Goal: Task Accomplishment & Management: Use online tool/utility

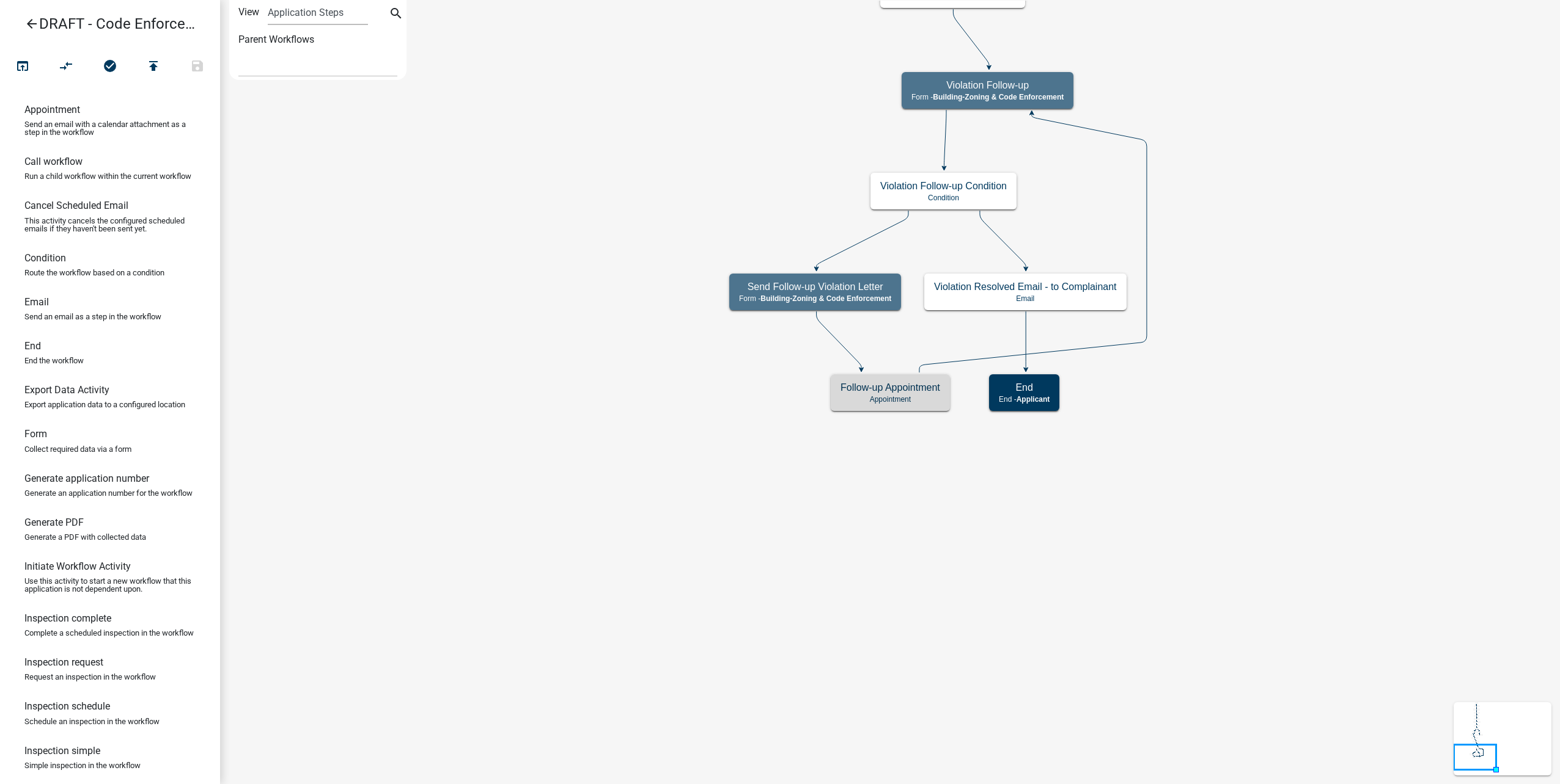
select select
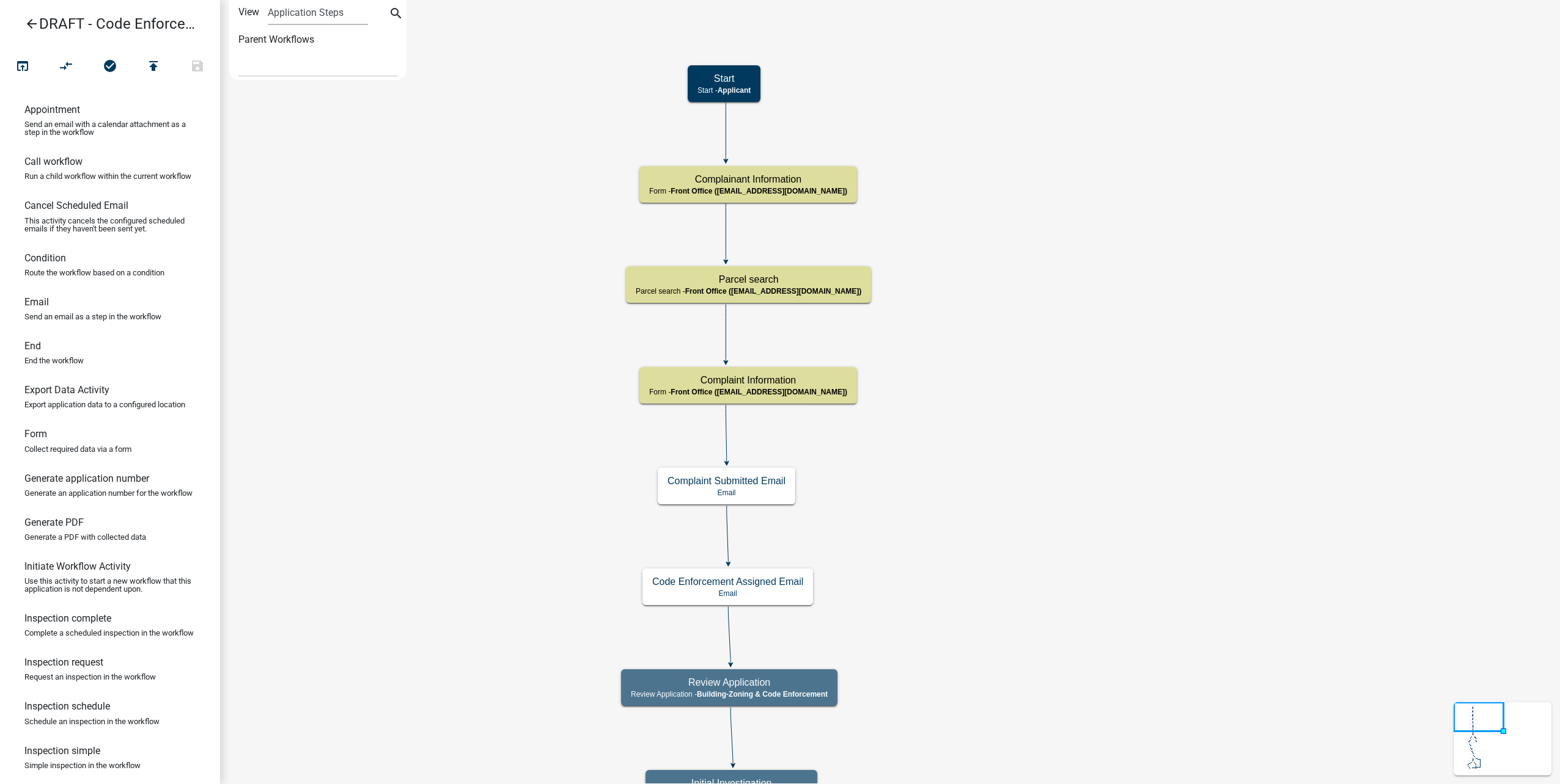
click at [35, 24] on icon "arrow_back" at bounding box center [32, 25] width 14 height 17
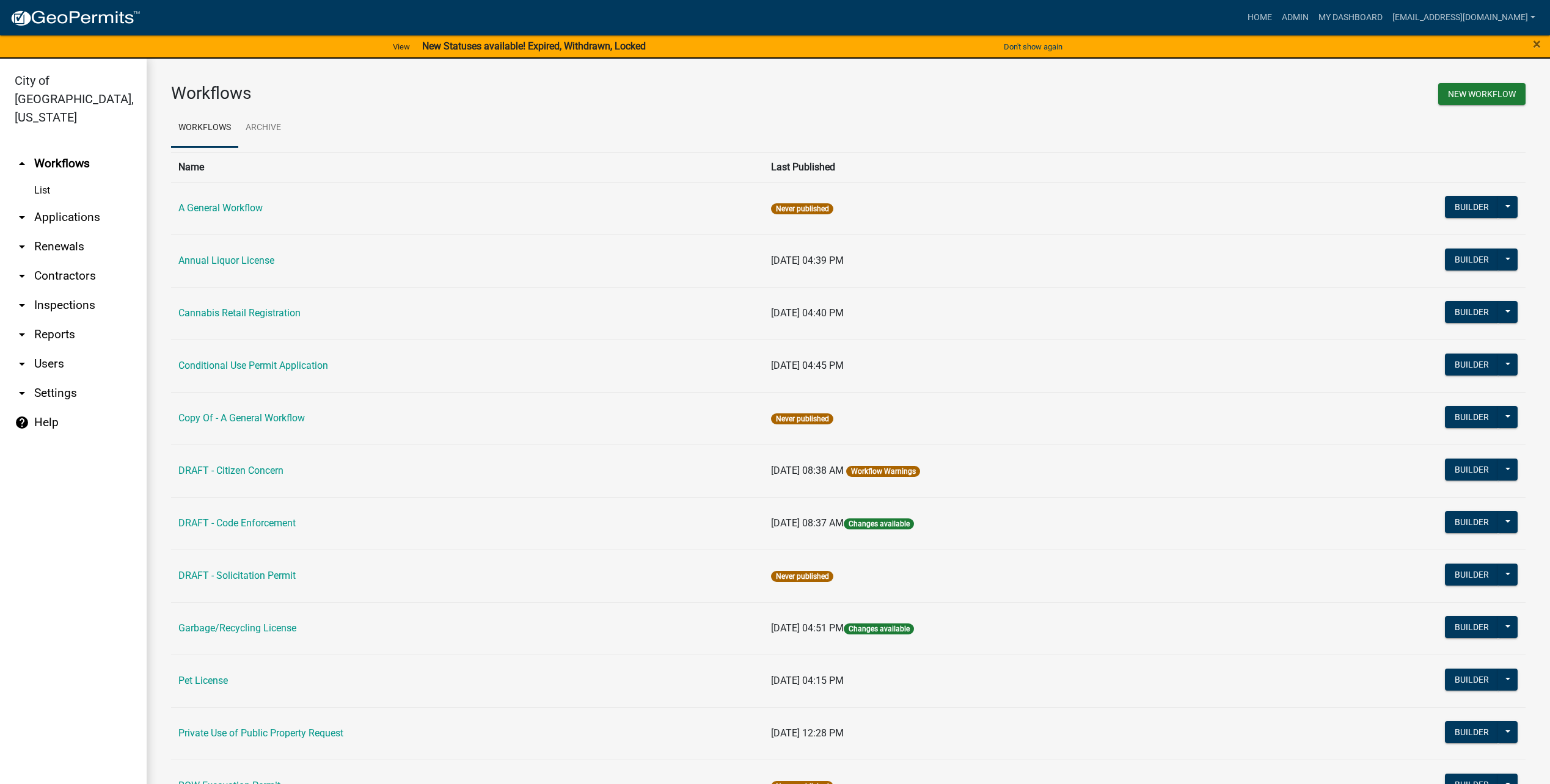
click at [51, 350] on link "arrow_drop_down Users" at bounding box center [73, 364] width 146 height 30
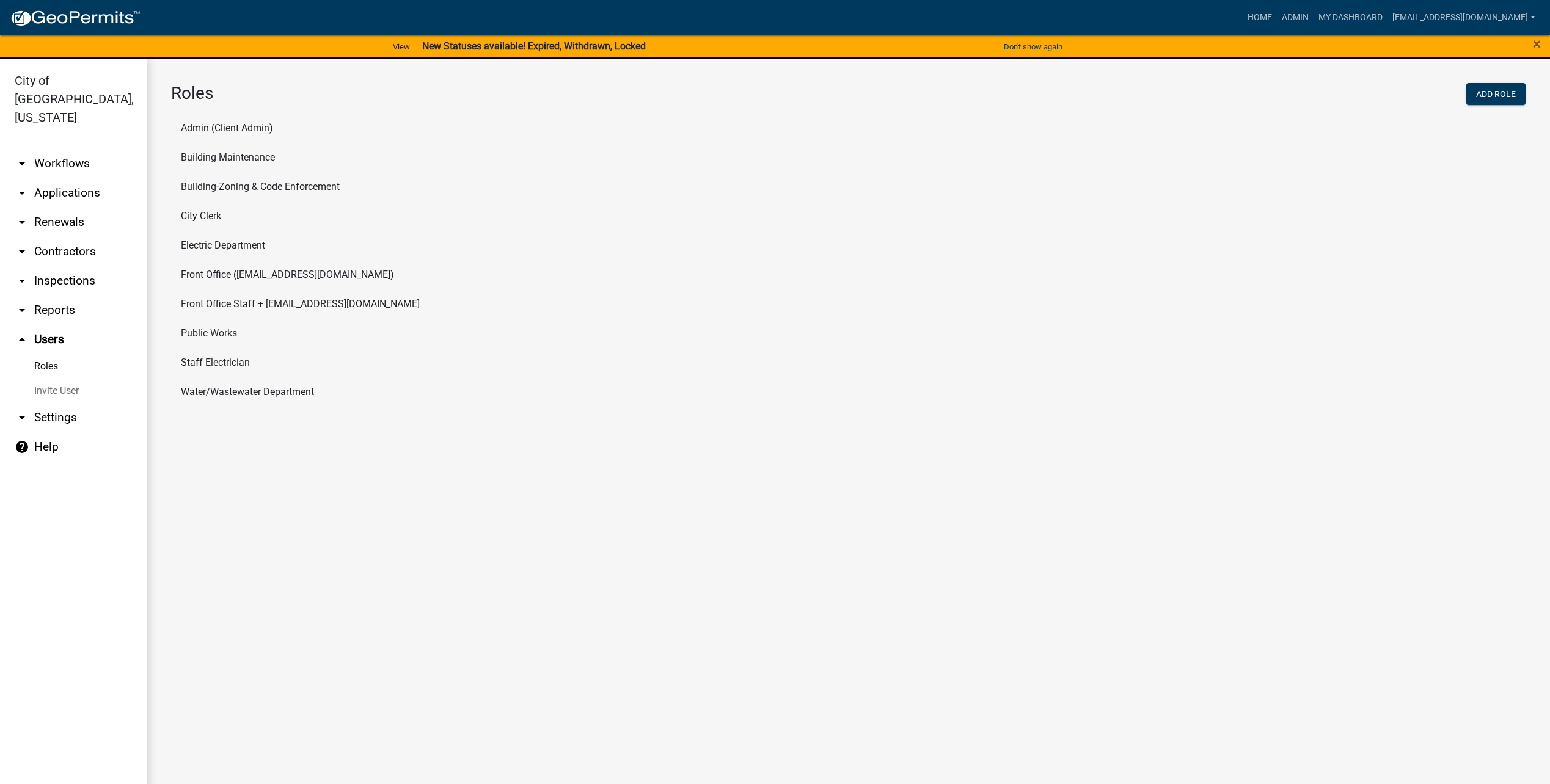
click at [51, 355] on link "Roles" at bounding box center [73, 367] width 146 height 25
click at [282, 189] on li "Building-Zoning & Code Enforcement" at bounding box center [848, 186] width 1355 height 30
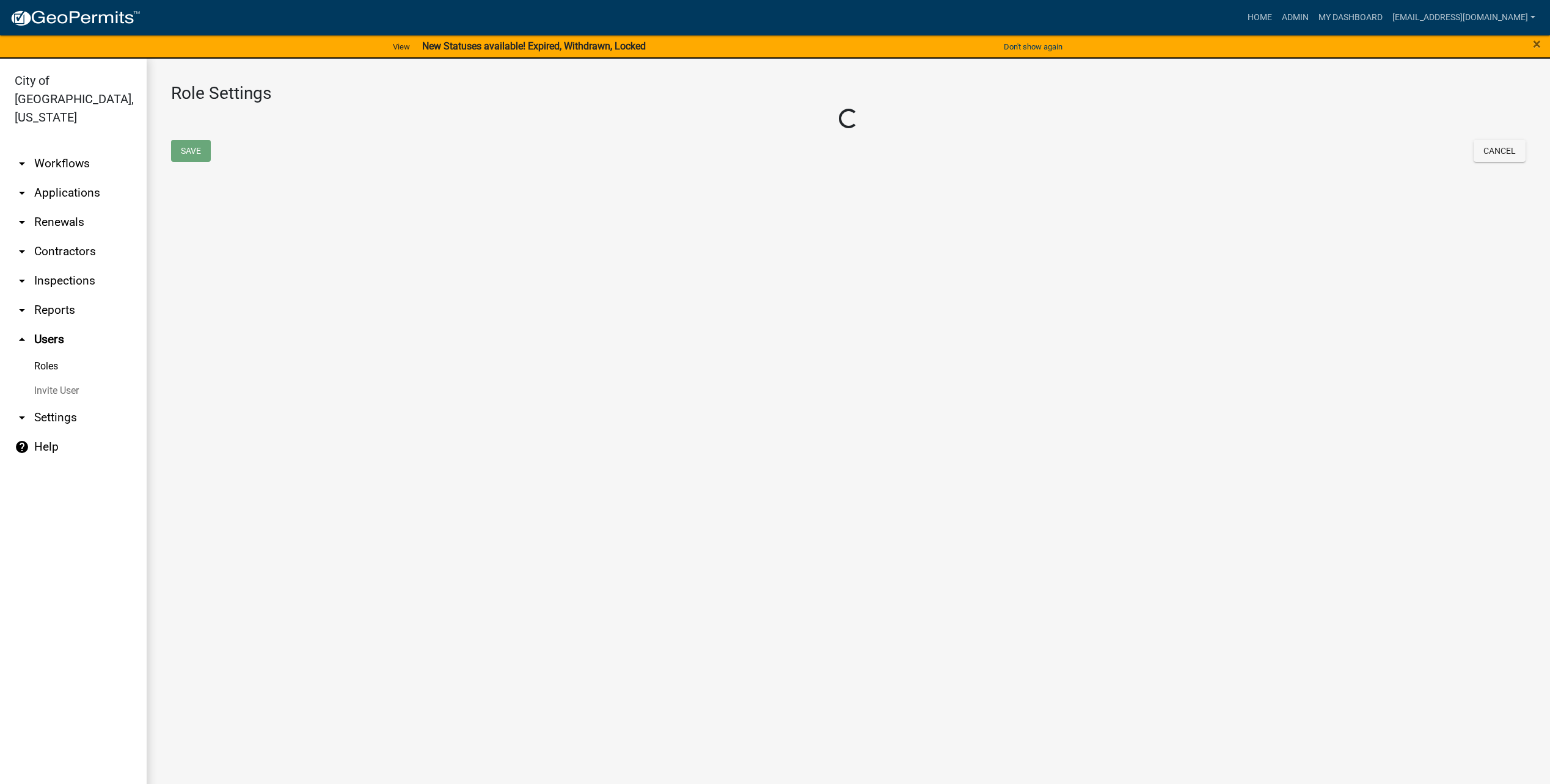
select select "6: light-blue"
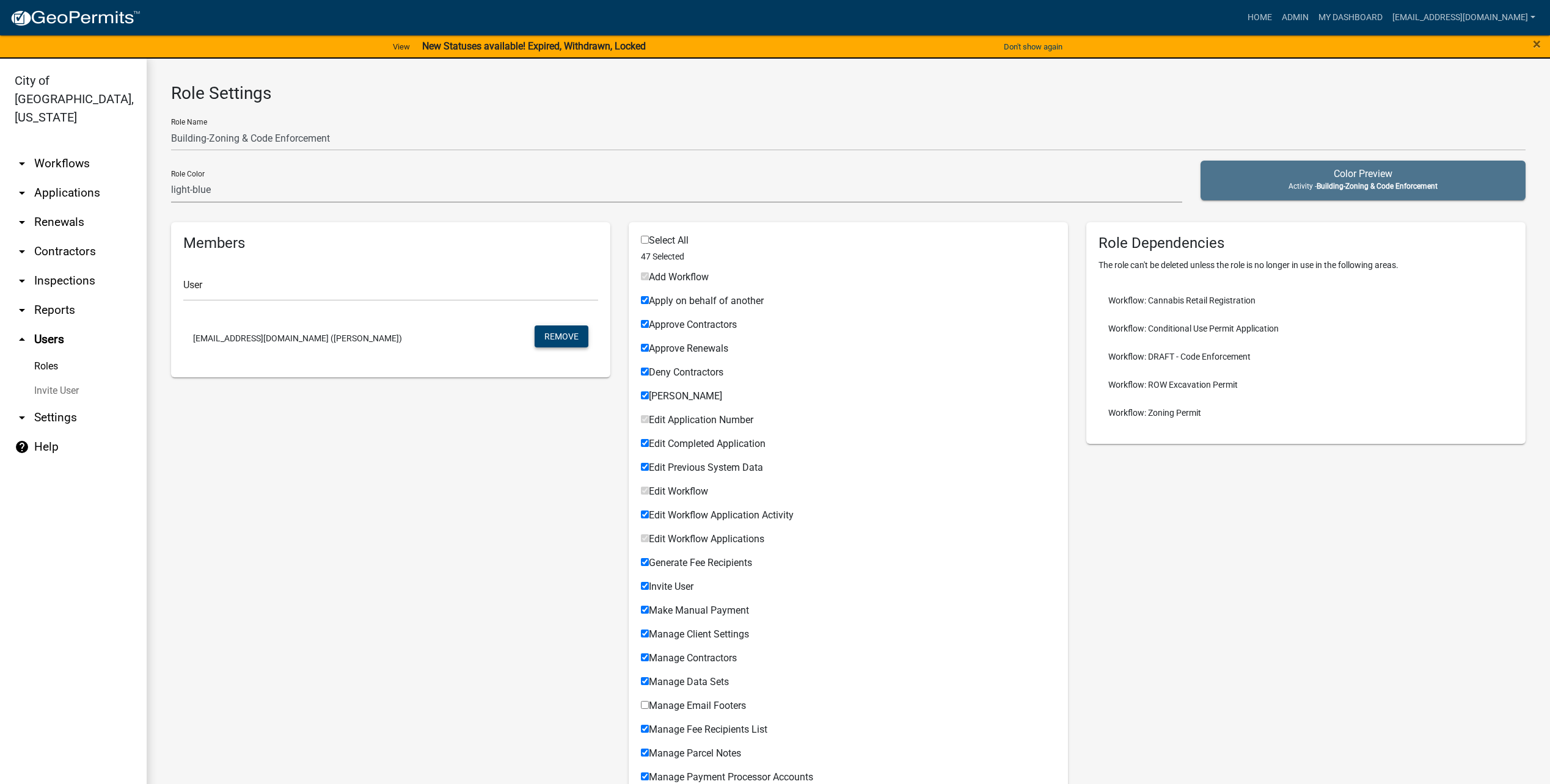
click at [559, 338] on button "Remove" at bounding box center [561, 337] width 54 height 22
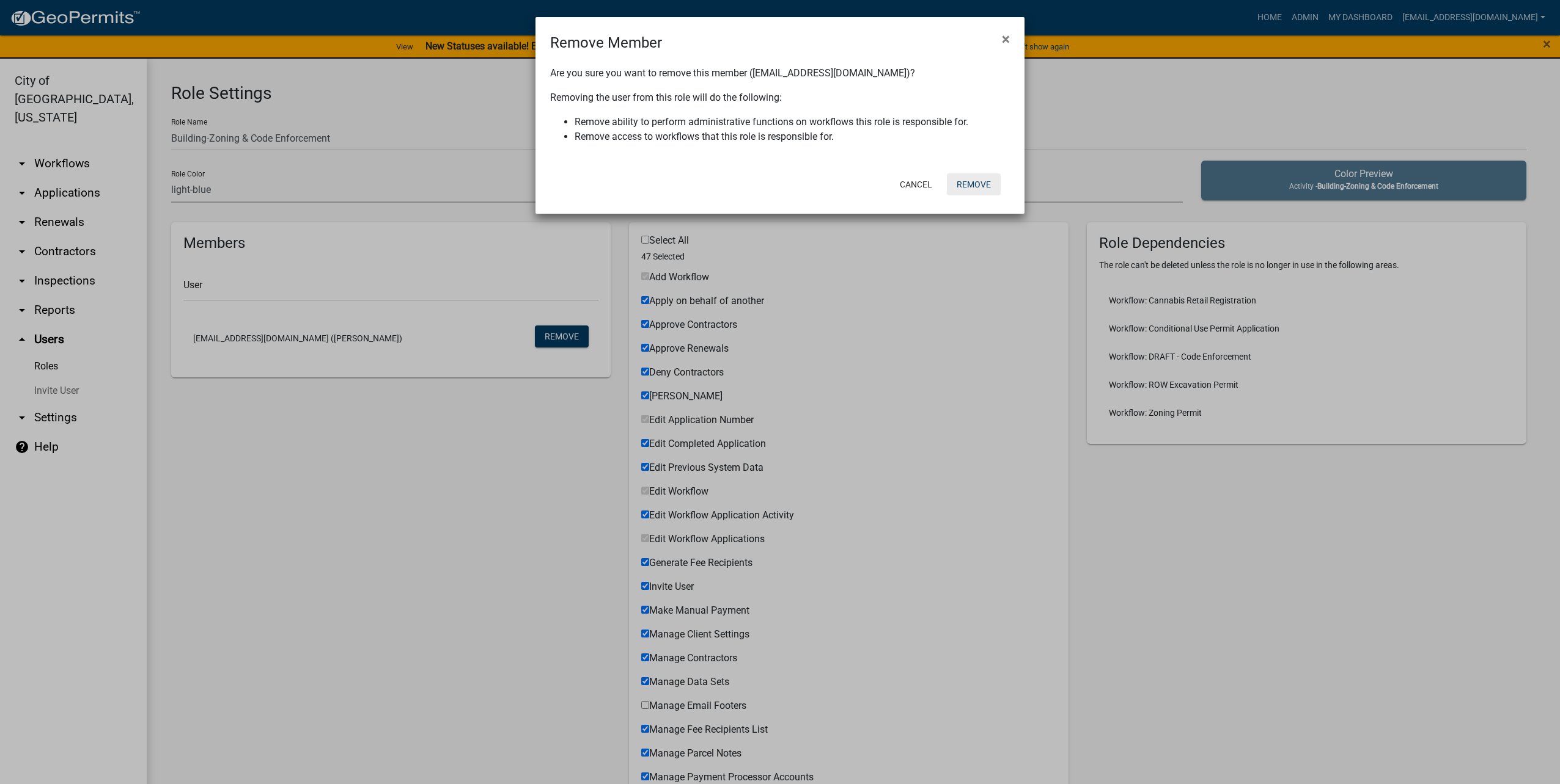
click at [969, 187] on button "Remove" at bounding box center [974, 184] width 54 height 22
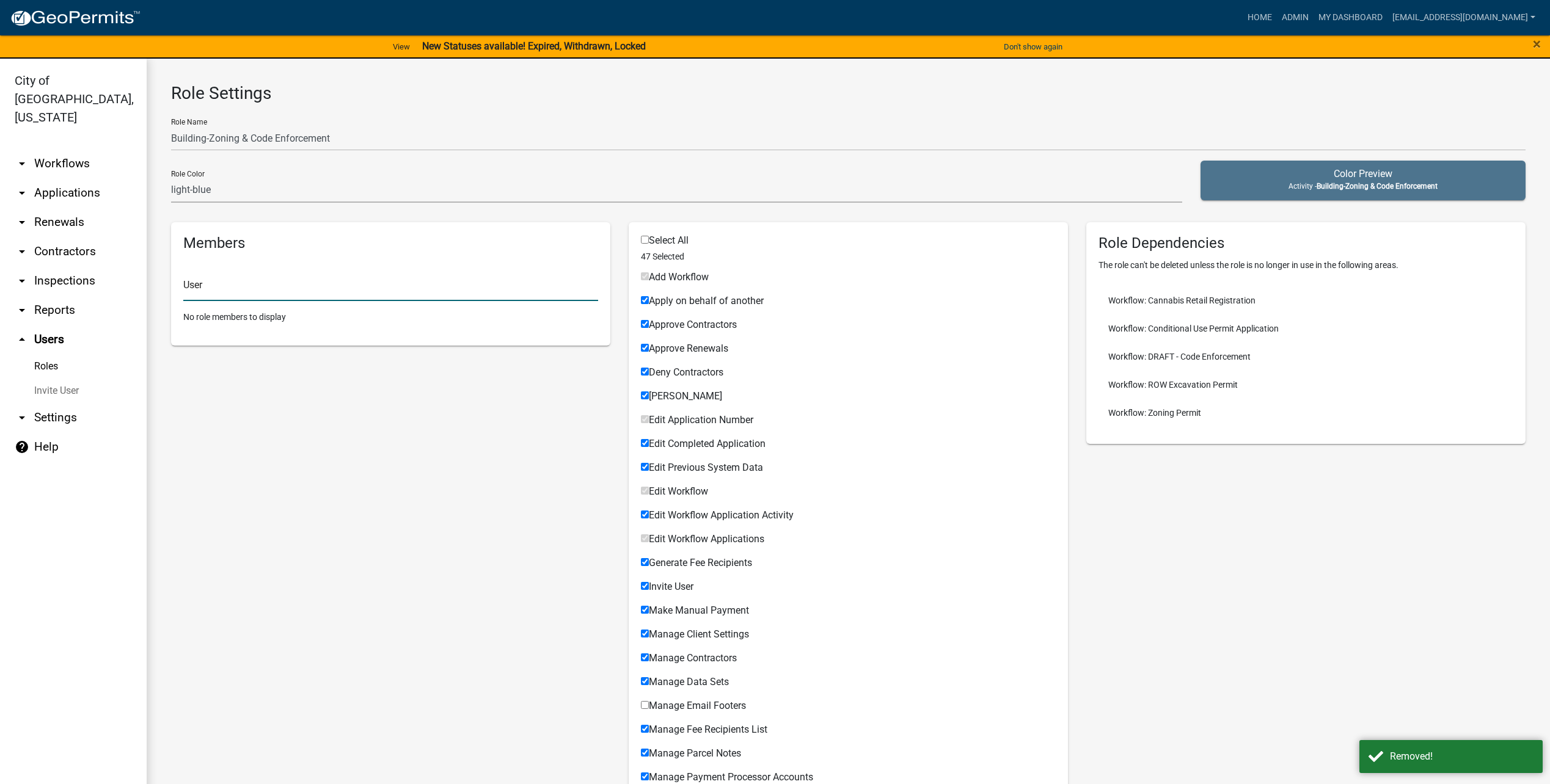
click at [405, 282] on input "text" at bounding box center [391, 289] width 415 height 25
type input "[PERSON_NAME]"
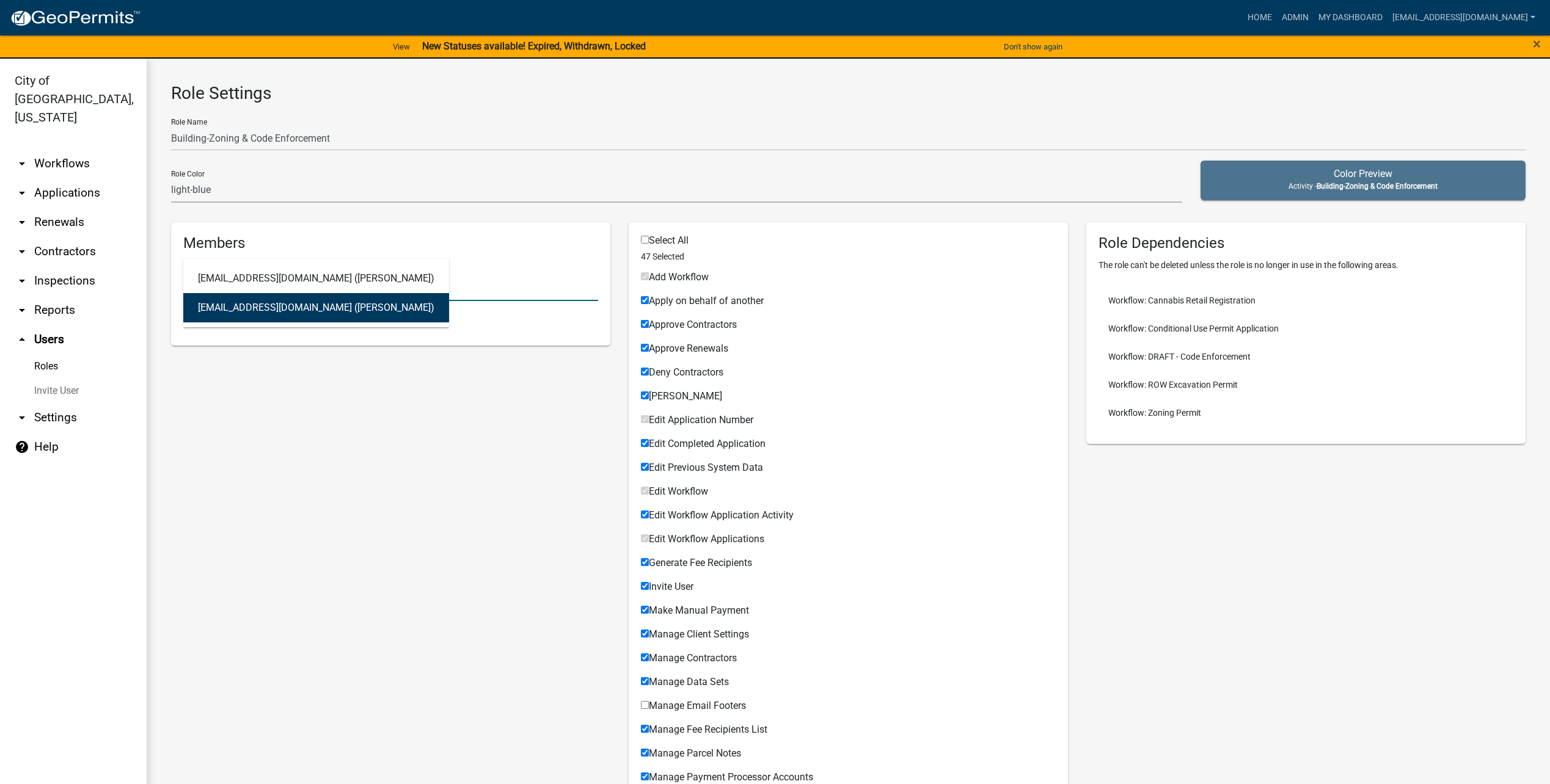
click at [317, 310] on button "[EMAIL_ADDRESS][DOMAIN_NAME] ([PERSON_NAME])" at bounding box center [317, 308] width 266 height 30
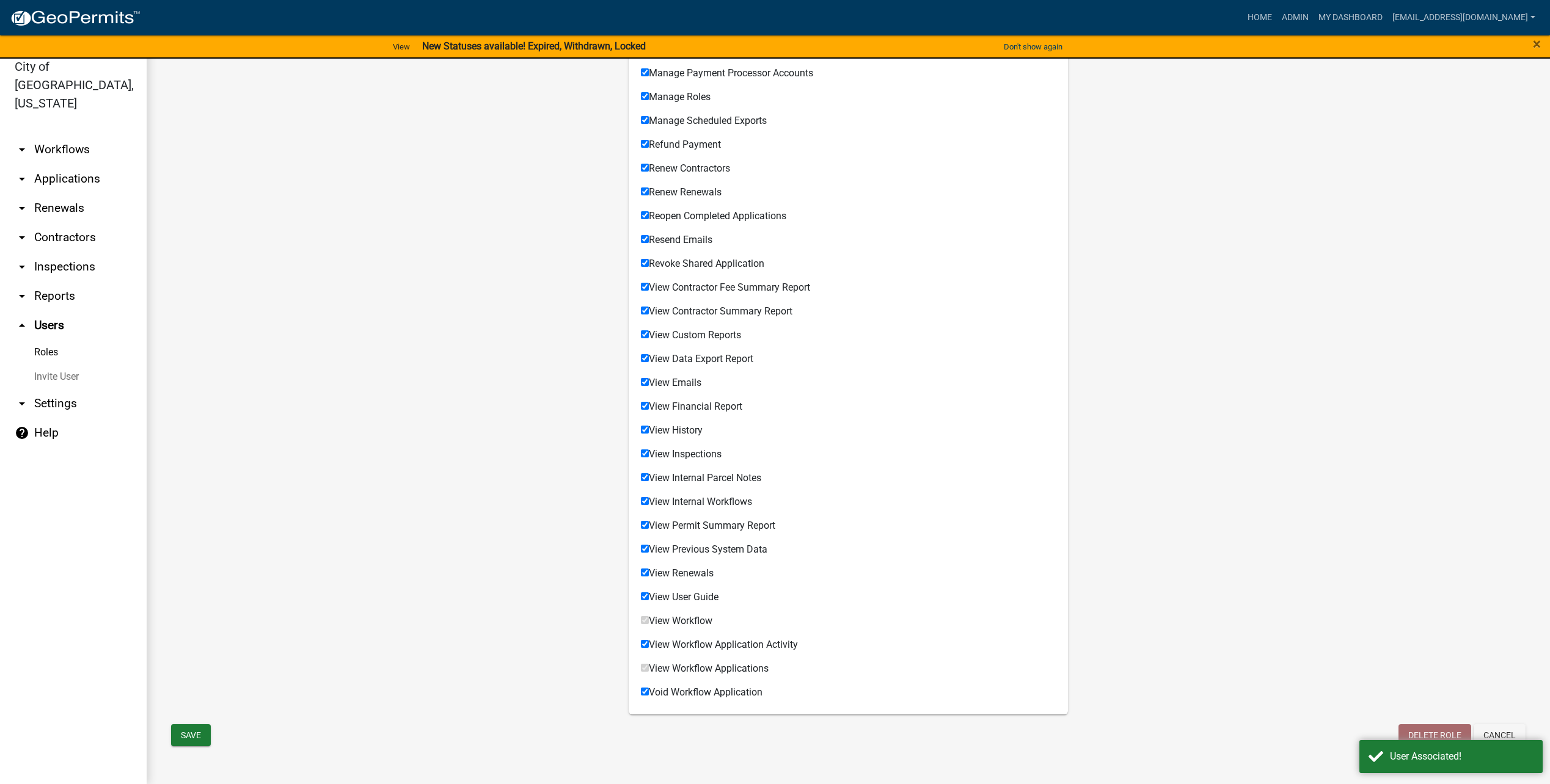
scroll to position [14, 0]
click at [184, 739] on button "Save" at bounding box center [191, 734] width 40 height 22
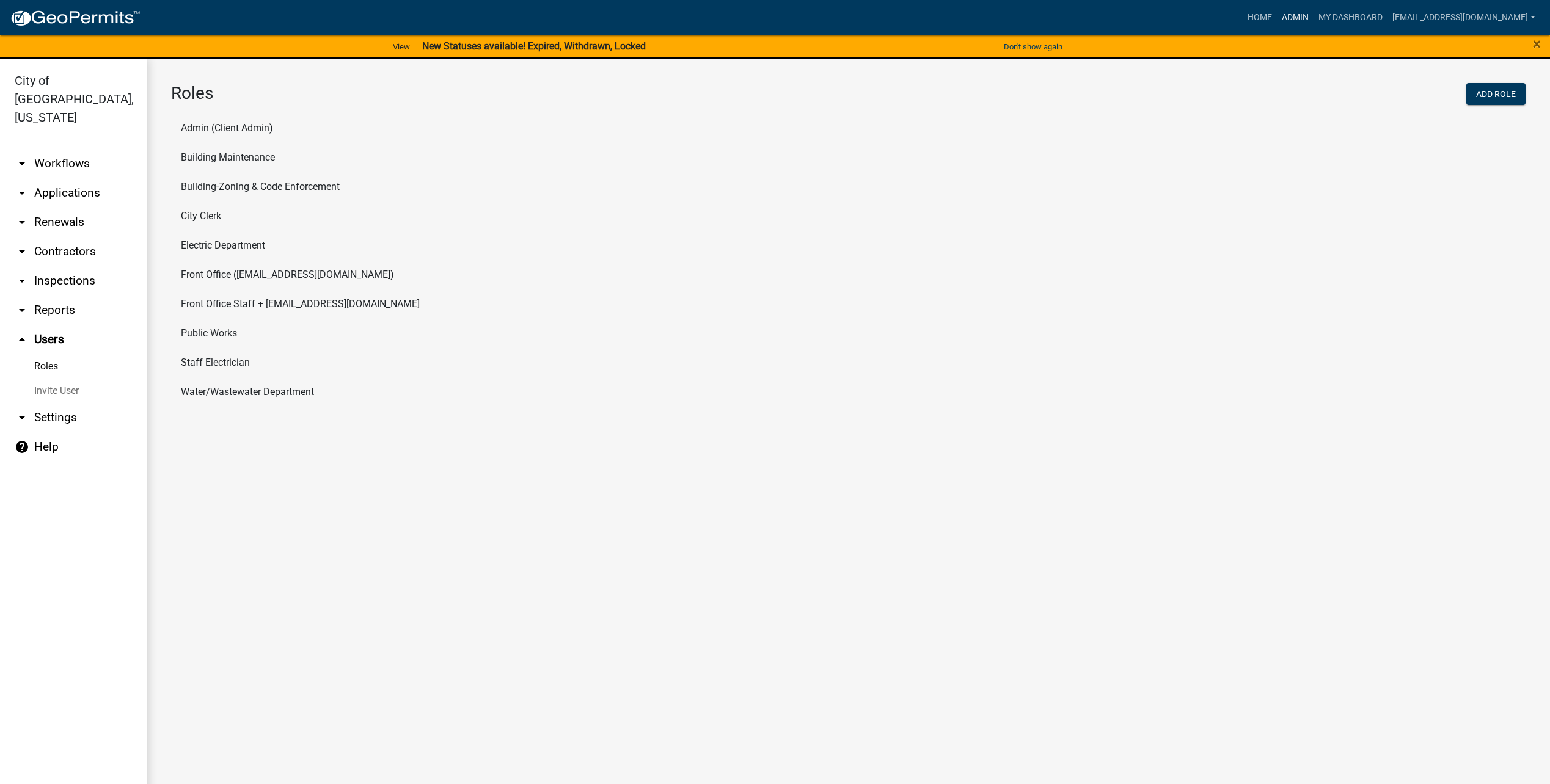
drag, startPoint x: 1311, startPoint y: 17, endPoint x: 1292, endPoint y: 58, distance: 45.2
click at [1311, 17] on link "Admin" at bounding box center [1296, 17] width 36 height 23
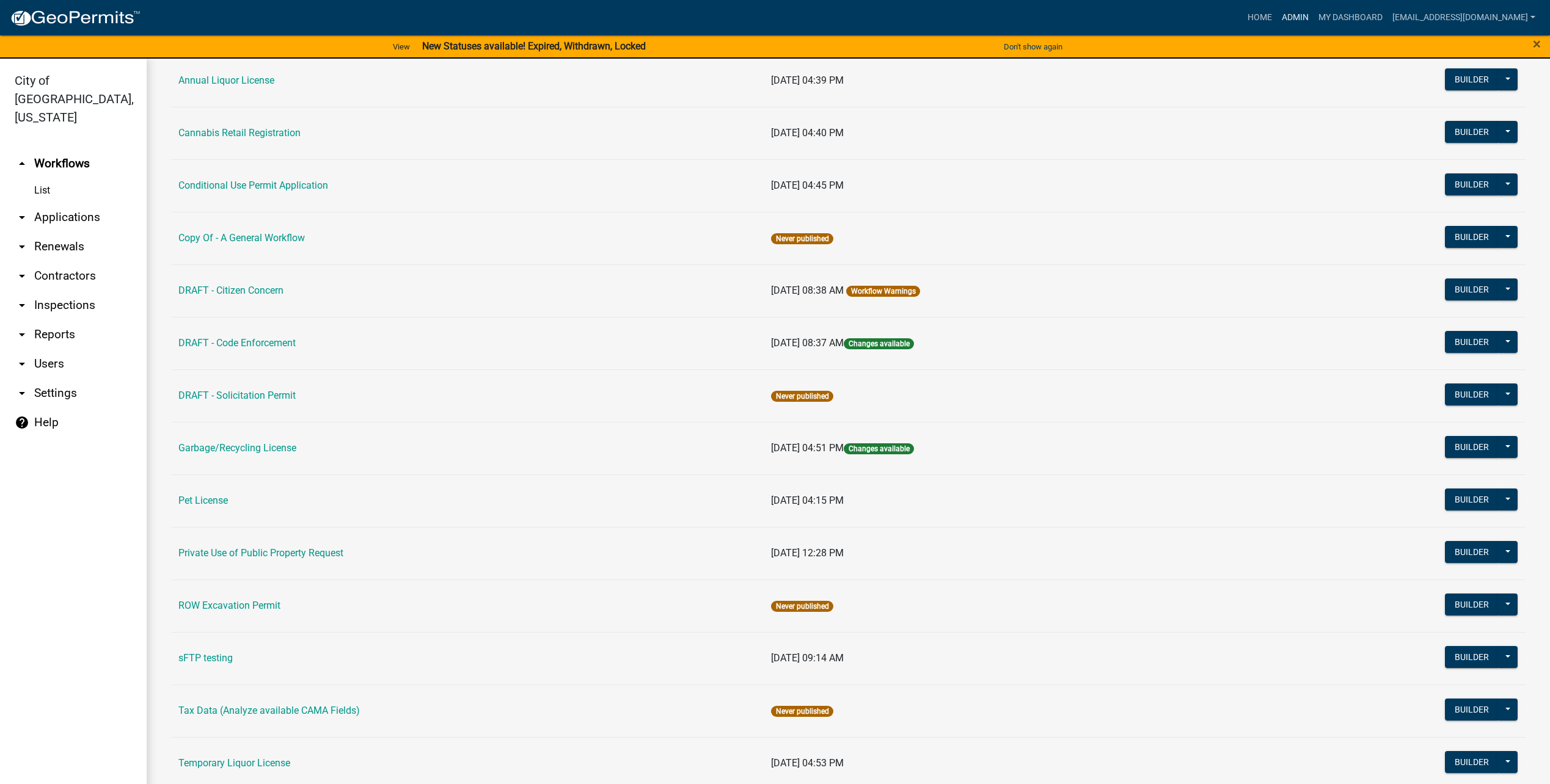
scroll to position [306, 0]
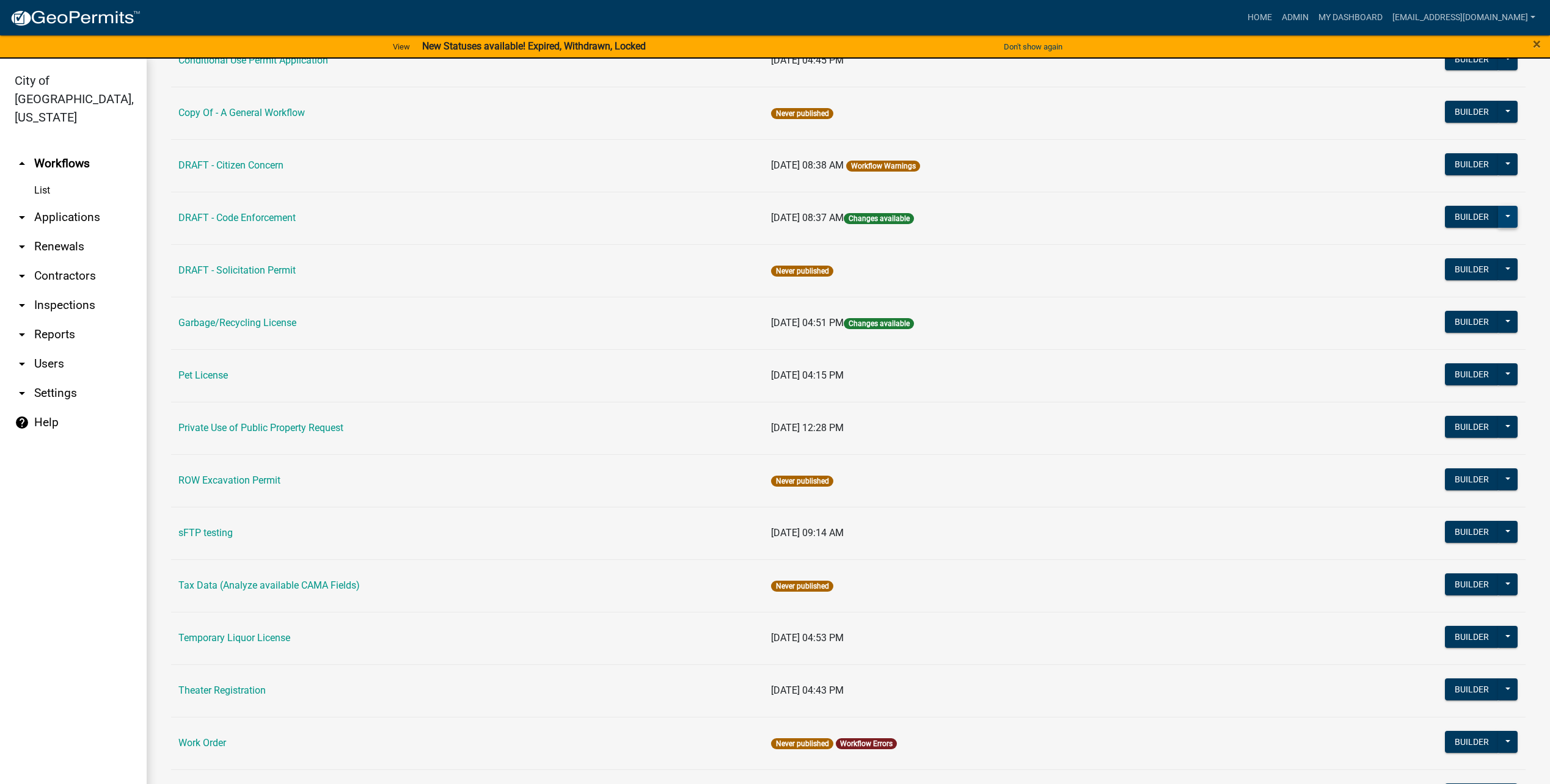
click at [1502, 217] on button at bounding box center [1508, 216] width 19 height 22
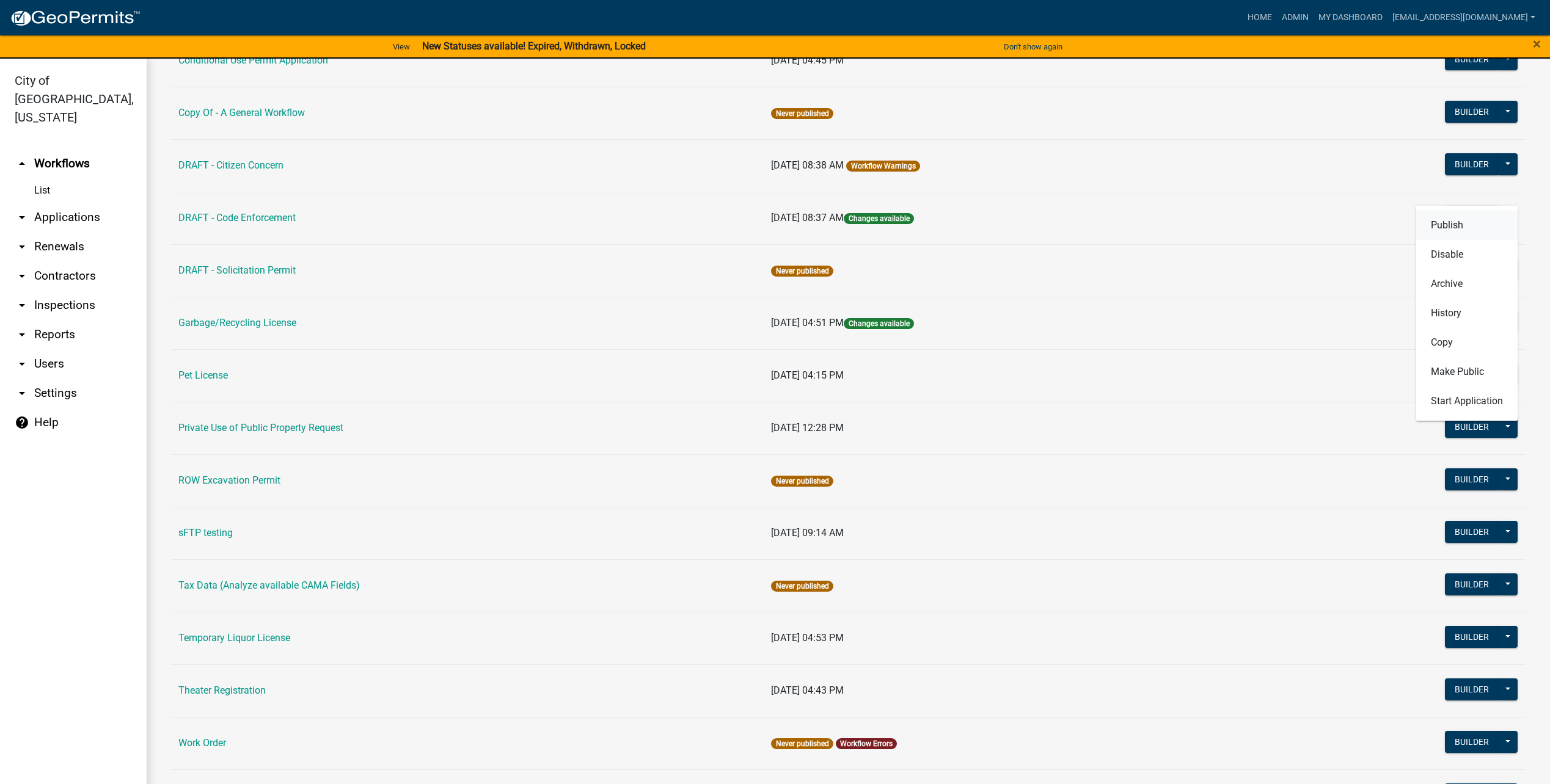
click at [1455, 223] on button "Publish" at bounding box center [1467, 225] width 101 height 30
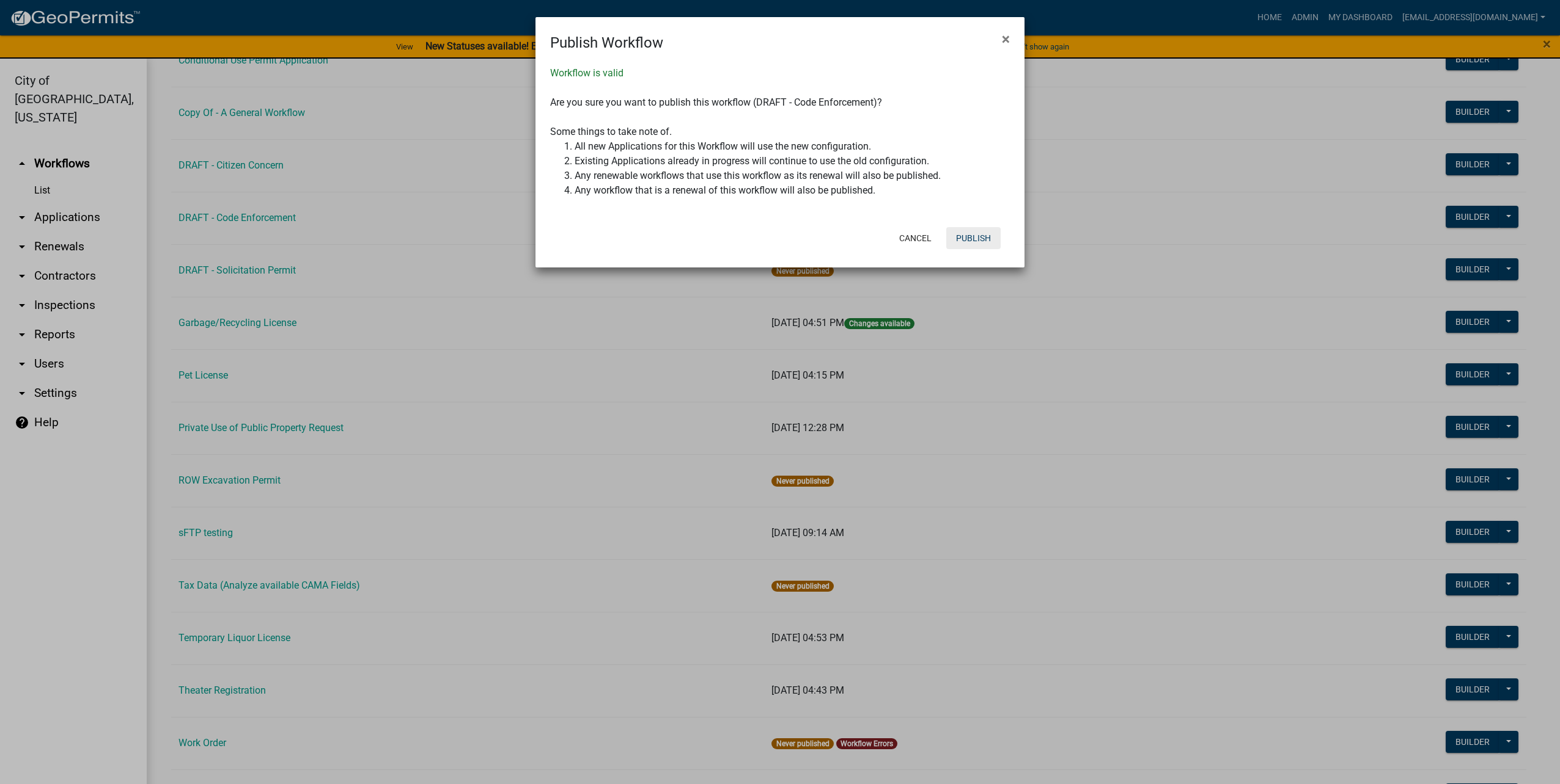
click at [961, 239] on button "Publish" at bounding box center [973, 238] width 55 height 22
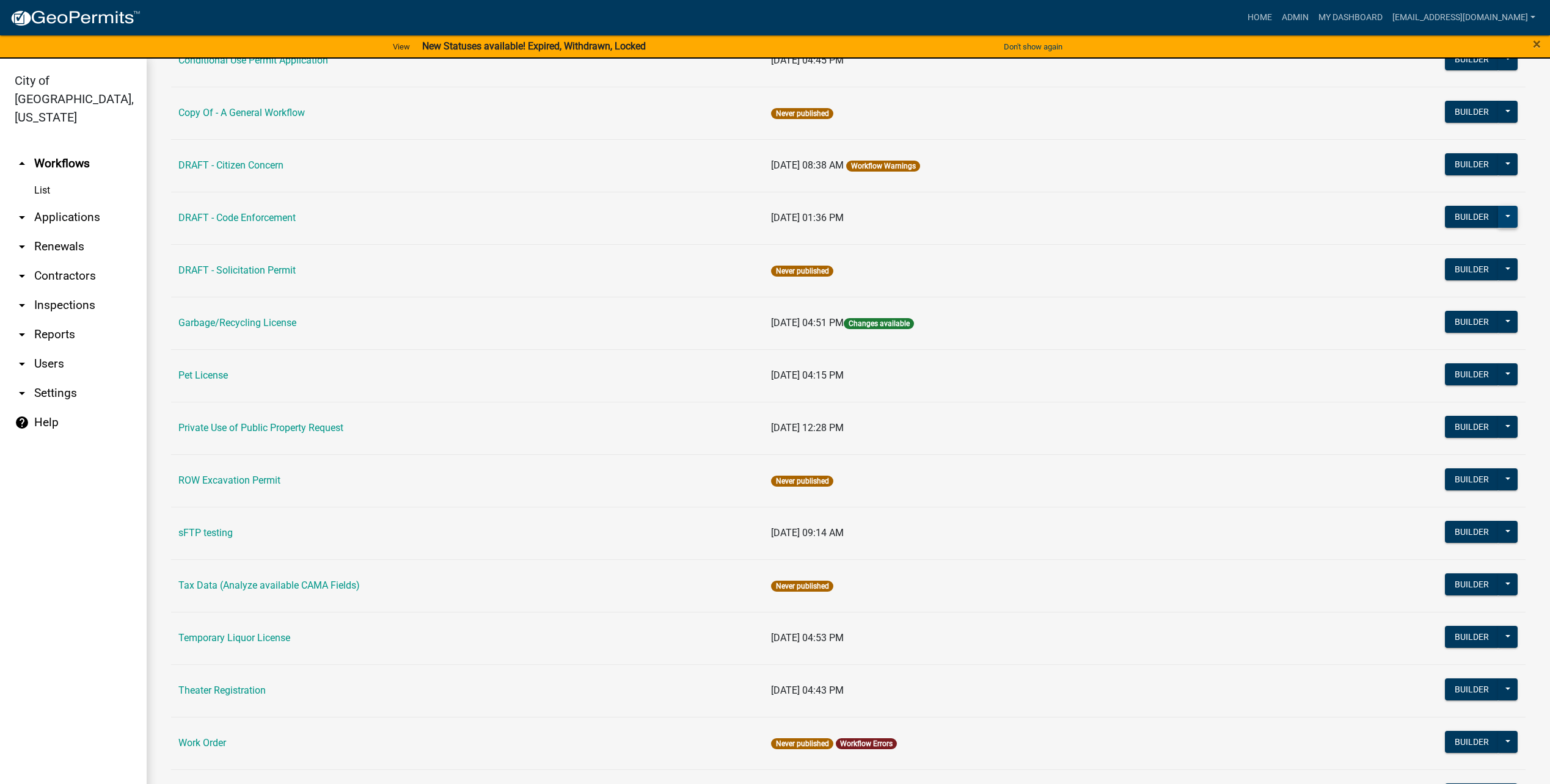
click at [1506, 221] on button at bounding box center [1508, 216] width 19 height 22
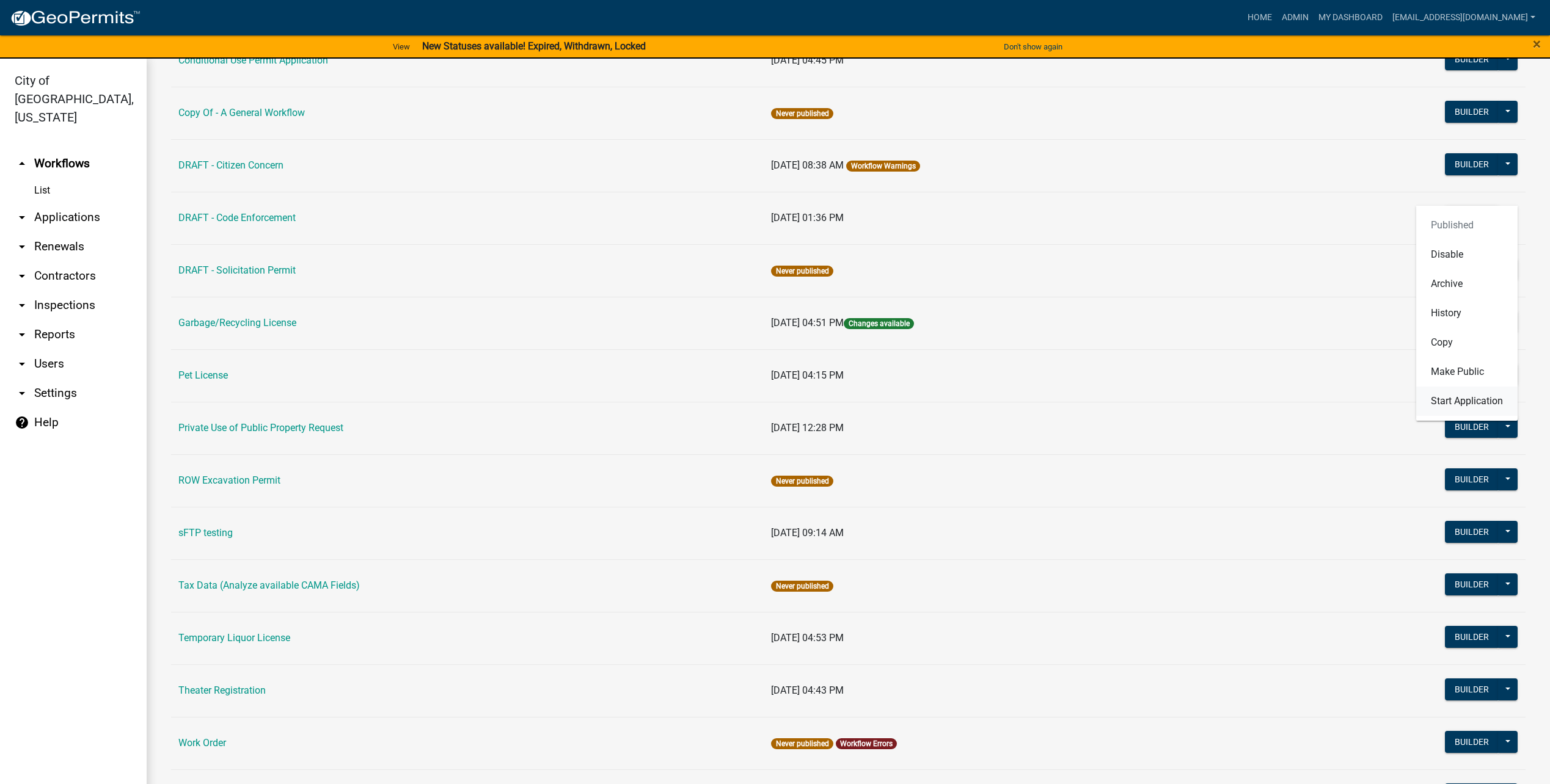
click at [1438, 403] on button "Start Application" at bounding box center [1467, 401] width 101 height 30
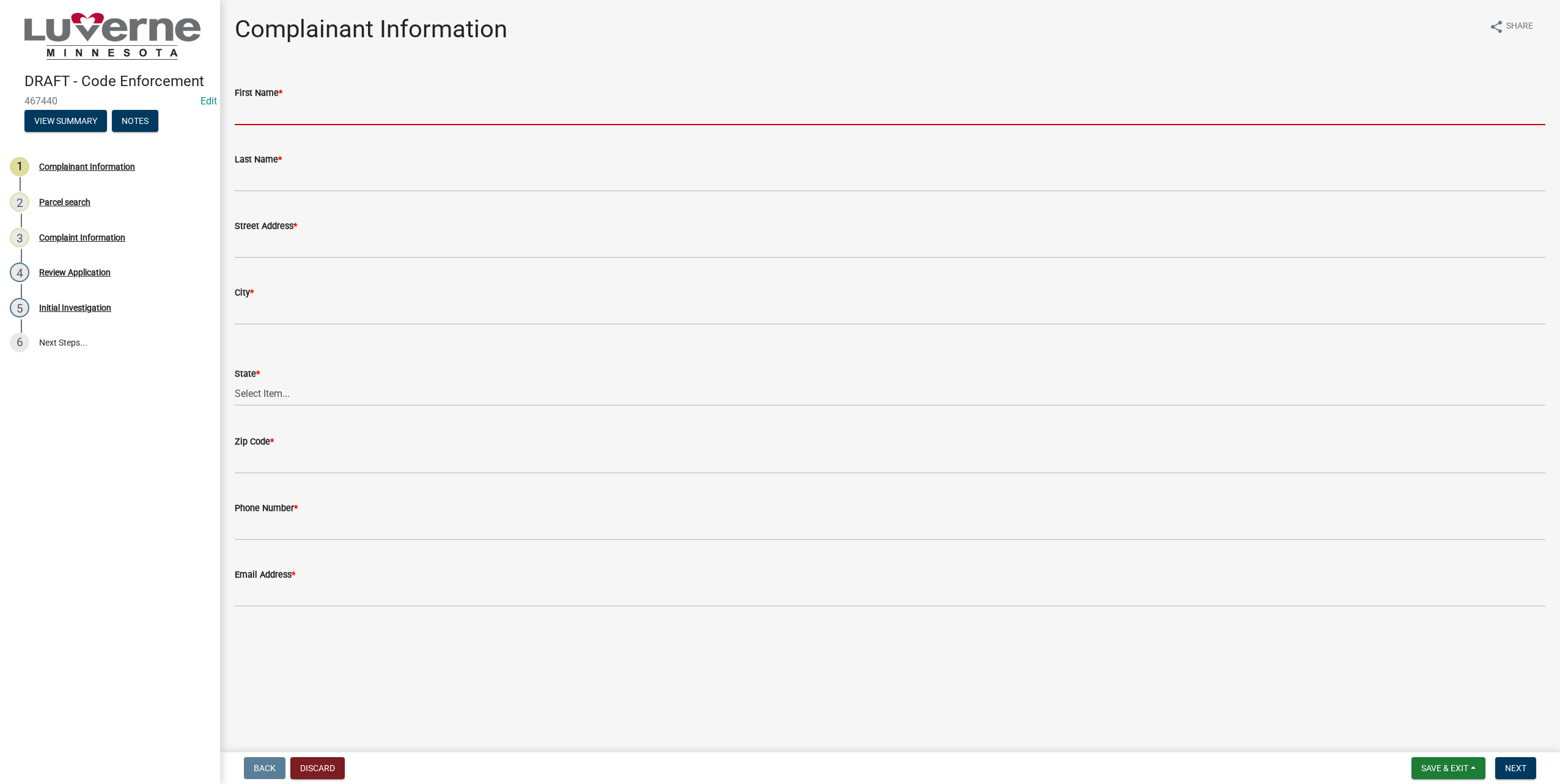
click at [398, 106] on input "First Name *" at bounding box center [890, 113] width 1310 height 25
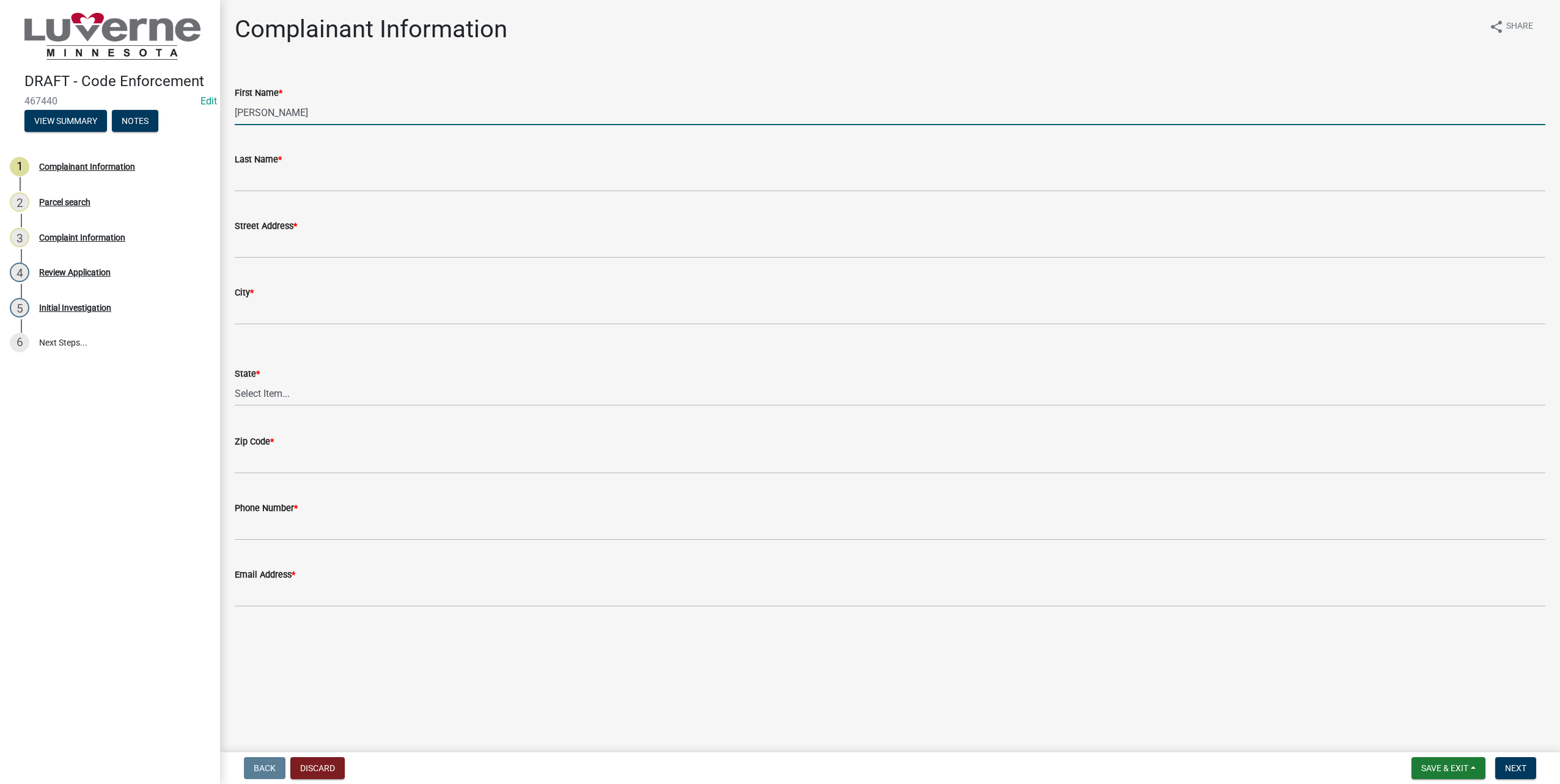
type input "[PERSON_NAME]"
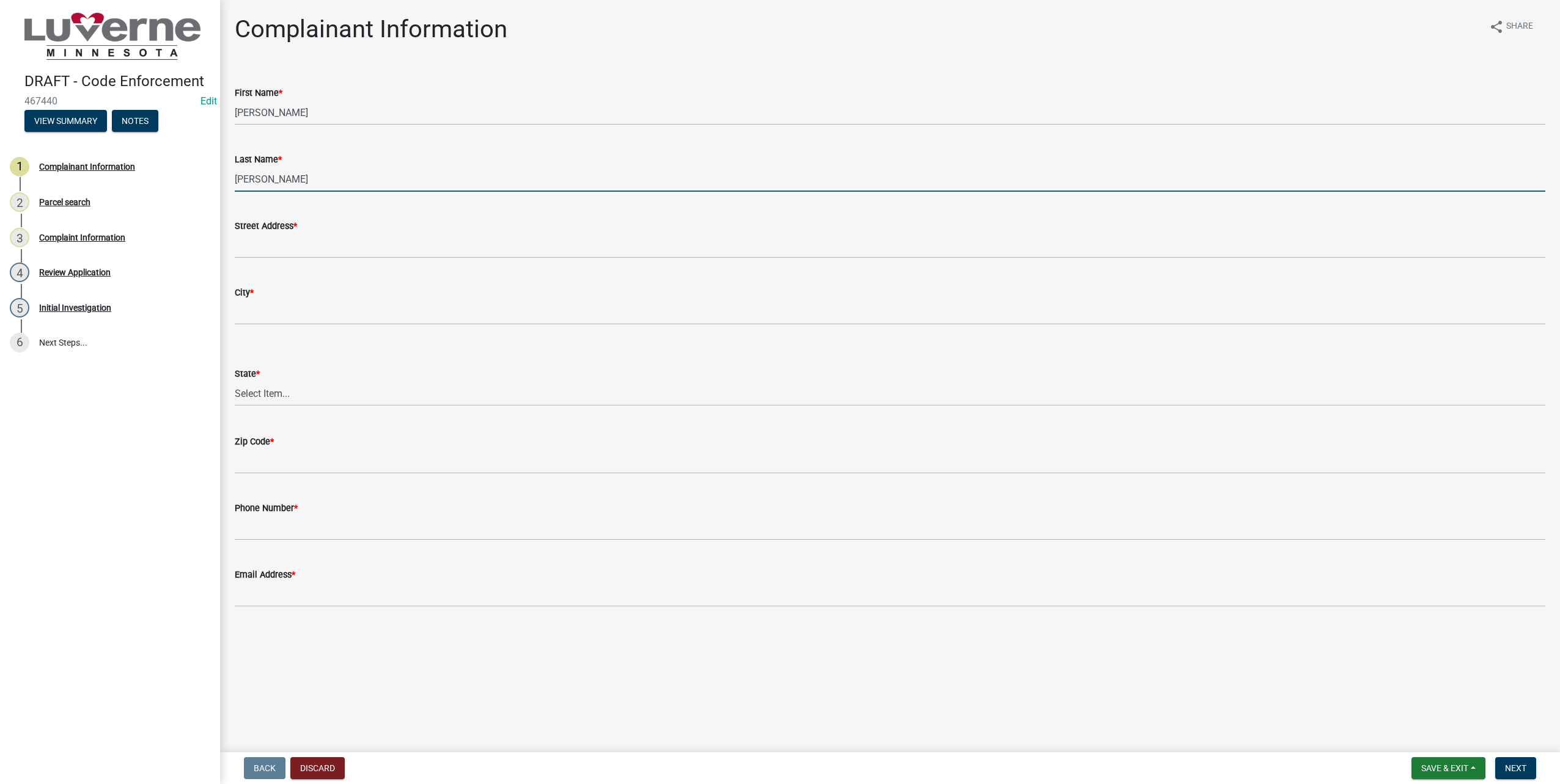
type input "[PERSON_NAME]"
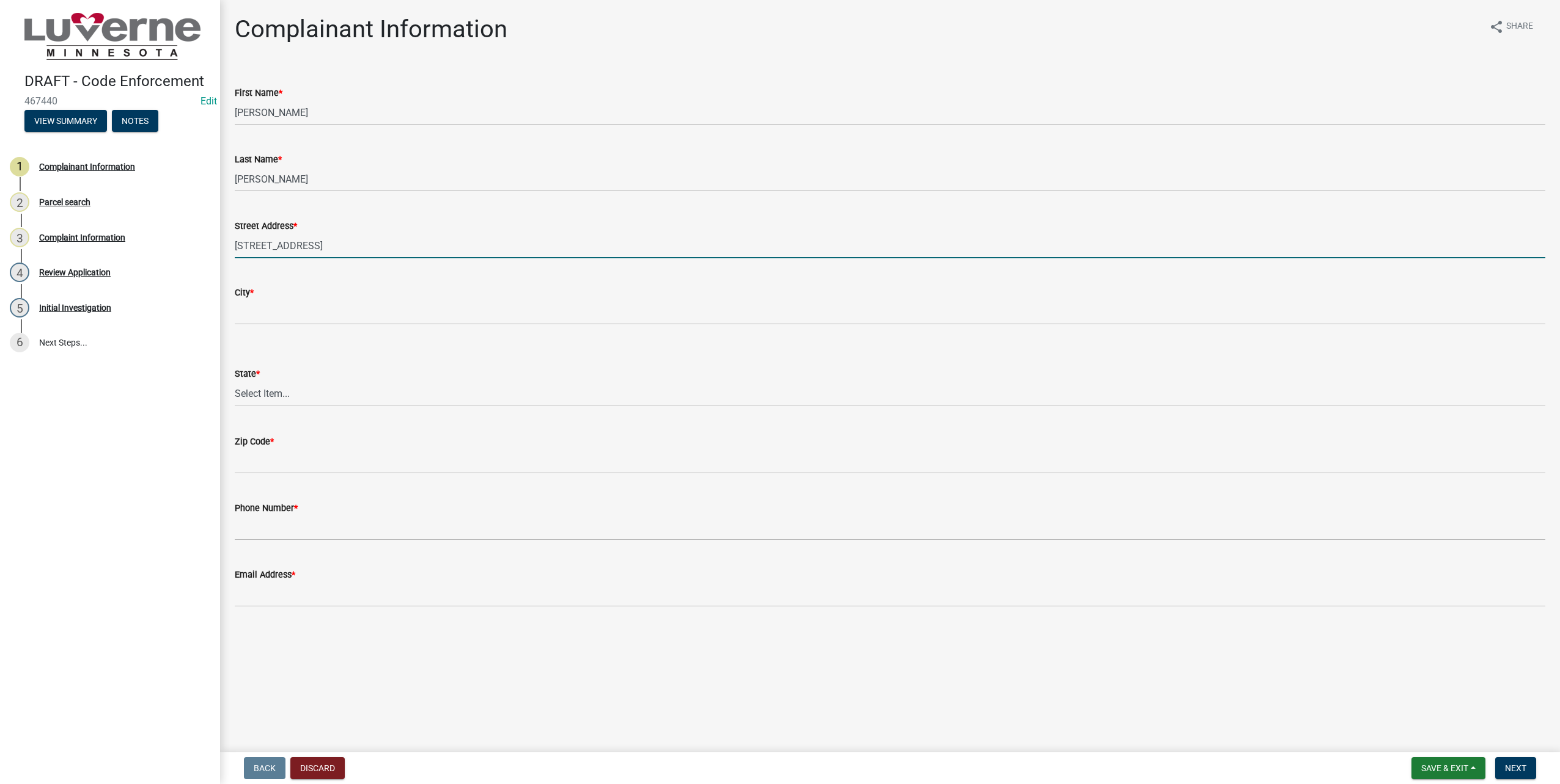
type input "[STREET_ADDRESS]"
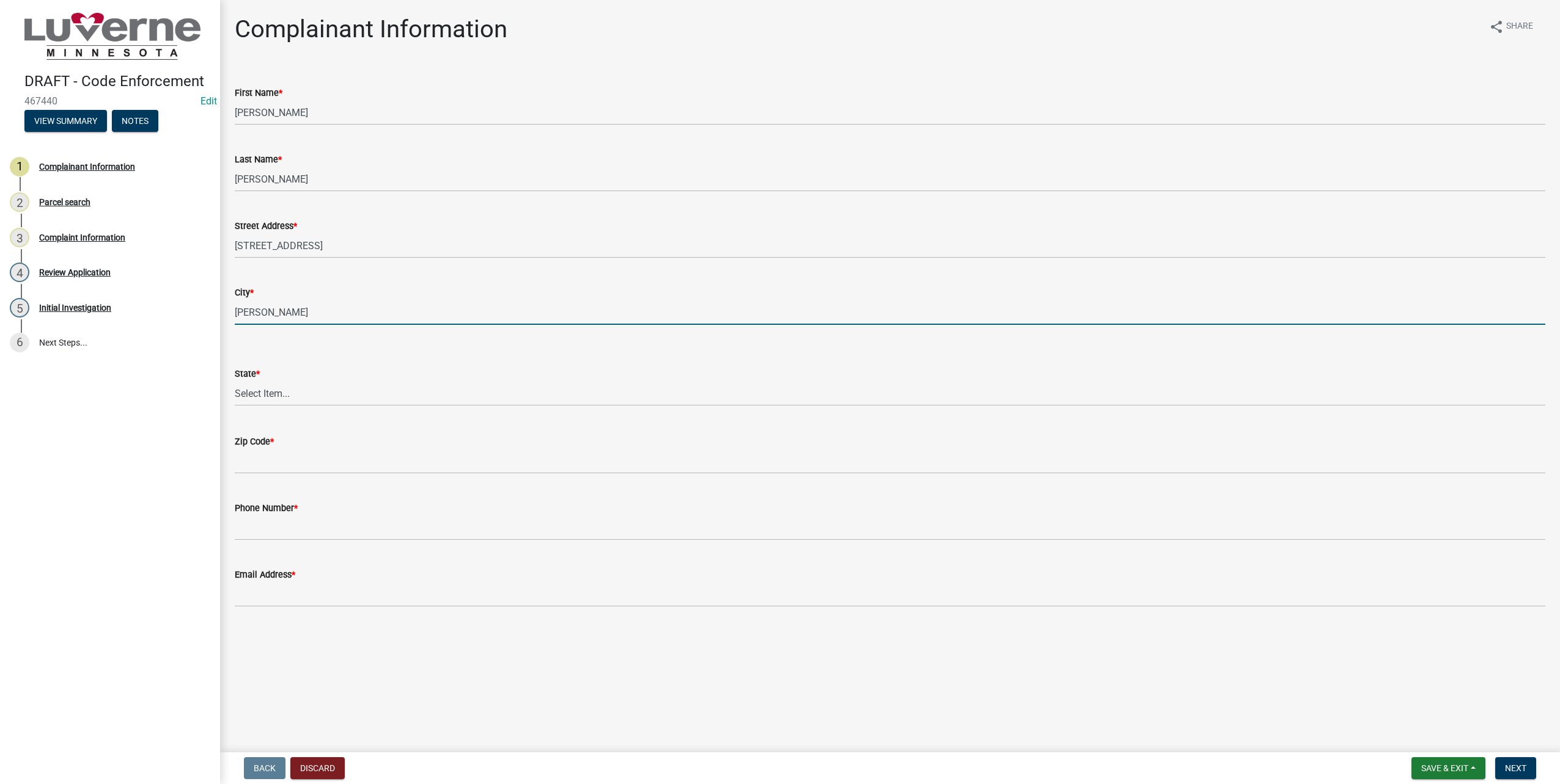
type input "[PERSON_NAME]"
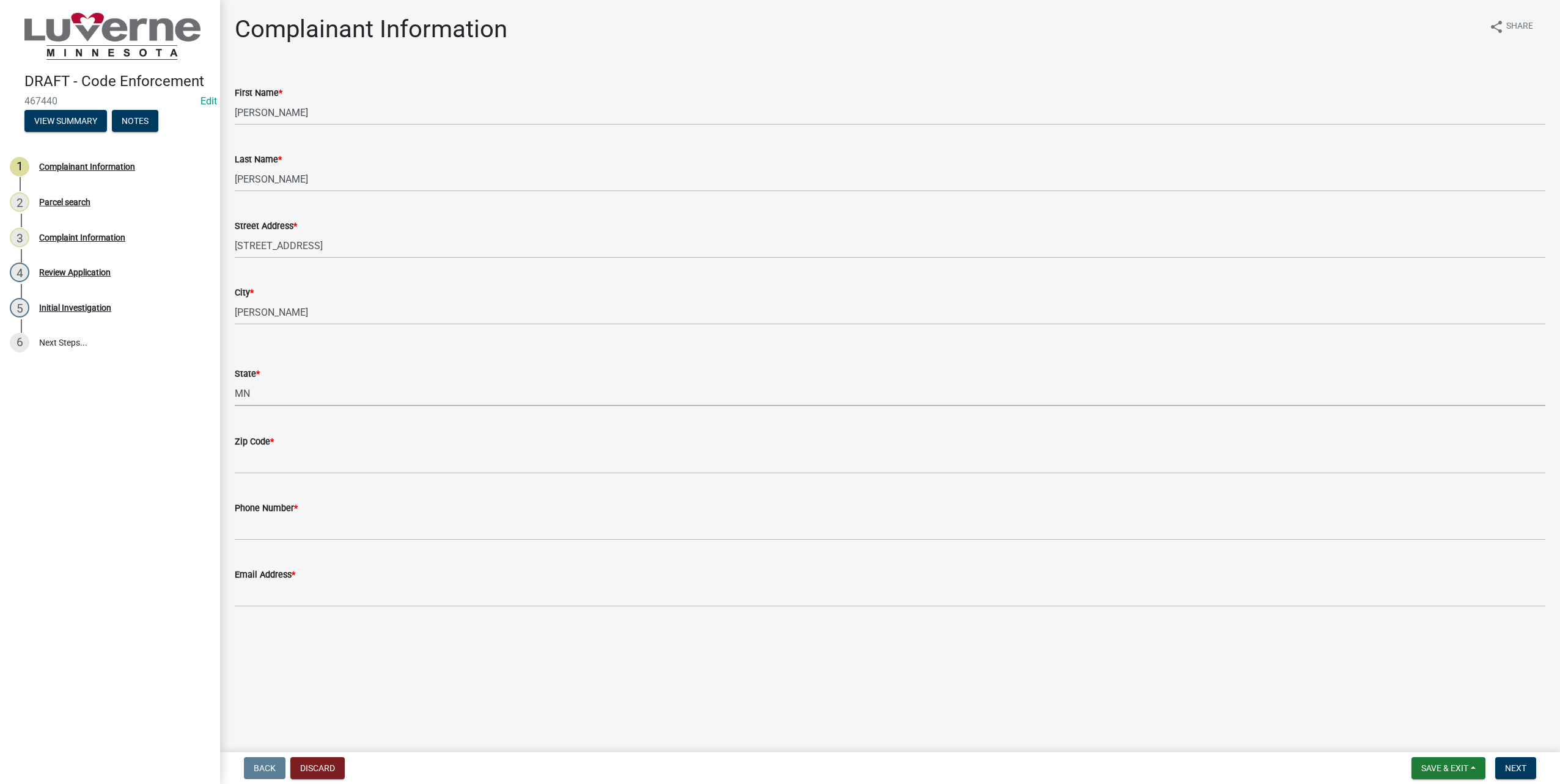
select select "8c50745b-f129-4347-8fd3-6ec1b83df8fc"
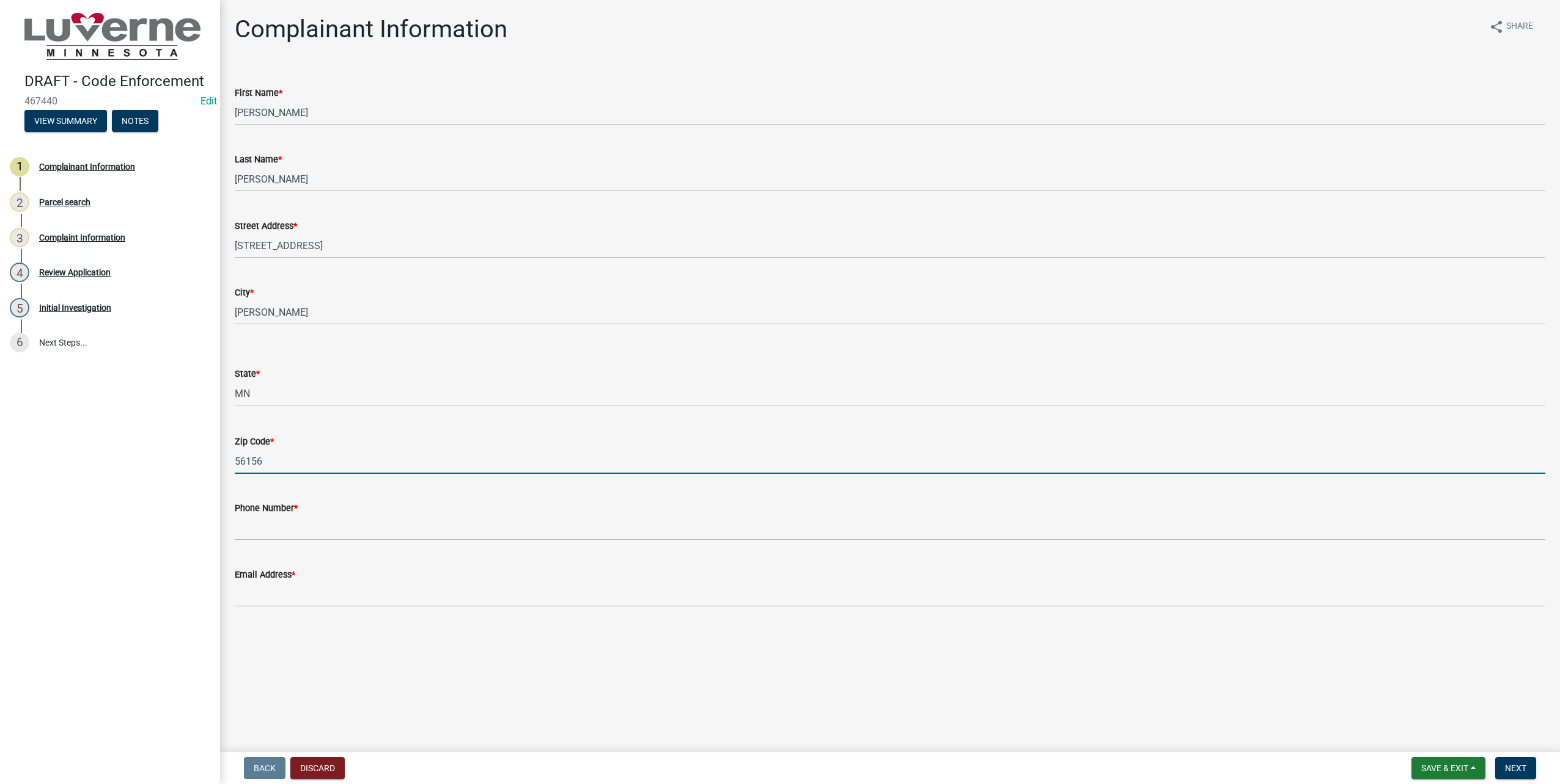
type input "56156"
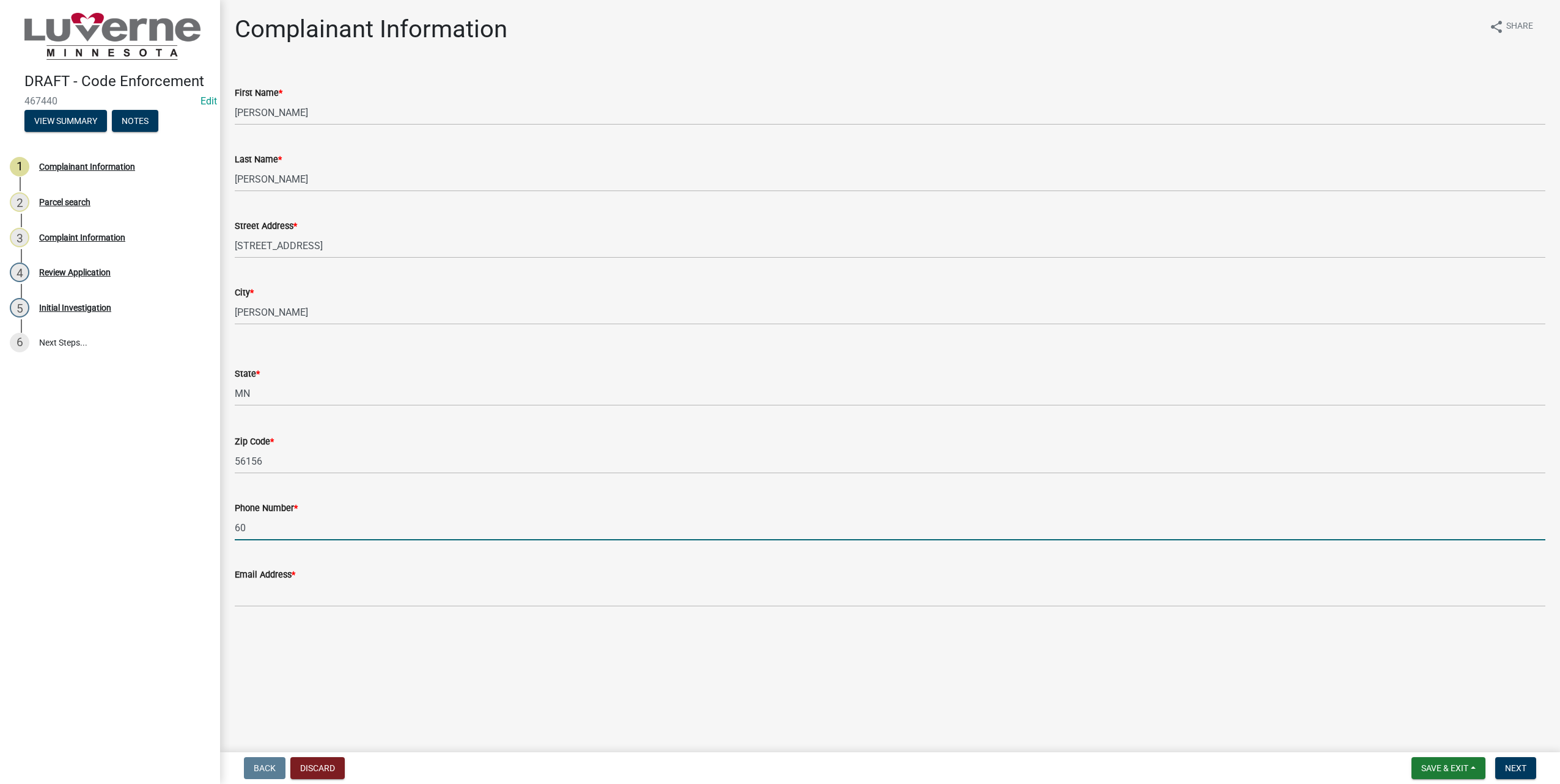
type input "6"
type input "[PHONE_NUMBER]"
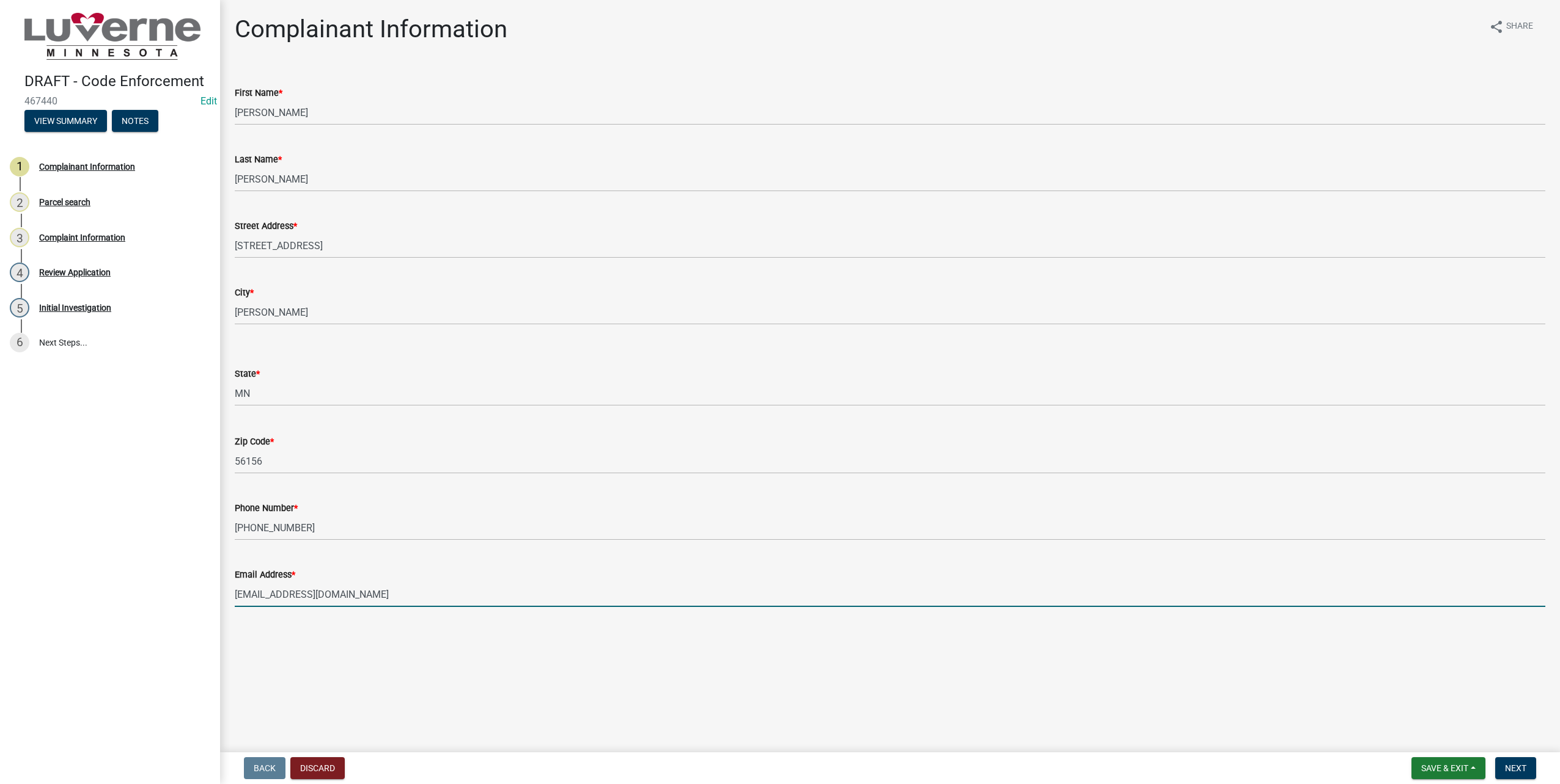
type input "[EMAIL_ADDRESS][DOMAIN_NAME]"
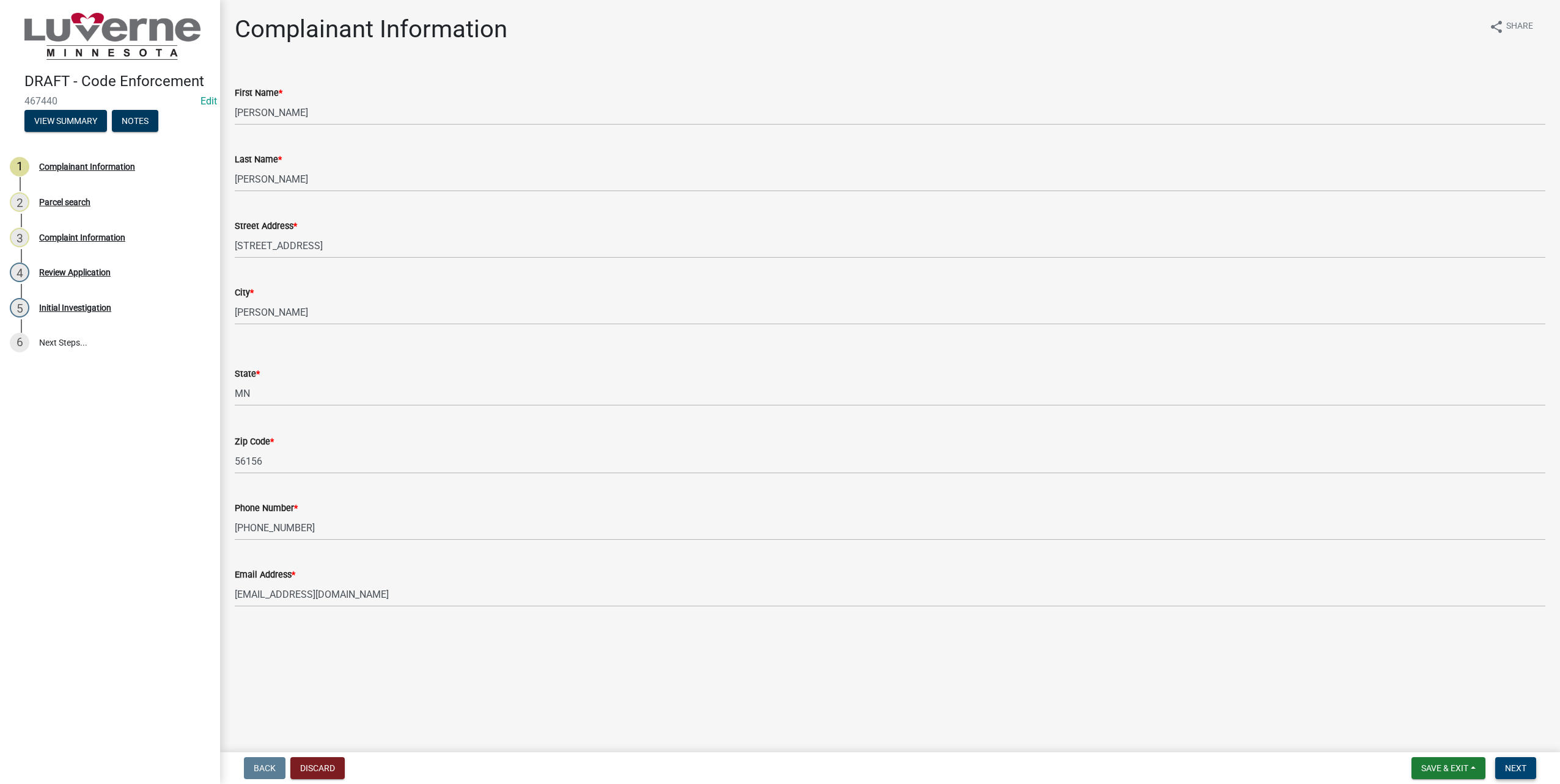
click at [1505, 769] on span "Next" at bounding box center [1515, 769] width 21 height 10
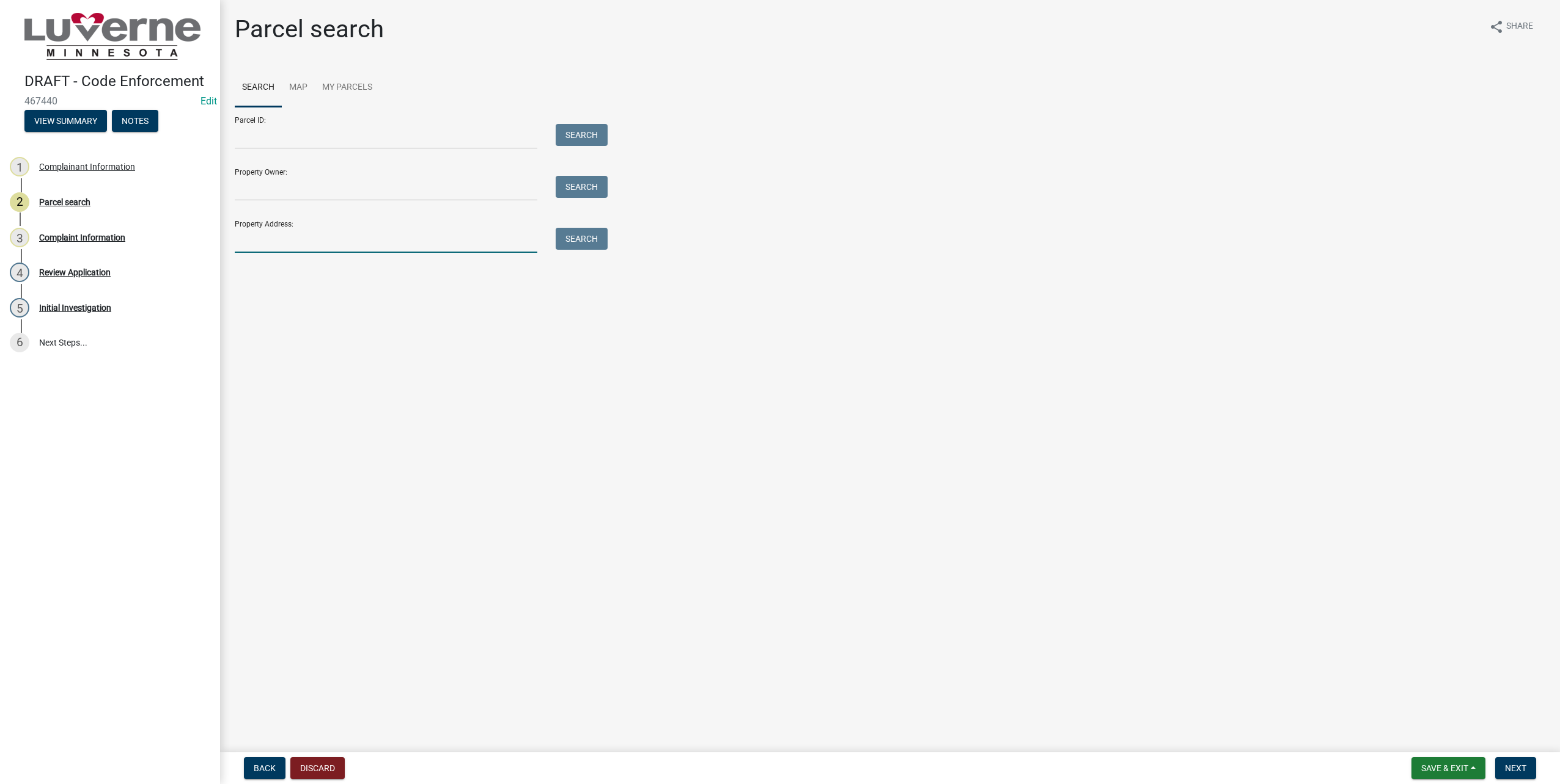
click at [438, 248] on input "Property Address:" at bounding box center [385, 240] width 302 height 25
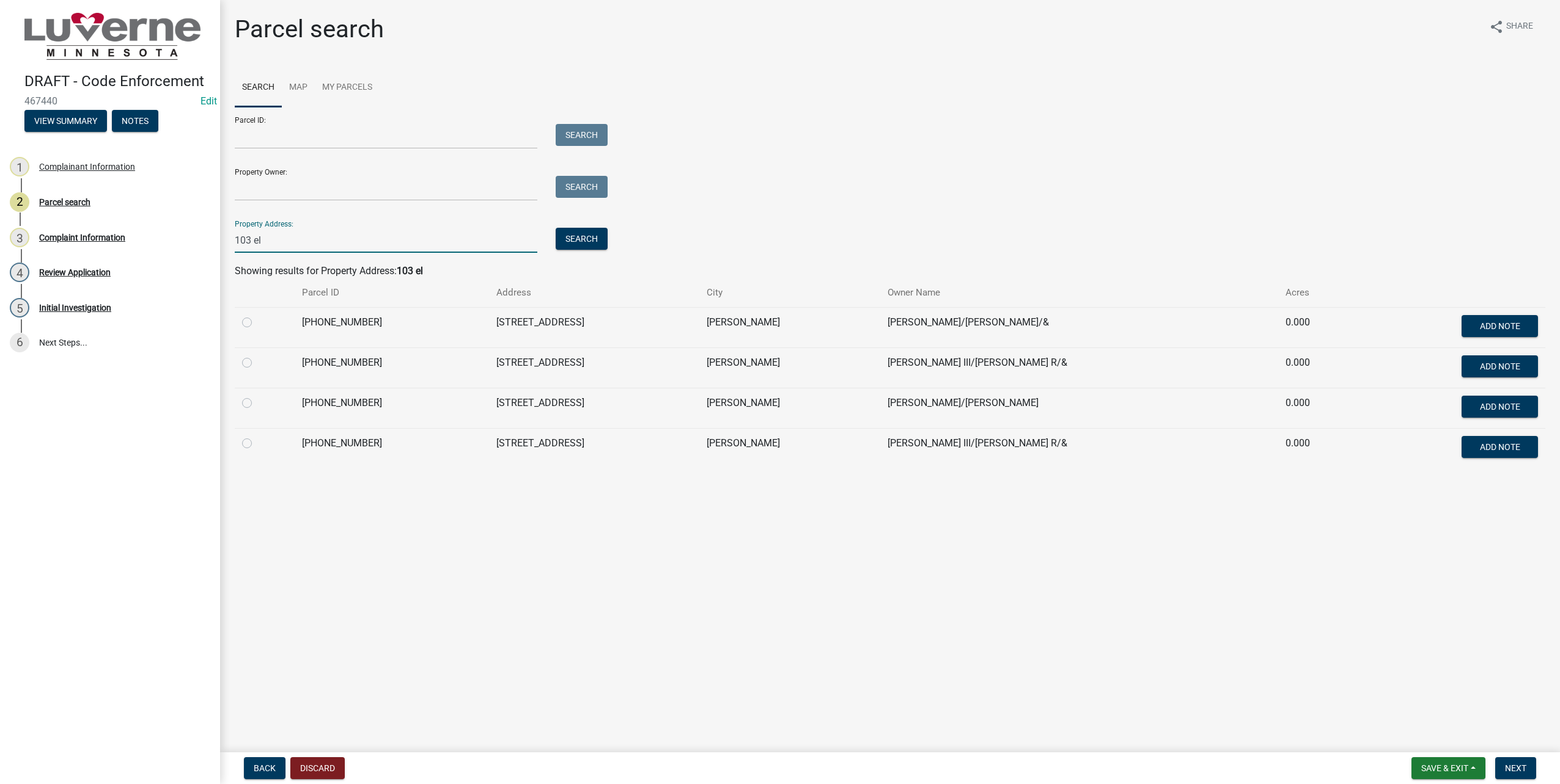
type input "103 el"
click at [238, 363] on td at bounding box center [264, 368] width 60 height 40
click at [256, 356] on label at bounding box center [256, 356] width 0 height 0
click at [256, 363] on input "radio" at bounding box center [260, 359] width 8 height 8
radio input "true"
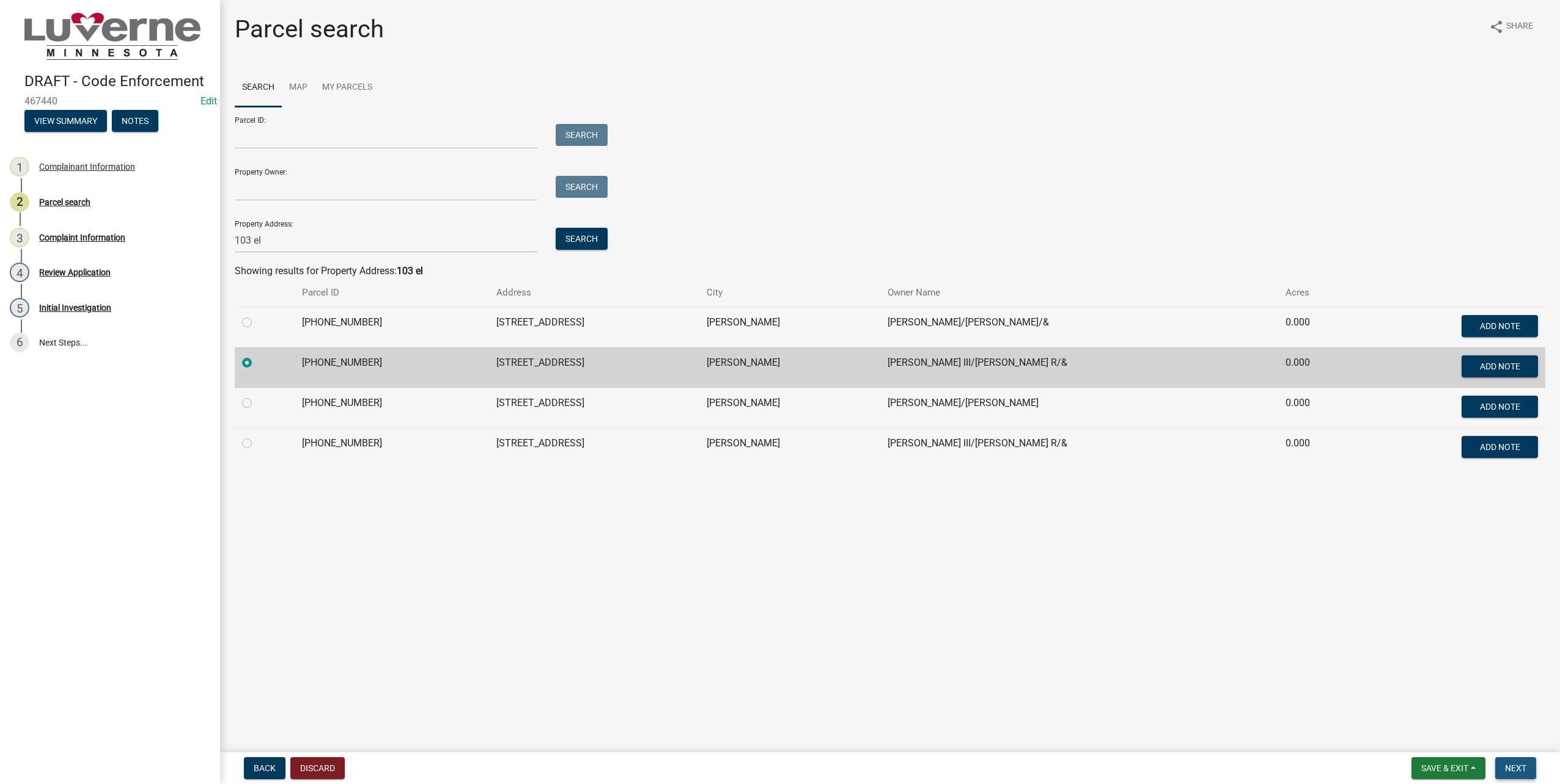
click at [1529, 764] on button "Next" at bounding box center [1515, 768] width 41 height 22
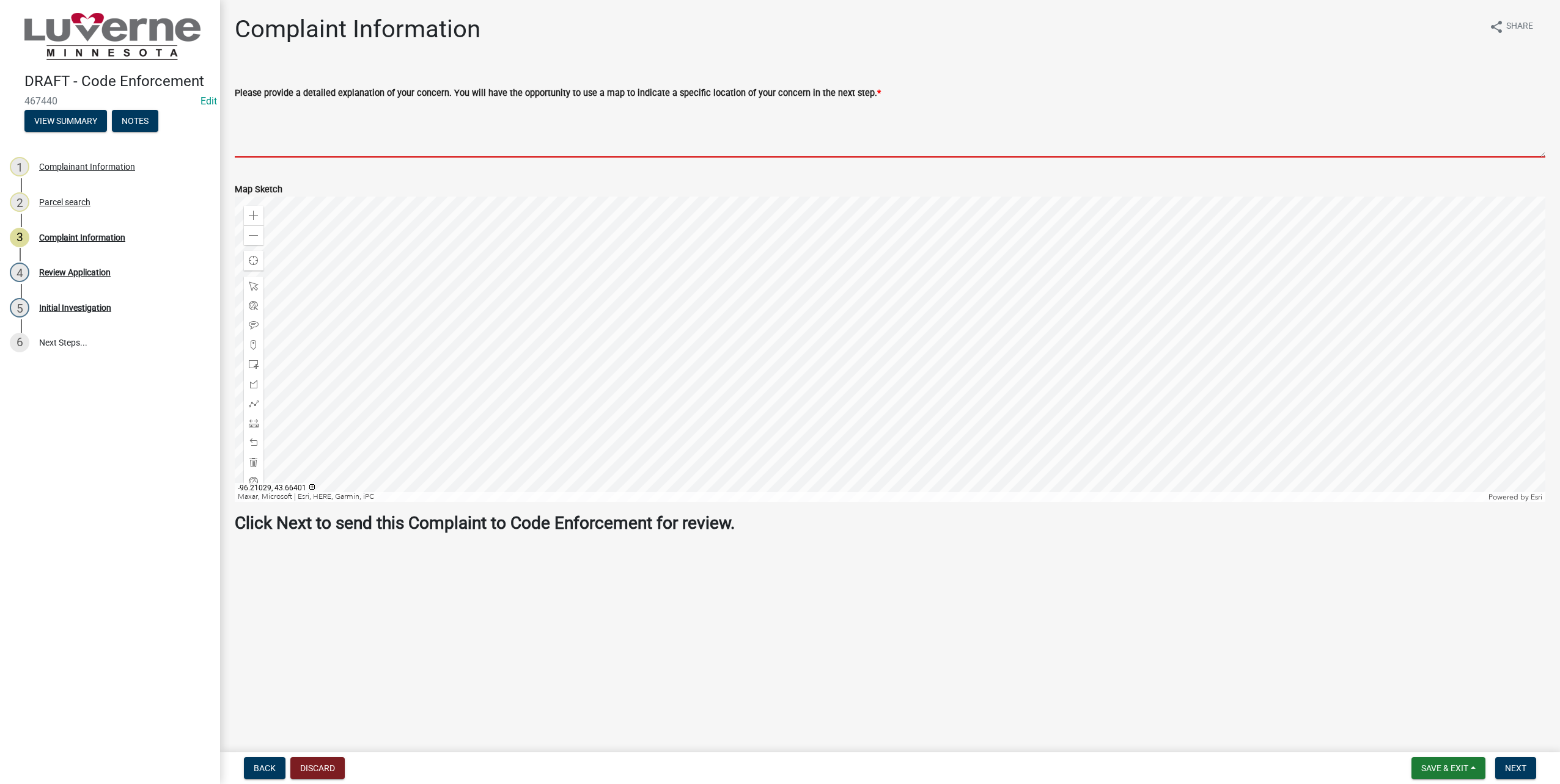
click at [393, 117] on textarea "Please provide a detailed explanation of your concern. You will have the opport…" at bounding box center [890, 129] width 1310 height 57
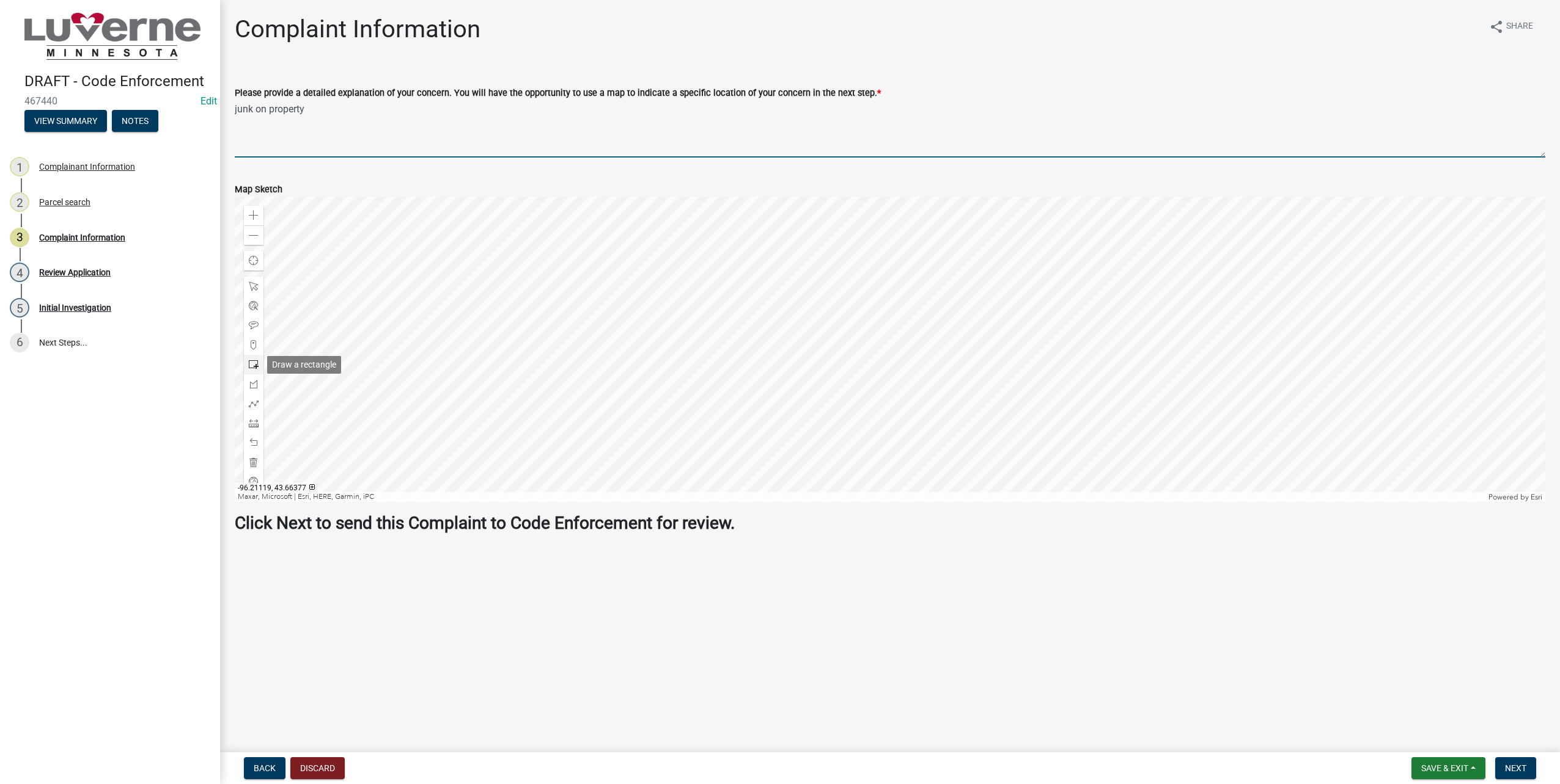
type textarea "junk on property"
click at [258, 364] on span at bounding box center [253, 364] width 10 height 10
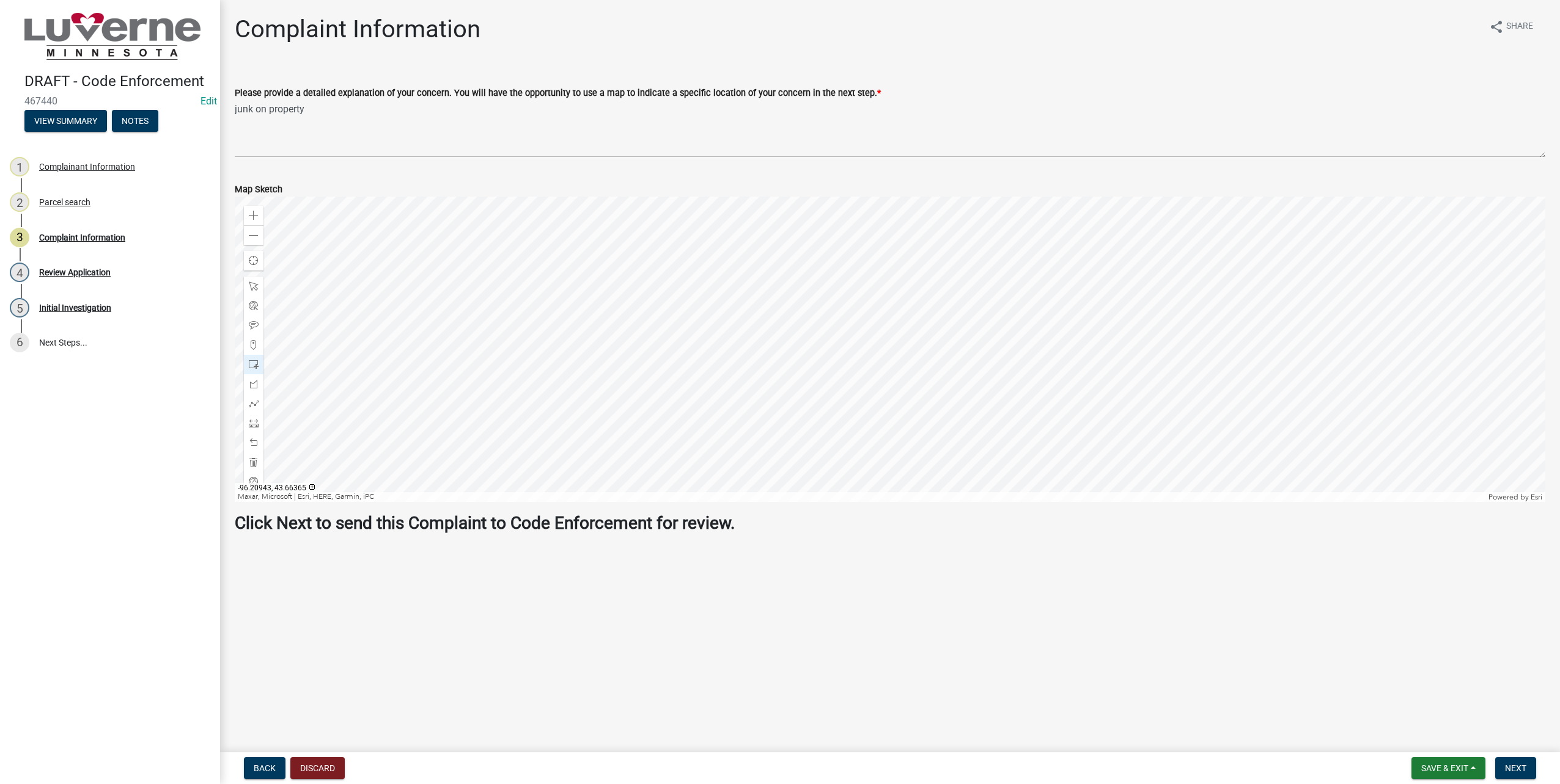
click at [810, 415] on div at bounding box center [890, 350] width 1310 height 306
click at [1509, 770] on span "Next" at bounding box center [1515, 769] width 21 height 10
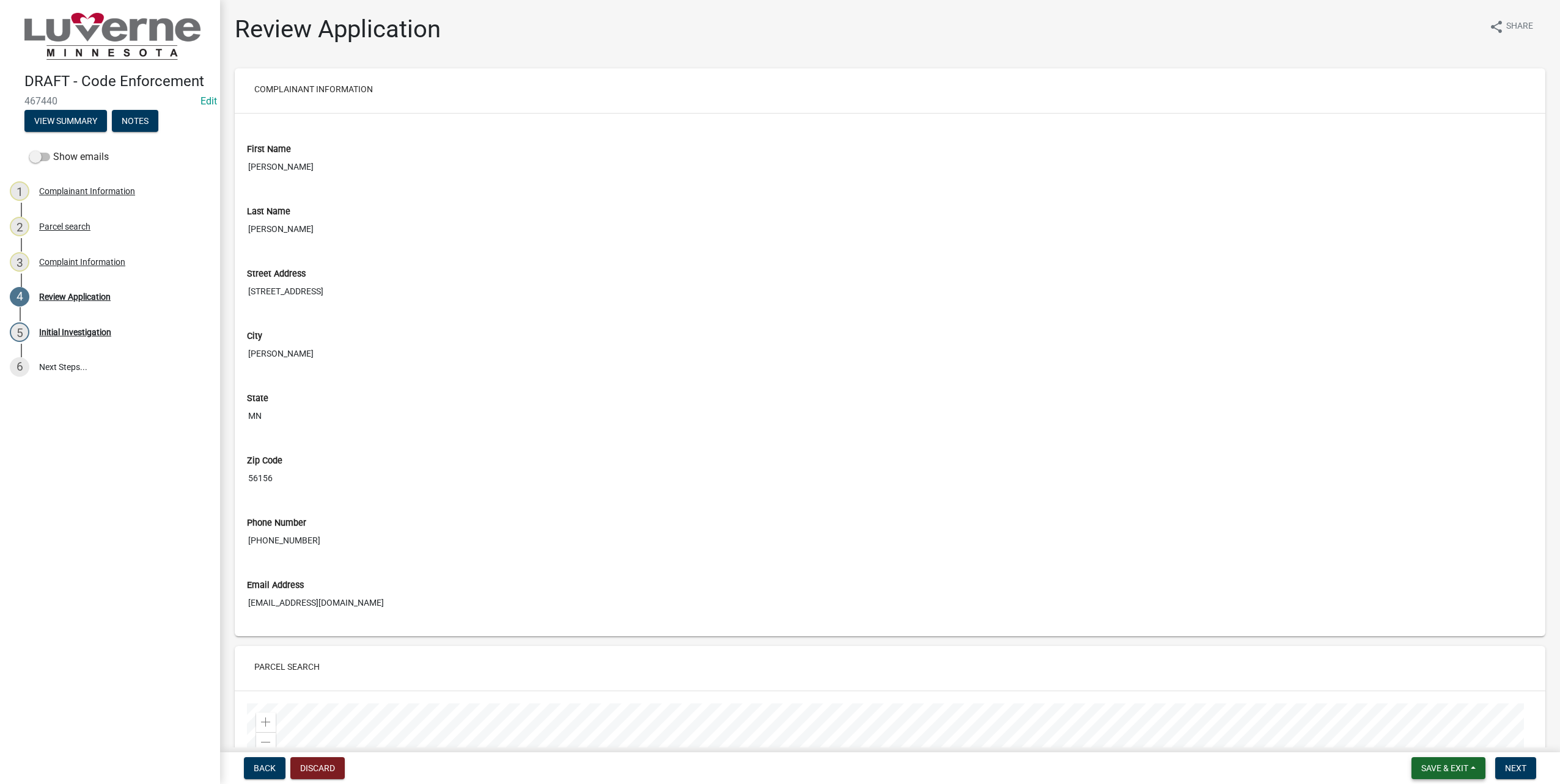
click at [1454, 764] on span "Save & Exit" at bounding box center [1444, 769] width 47 height 10
click at [1454, 764] on button "Save & Exit" at bounding box center [1437, 760] width 98 height 30
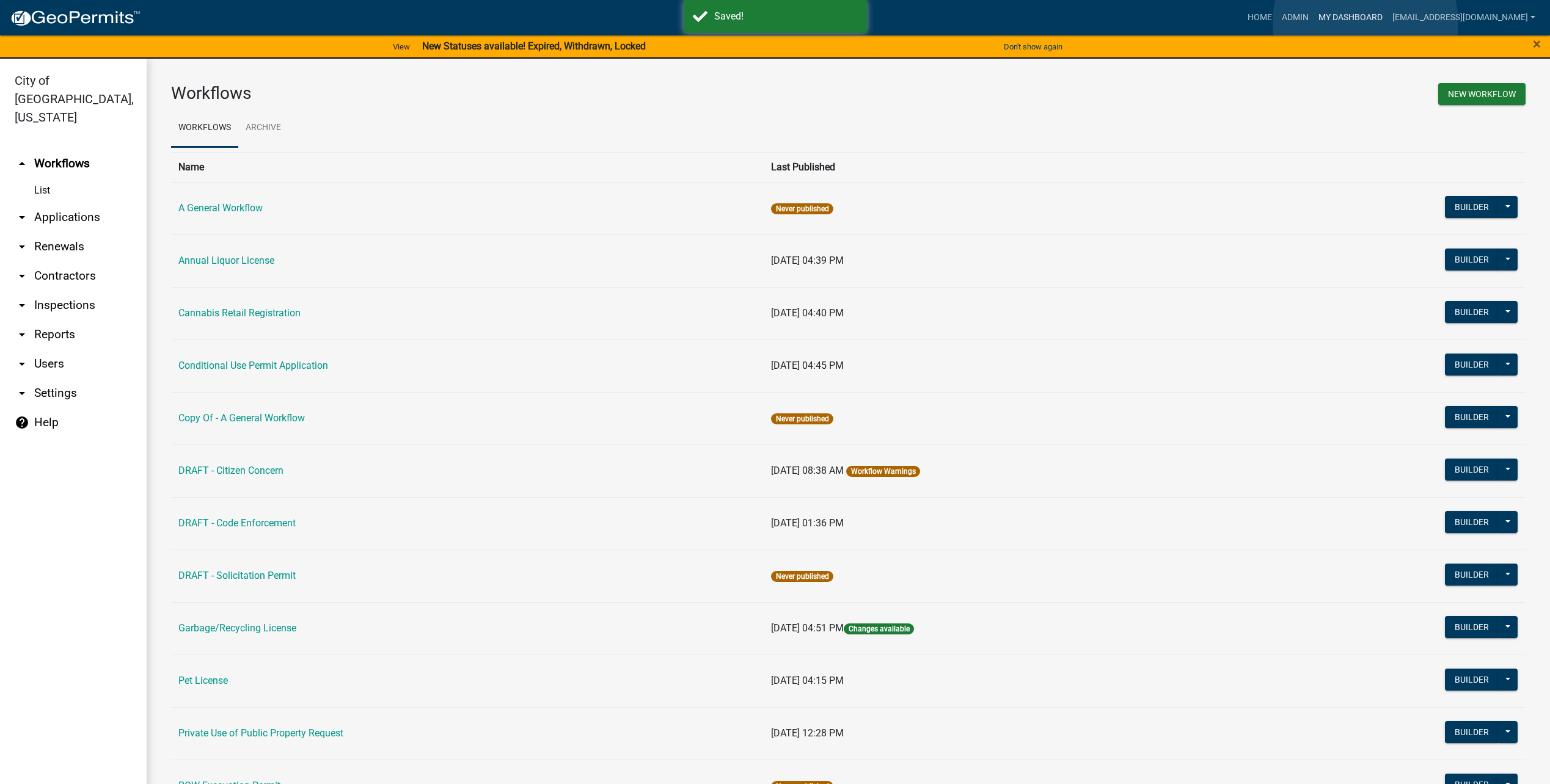
click at [1365, 22] on link "My Dashboard" at bounding box center [1350, 17] width 74 height 23
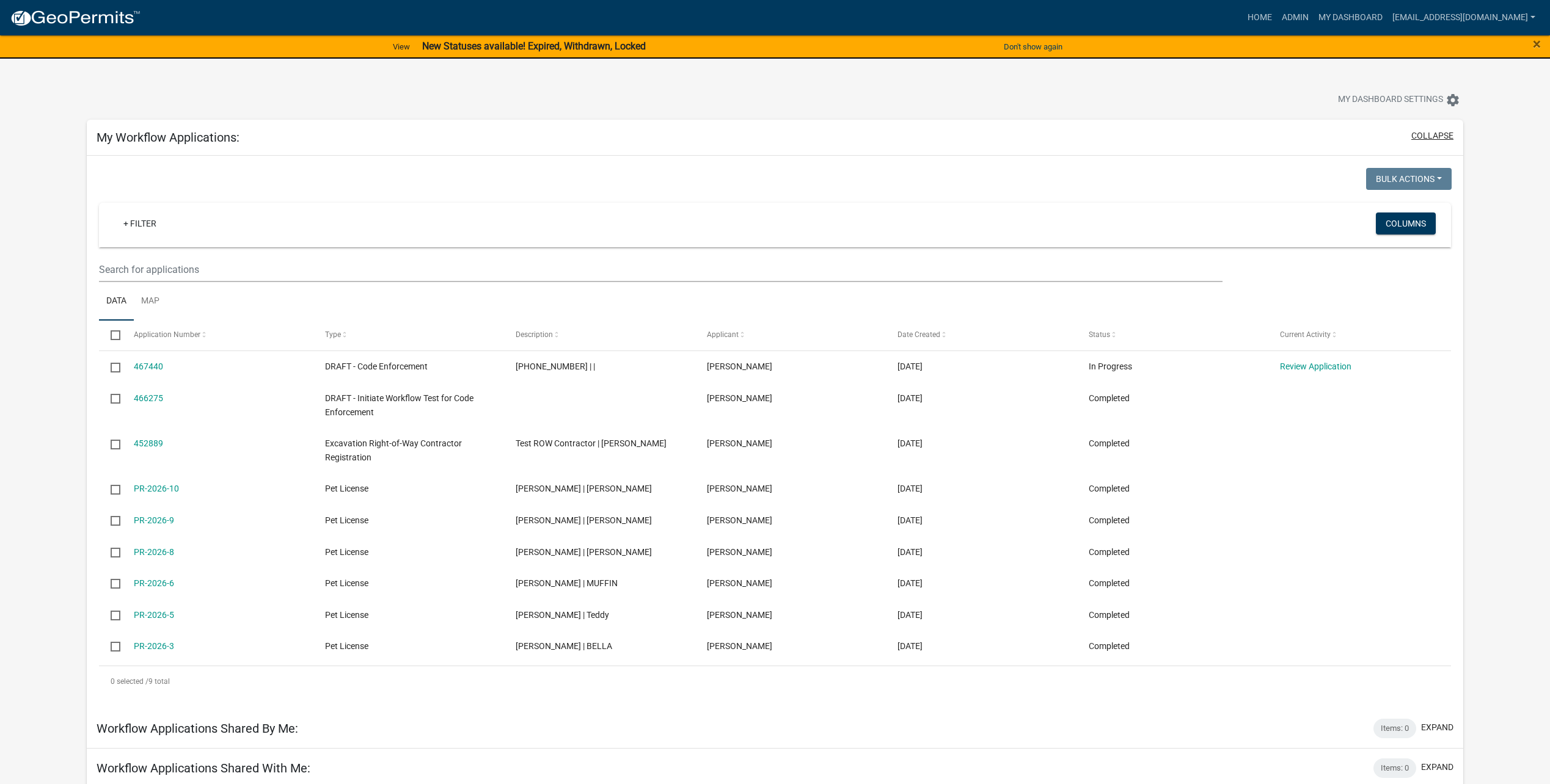
click at [1440, 136] on button "collapse" at bounding box center [1432, 135] width 42 height 12
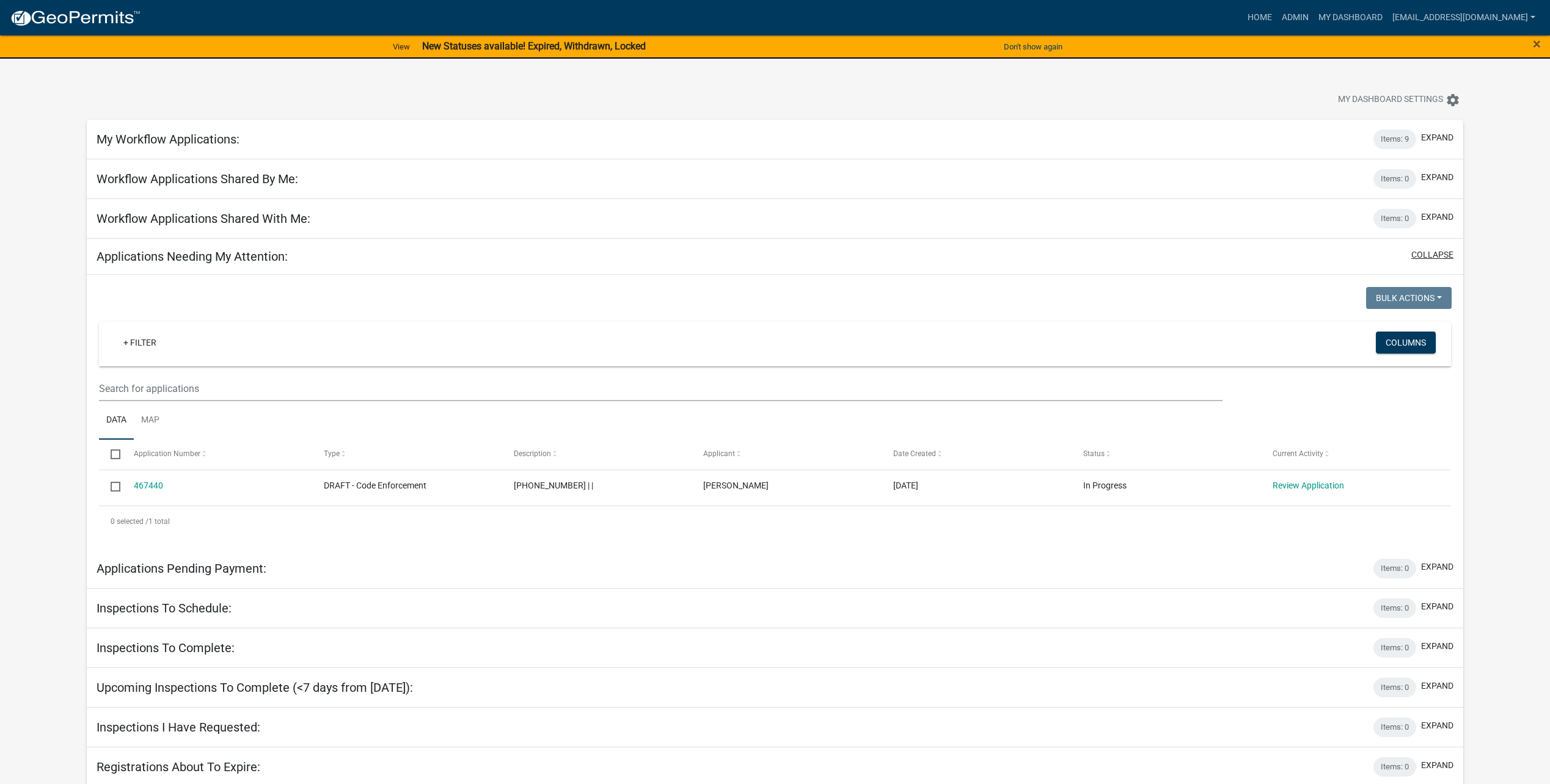
click at [1445, 252] on button "collapse" at bounding box center [1432, 254] width 42 height 12
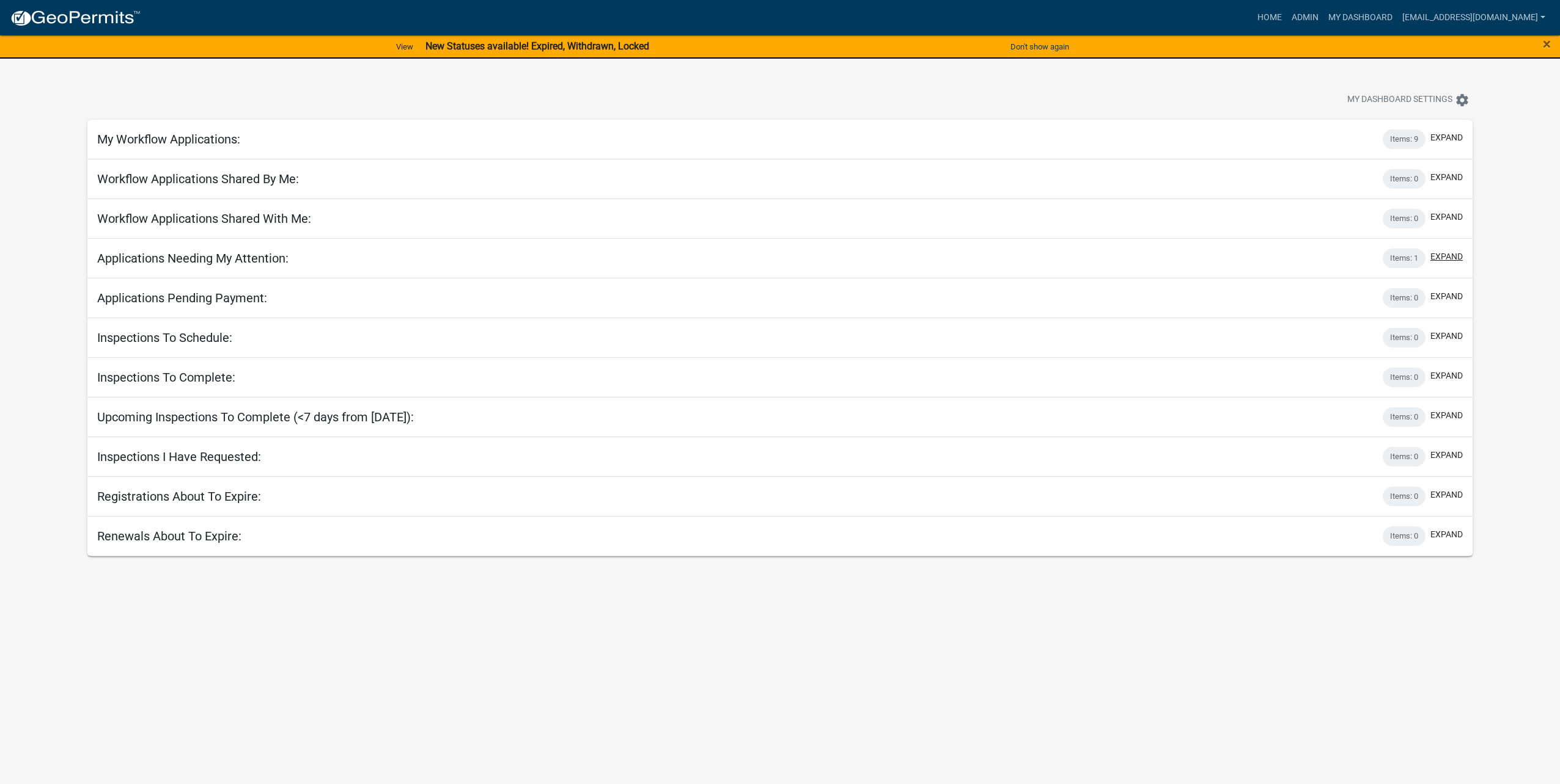
click at [1439, 253] on button "expand" at bounding box center [1446, 256] width 33 height 12
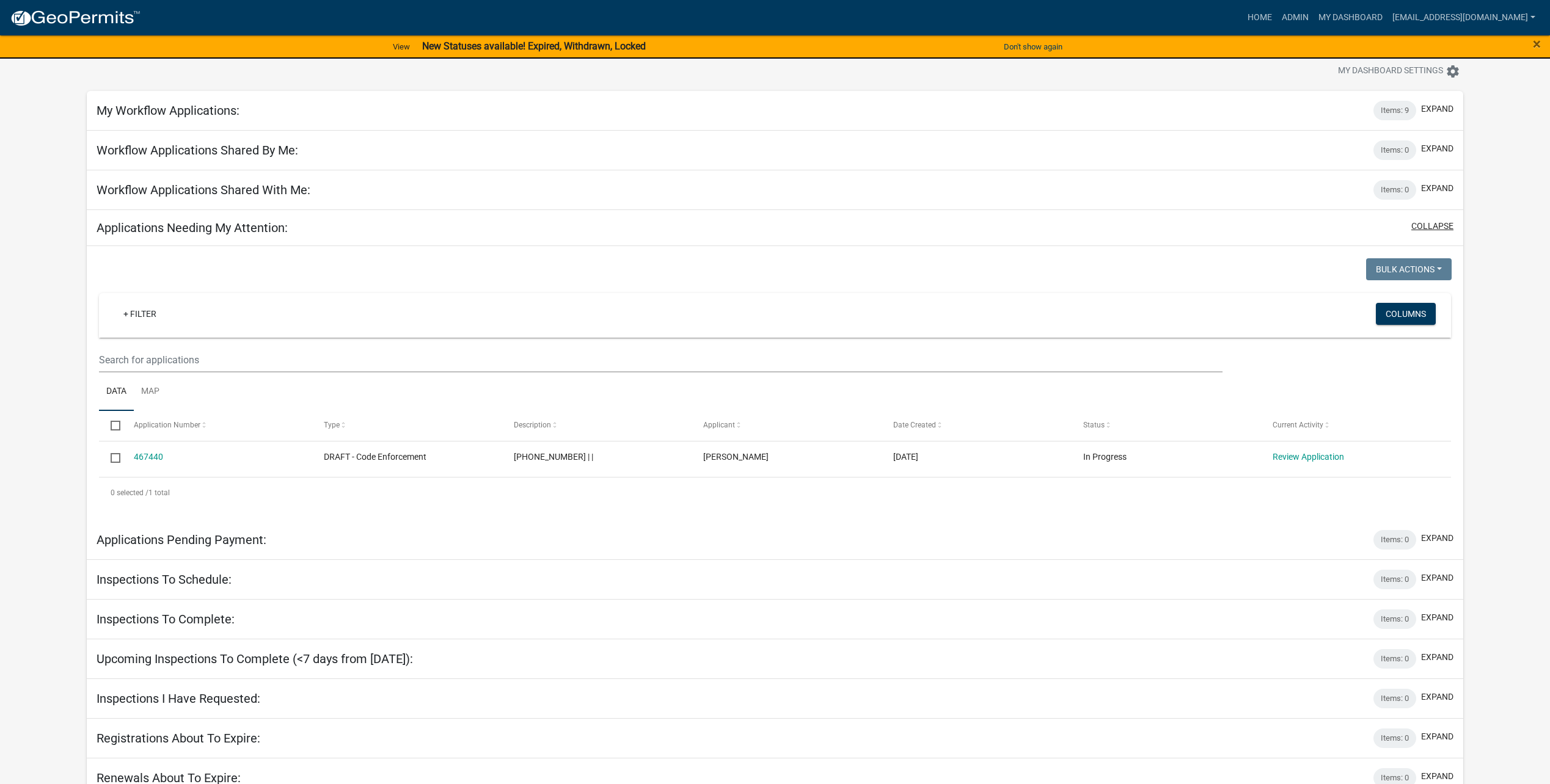
scroll to position [43, 0]
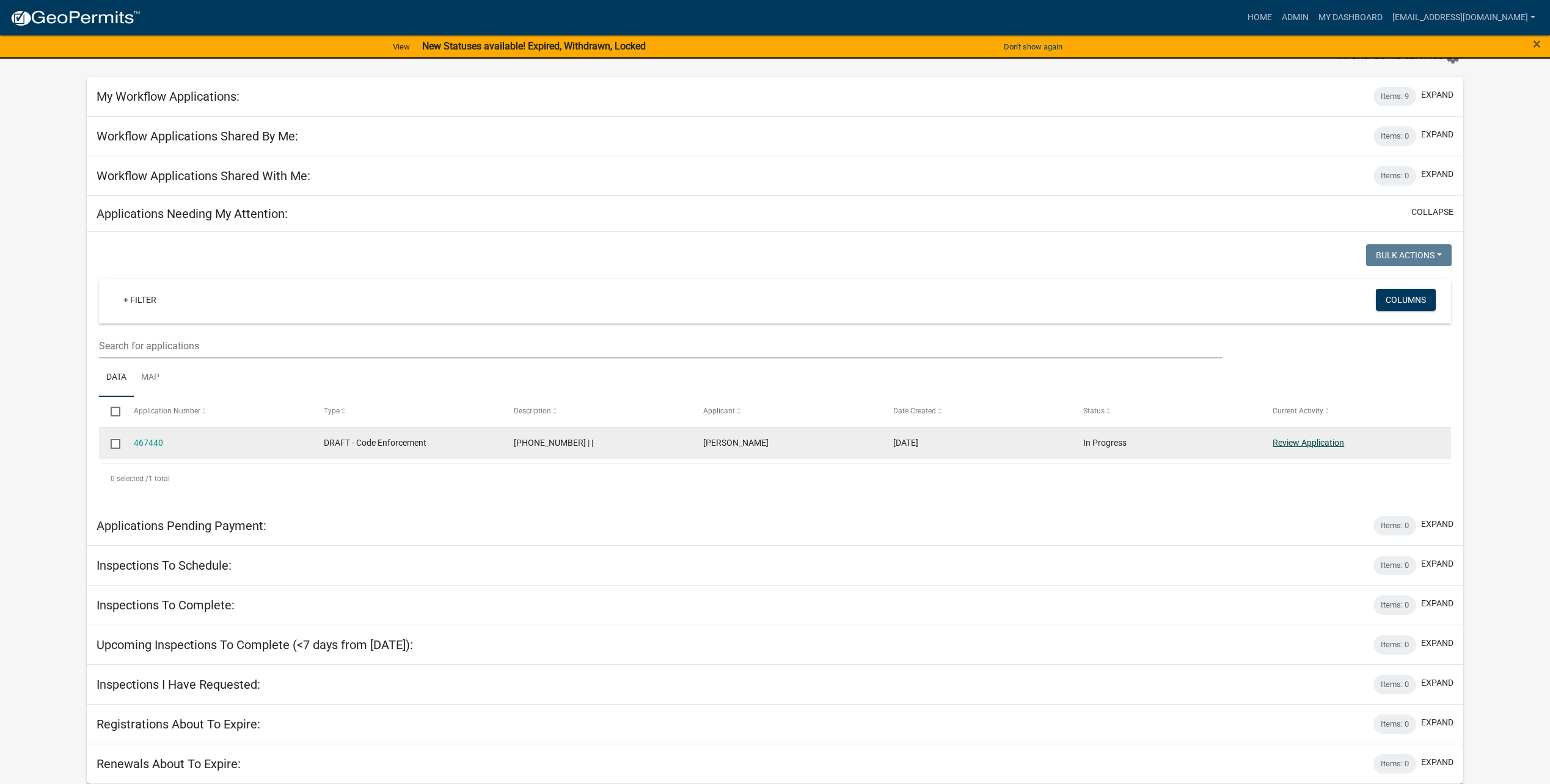
click at [1299, 443] on link "Review Application" at bounding box center [1308, 443] width 72 height 10
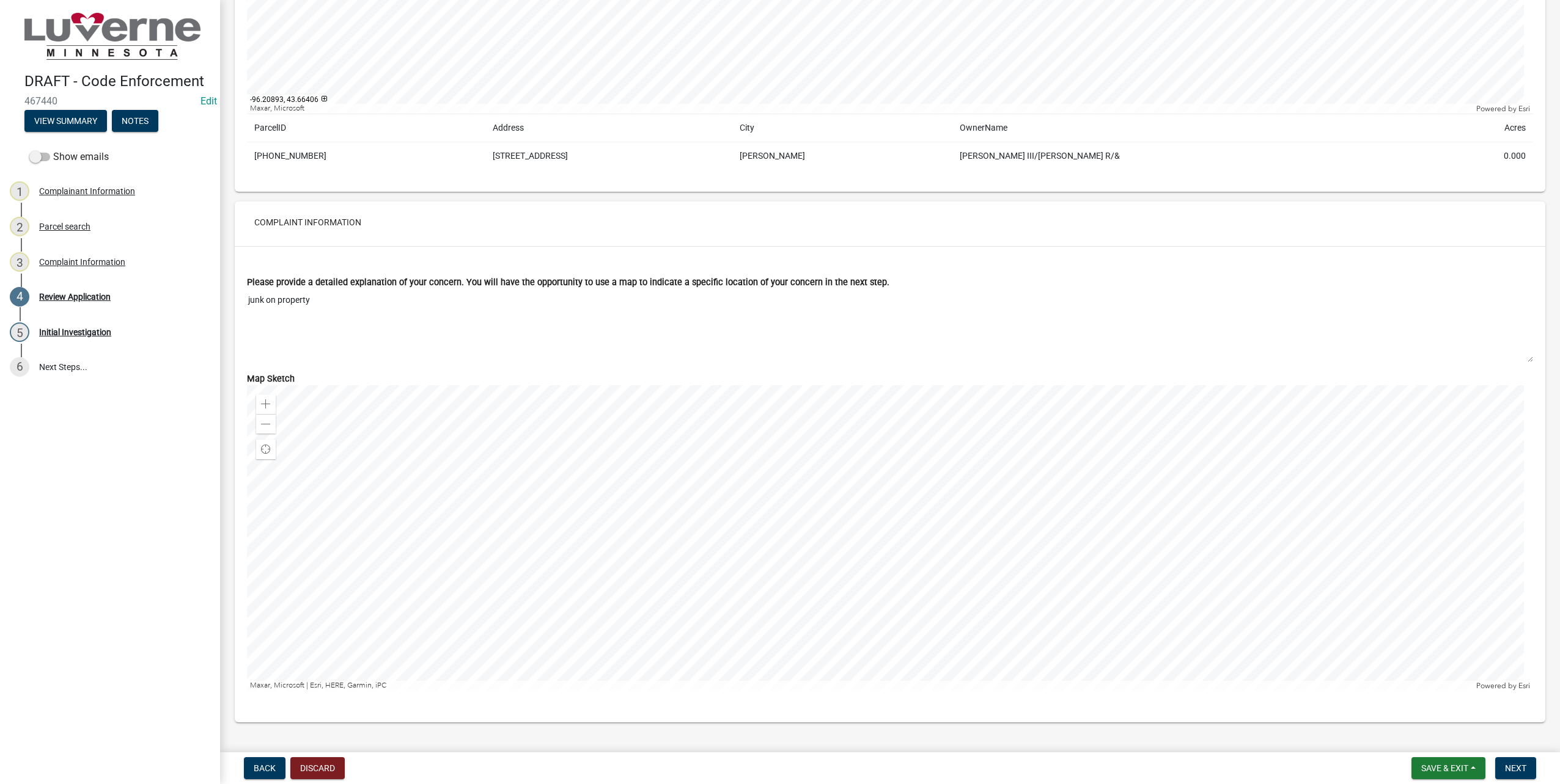
scroll to position [918, 0]
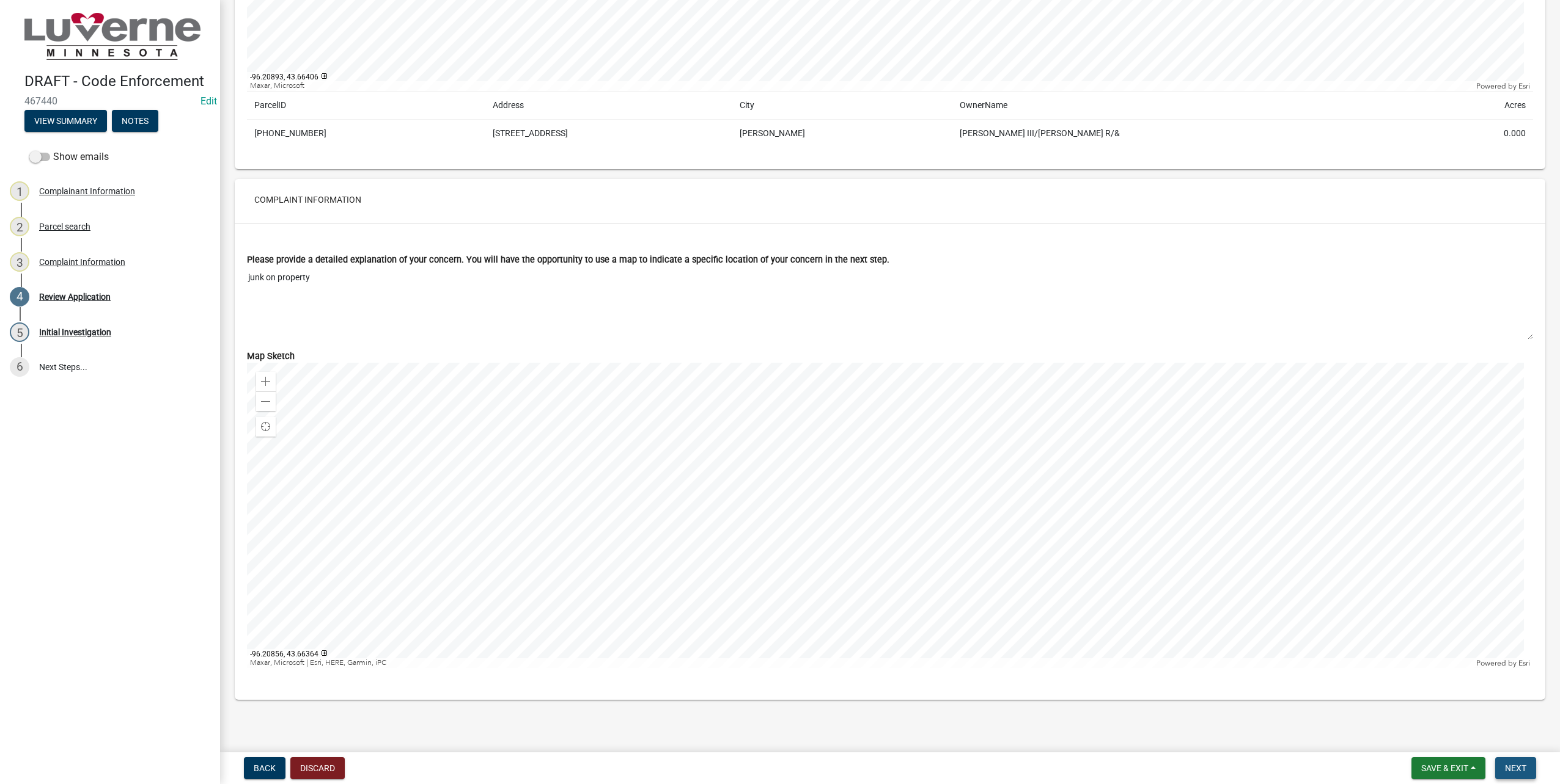
click at [1518, 764] on span "Next" at bounding box center [1515, 769] width 21 height 10
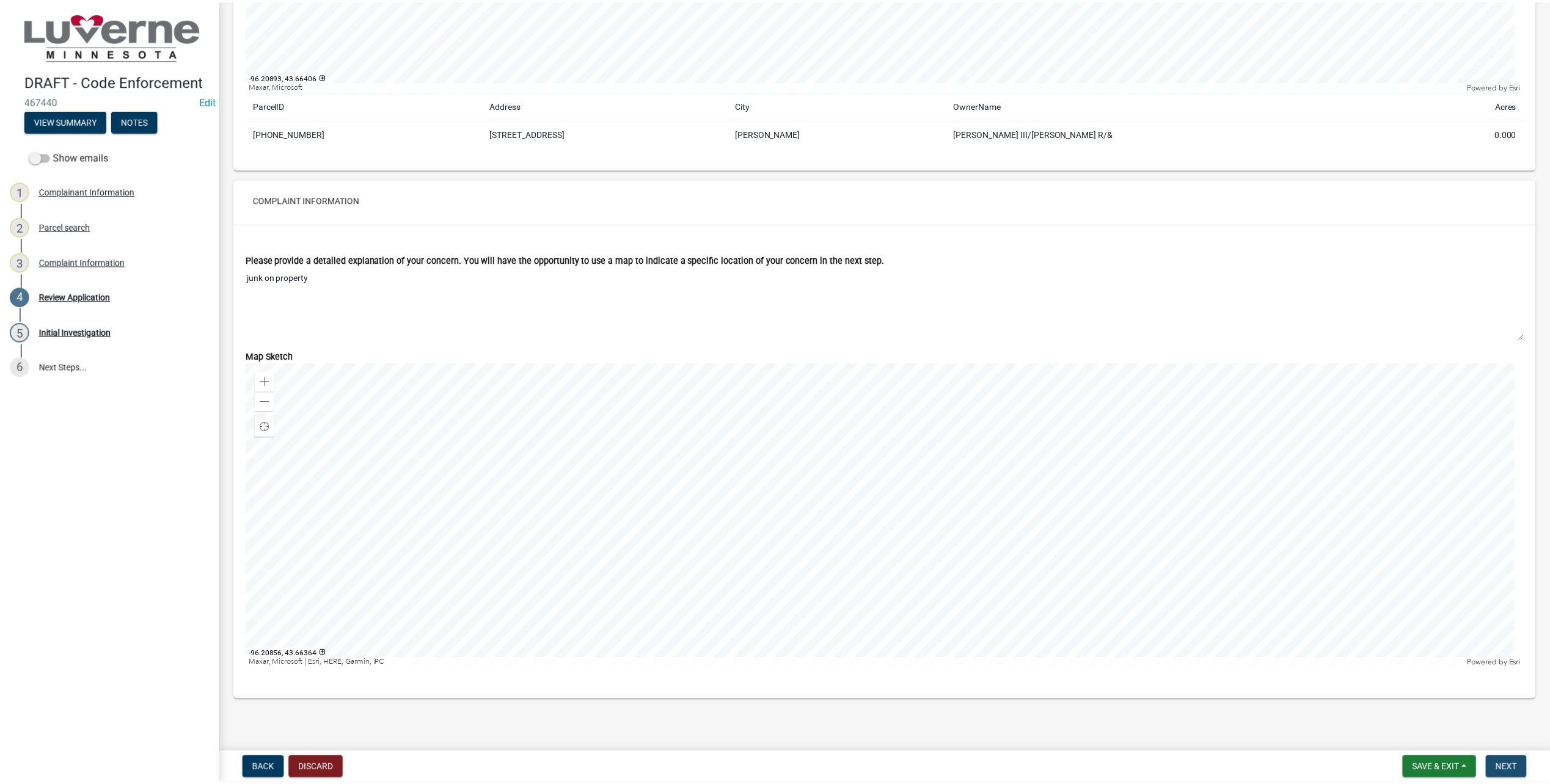
scroll to position [0, 0]
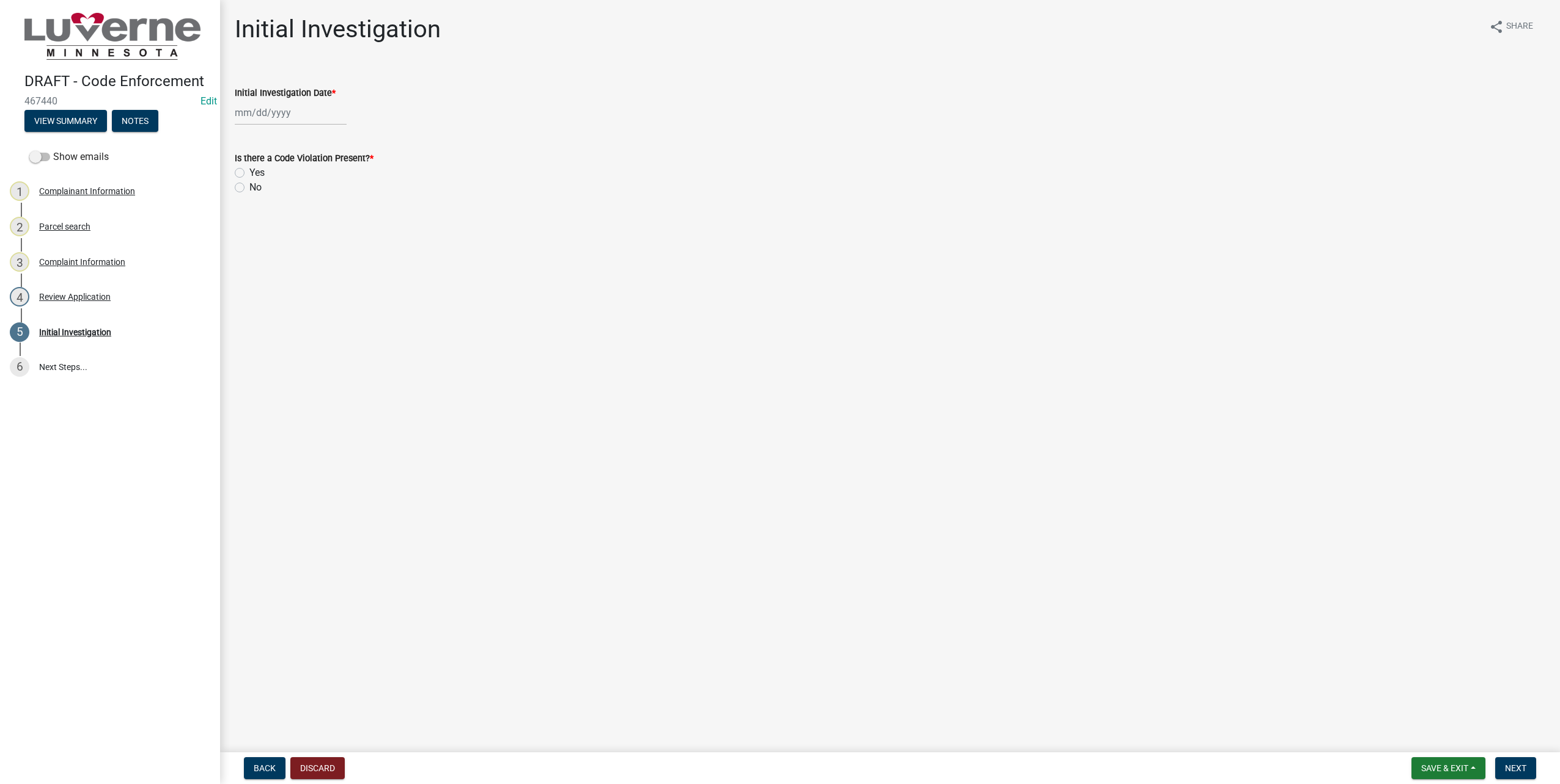
click at [273, 113] on div at bounding box center [290, 113] width 112 height 25
select select "8"
select select "2025"
click at [670, 137] on form "Is there a Code Violation Present? * Yes No" at bounding box center [890, 165] width 1310 height 58
click at [1457, 762] on button "Save & Exit" at bounding box center [1447, 768] width 74 height 22
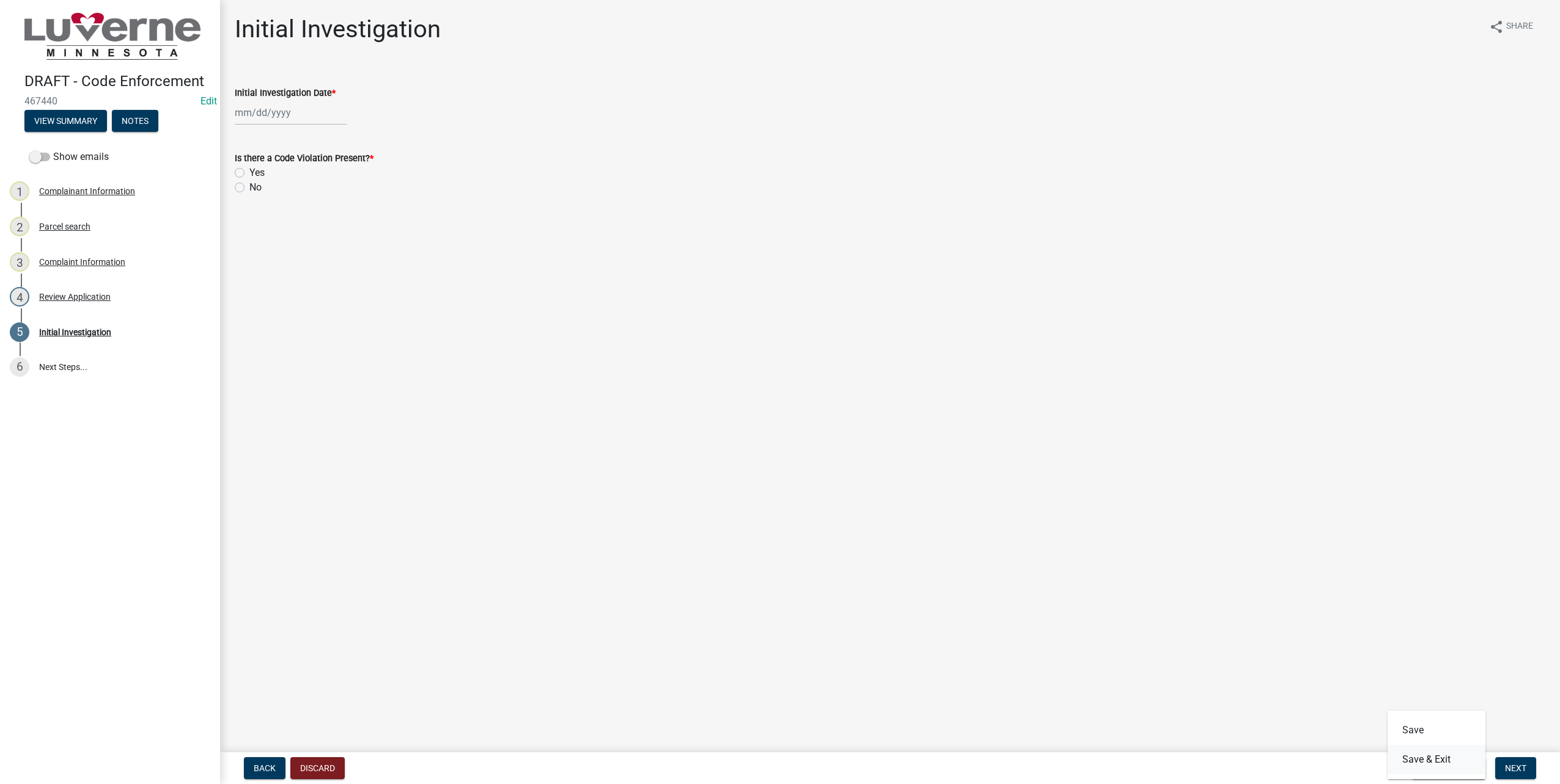
click at [1445, 756] on button "Save & Exit" at bounding box center [1437, 760] width 98 height 30
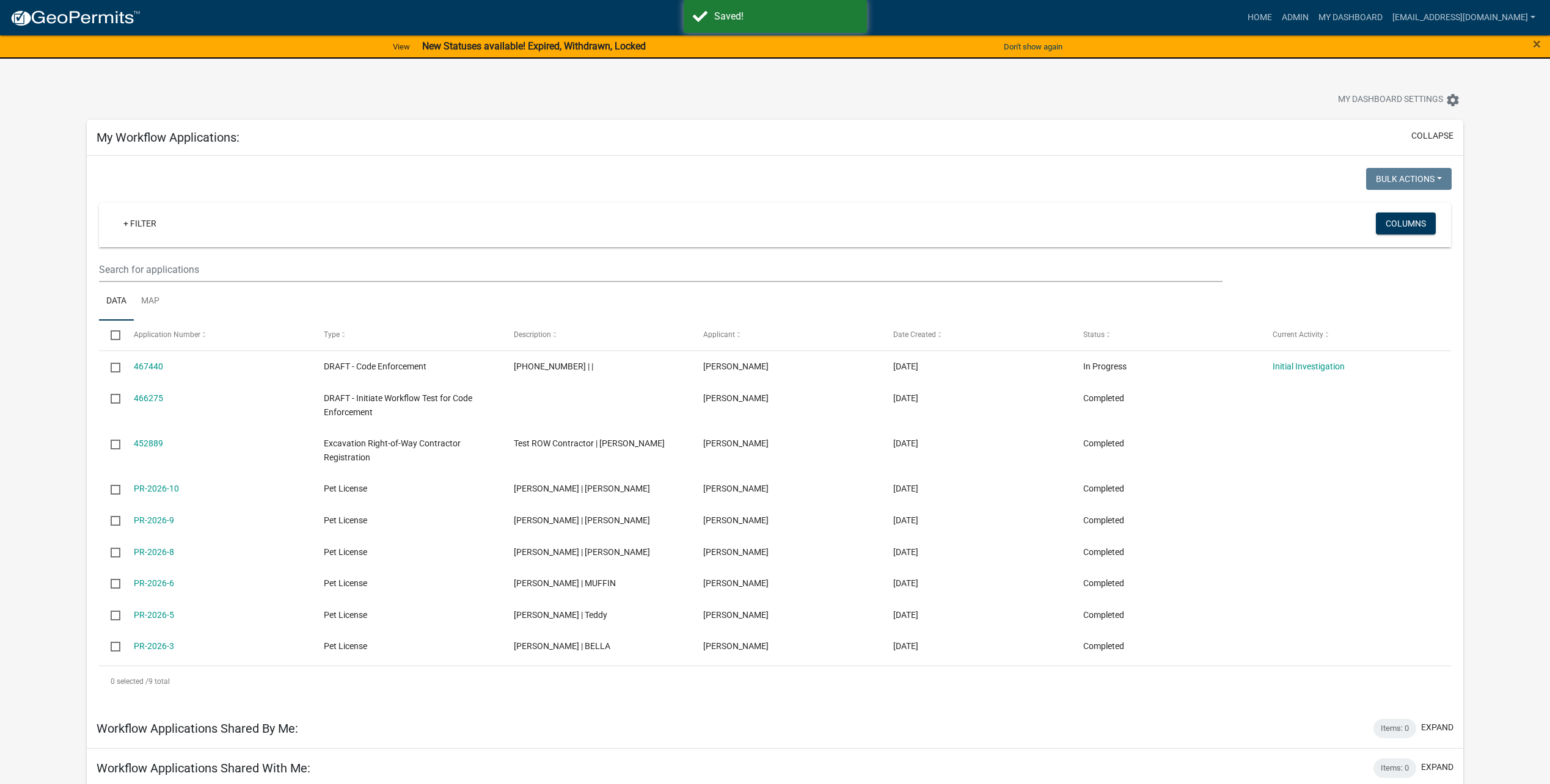
click at [1411, 138] on div "collapse" at bounding box center [1430, 137] width 47 height 16
click at [1421, 138] on button "collapse" at bounding box center [1432, 135] width 42 height 12
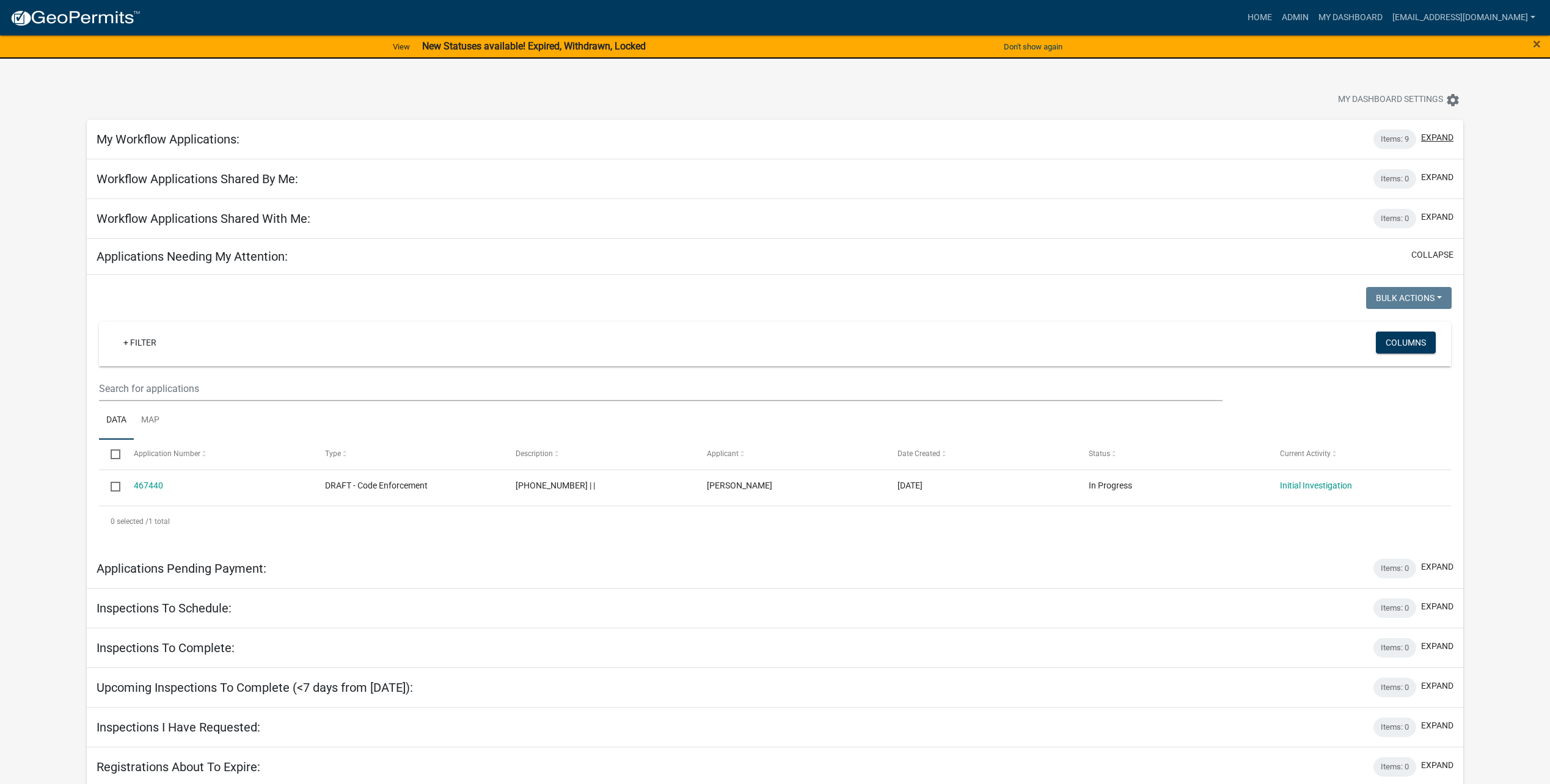
scroll to position [43, 0]
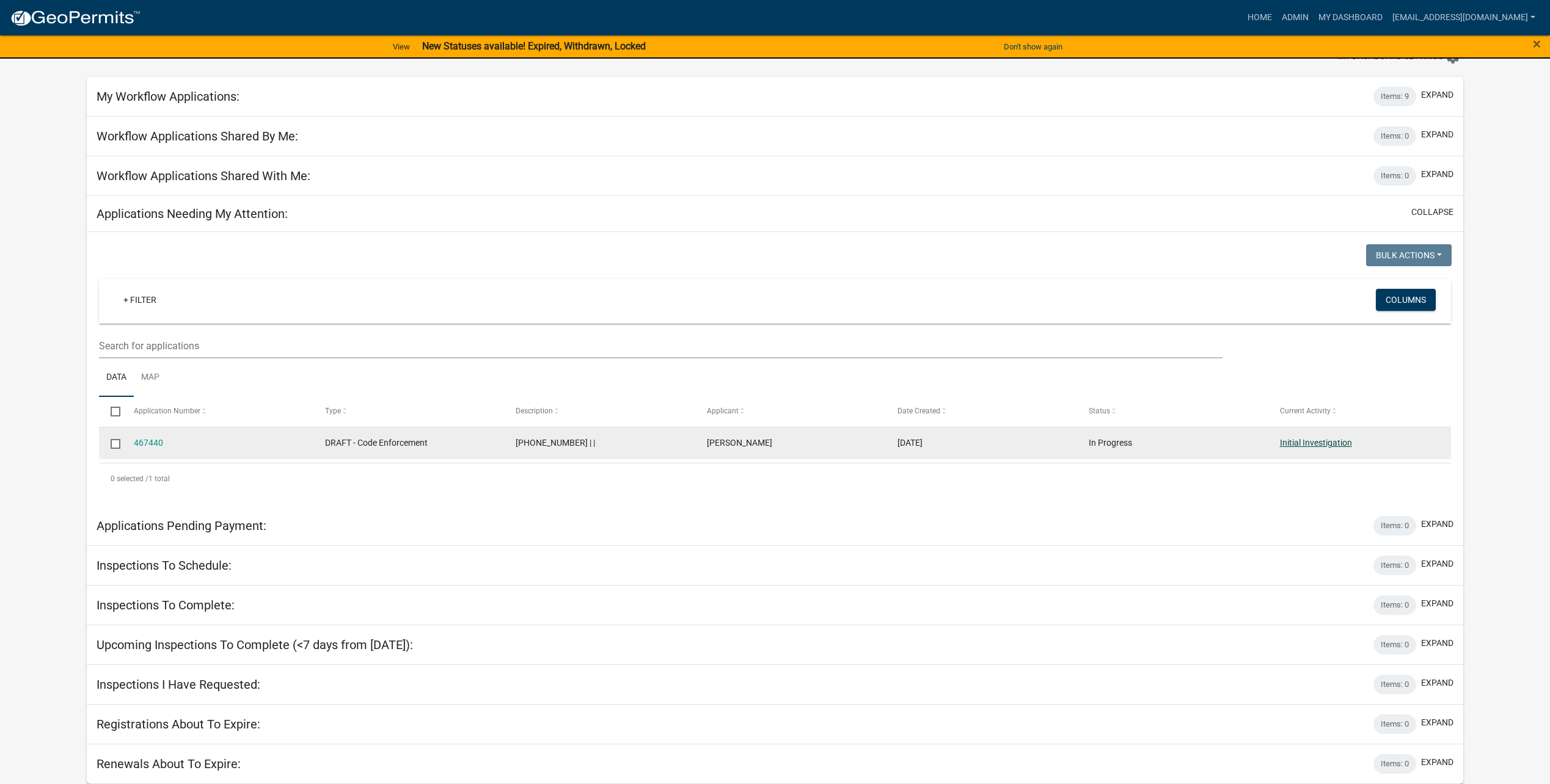
click at [1309, 439] on link "Initial Investigation" at bounding box center [1316, 443] width 72 height 10
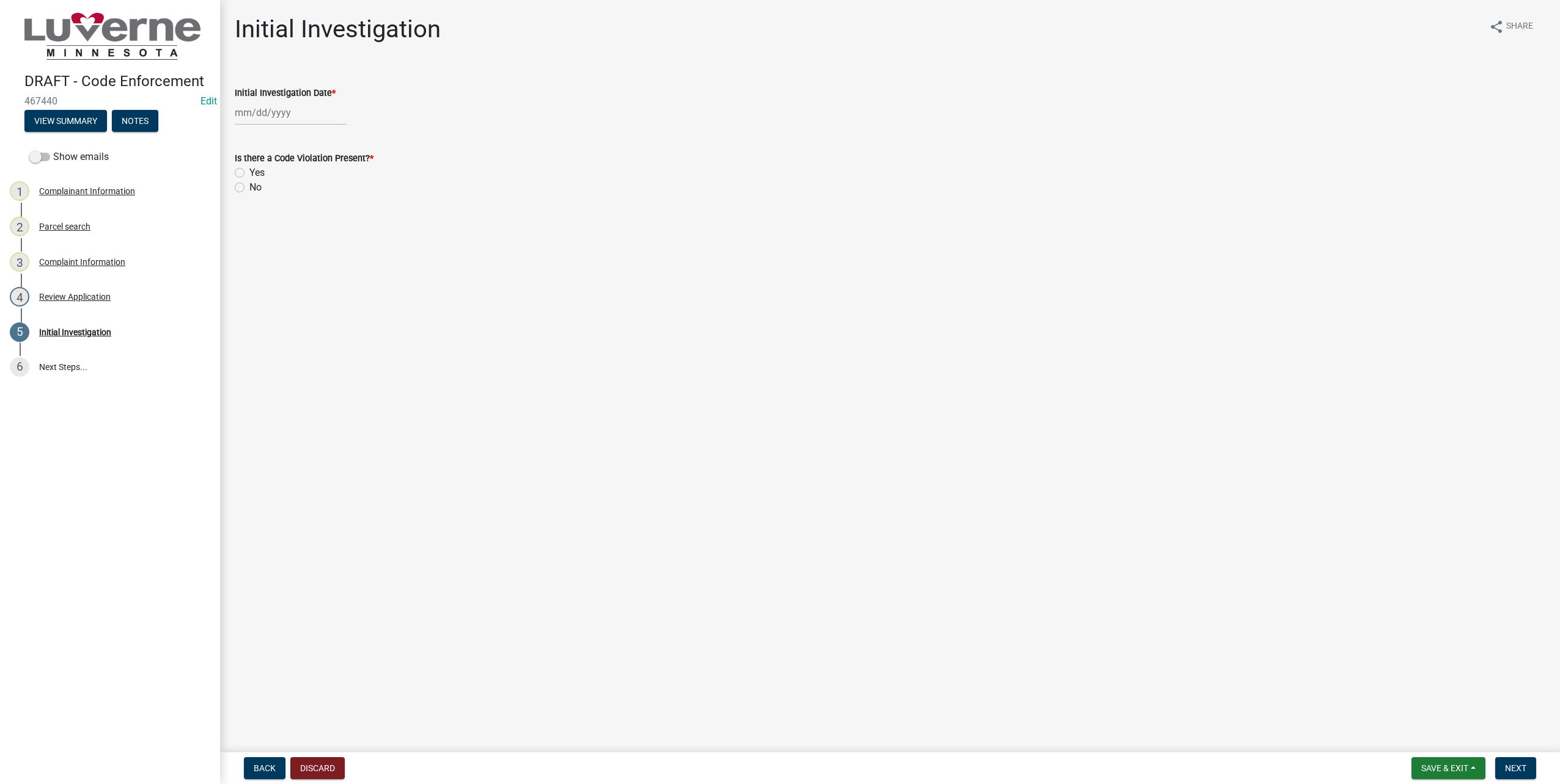
click at [281, 120] on div at bounding box center [290, 113] width 112 height 25
select select "8"
select select "2025"
click at [312, 173] on div "21" at bounding box center [305, 178] width 19 height 19
type input "[DATE]"
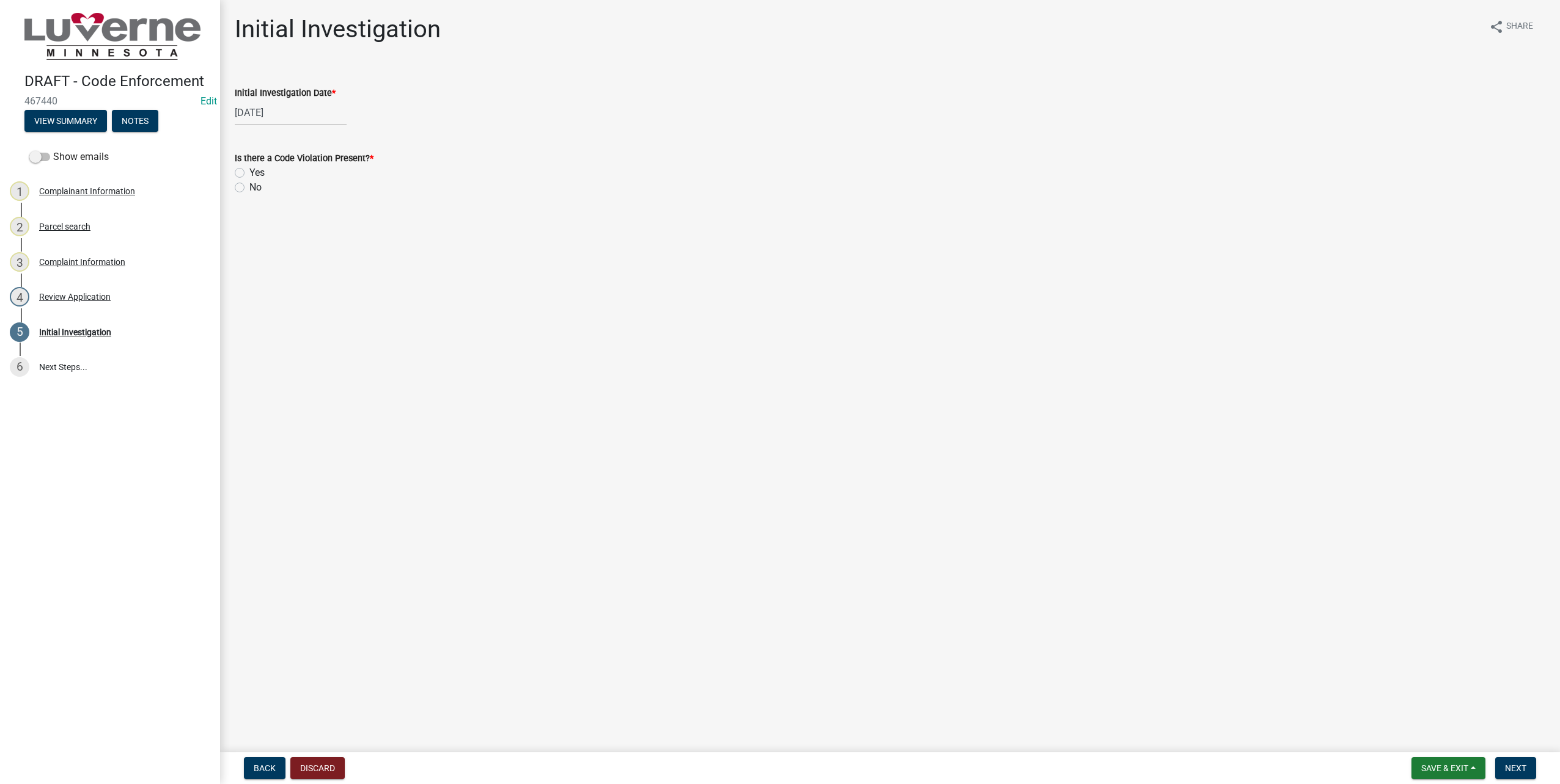
click at [250, 171] on label "Yes" at bounding box center [257, 172] width 15 height 14
click at [250, 171] on input "Yes" at bounding box center [253, 169] width 8 height 8
radio input "true"
click at [1510, 766] on span "Next" at bounding box center [1515, 769] width 21 height 10
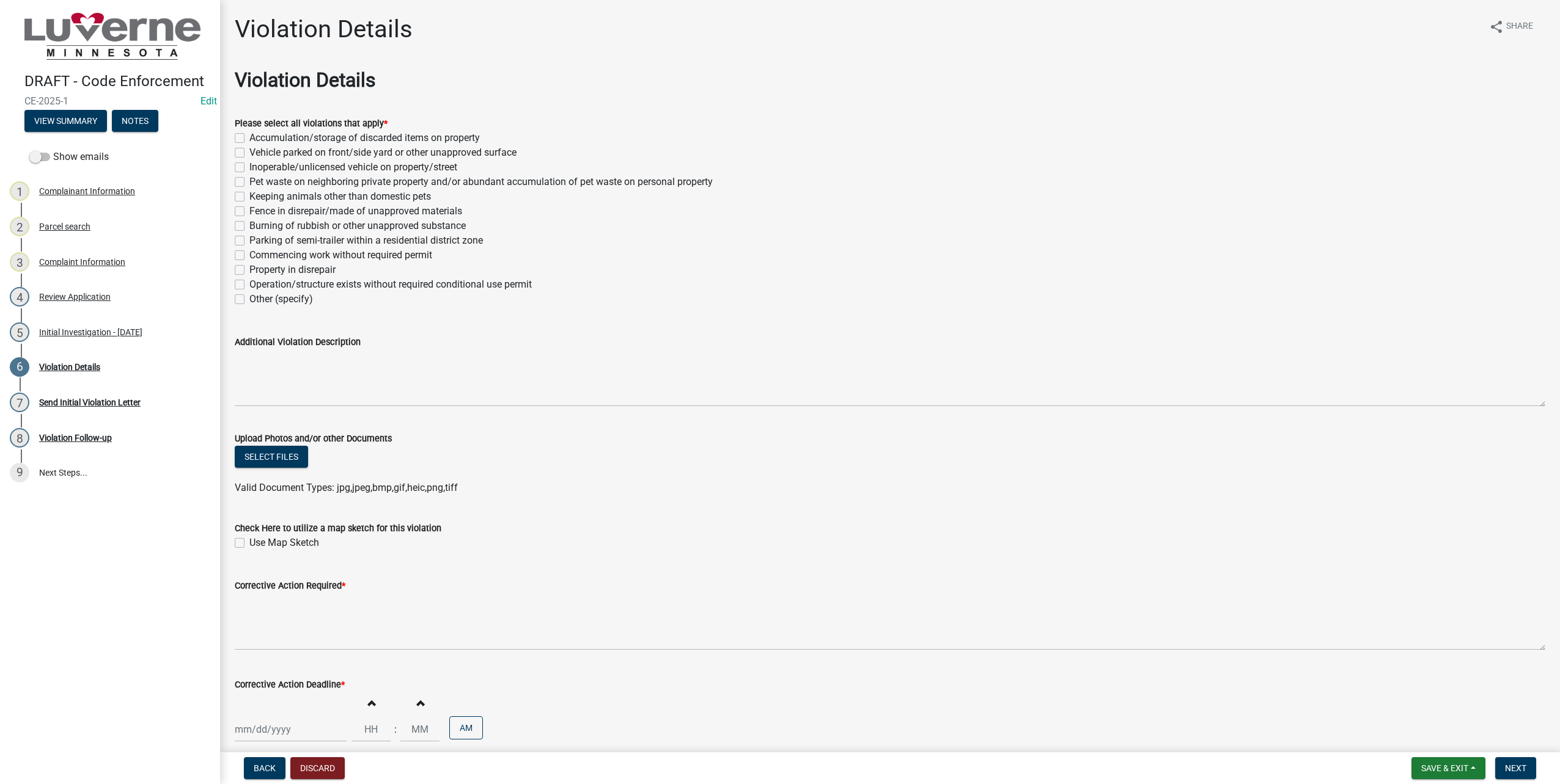
click at [250, 137] on label "Accumulation/storage of discarded items on property" at bounding box center [364, 138] width 231 height 14
click at [250, 137] on input "Accumulation/storage of discarded items on property" at bounding box center [253, 135] width 8 height 8
checkbox input "true"
checkbox input "false"
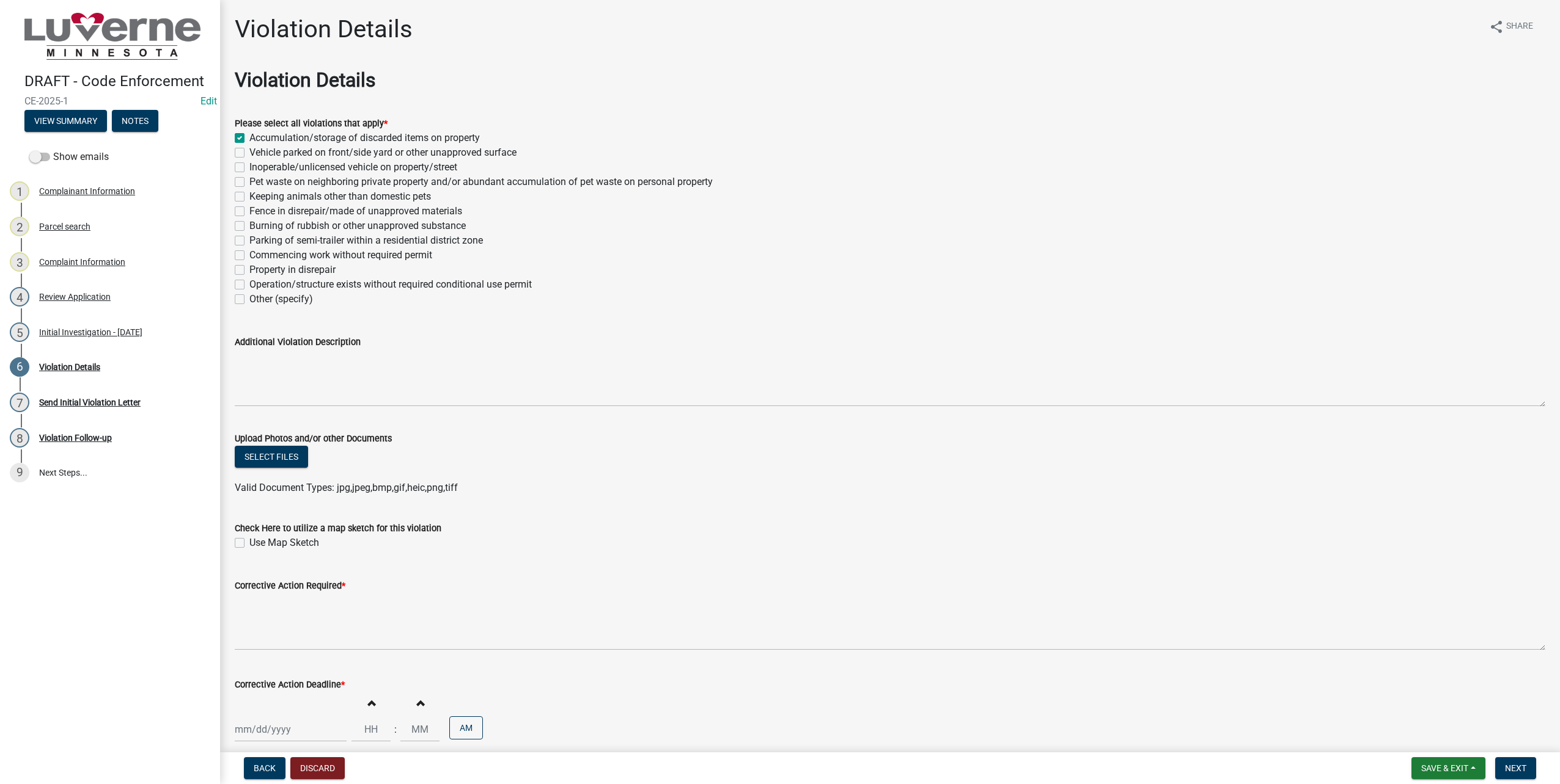
checkbox input "false"
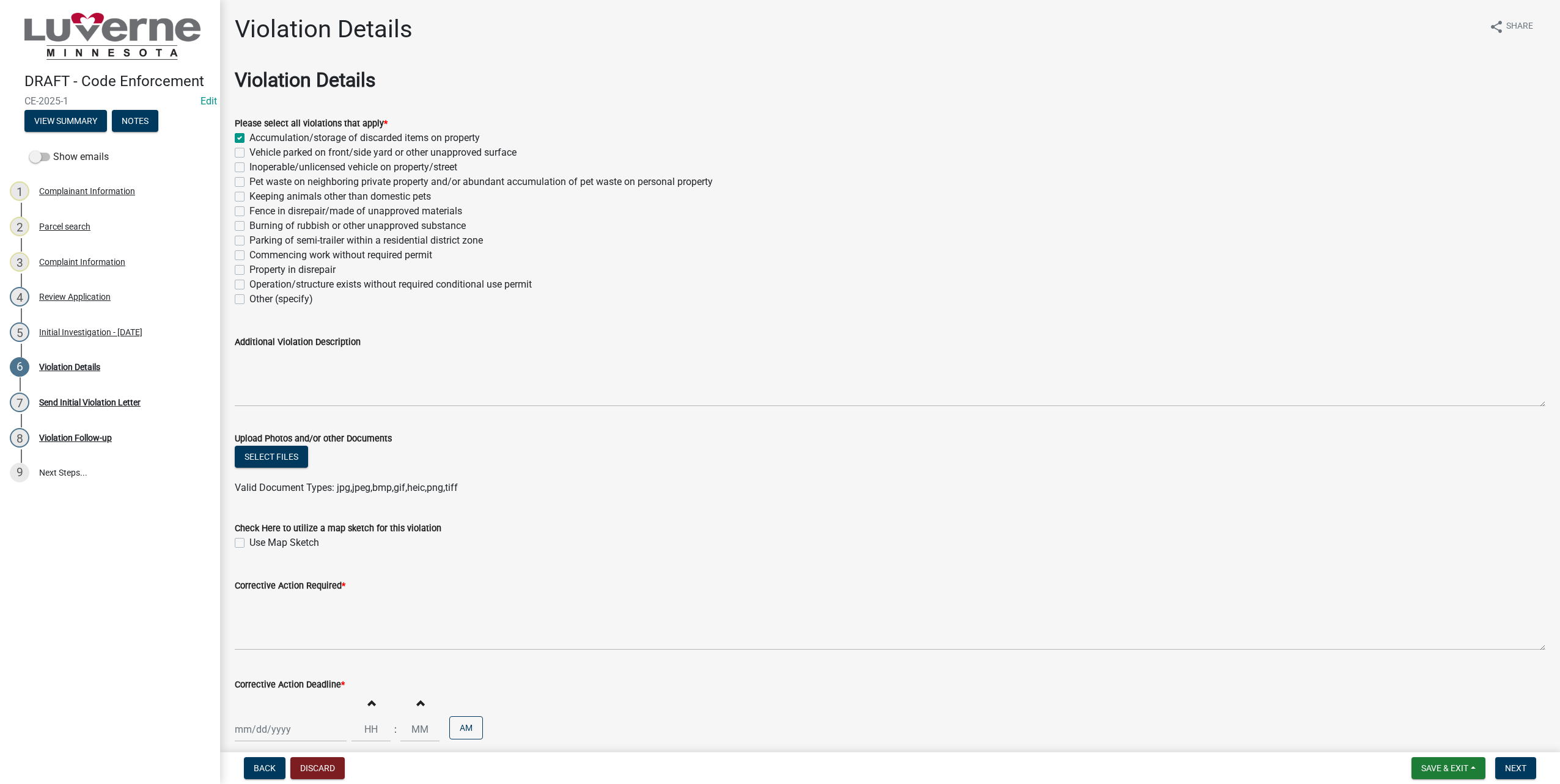
checkbox input "false"
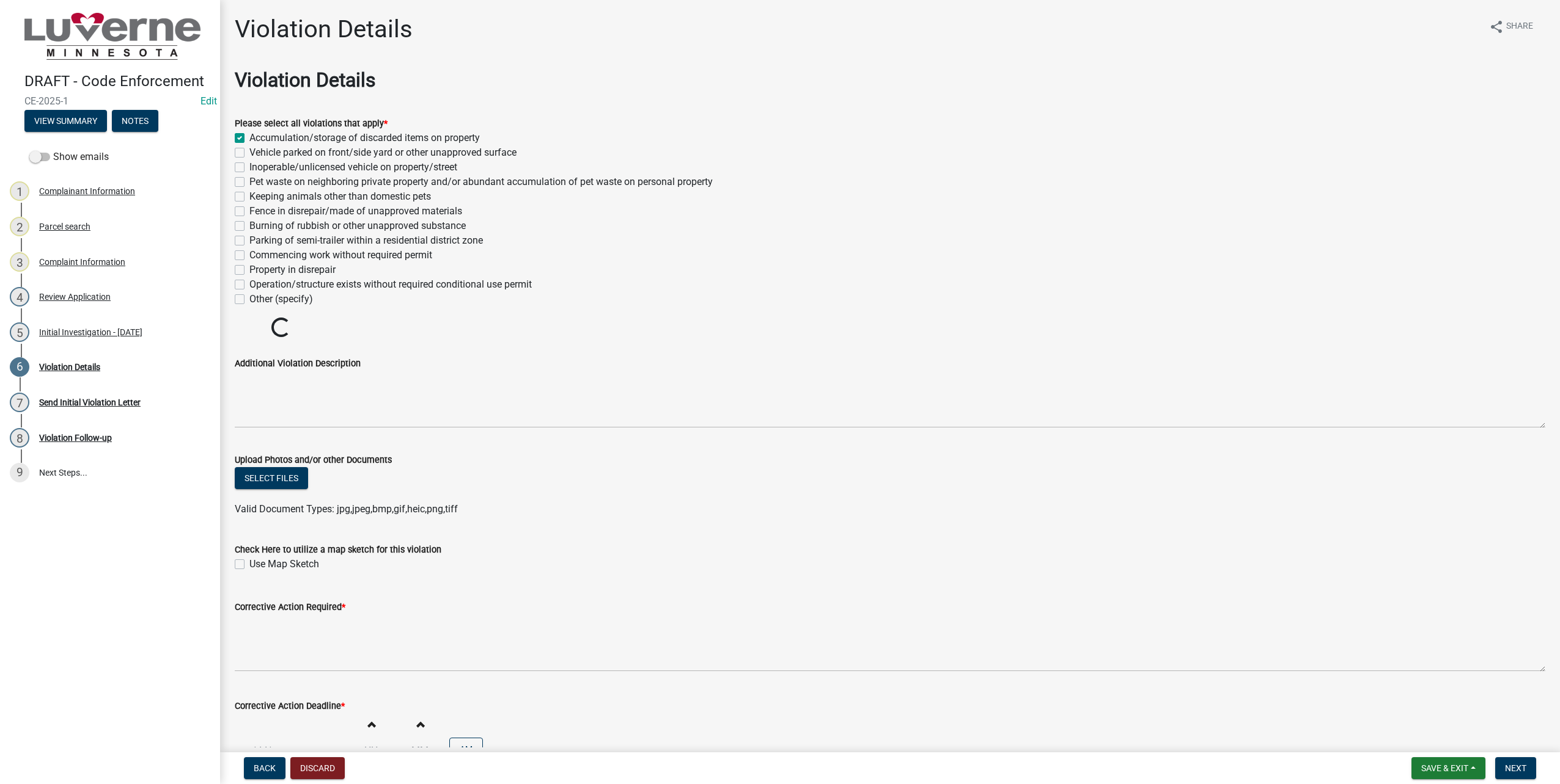
click at [250, 150] on label "Vehicle parked on front/side yard or other unapproved surface" at bounding box center [383, 152] width 267 height 14
click at [250, 150] on input "Vehicle parked on front/side yard or other unapproved surface" at bounding box center [253, 149] width 8 height 8
checkbox input "true"
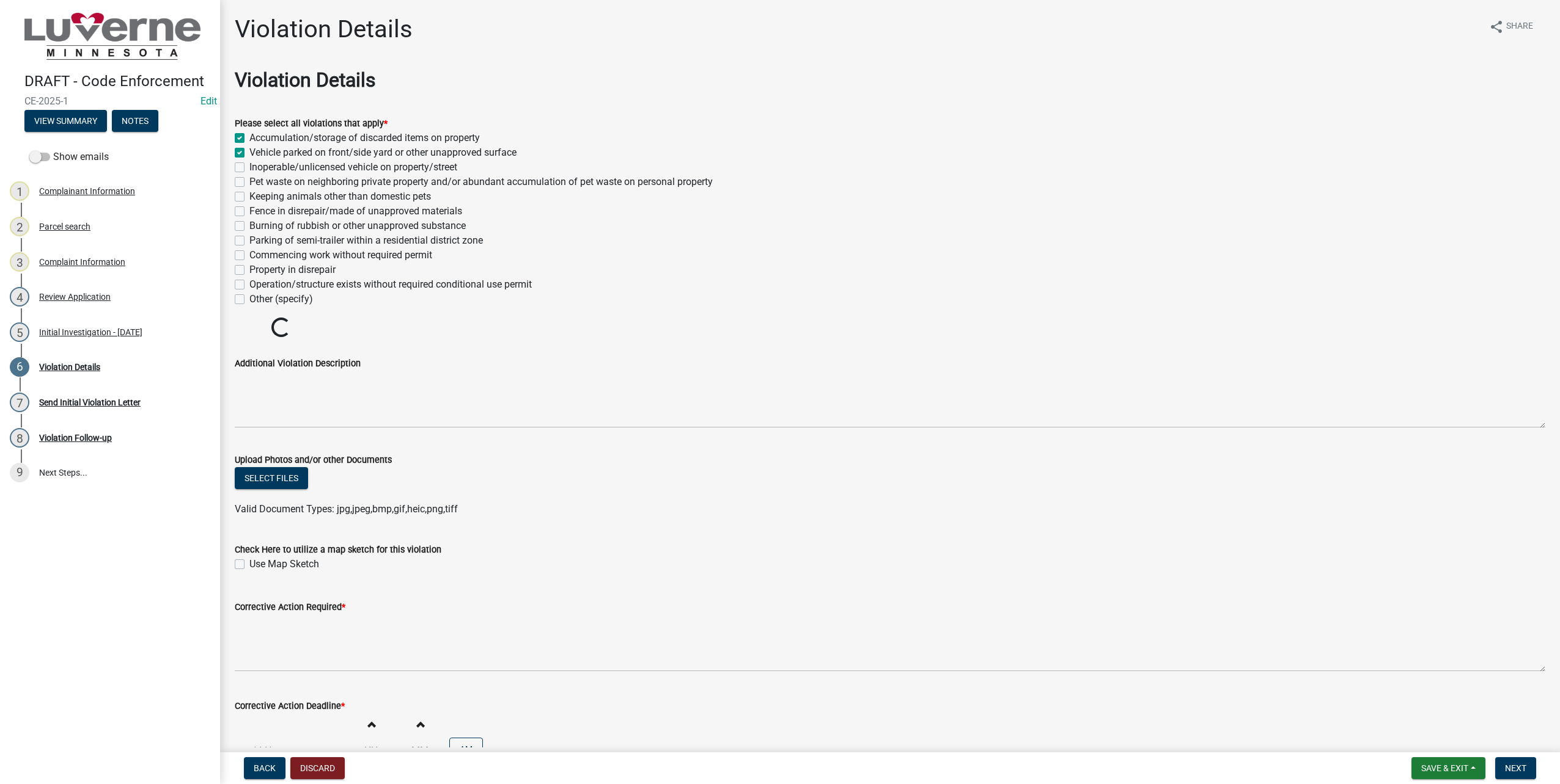
checkbox input "false"
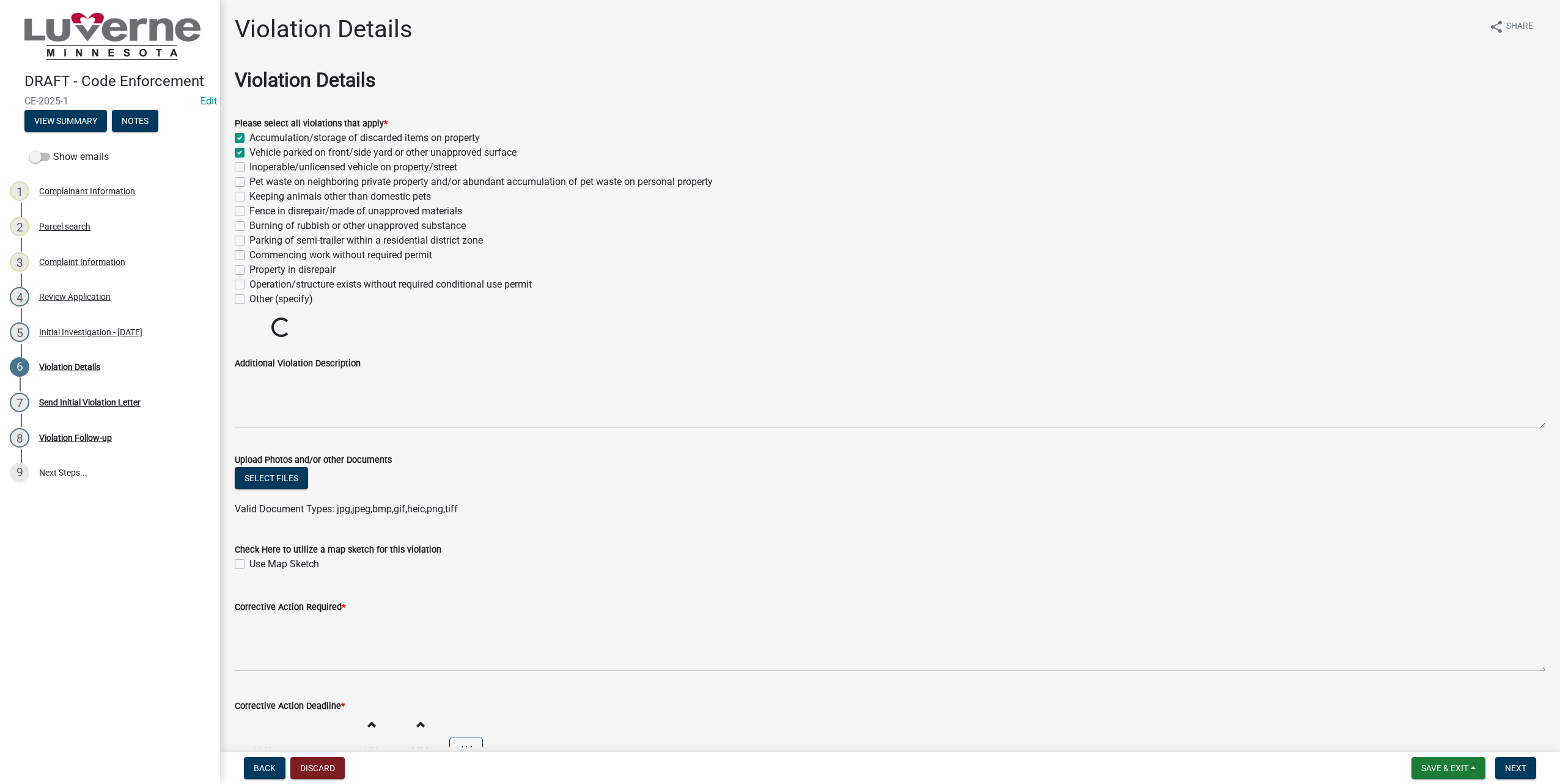
checkbox input "false"
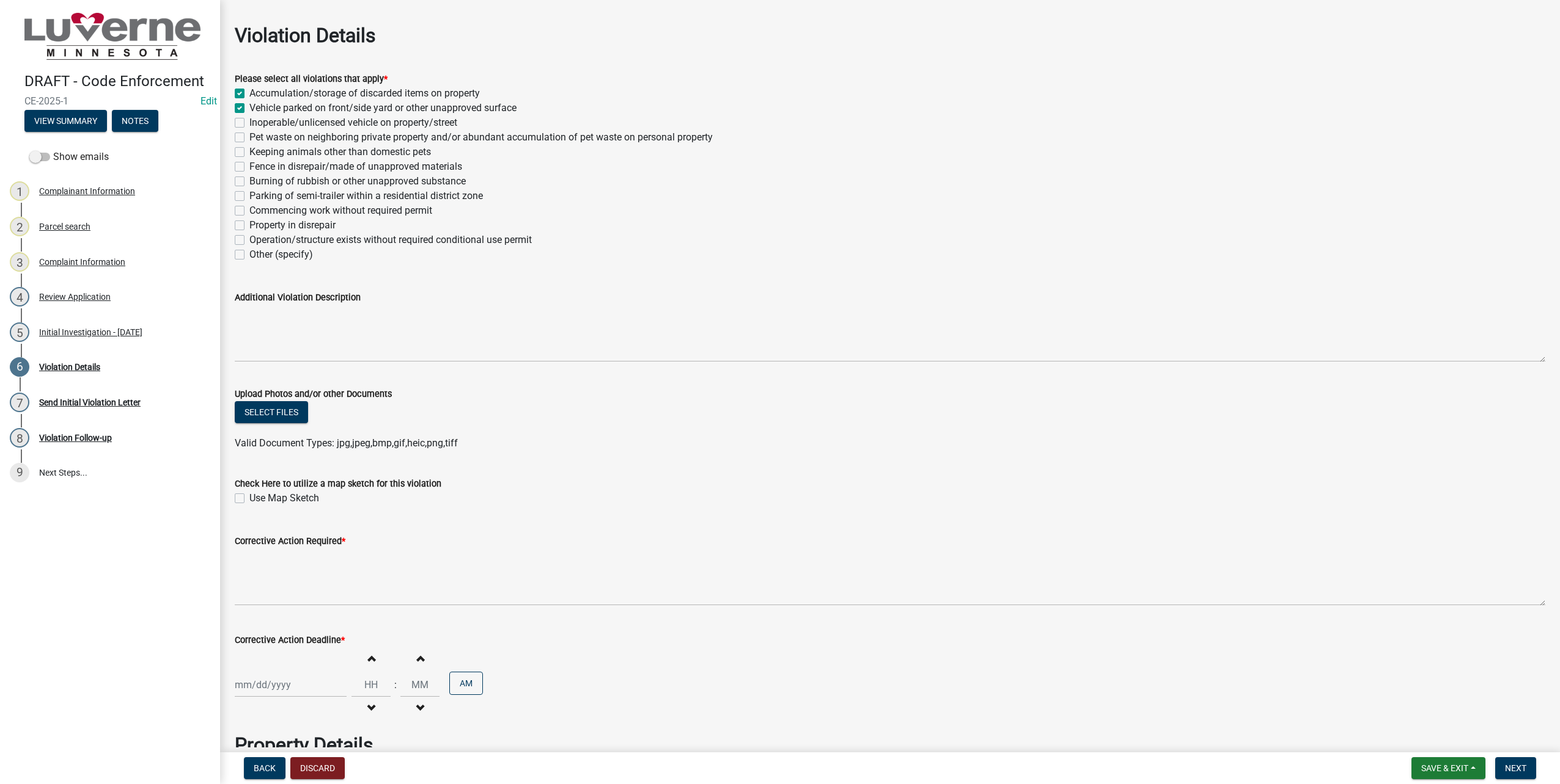
scroll to position [184, 0]
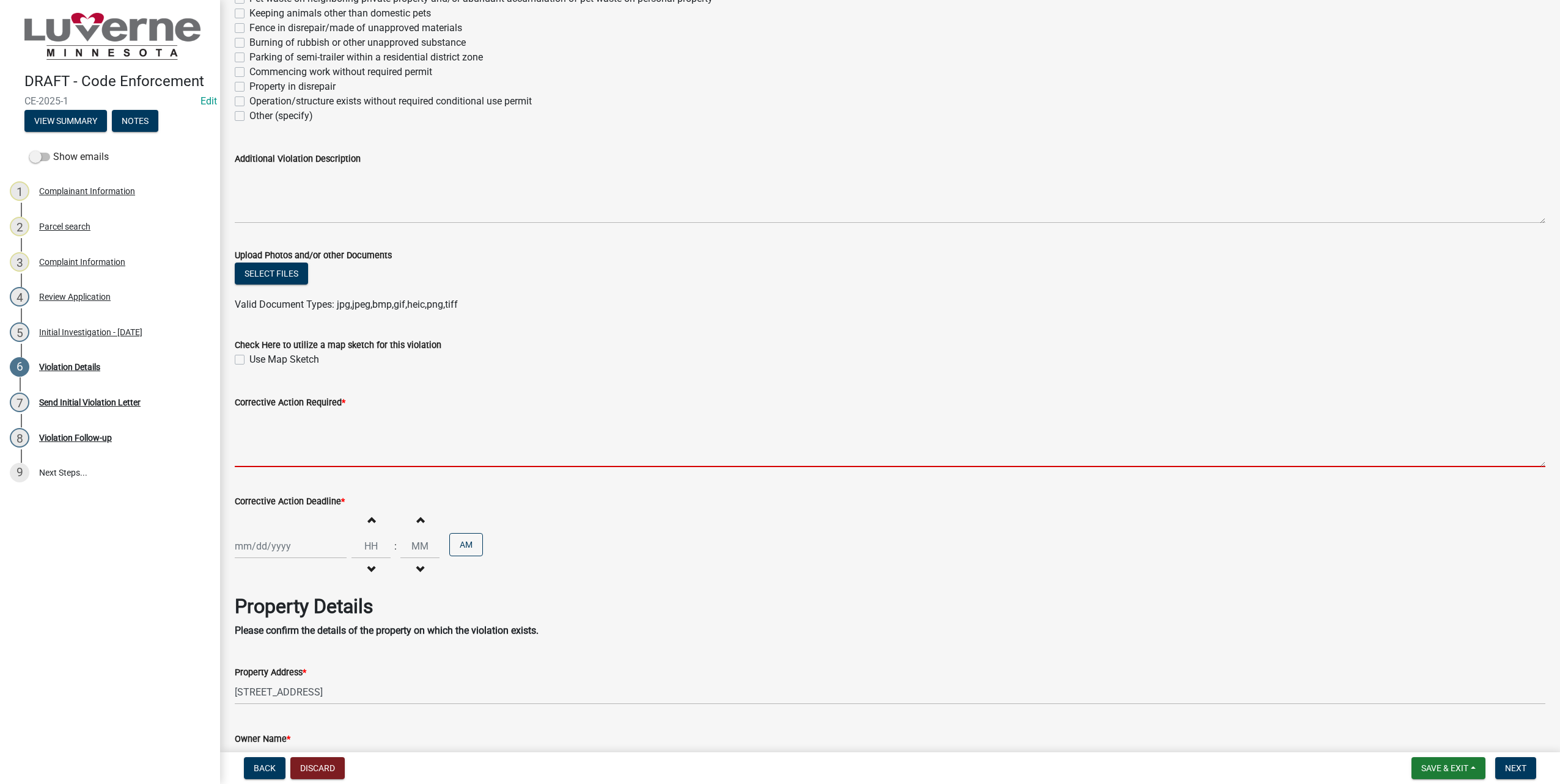
click at [552, 437] on textarea "Corrective Action Required *" at bounding box center [890, 439] width 1310 height 57
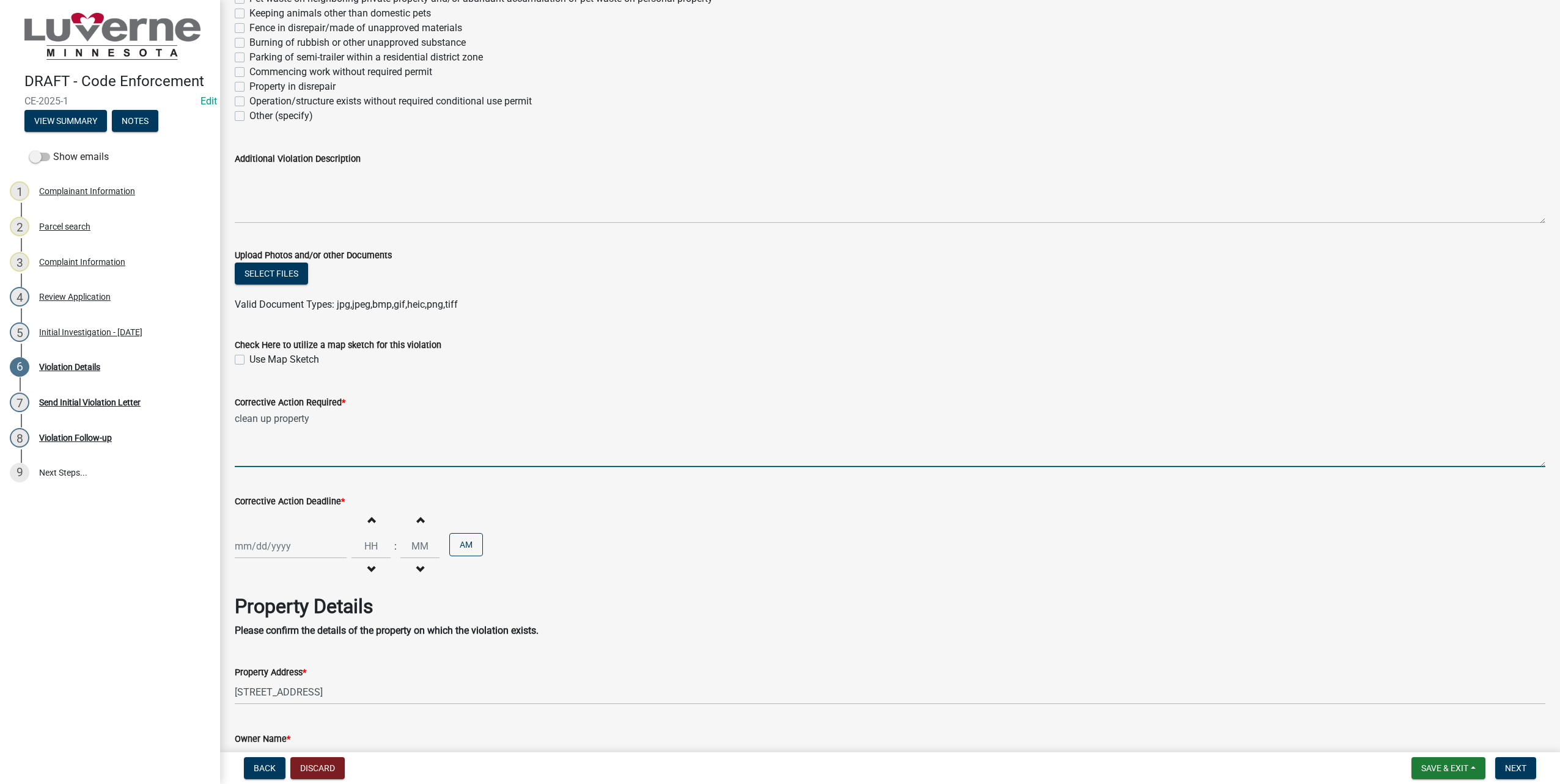
type textarea "clean up property"
click at [274, 547] on div at bounding box center [290, 547] width 112 height 25
select select "8"
select select "2025"
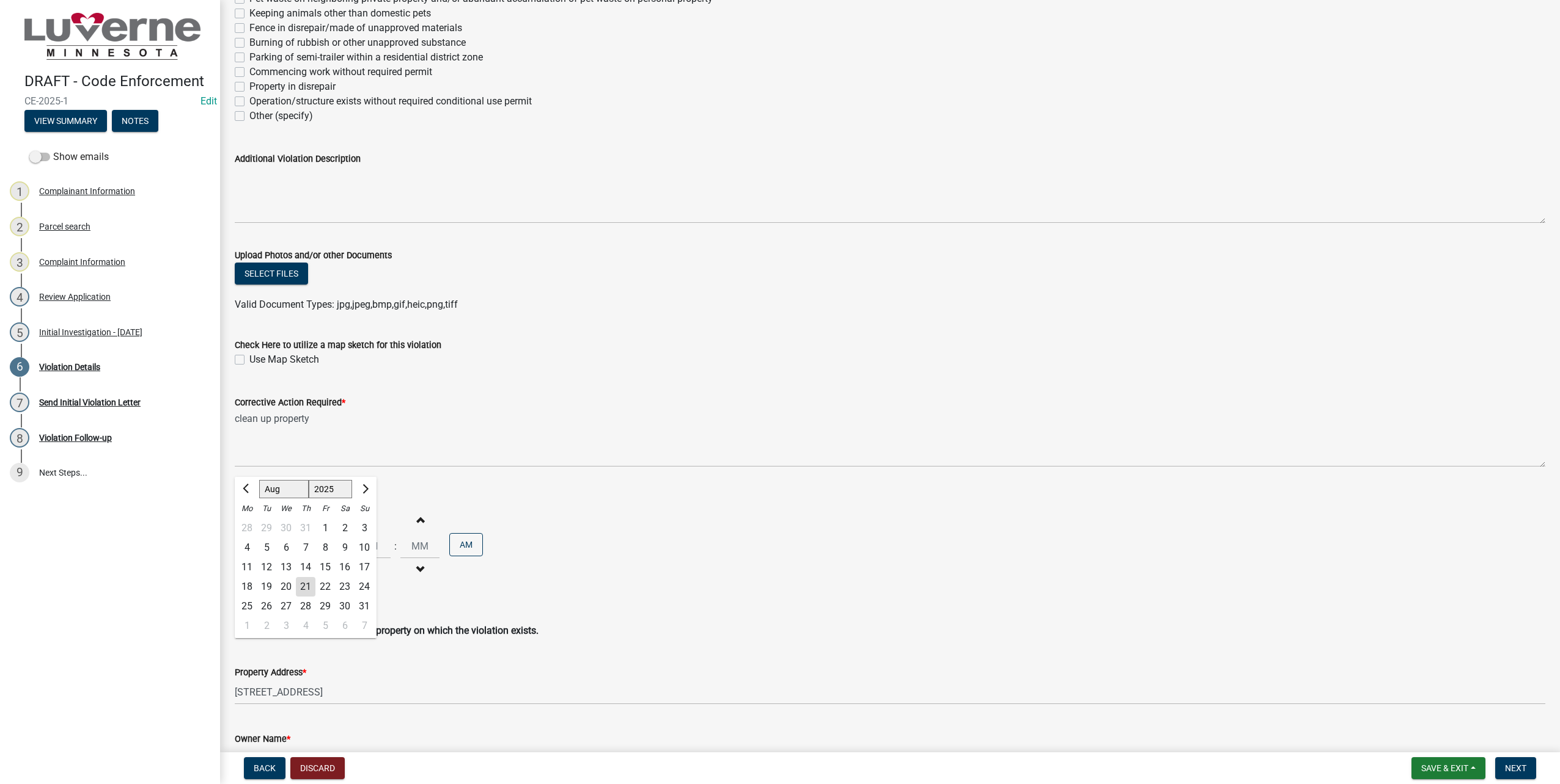
click at [301, 625] on div "4" at bounding box center [305, 626] width 19 height 19
type input "[DATE]"
click at [366, 543] on input "Hours" at bounding box center [370, 547] width 39 height 25
type input "12"
type input "00"
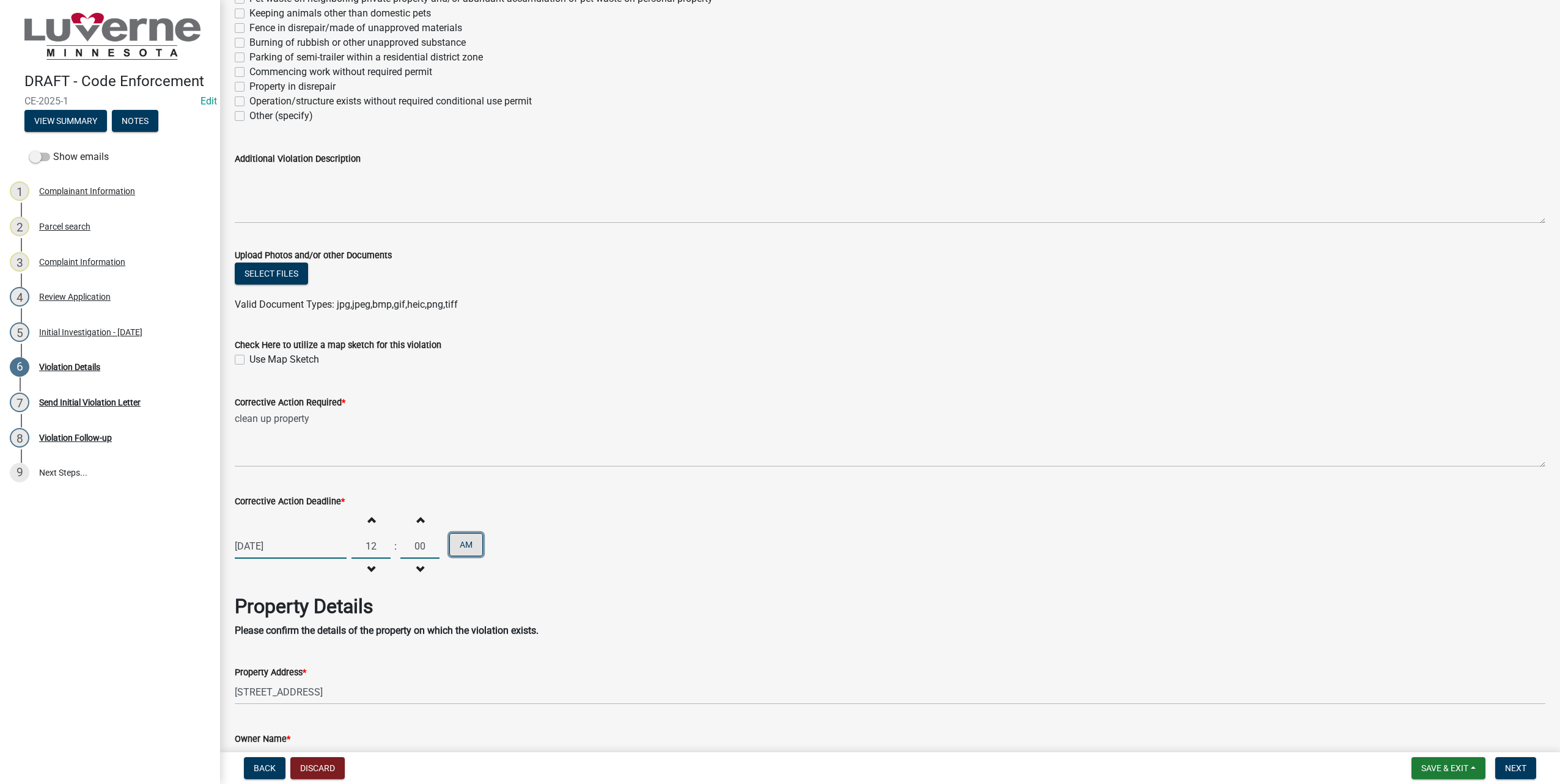
click at [466, 544] on button "AM" at bounding box center [466, 545] width 33 height 23
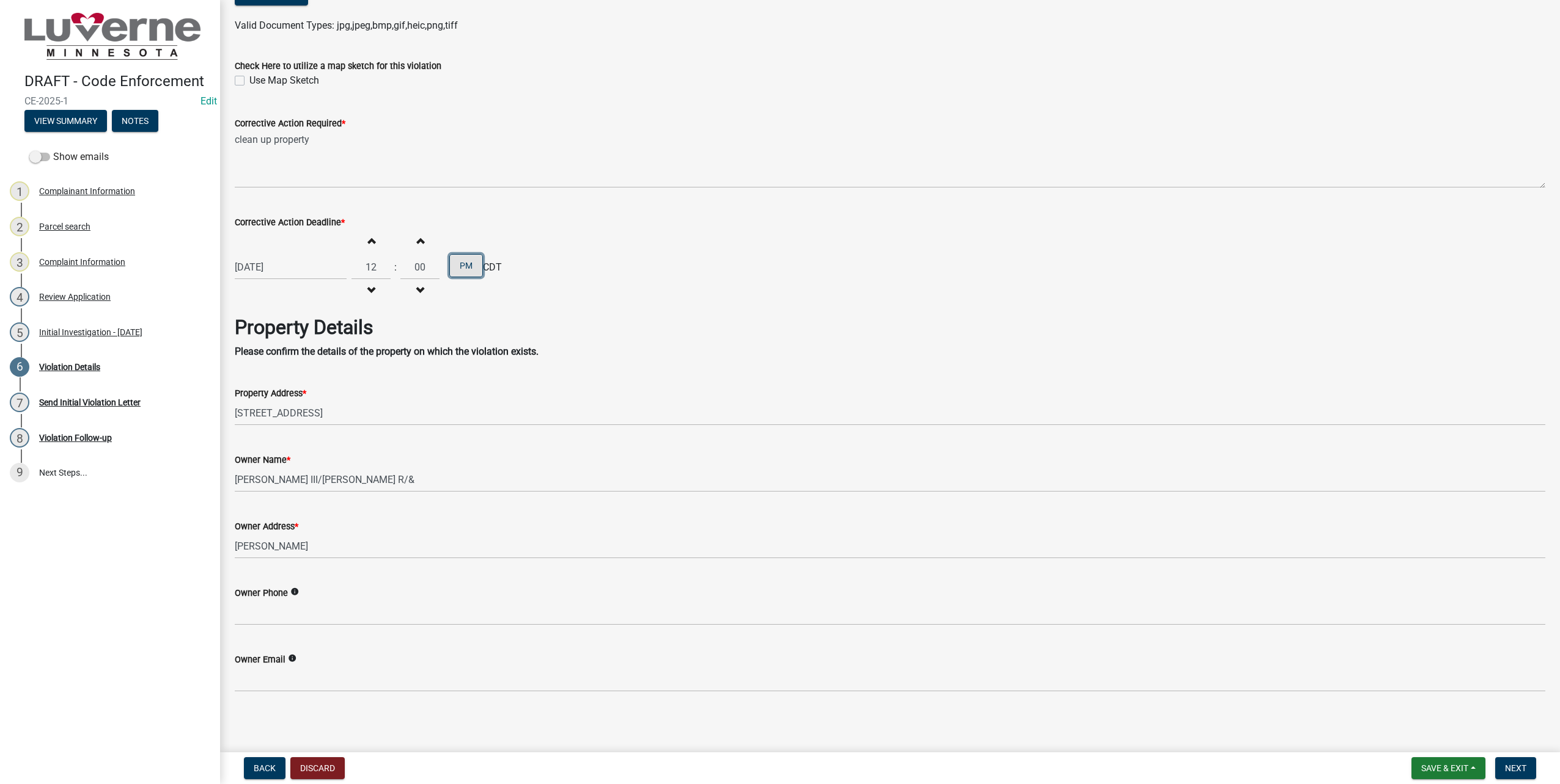
scroll to position [465, 0]
click at [1527, 764] on span "Next" at bounding box center [1515, 769] width 21 height 10
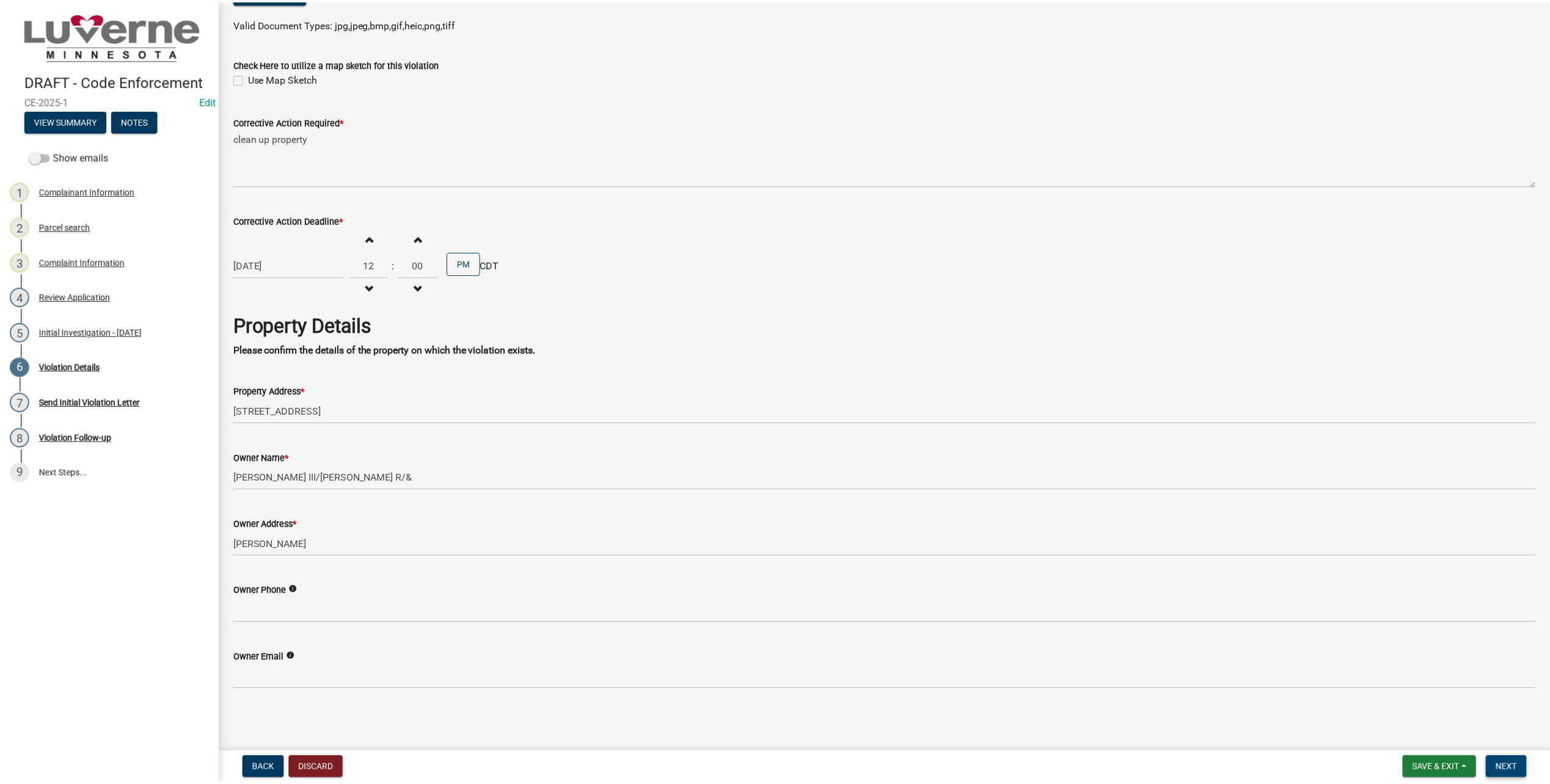
scroll to position [0, 0]
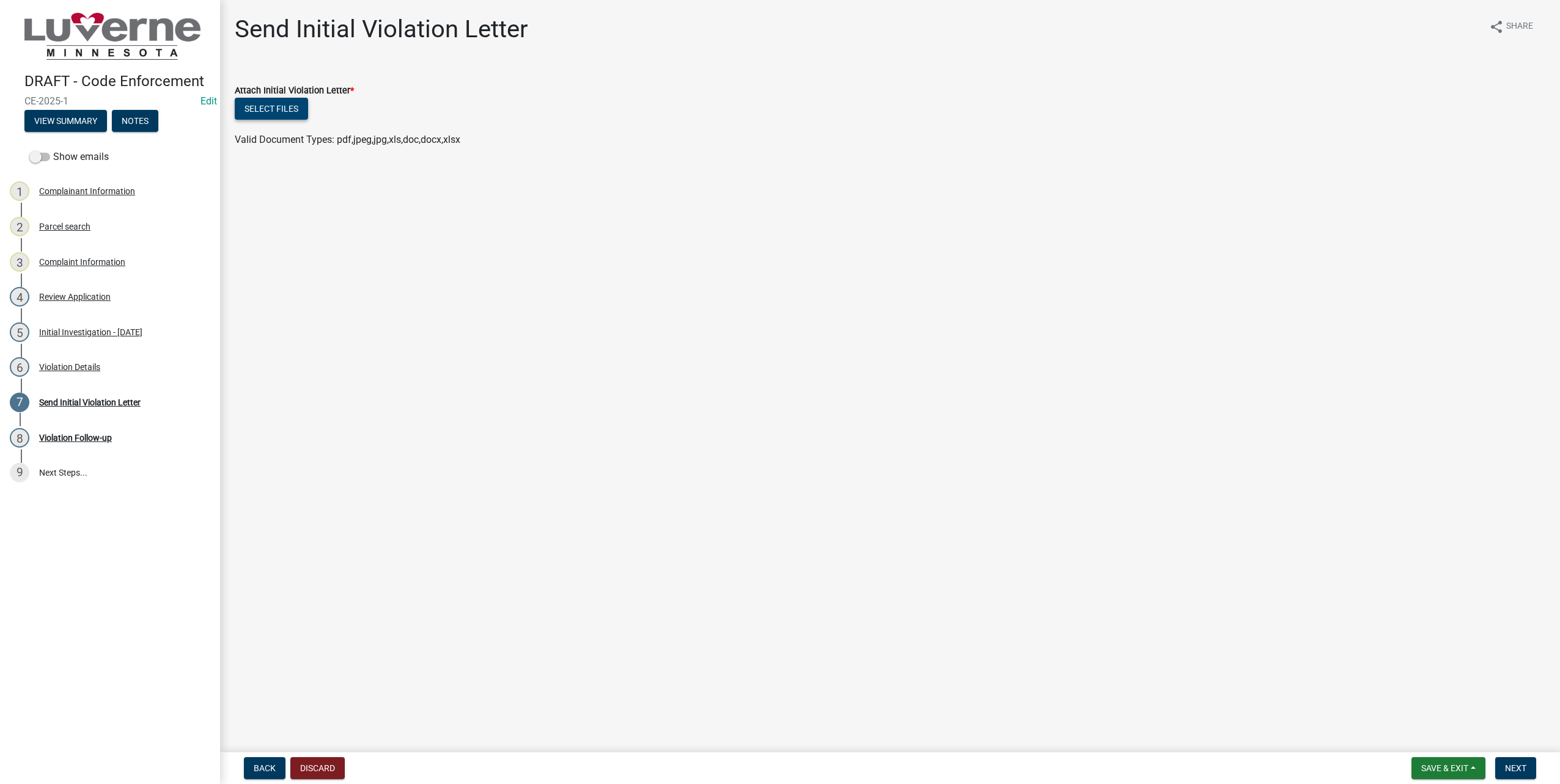
click at [276, 106] on button "Select files" at bounding box center [271, 108] width 74 height 22
drag, startPoint x: 1523, startPoint y: 774, endPoint x: 1401, endPoint y: 703, distance: 141.2
click at [1524, 774] on button "Next" at bounding box center [1515, 768] width 41 height 22
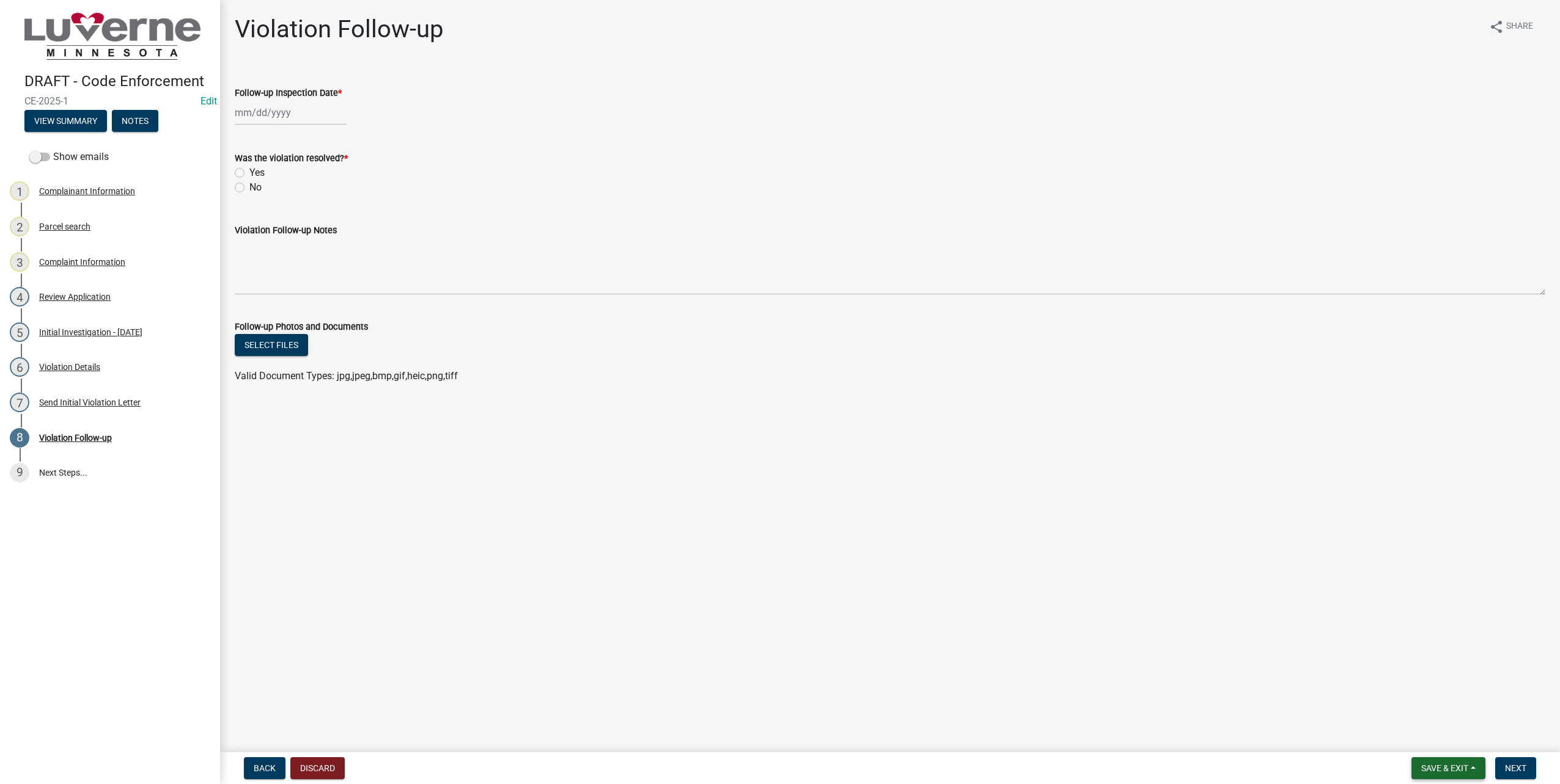
drag, startPoint x: 1470, startPoint y: 770, endPoint x: 1445, endPoint y: 760, distance: 26.9
click at [1468, 770] on button "Save & Exit" at bounding box center [1447, 768] width 74 height 22
click at [1435, 751] on button "Save & Exit" at bounding box center [1437, 760] width 98 height 30
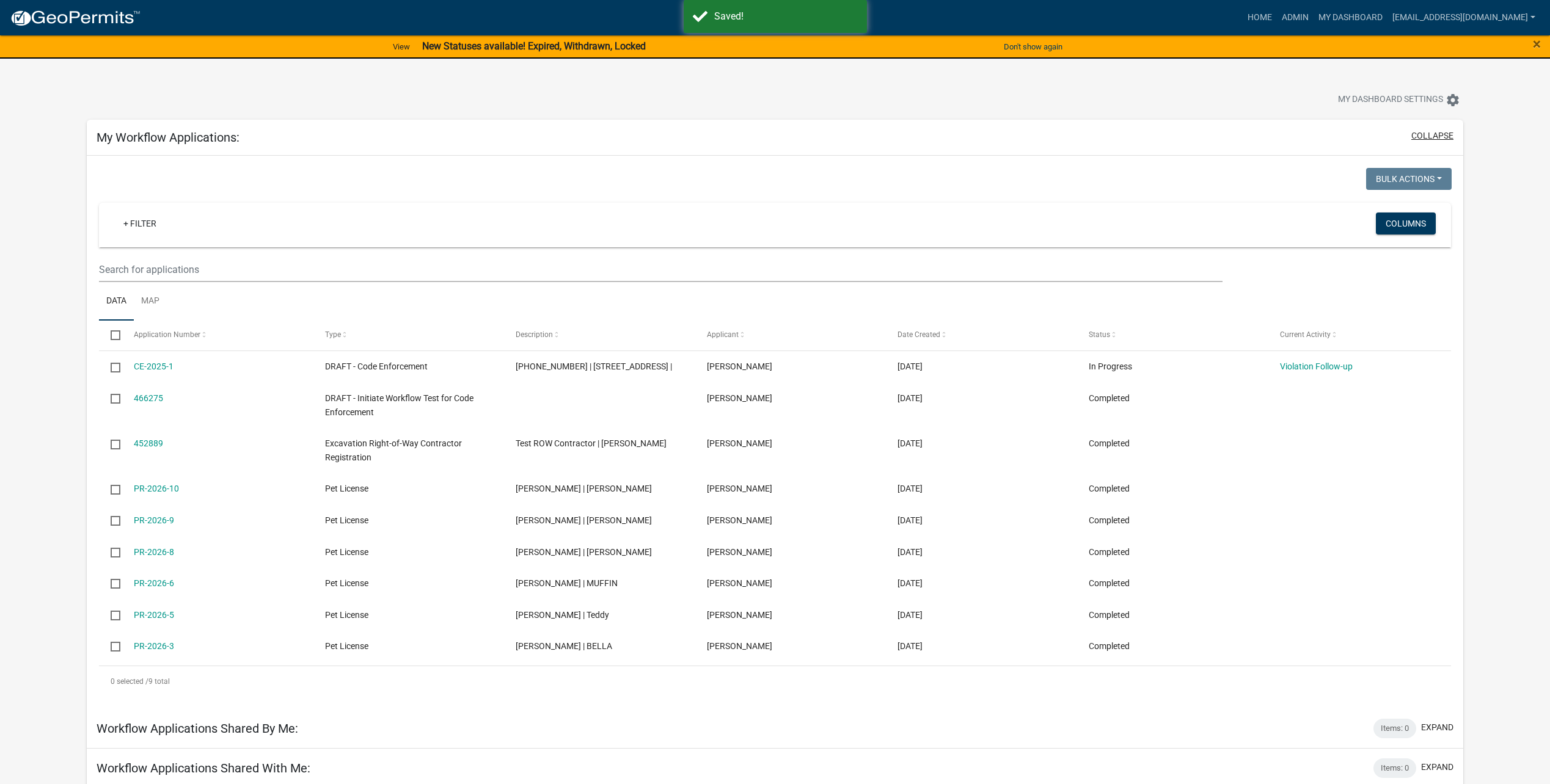
click at [1433, 129] on button "collapse" at bounding box center [1432, 135] width 42 height 12
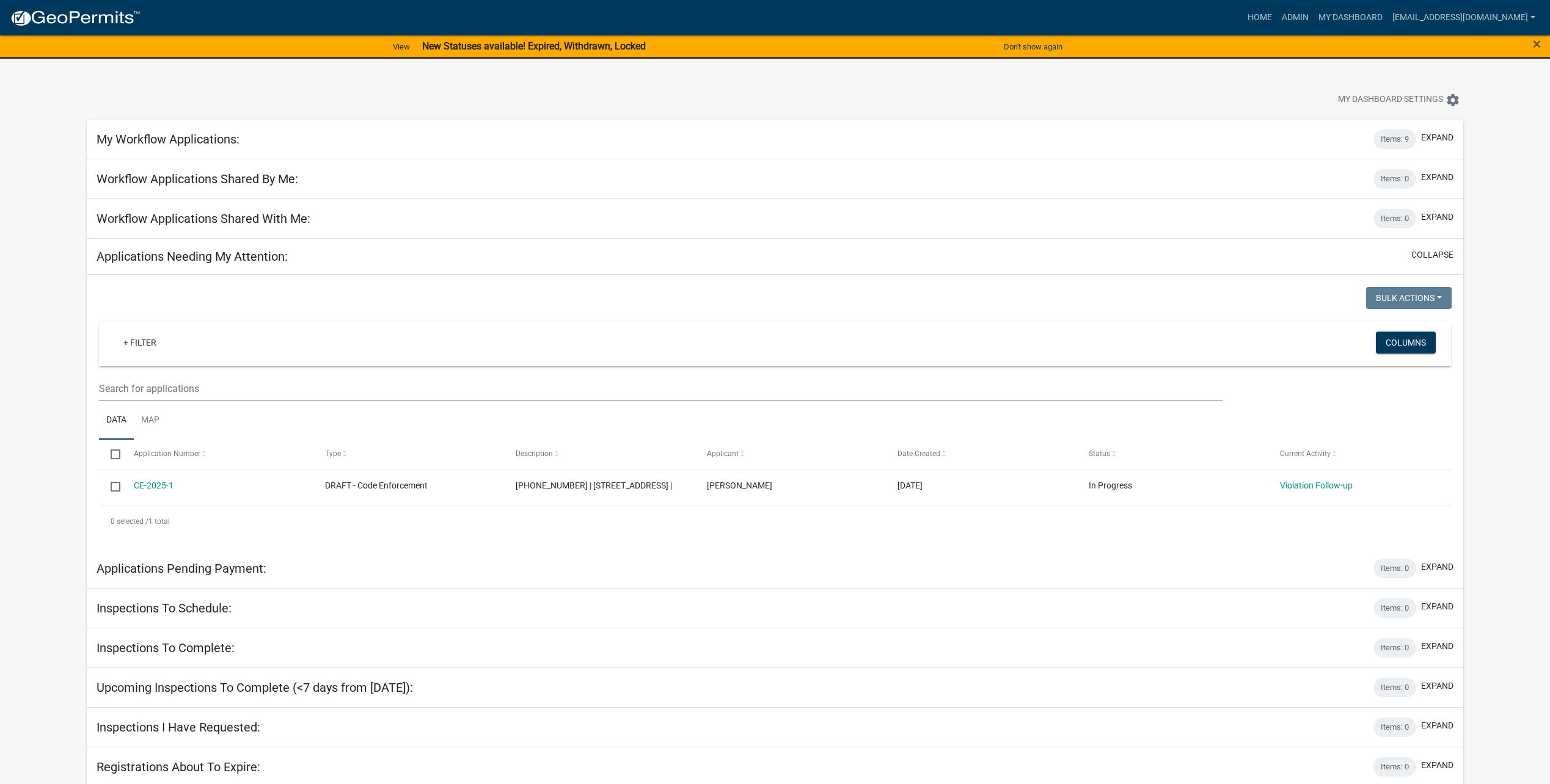
drag, startPoint x: 1316, startPoint y: 484, endPoint x: 1153, endPoint y: 515, distance: 165.9
click at [1316, 484] on link "Violation Follow-up" at bounding box center [1317, 486] width 73 height 10
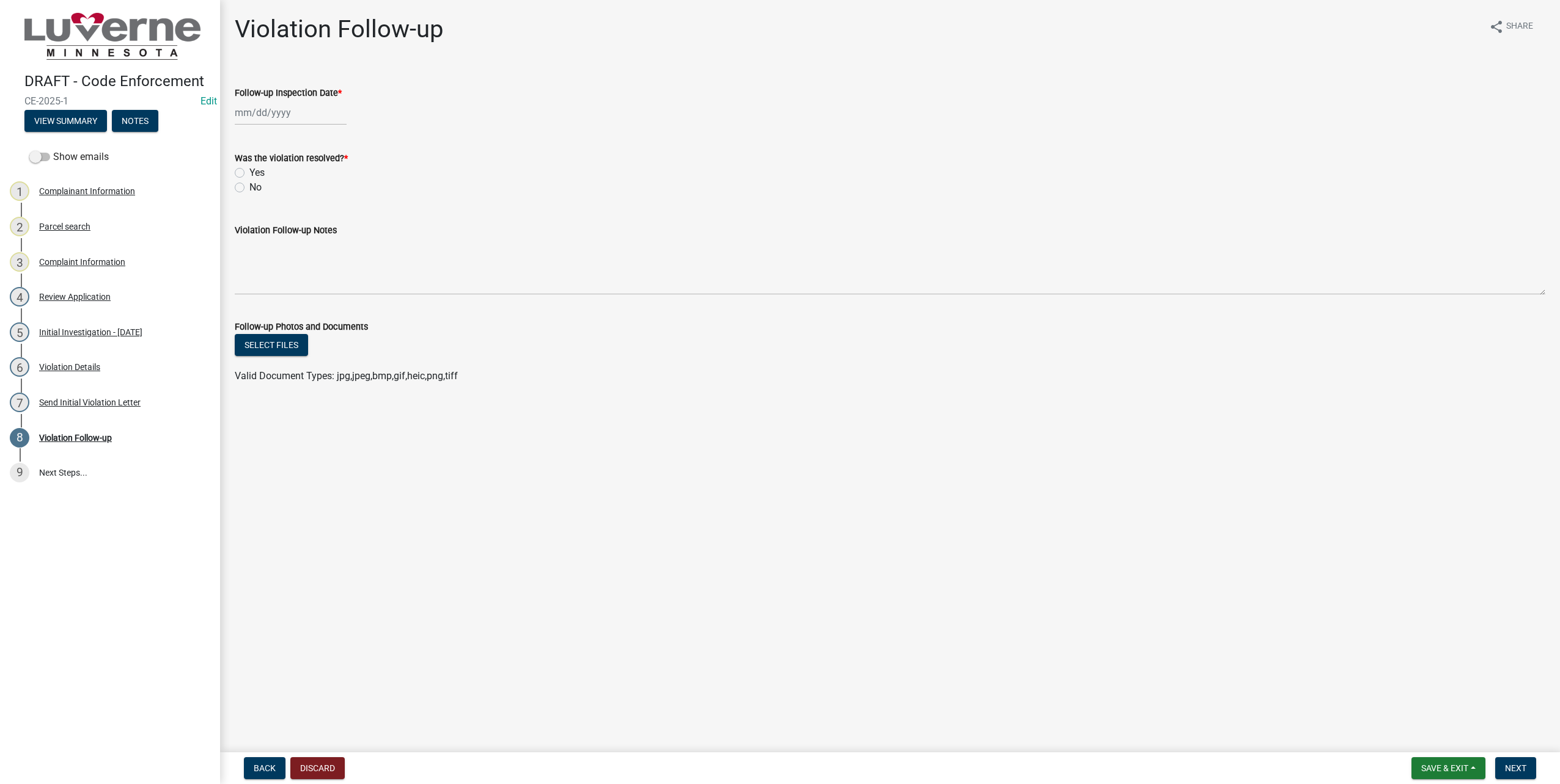
click at [317, 124] on div at bounding box center [290, 113] width 112 height 25
select select "8"
select select "2025"
click at [309, 218] on div "4" at bounding box center [305, 217] width 19 height 19
type input "[DATE]"
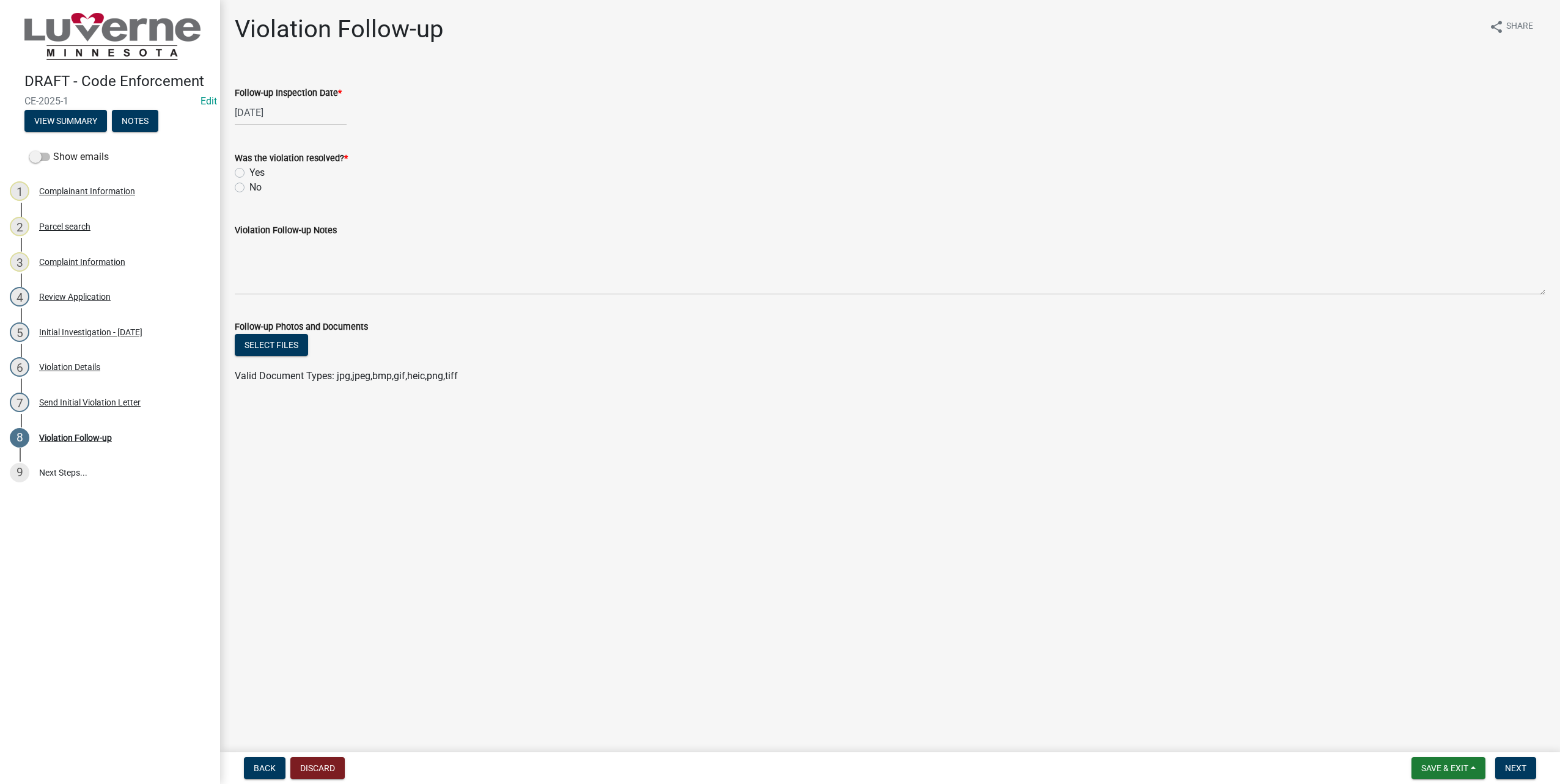
click at [250, 170] on label "Yes" at bounding box center [257, 172] width 15 height 14
click at [250, 170] on input "Yes" at bounding box center [253, 169] width 8 height 8
radio input "true"
click at [1515, 764] on span "Next" at bounding box center [1515, 769] width 21 height 10
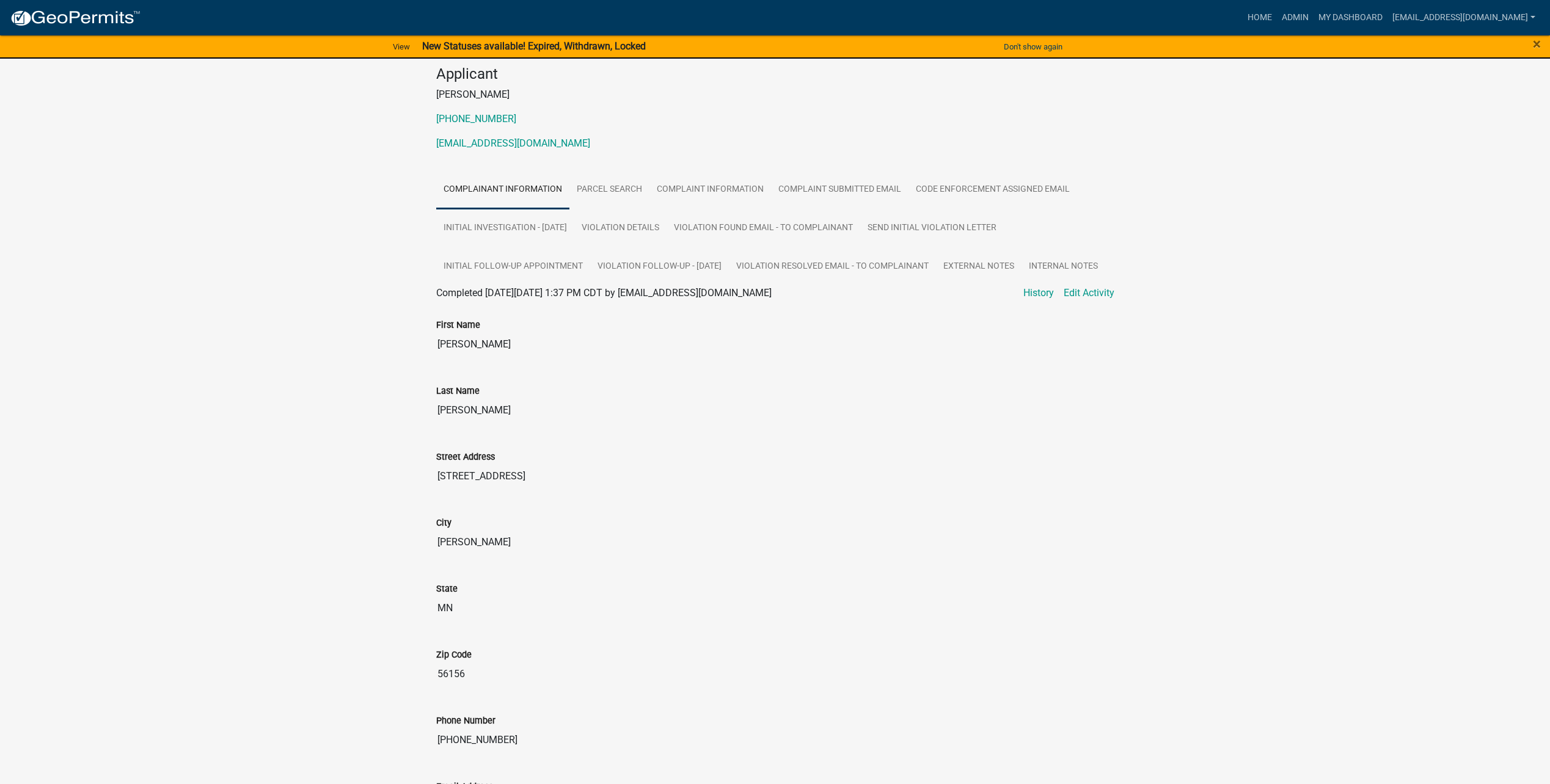
scroll to position [9, 0]
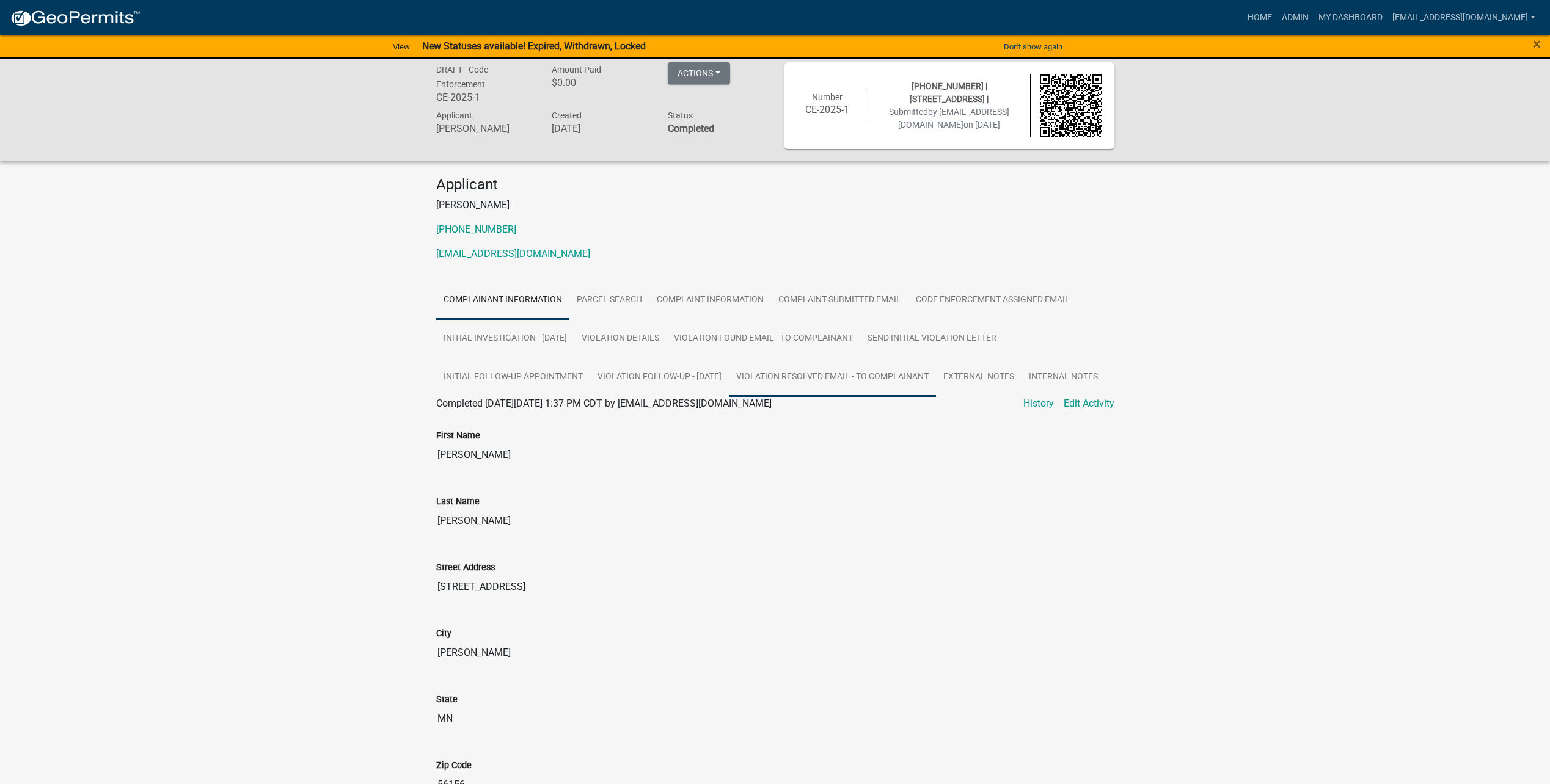
drag, startPoint x: 798, startPoint y: 371, endPoint x: 884, endPoint y: 398, distance: 90.1
click at [798, 371] on link "Violation Resolved Email - to Complainant" at bounding box center [832, 377] width 207 height 39
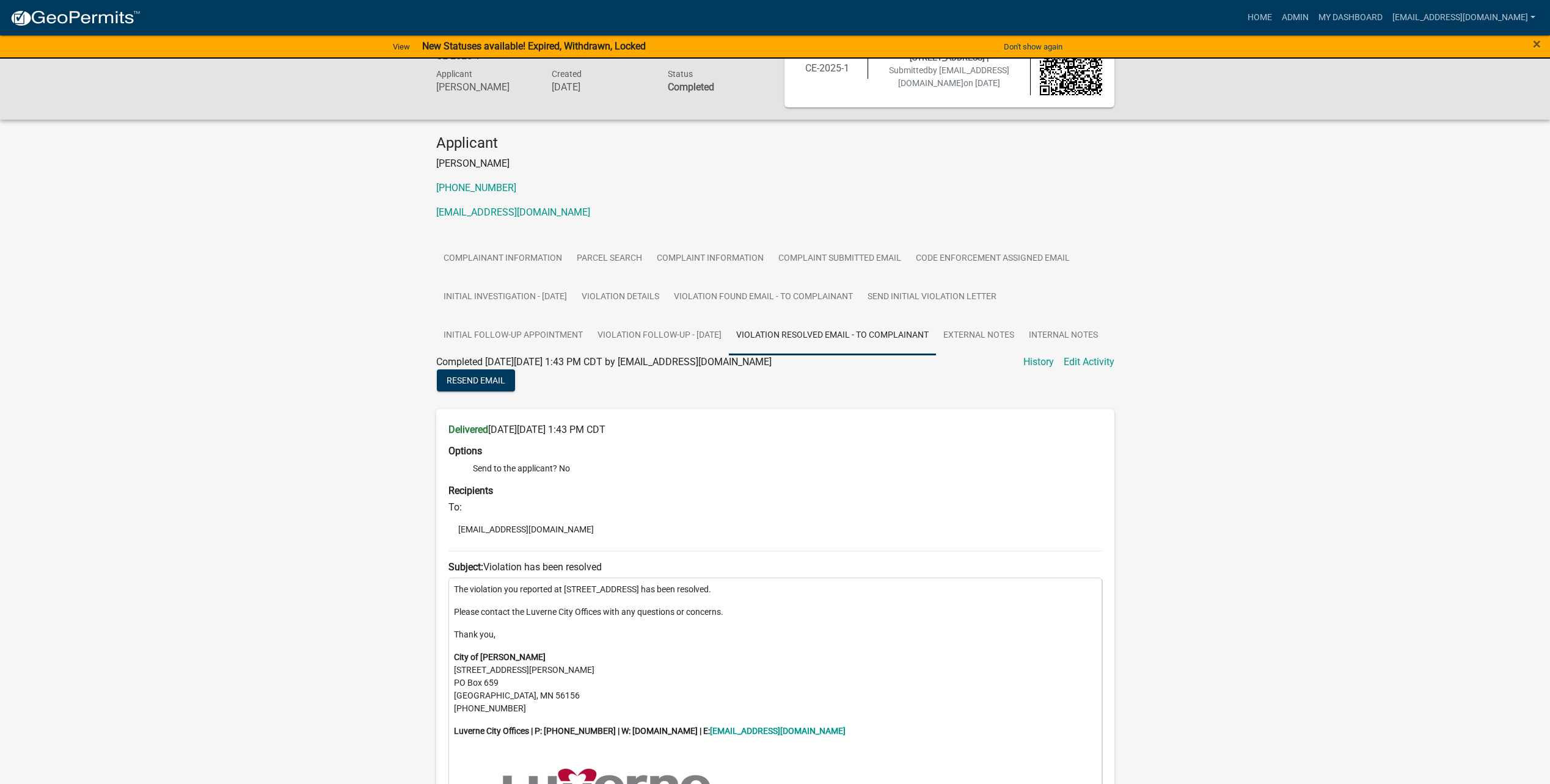
scroll to position [0, 0]
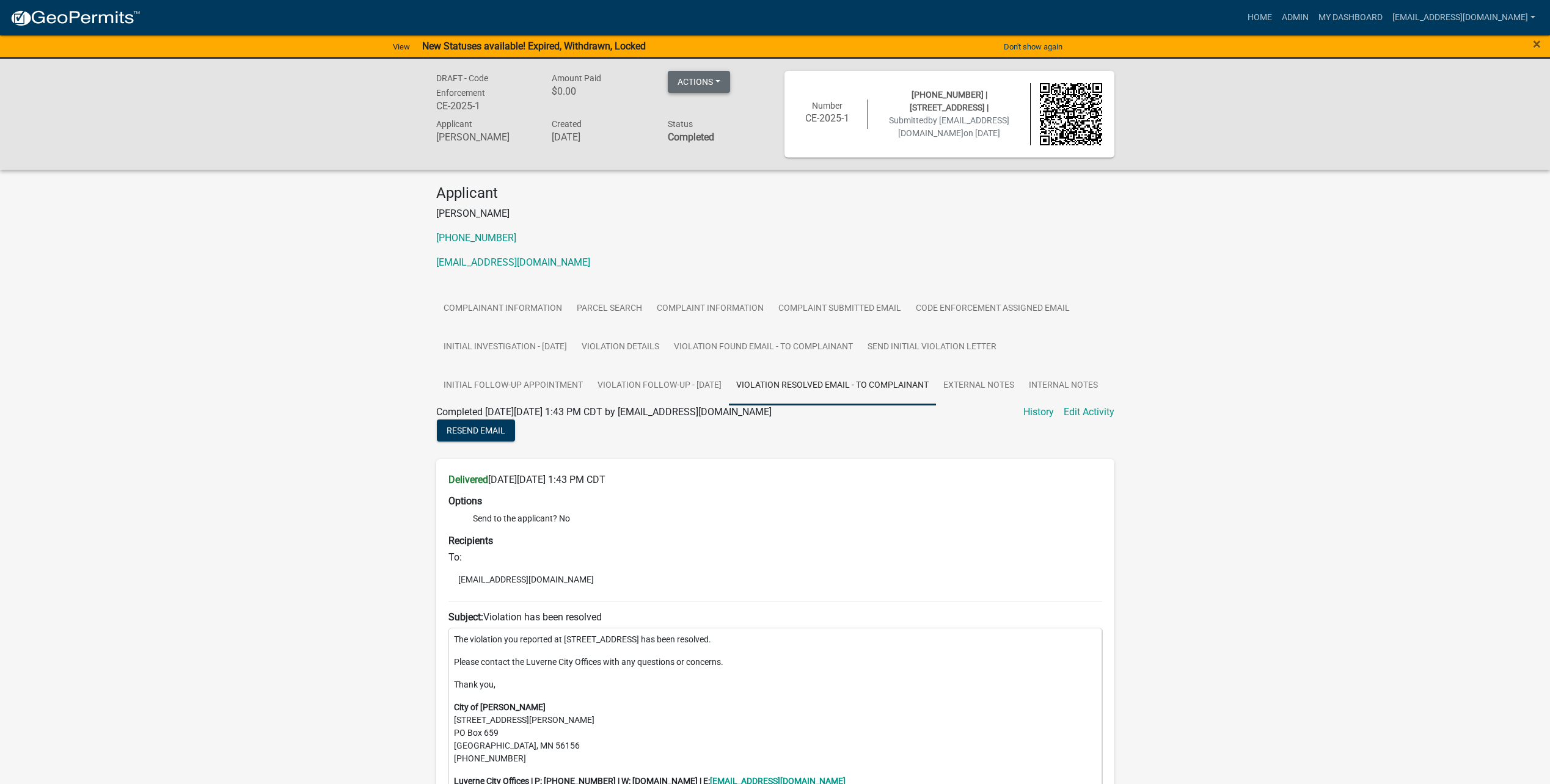
click at [724, 78] on button "Actions" at bounding box center [698, 81] width 62 height 22
click at [1426, 260] on div "DRAFT - Code Enforcement CE-2025-1 Amount Paid $0.00 Actions Printer Friendly R…" at bounding box center [775, 582] width 1550 height 1048
click at [1301, 15] on link "Admin" at bounding box center [1296, 17] width 36 height 23
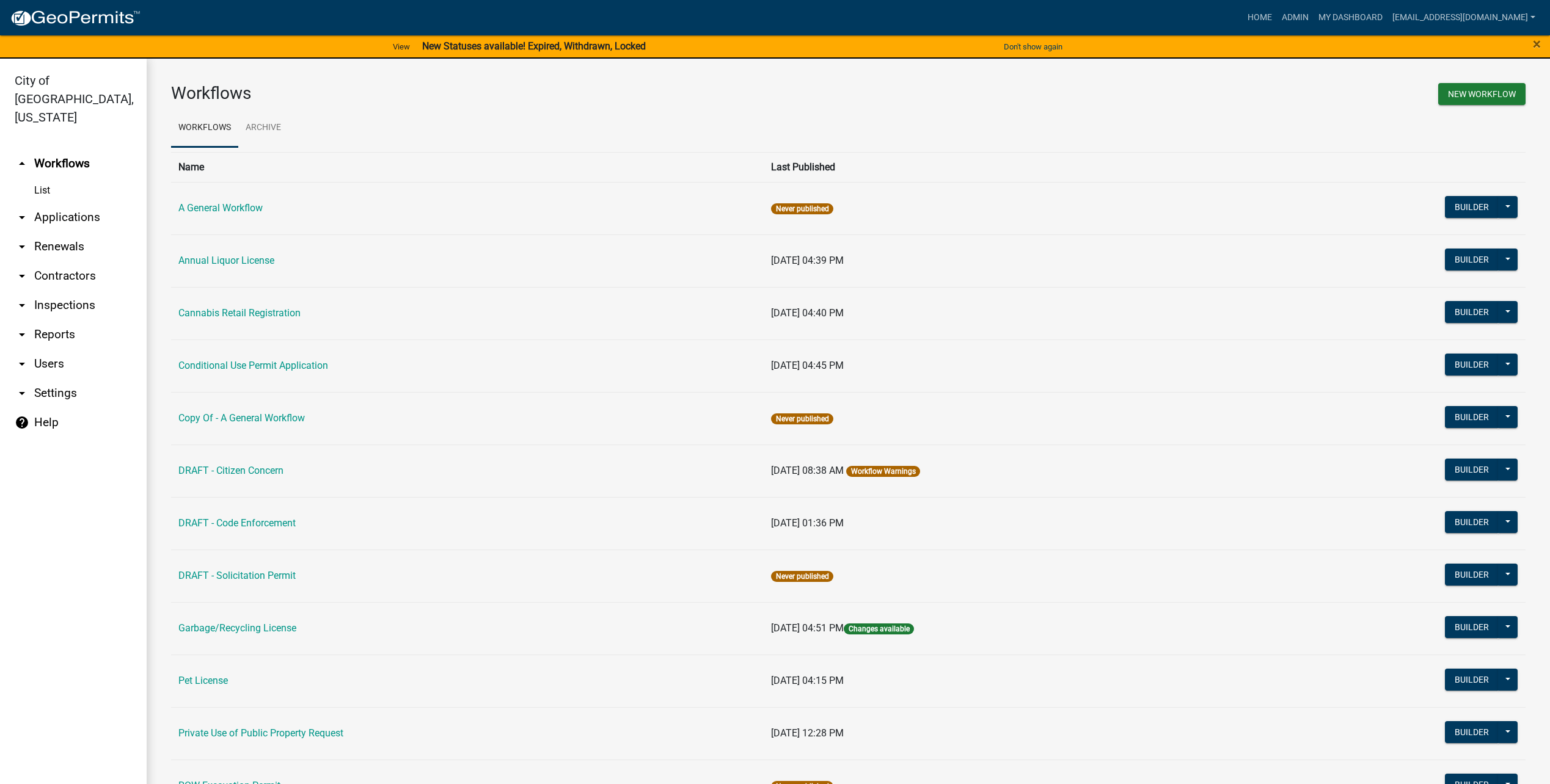
click at [278, 524] on link "DRAFT - Code Enforcement" at bounding box center [237, 523] width 118 height 11
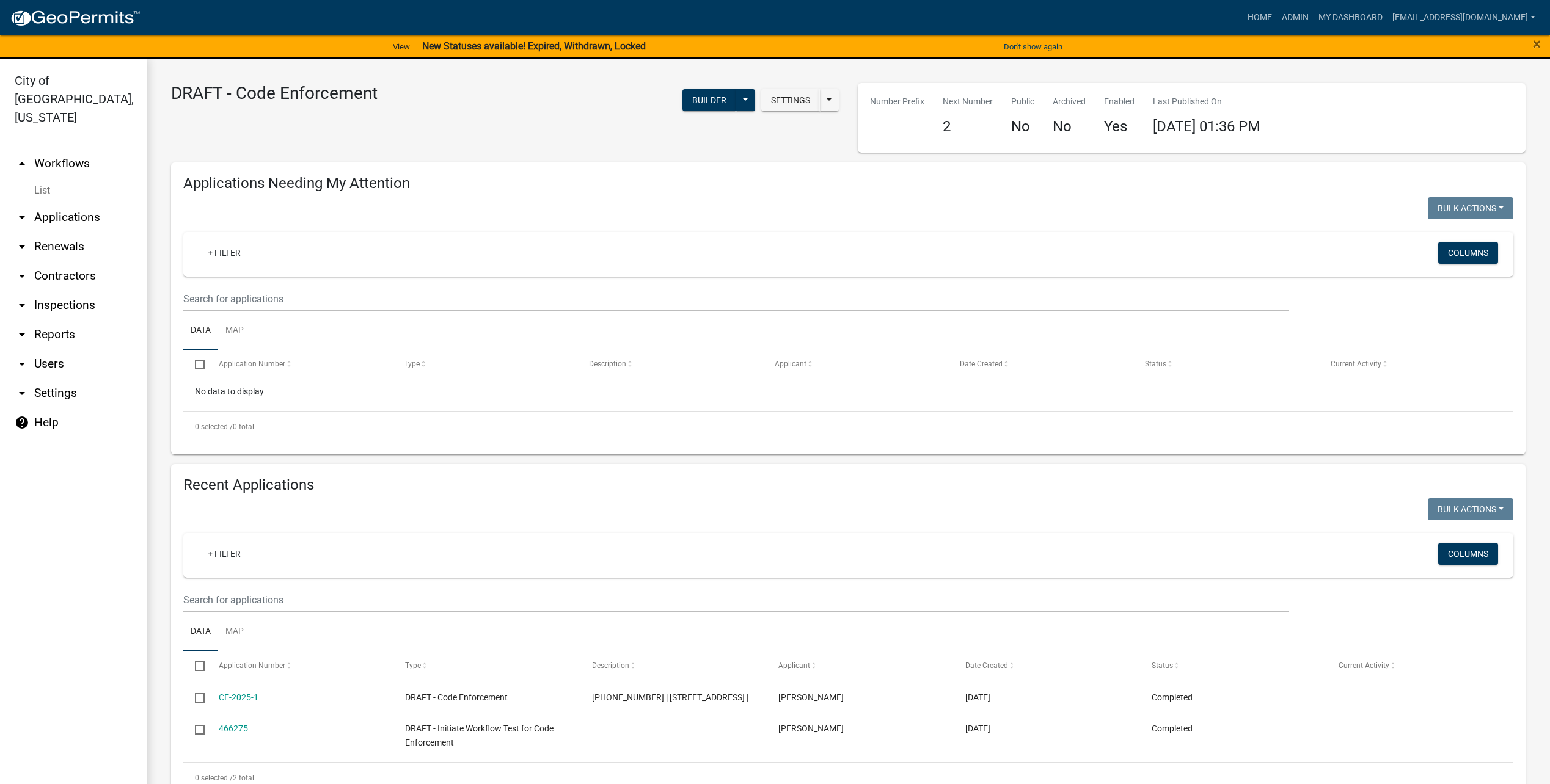
click at [781, 111] on div "Settings Start Application URL Start Application URL With Parcel ID" at bounding box center [797, 101] width 82 height 25
click at [779, 104] on button "Settings" at bounding box center [790, 99] width 58 height 22
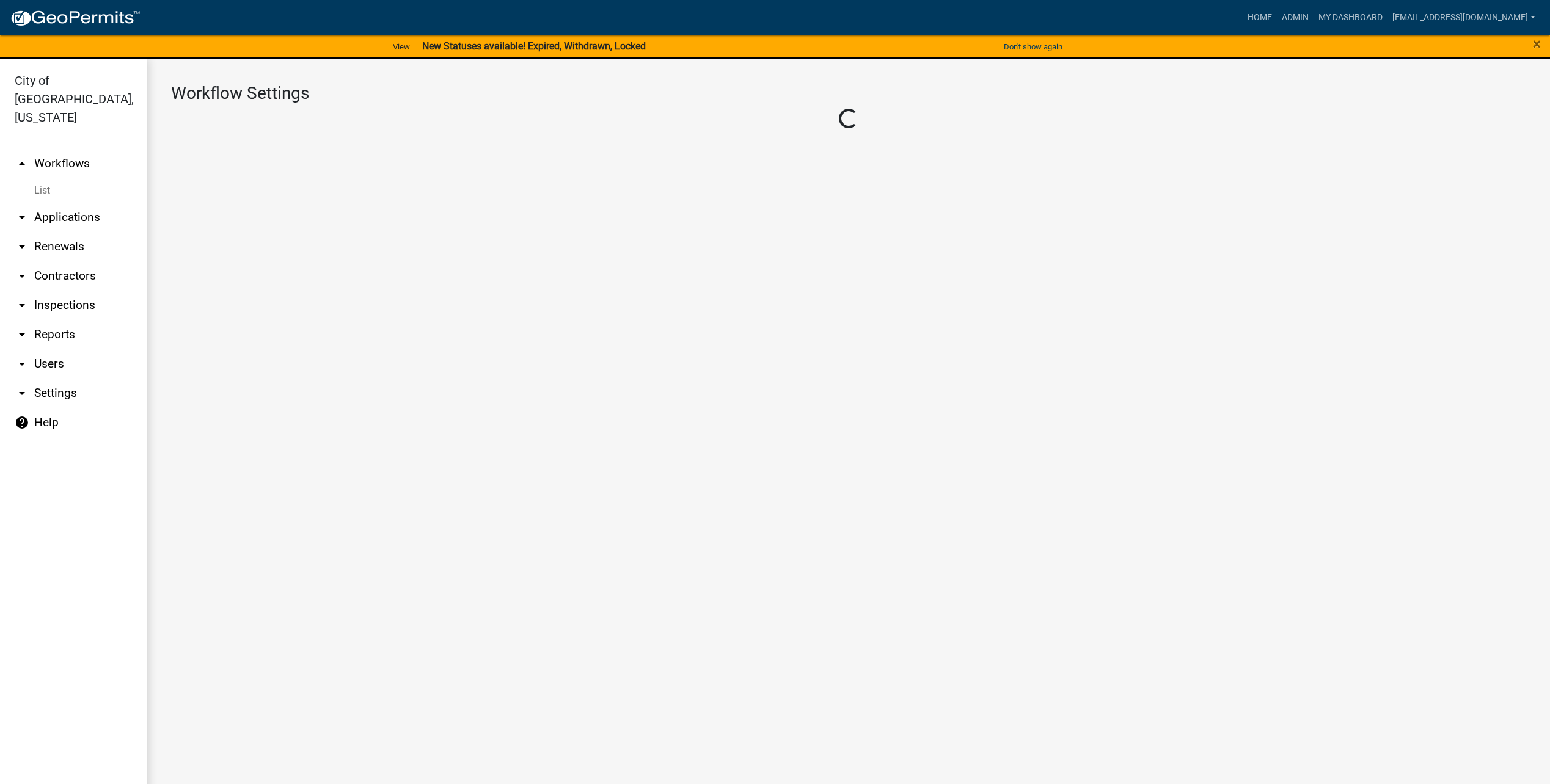
select select "1"
select select "aa0f0e89-27ad-4056-a8df-c2d0f55e2258"
select select "3"
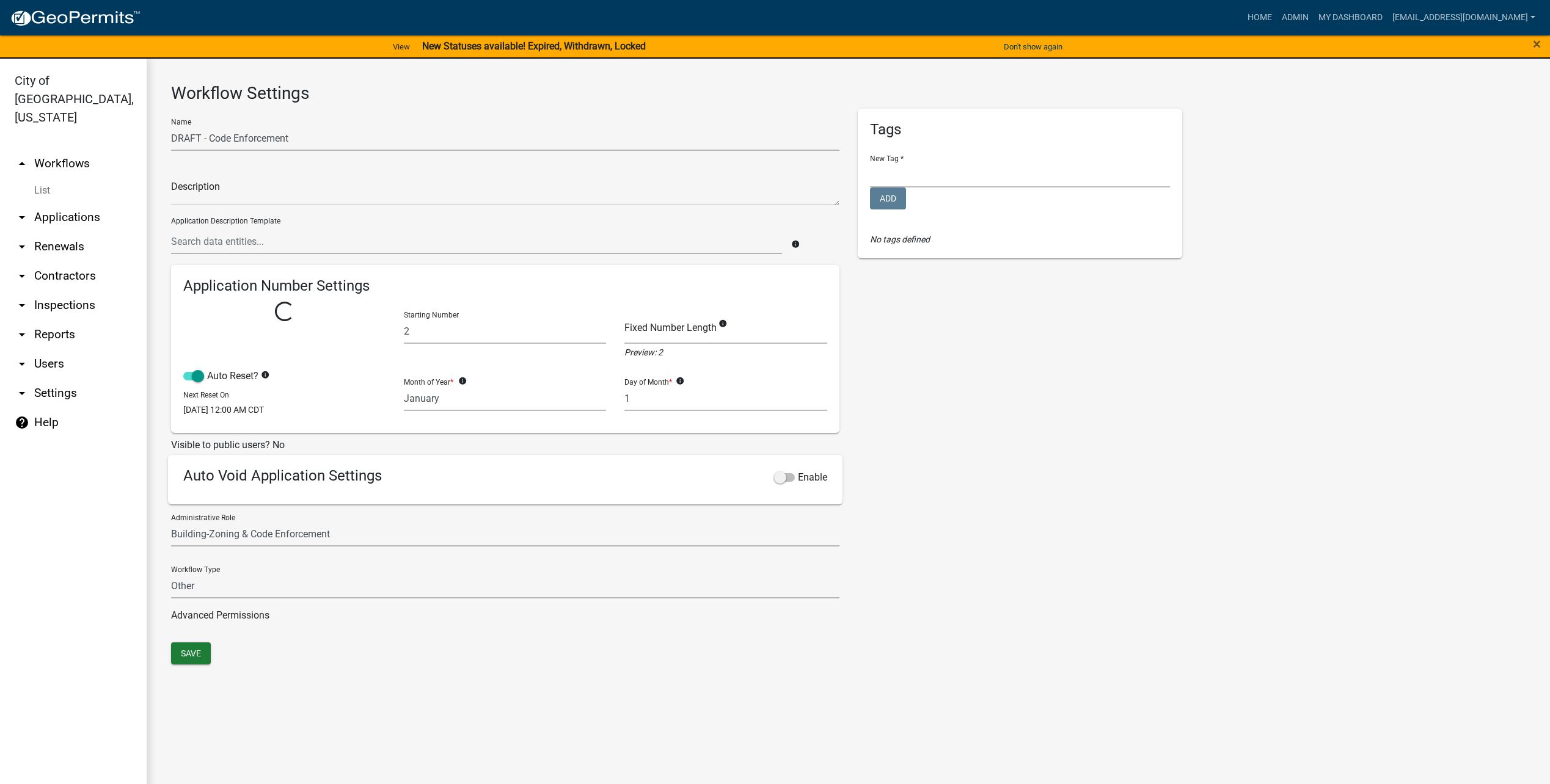
select select
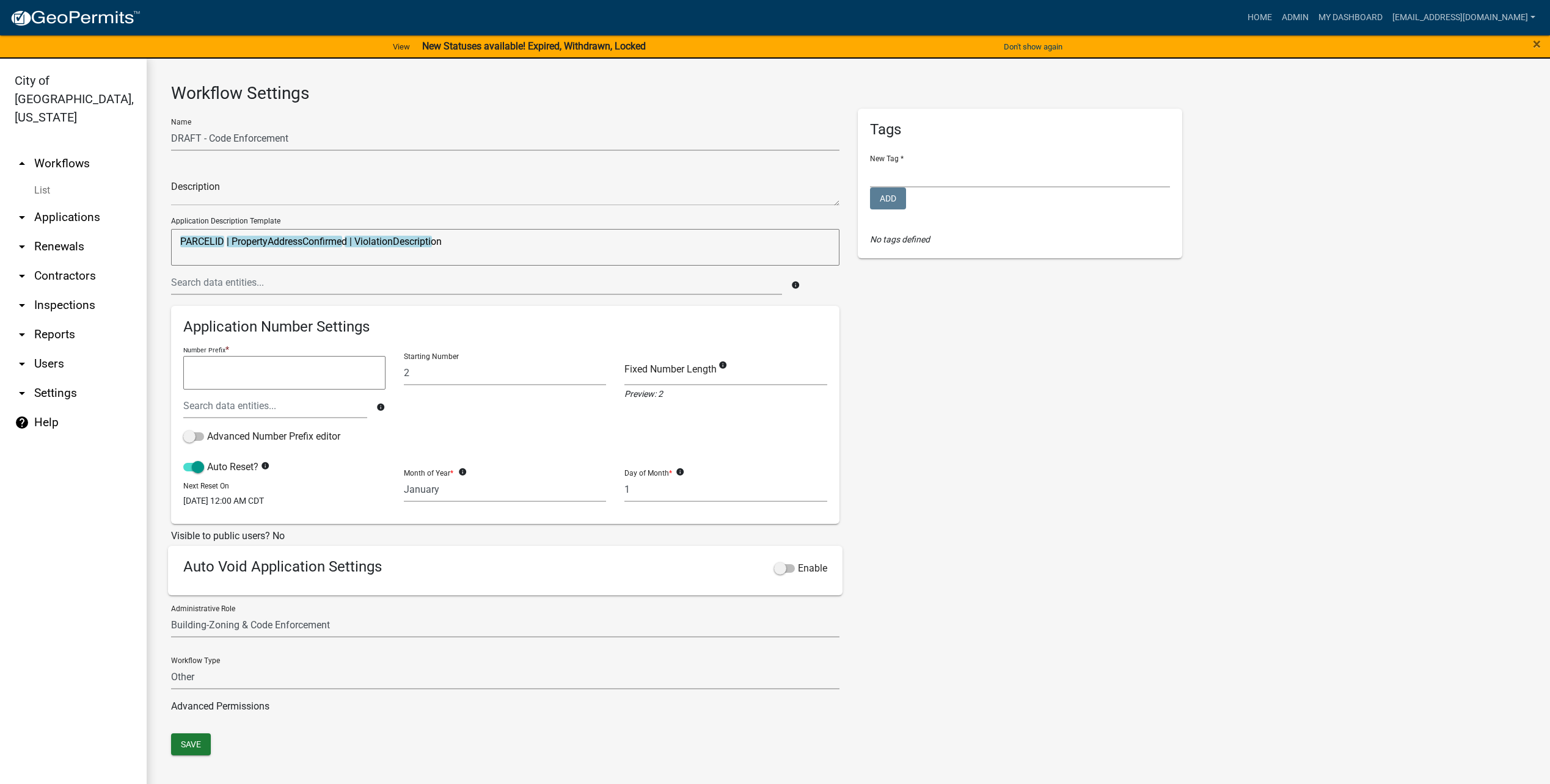
click at [351, 240] on textarea "PARCELID | PropertyAddressConfirmed | ViolationDescription" at bounding box center [505, 248] width 668 height 36
click at [593, 284] on input "text" at bounding box center [476, 282] width 611 height 25
drag, startPoint x: 350, startPoint y: 240, endPoint x: 358, endPoint y: 239, distance: 8.1
click at [248, 287] on input "text" at bounding box center [476, 282] width 611 height 25
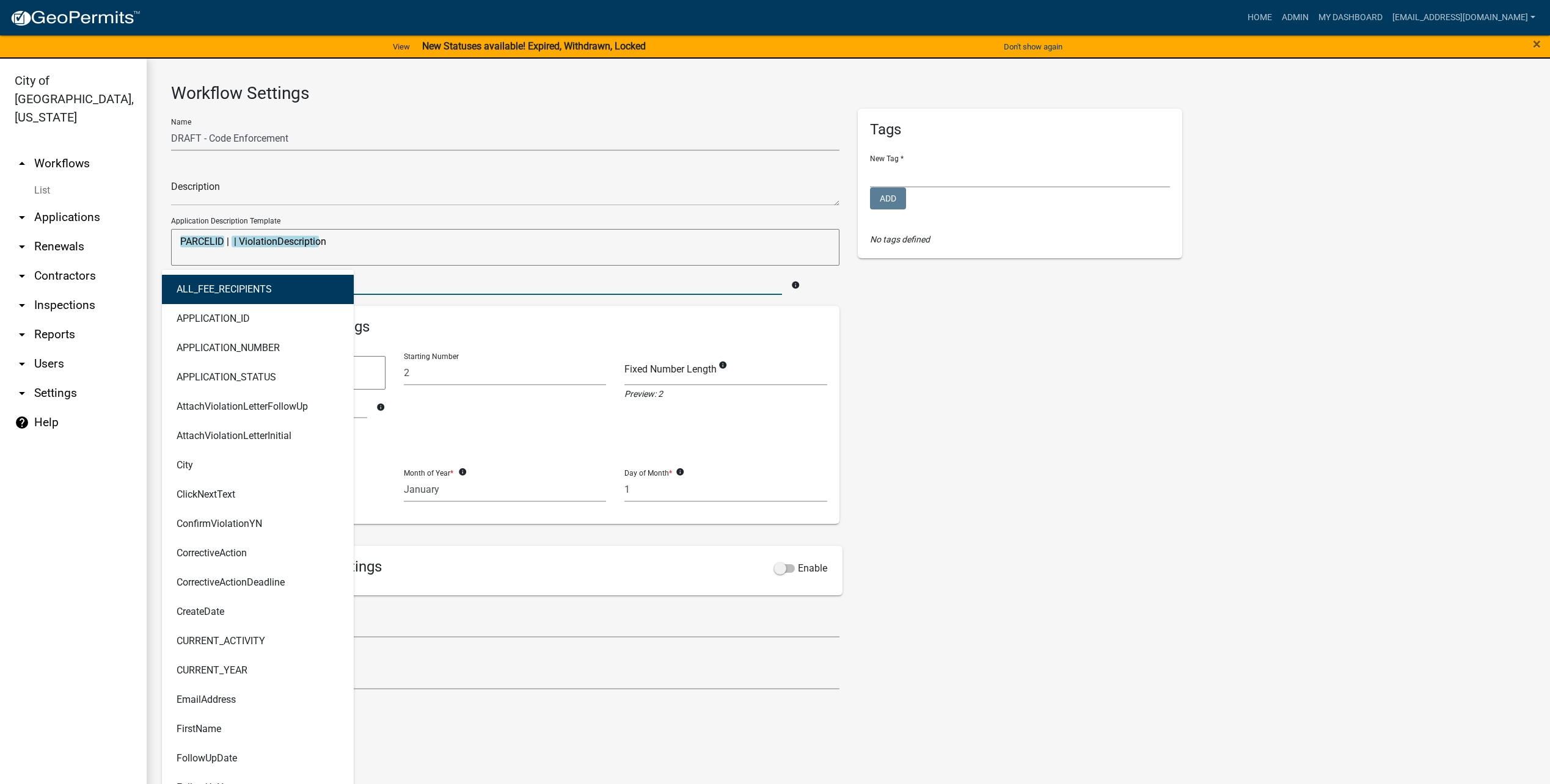
click at [256, 280] on button "ALL_FEE_RECIPIENTS" at bounding box center [257, 290] width 192 height 30
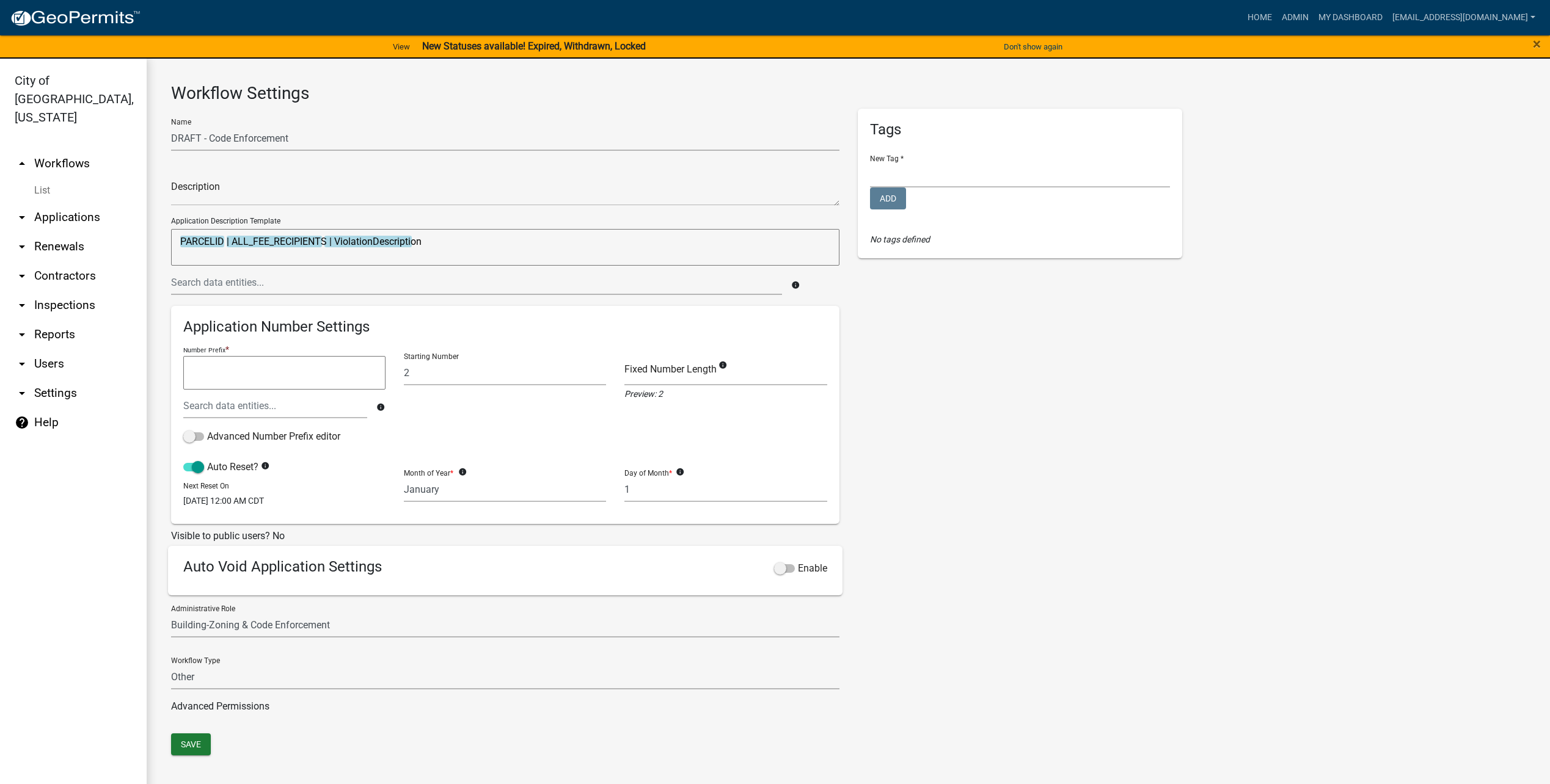
click at [312, 240] on textarea "PARCELID | ALL_FEE_RECIPIENTS | ViolationDescription" at bounding box center [505, 248] width 668 height 36
click at [344, 275] on input "text" at bounding box center [476, 282] width 611 height 25
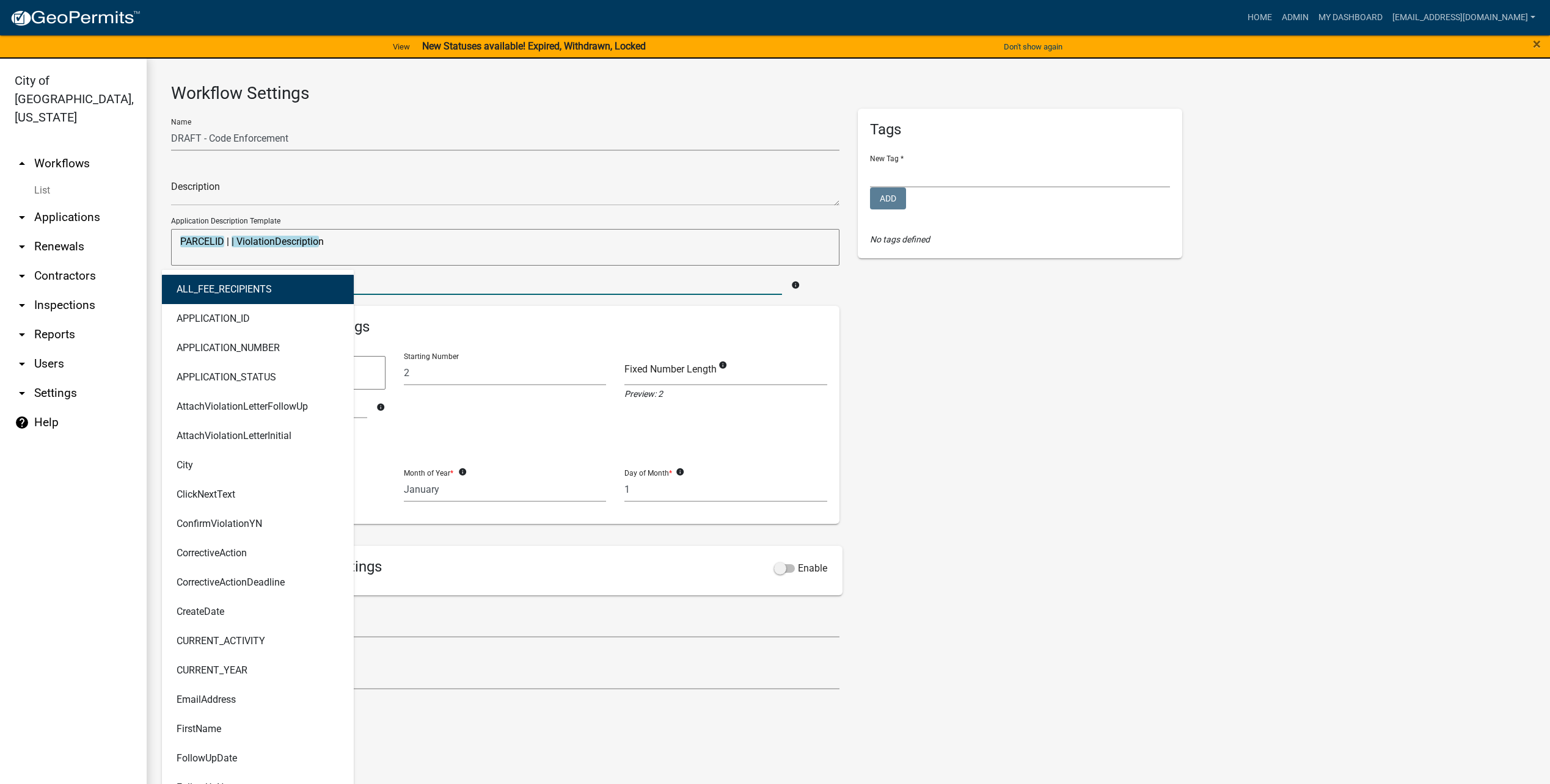
click at [342, 285] on button "ALL_FEE_RECIPIENTS" at bounding box center [257, 290] width 192 height 30
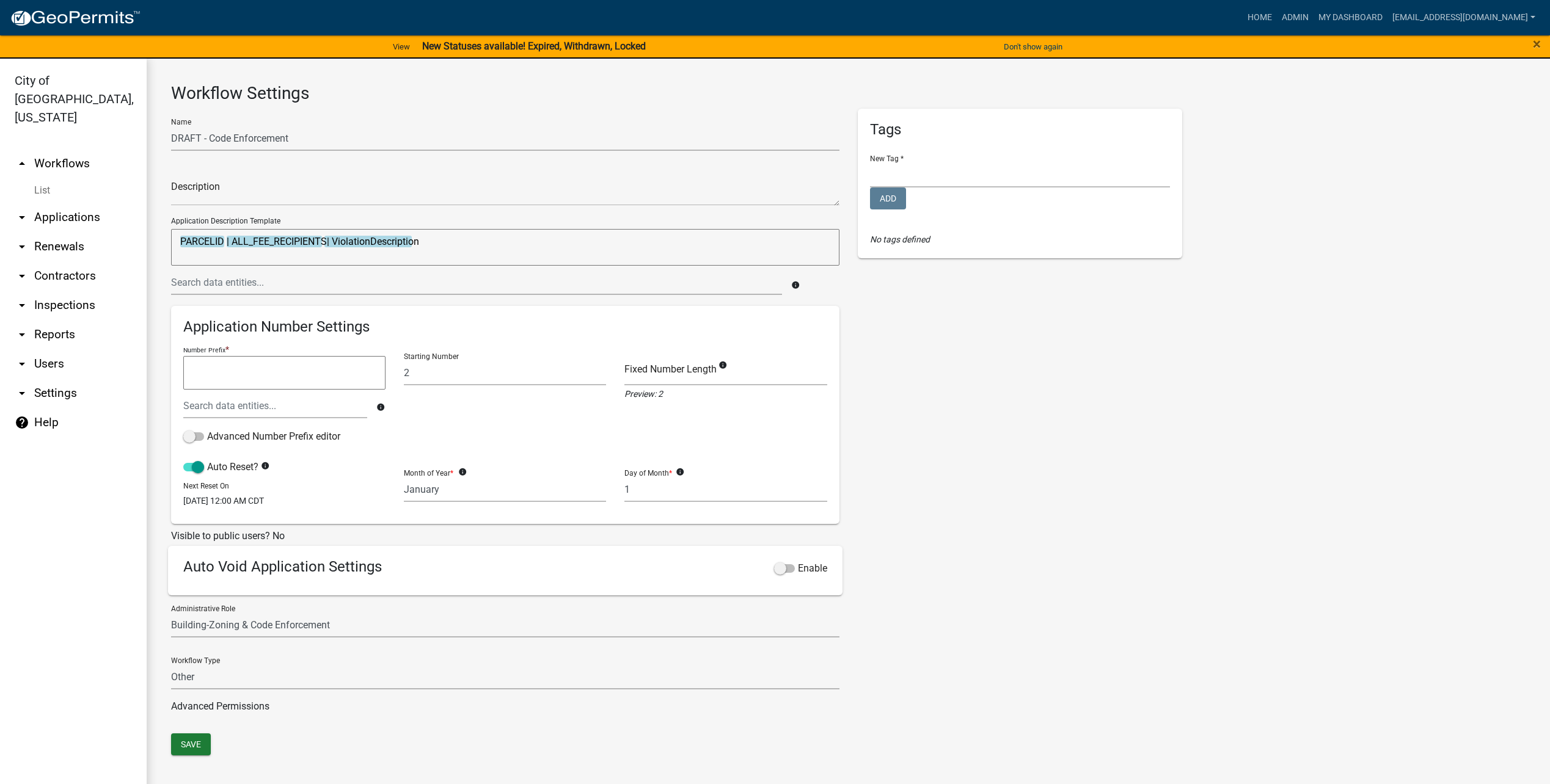
click at [299, 243] on textarea "PARCELID | ALL_FEE_RECIPIENTS| ViolationDescription" at bounding box center [505, 248] width 668 height 36
click at [296, 284] on input "text" at bounding box center [476, 282] width 611 height 25
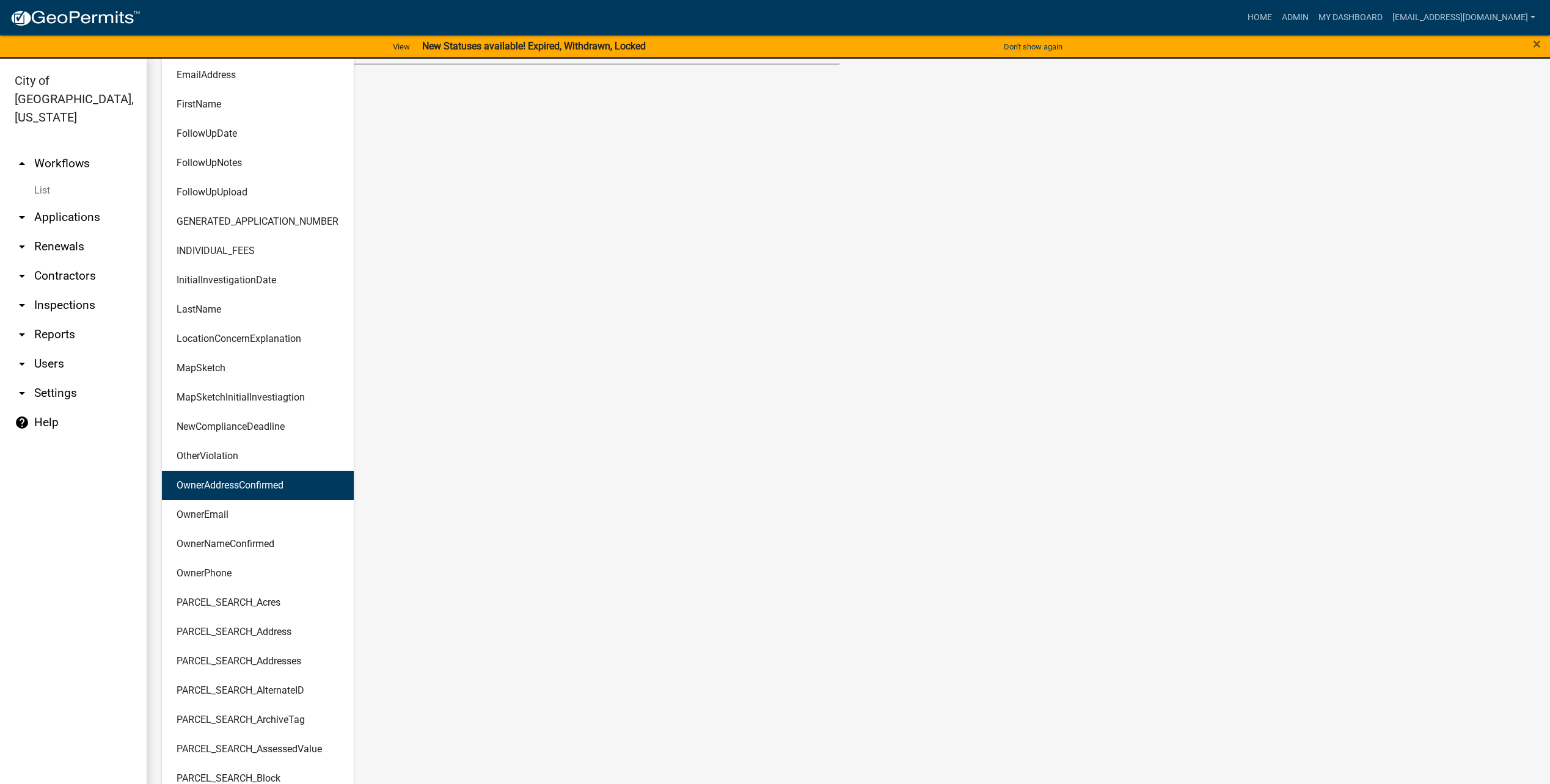
scroll to position [733, 0]
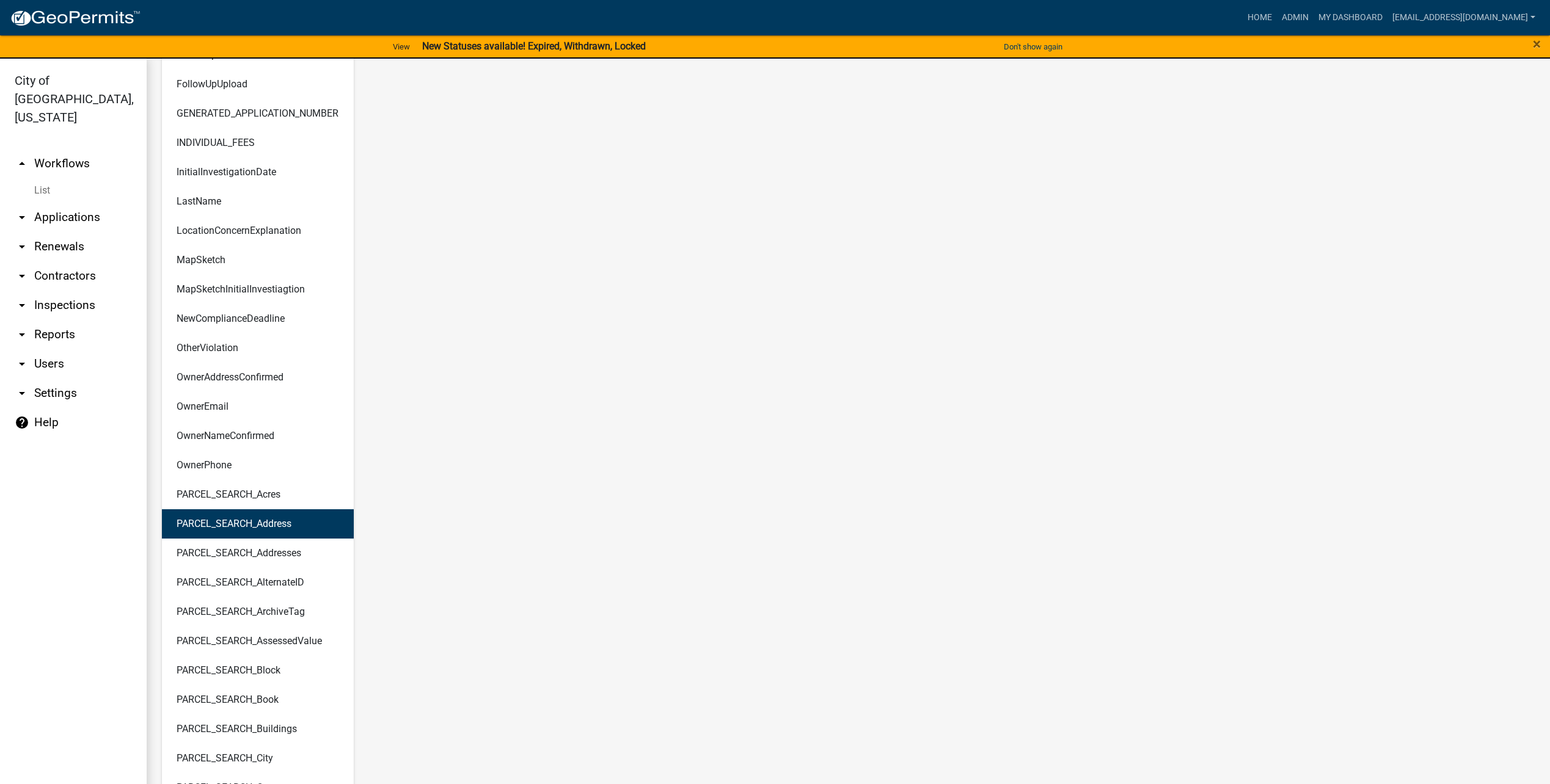
click at [307, 526] on button "PARCEL_SEARCH_Address" at bounding box center [257, 524] width 192 height 30
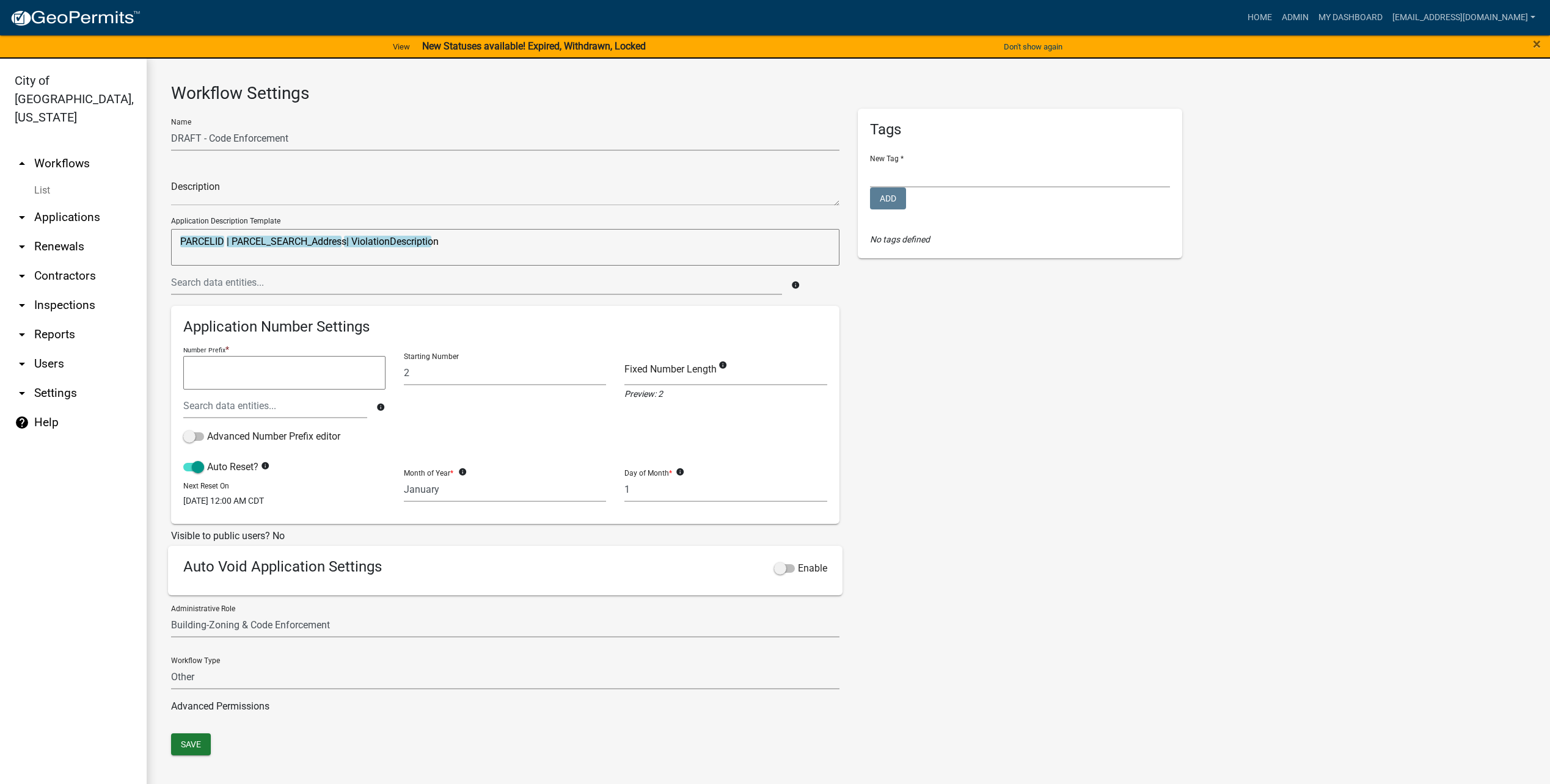
scroll to position [0, 0]
drag, startPoint x: 350, startPoint y: 240, endPoint x: 367, endPoint y: 243, distance: 17.3
click at [350, 240] on textarea "PARCELID | PARCEL_SEARCH_Address| ViolationDescription" at bounding box center [505, 248] width 668 height 36
click at [563, 278] on input "text" at bounding box center [476, 282] width 611 height 25
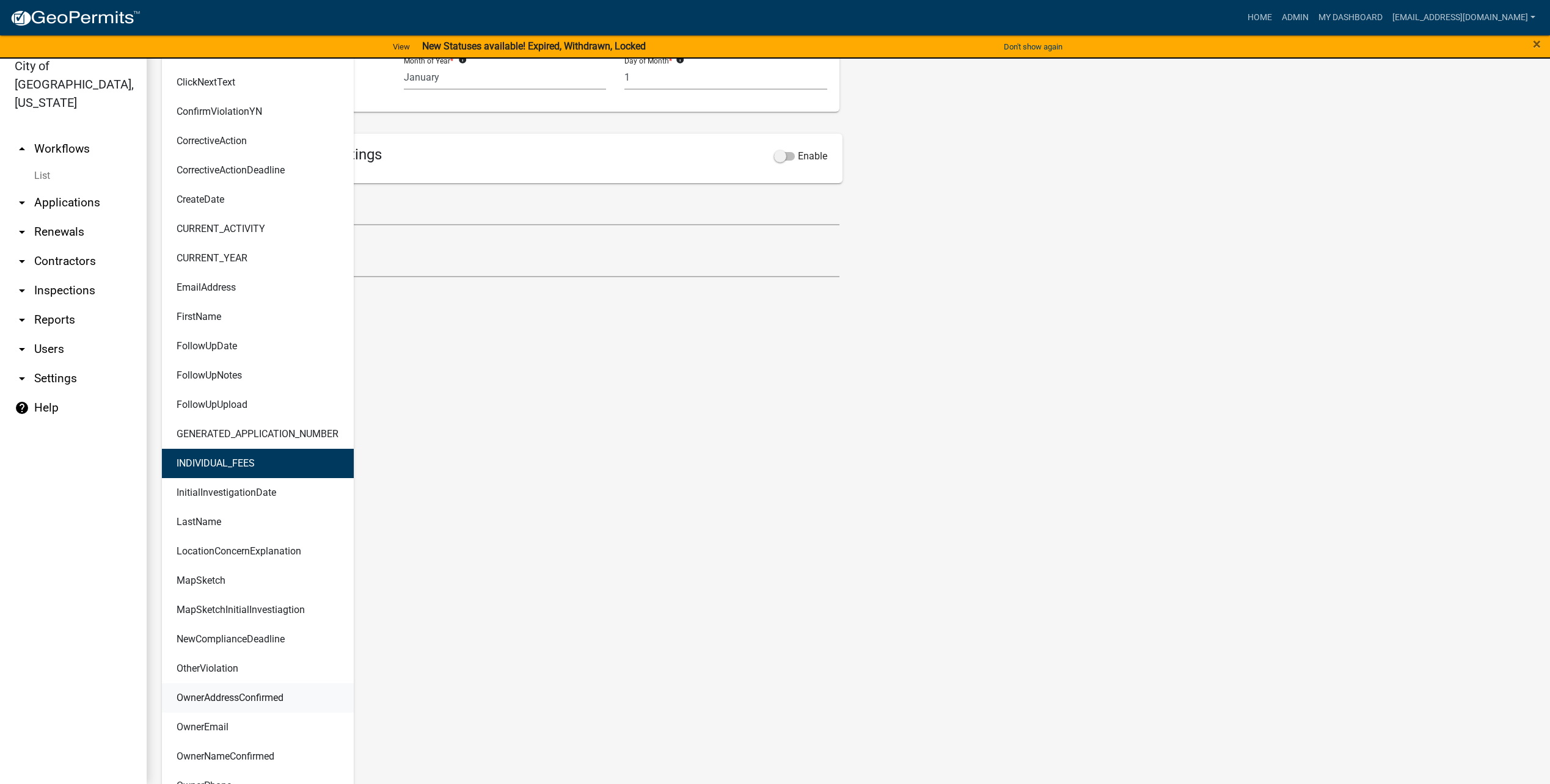
scroll to position [590, 0]
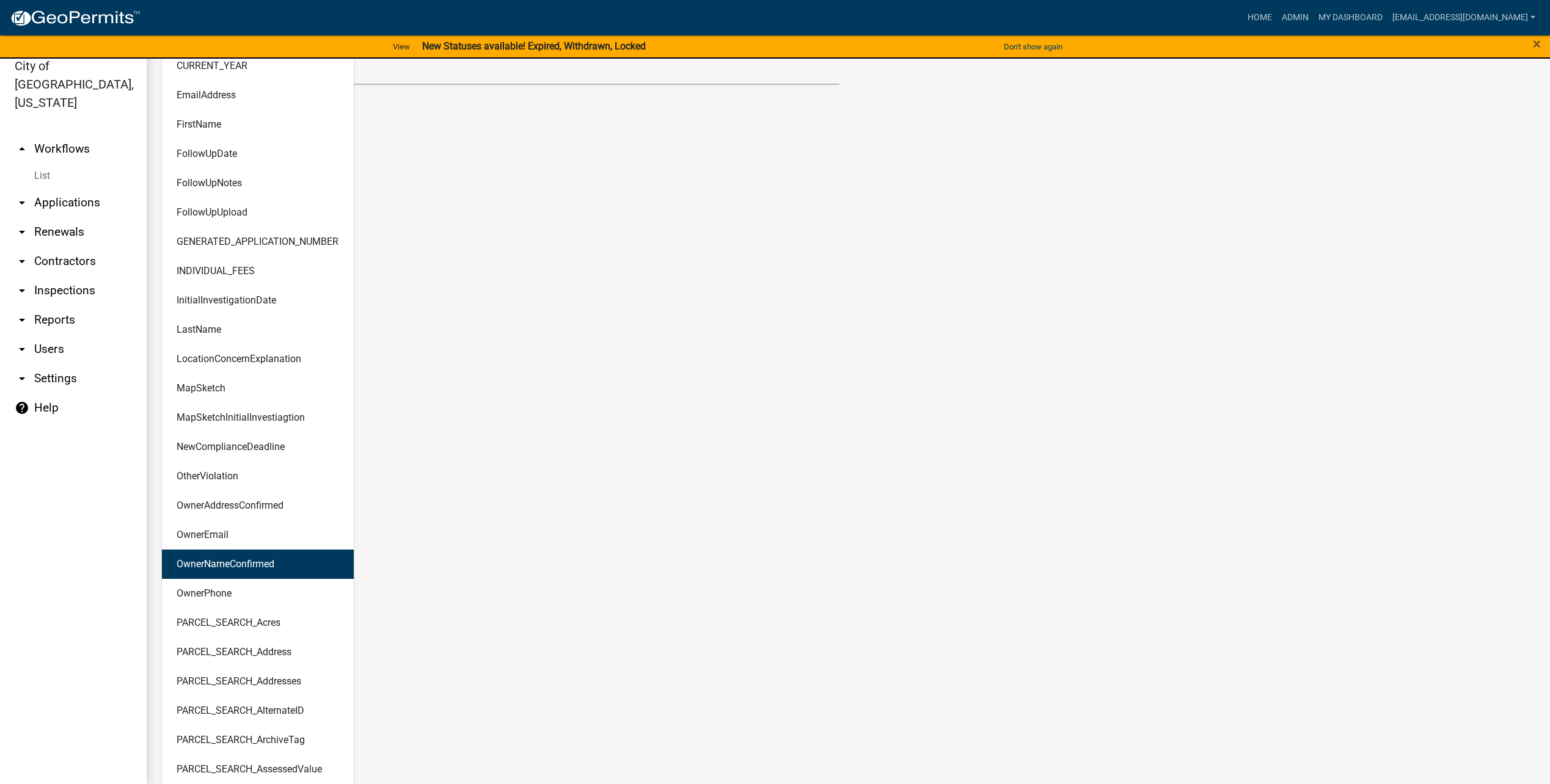
click at [294, 557] on button "OwnerNameConfirmed" at bounding box center [257, 564] width 192 height 30
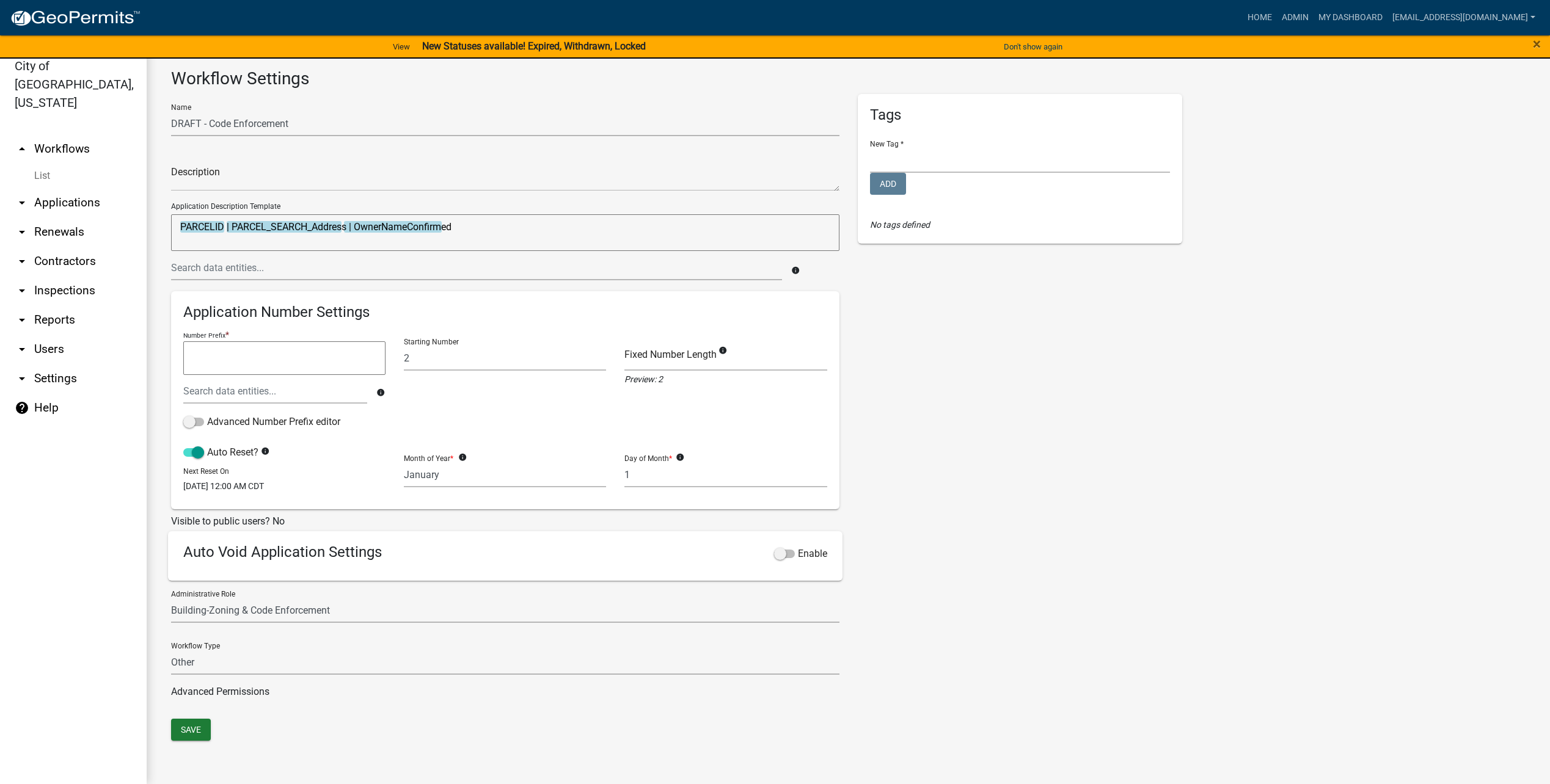
scroll to position [0, 0]
click at [608, 229] on textarea "PARCELID | PARCEL_SEARCH_Address | OwnerNameConfirmed" at bounding box center [505, 232] width 668 height 36
type textarea "PARCELID | PARCEL_SEARCH_Address"
click at [201, 728] on button "Save" at bounding box center [191, 730] width 40 height 22
drag, startPoint x: 191, startPoint y: 729, endPoint x: 383, endPoint y: 726, distance: 192.0
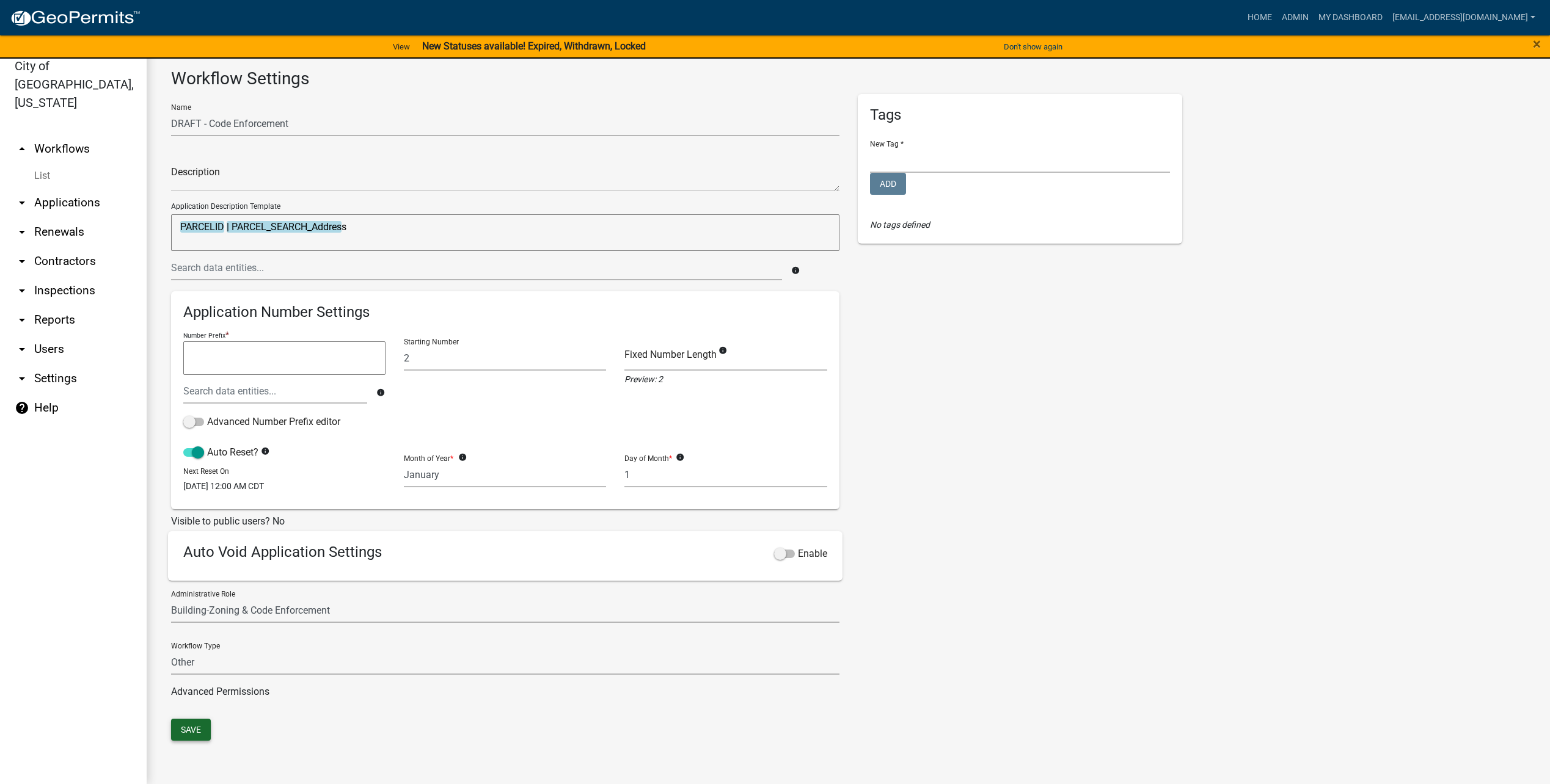
click at [191, 729] on button "Save" at bounding box center [191, 730] width 40 height 22
click at [482, 668] on select "Permit Renewable Other" at bounding box center [505, 663] width 668 height 25
click at [1307, 11] on link "Admin" at bounding box center [1296, 17] width 36 height 23
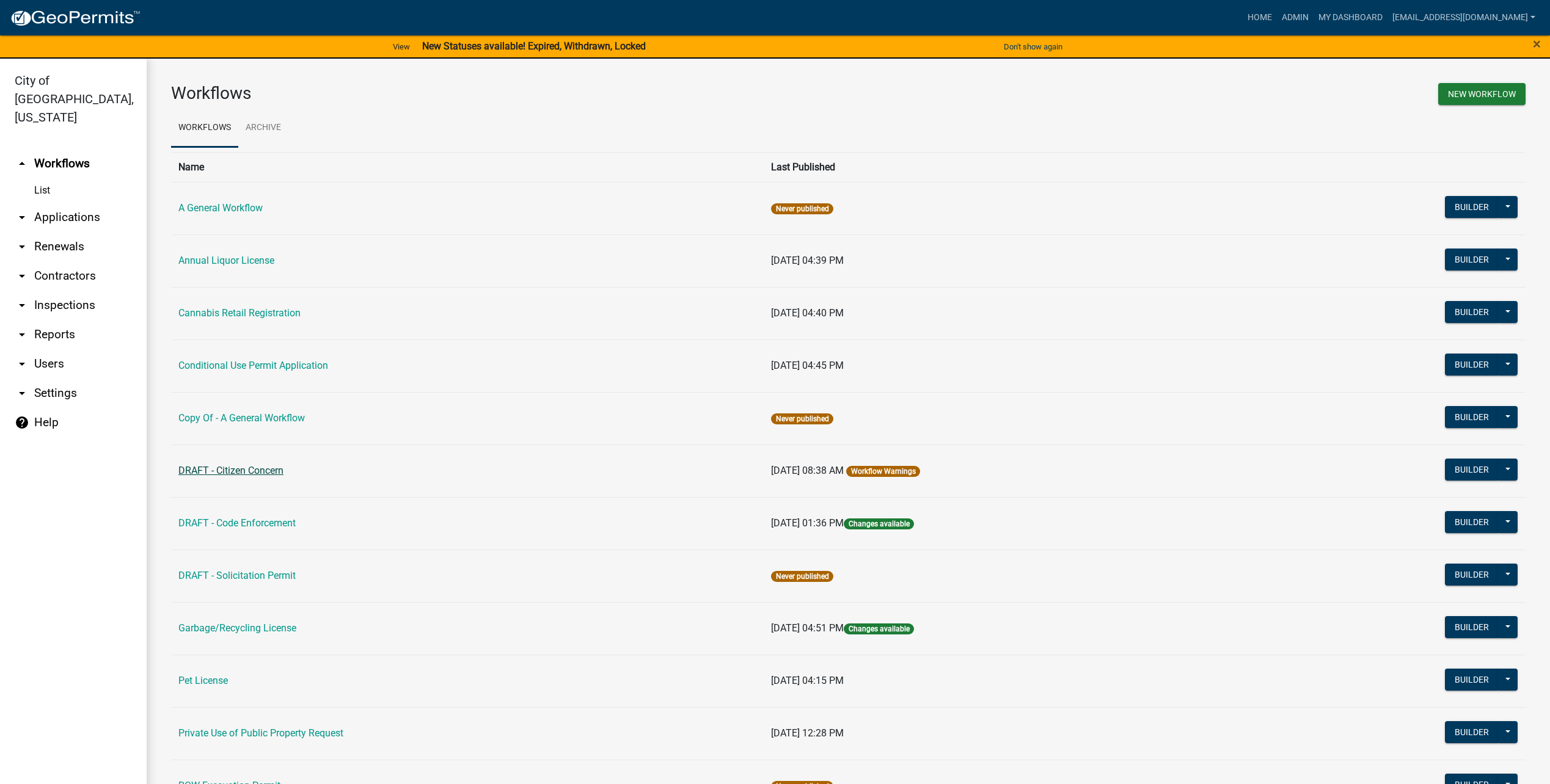
click at [236, 468] on link "DRAFT - Citizen Concern" at bounding box center [231, 470] width 105 height 11
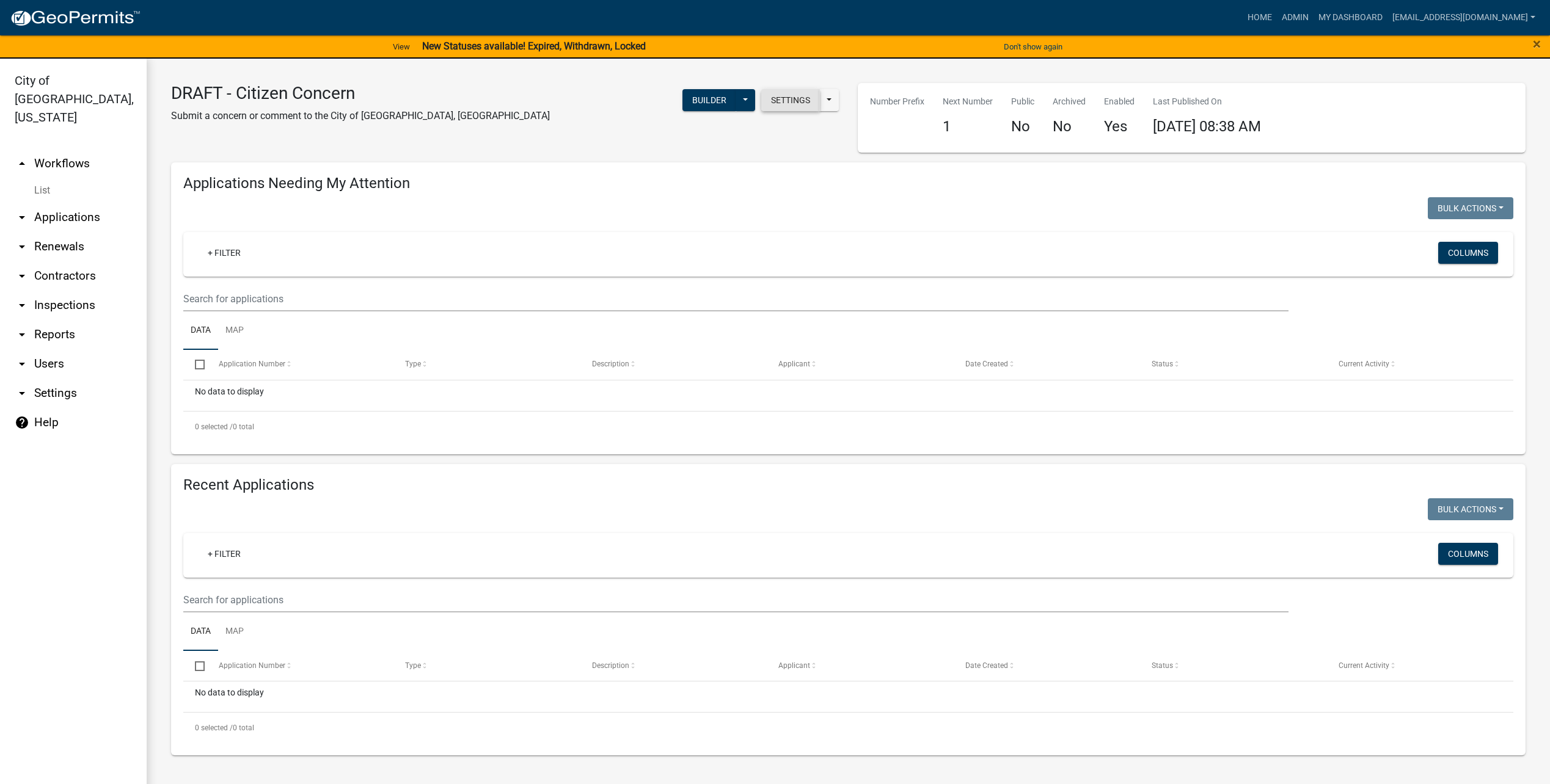
click at [797, 100] on button "Settings" at bounding box center [790, 99] width 58 height 22
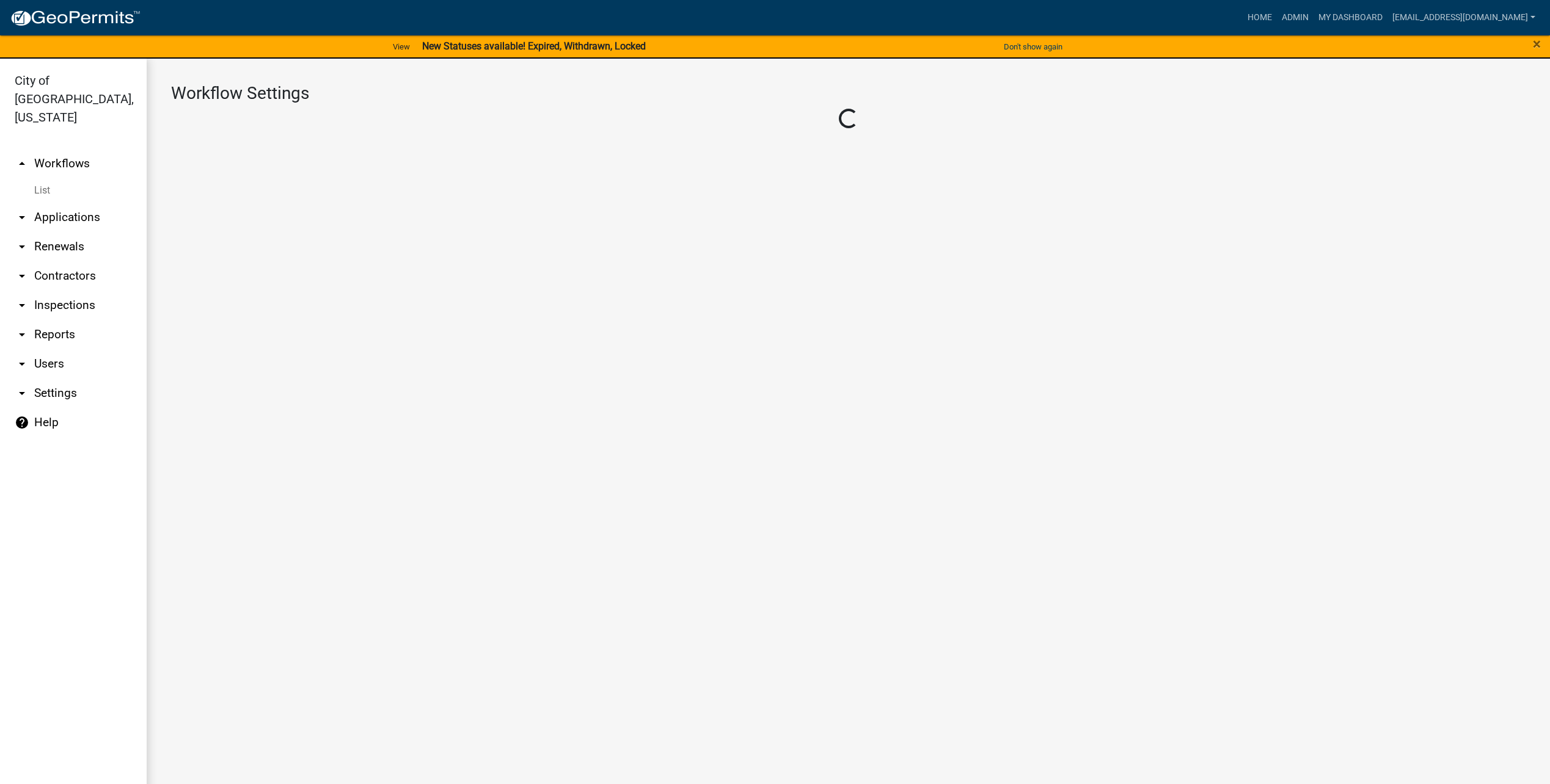
select select "1"
select select "22c4e74c-9dcb-41e8-89af-0d11a66da371"
select select "119d60fc-3df9-44b5-b89b-48e598585173"
select select "3"
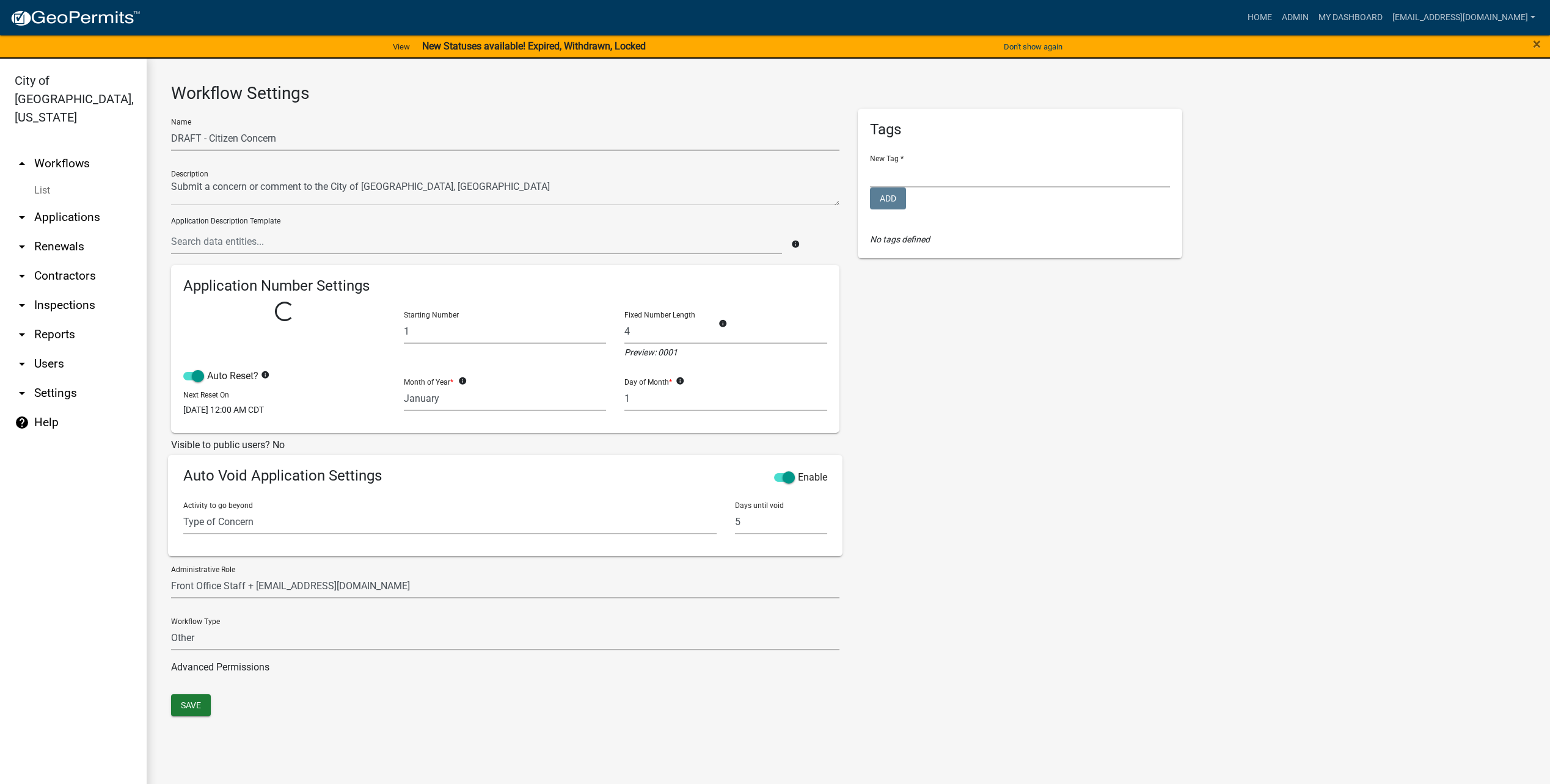
select select
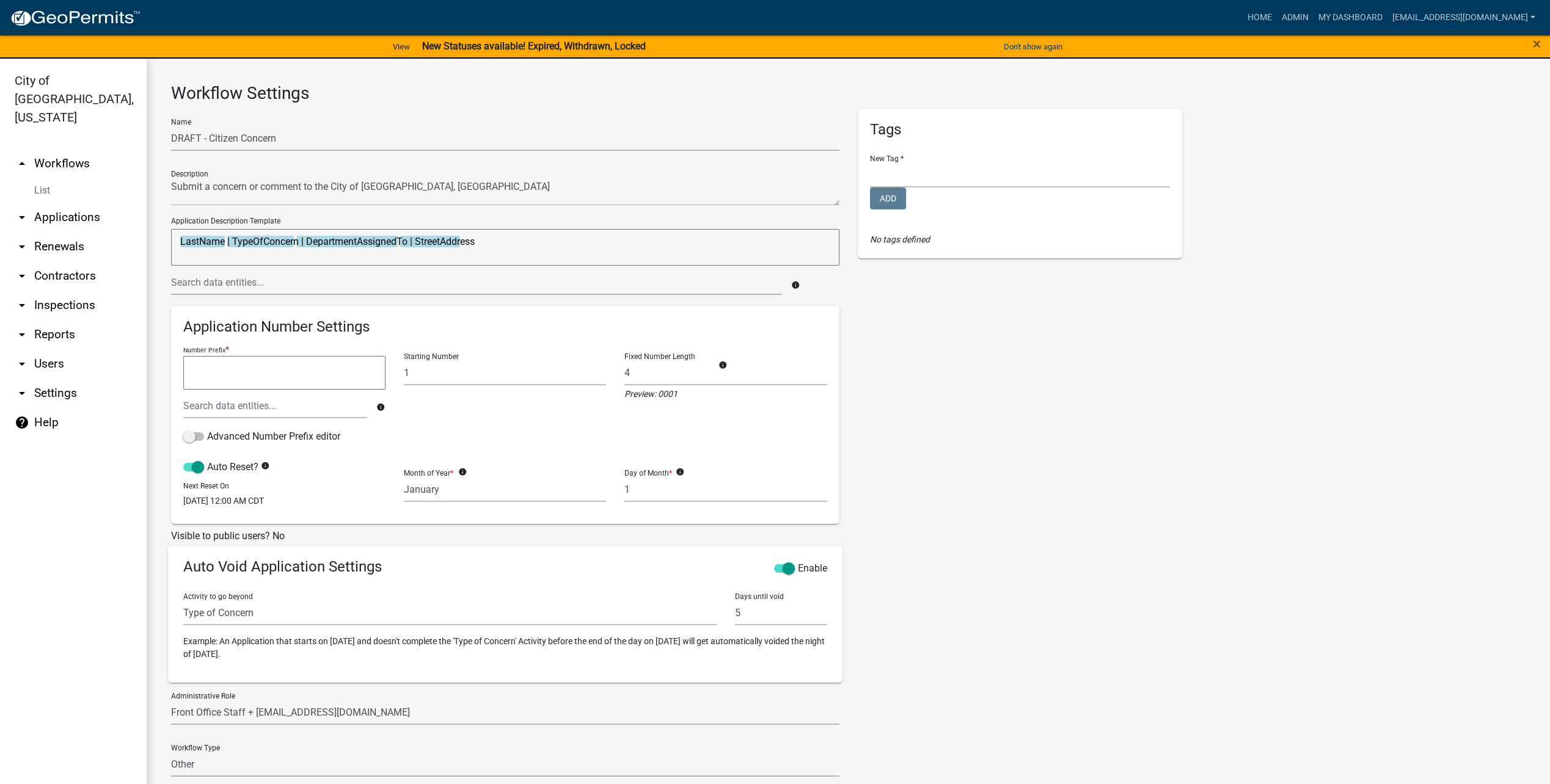
click at [194, 244] on textarea "LastName | TypeOfConcern | DepartmentAssignedTo | StreetAddress" at bounding box center [505, 248] width 668 height 36
drag, startPoint x: 225, startPoint y: 240, endPoint x: 119, endPoint y: 238, distance: 106.0
click at [119, 238] on div "City of [GEOGRAPHIC_DATA], [US_STATE] arrow_drop_up Workflows List arrow_drop_d…" at bounding box center [775, 428] width 1550 height 740
click at [426, 289] on input "text" at bounding box center [476, 282] width 611 height 25
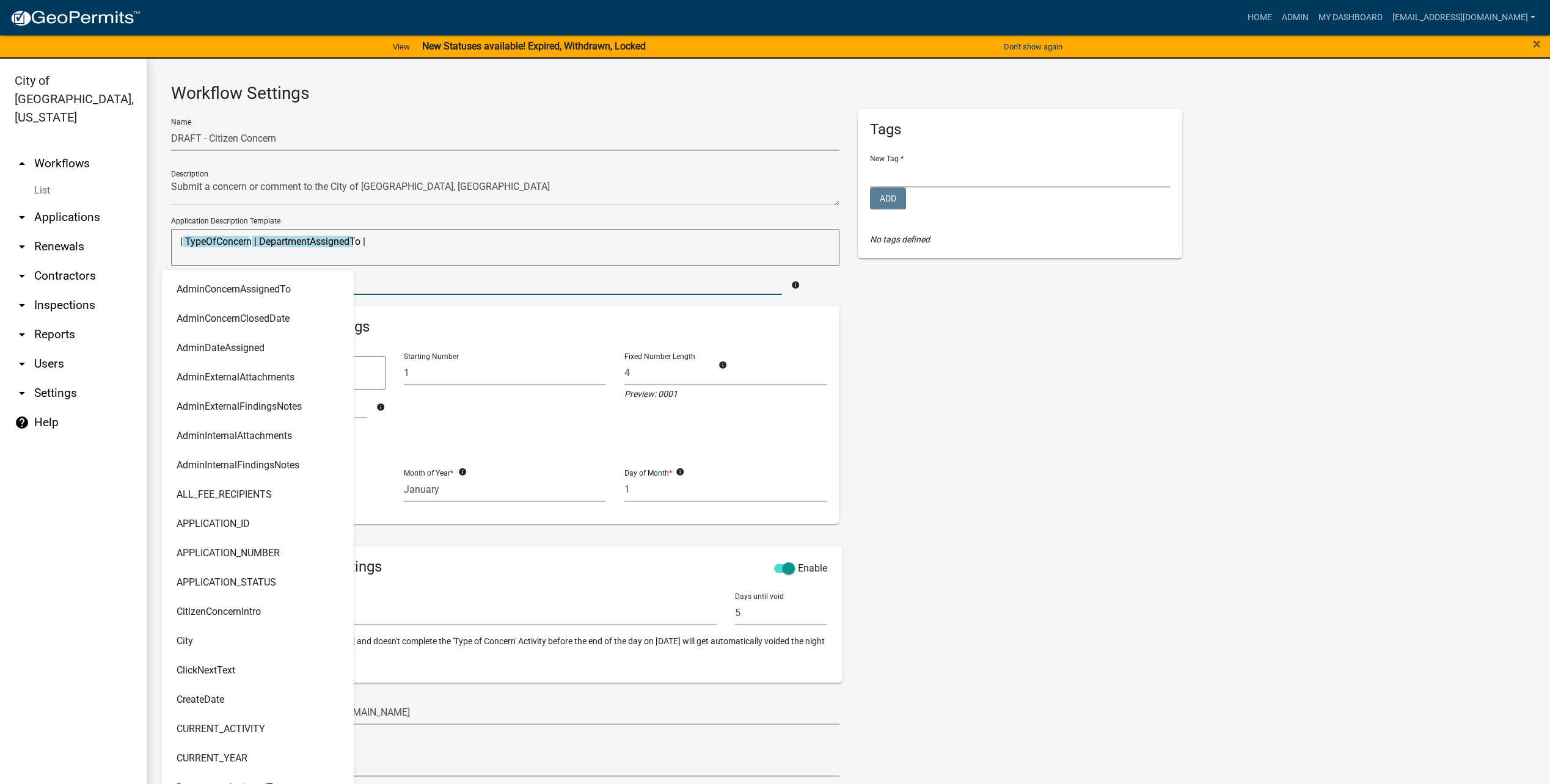
click at [174, 241] on textarea "| TypeOfConcern | DepartmentAssignedTo |" at bounding box center [505, 248] width 668 height 36
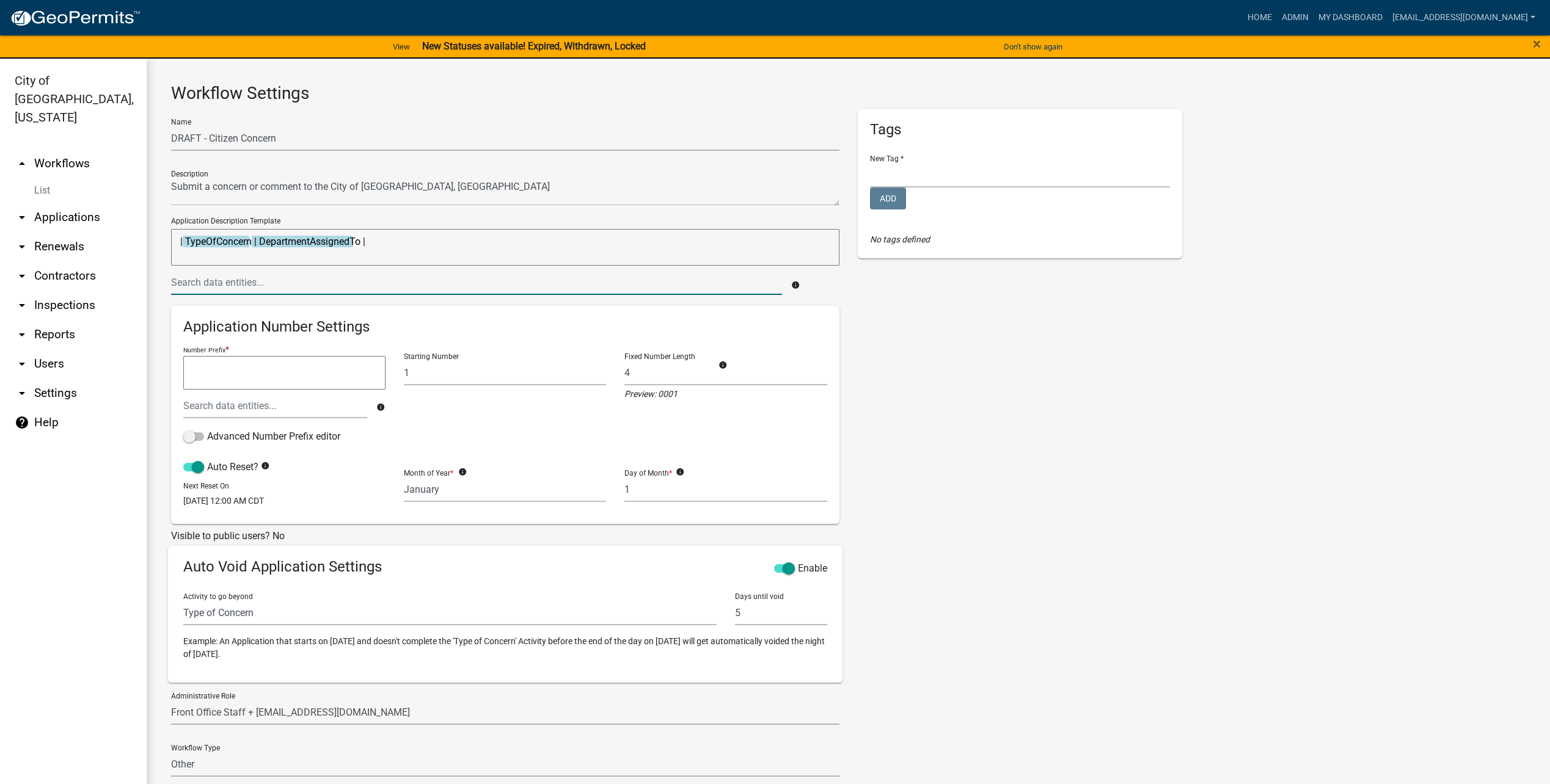
click at [280, 287] on input "text" at bounding box center [476, 282] width 611 height 25
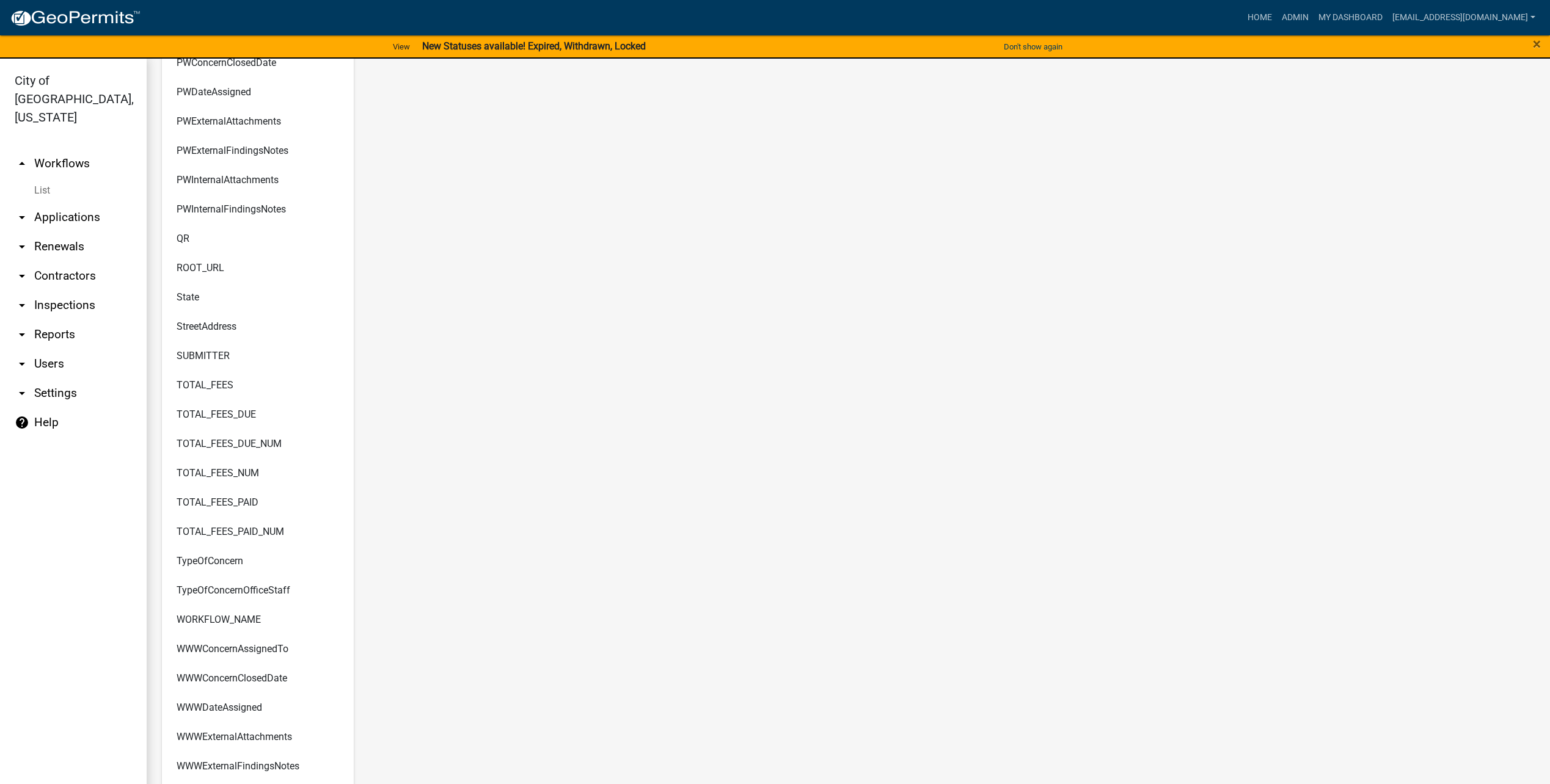
scroll to position [4093, 0]
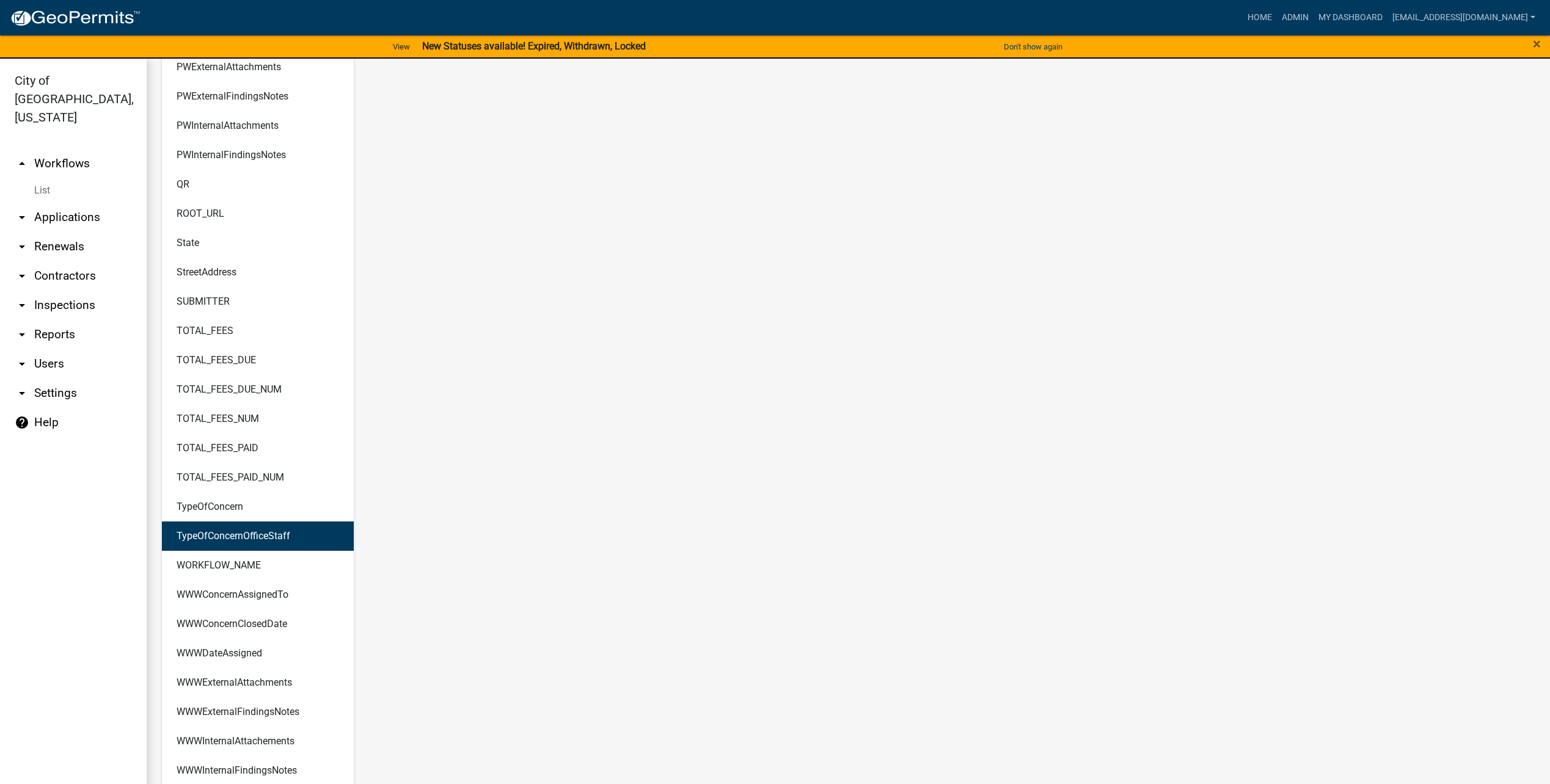
click at [258, 544] on button "TypeOfConcernOfficeStaff" at bounding box center [257, 536] width 192 height 30
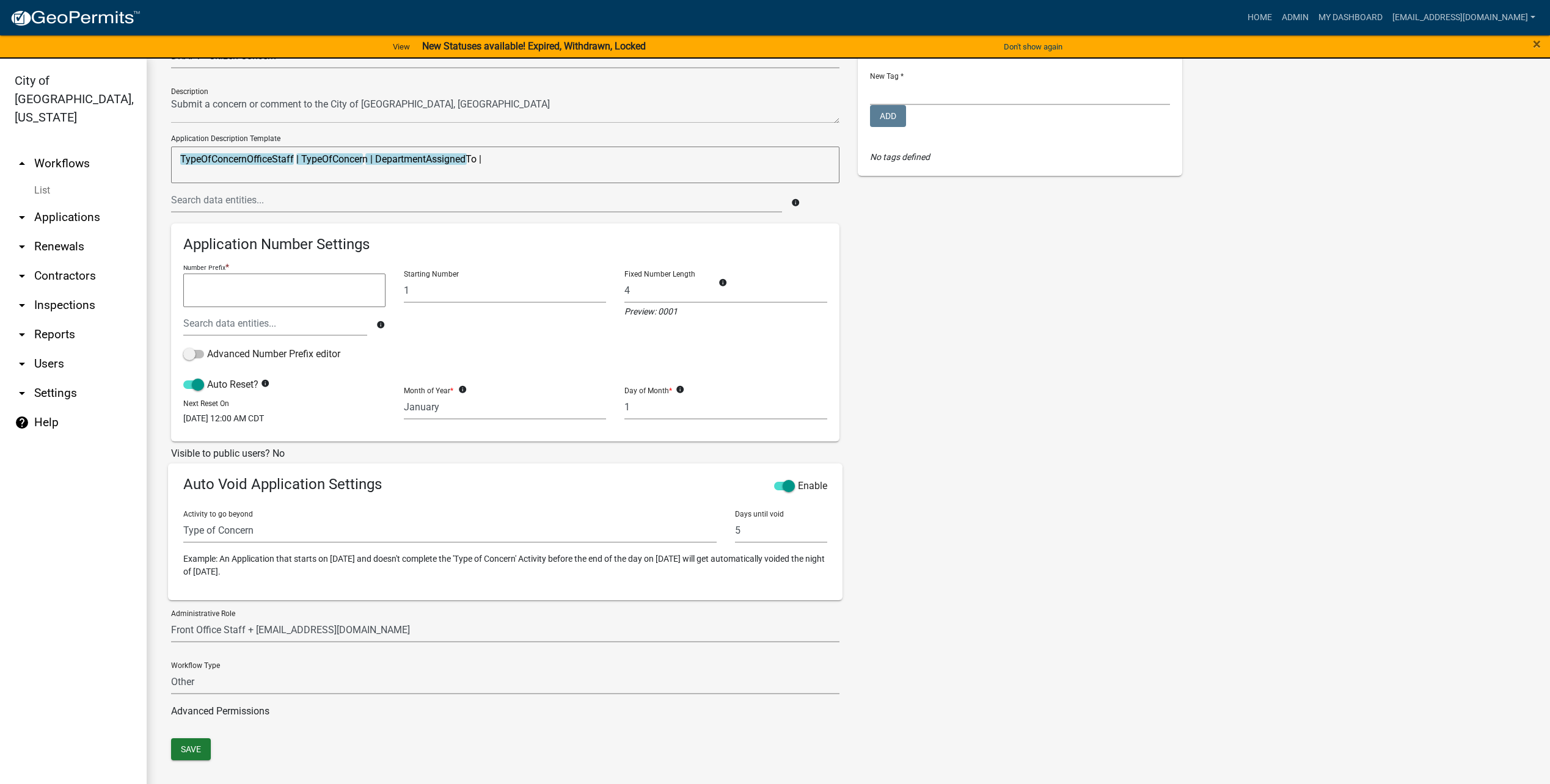
click at [349, 163] on textarea "TypeOfConcernOfficeStaff | TypeOfConcern | DepartmentAssignedTo |" at bounding box center [505, 164] width 668 height 36
drag, startPoint x: 370, startPoint y: 159, endPoint x: 303, endPoint y: 160, distance: 67.0
click at [303, 160] on textarea "TypeOfConcernOfficeStaff | TypeOfConcern | DepartmentAssignedTo |" at bounding box center [505, 164] width 668 height 36
click at [491, 161] on textarea "TypeOfConcernOfficeStaff | DepartmentAssignedTo |" at bounding box center [505, 164] width 668 height 36
type textarea "TypeOfConcernOfficeStaff | DepartmentAssignedTo"
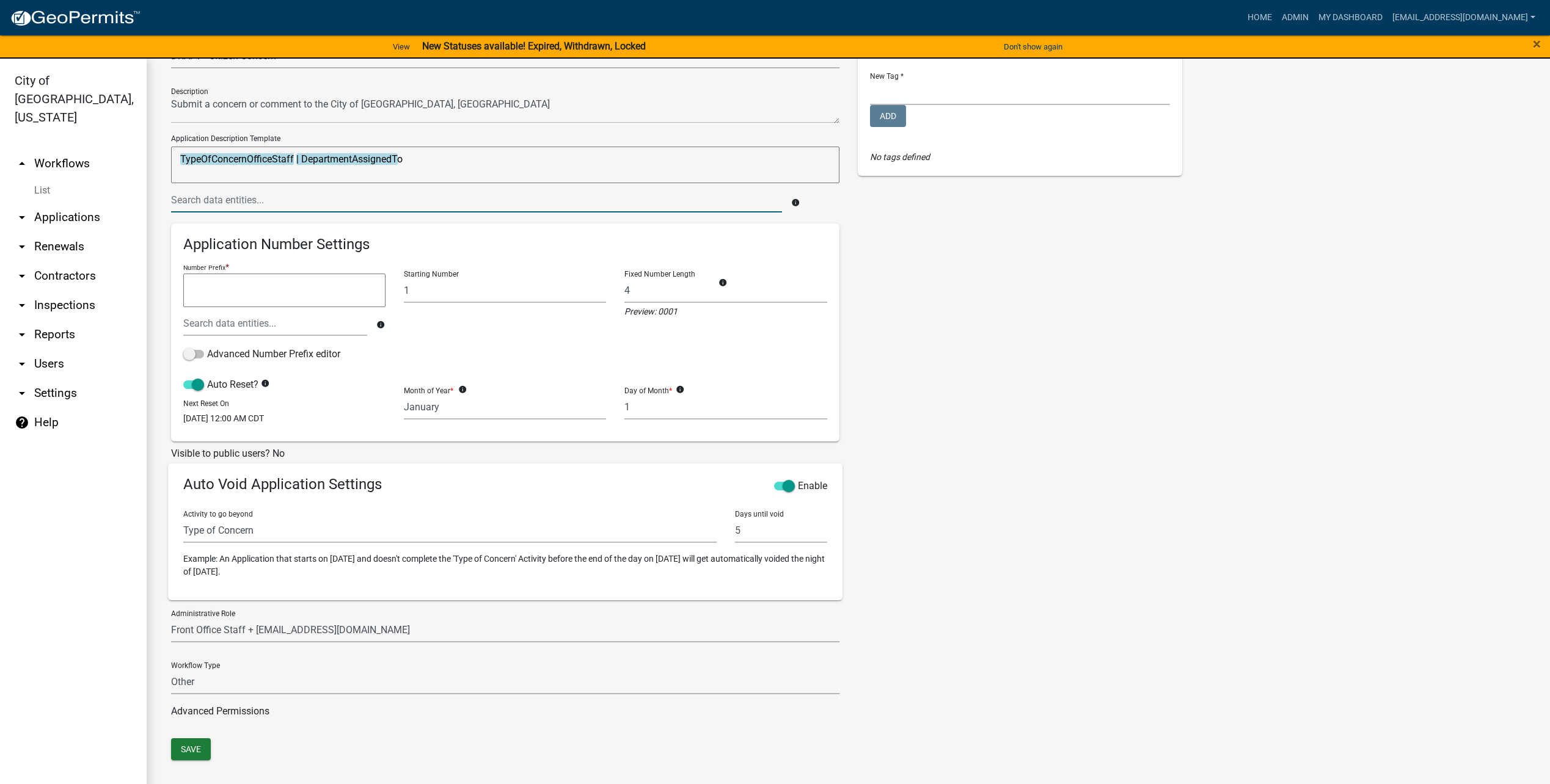
click at [734, 197] on input "text" at bounding box center [476, 200] width 611 height 25
click at [719, 199] on input "text" at bounding box center [476, 200] width 611 height 25
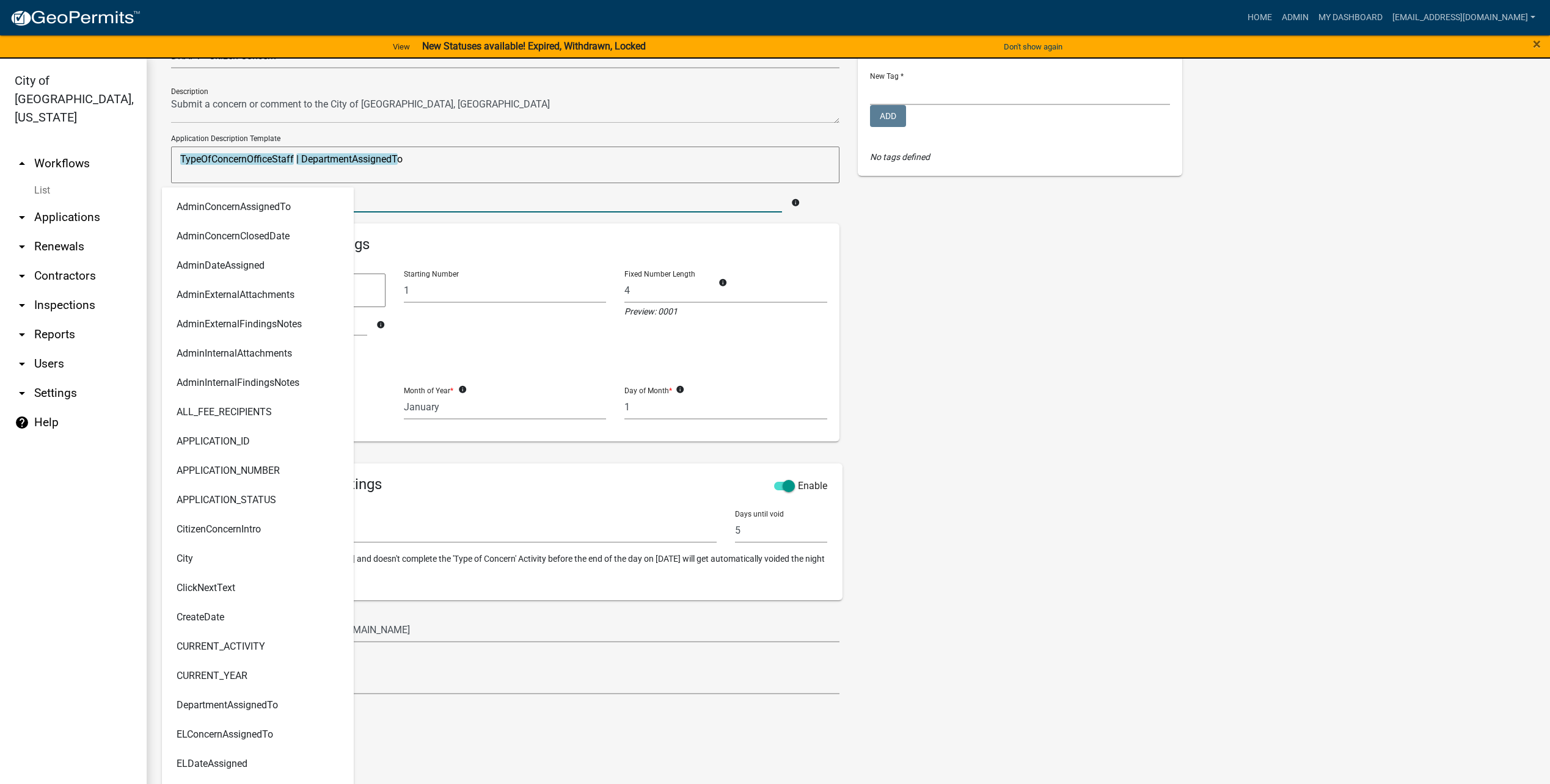
type input "date"
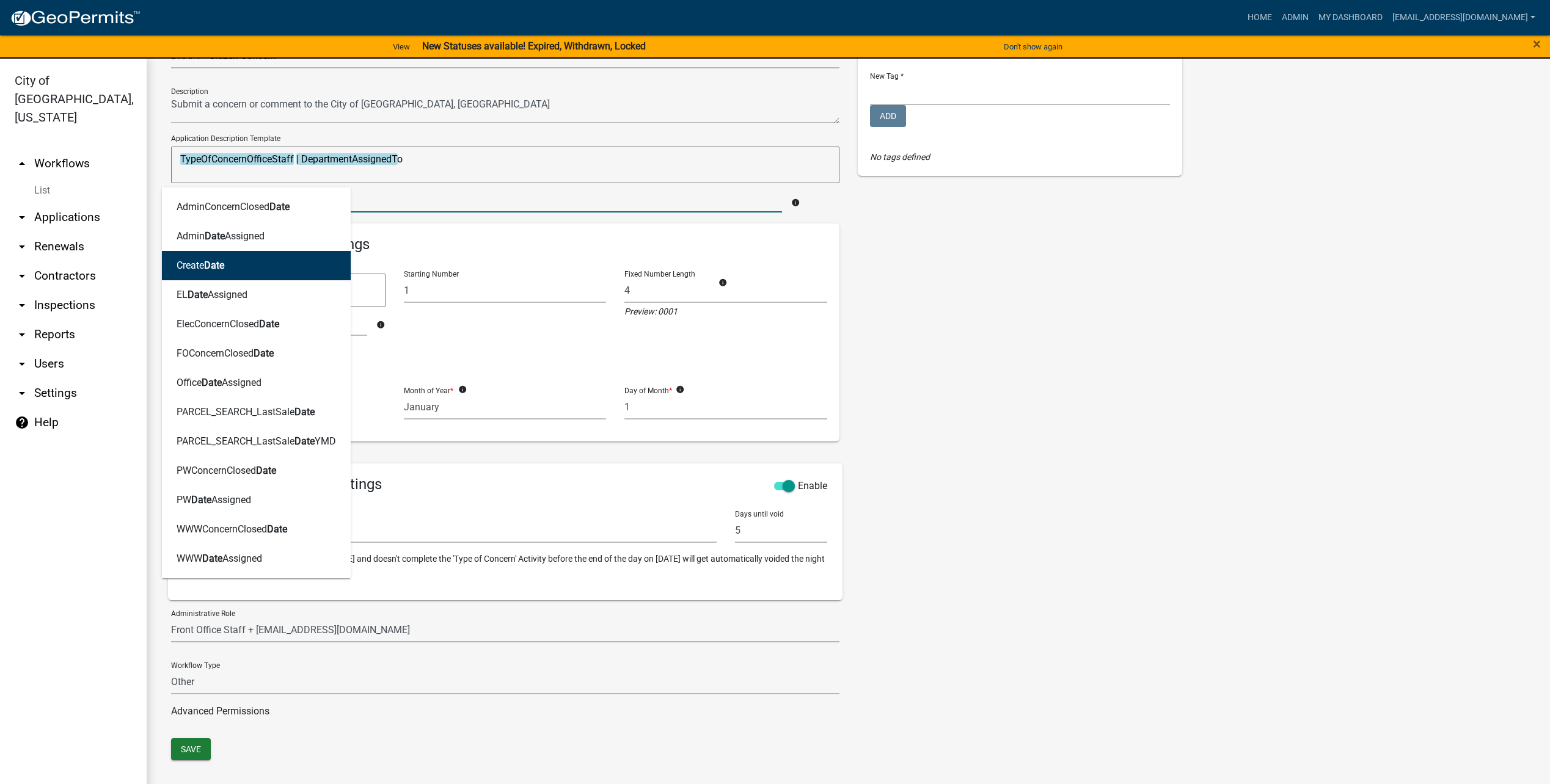
click at [275, 260] on button "Create Date" at bounding box center [255, 266] width 188 height 30
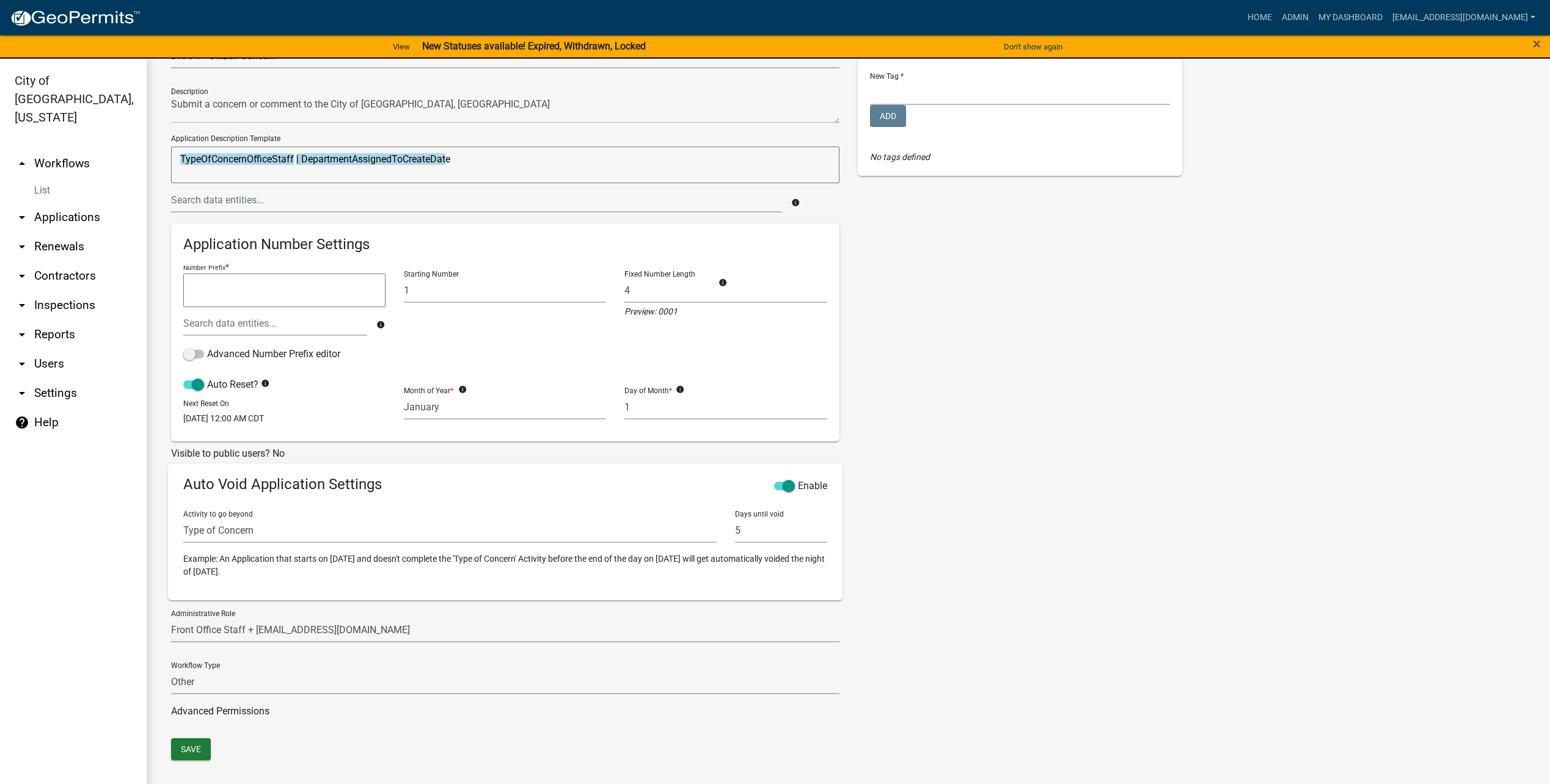
drag, startPoint x: 452, startPoint y: 161, endPoint x: 404, endPoint y: 159, distance: 48.0
click at [404, 159] on textarea "TypeOfConcernOfficeStaff | DepartmentAssignedToCreateDate" at bounding box center [505, 164] width 668 height 36
paste textarea "CreateDate"
type textarea "| DepartmentAssignedTo"
drag, startPoint x: 441, startPoint y: 155, endPoint x: -50, endPoint y: 145, distance: 491.1
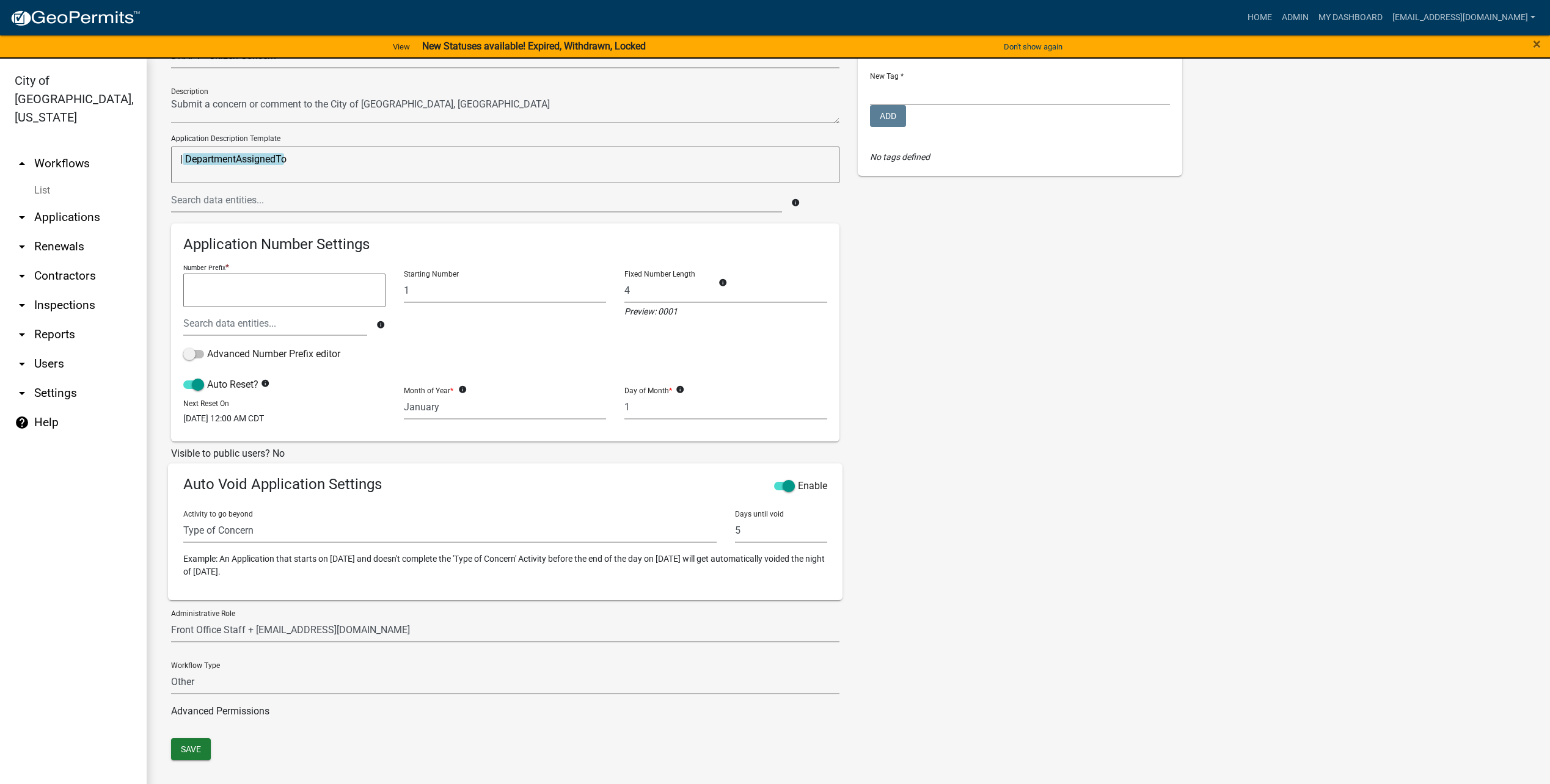
click at [0, 145] on html "Internet Explorer does NOT work with GeoPermits. Get a new browser for more sec…" at bounding box center [775, 392] width 1550 height 784
click at [333, 202] on input "text" at bounding box center [476, 200] width 611 height 25
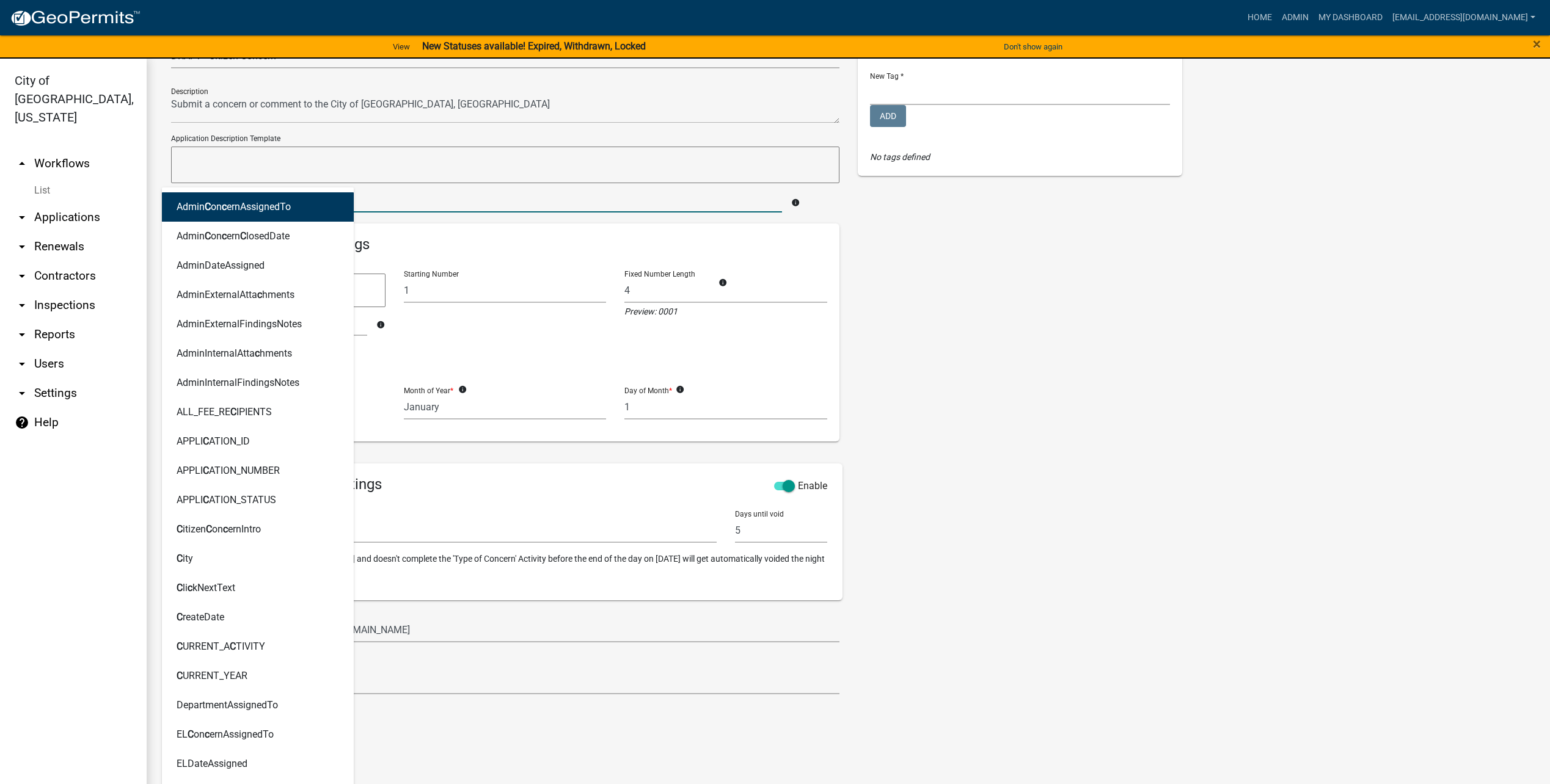
type input "create"
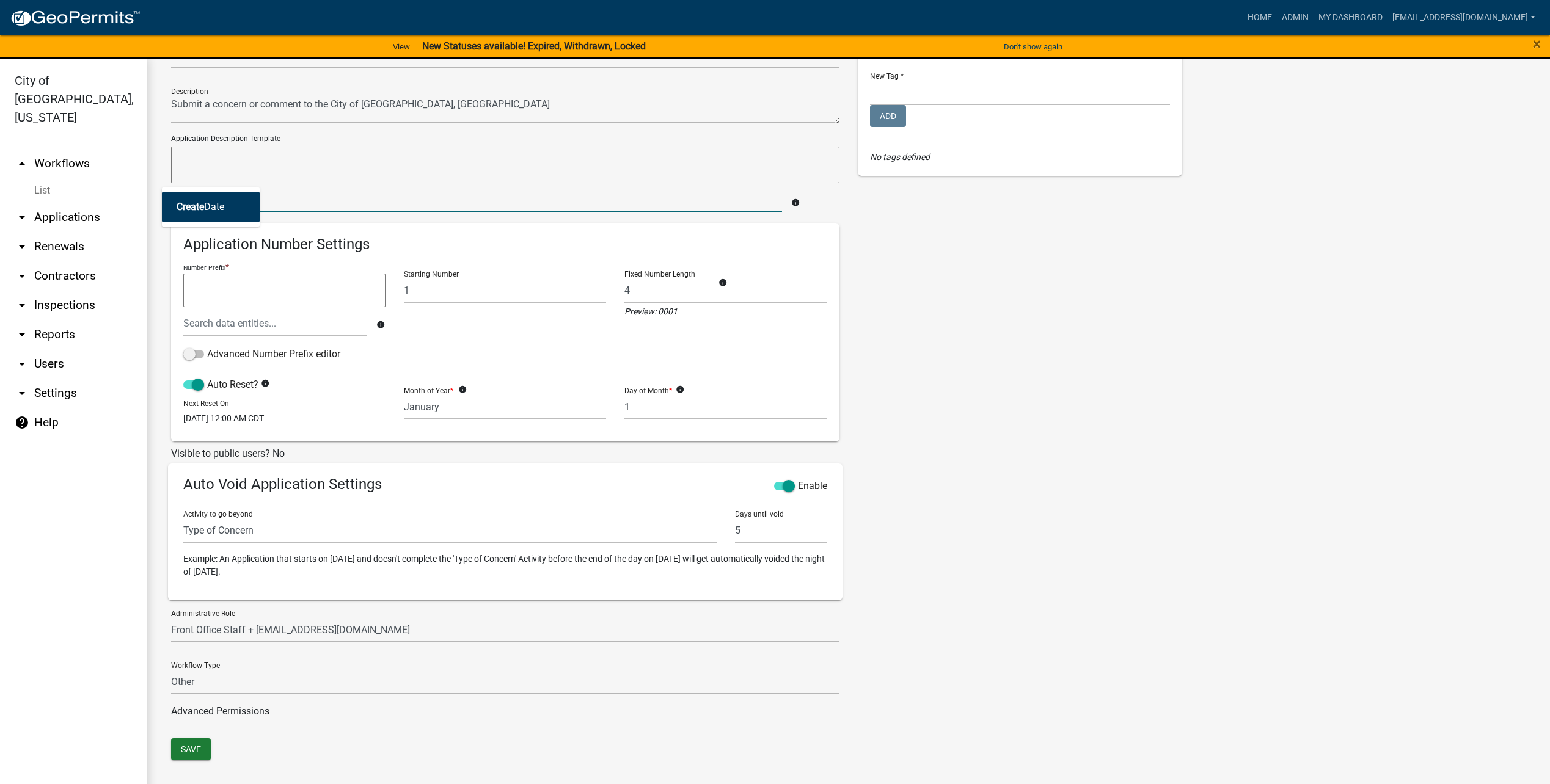
click at [207, 200] on button "Create Date" at bounding box center [210, 207] width 98 height 30
click at [326, 171] on textarea "CreateDate" at bounding box center [505, 164] width 668 height 36
type textarea "CreateDate |"
click at [359, 202] on input "text" at bounding box center [476, 200] width 611 height 25
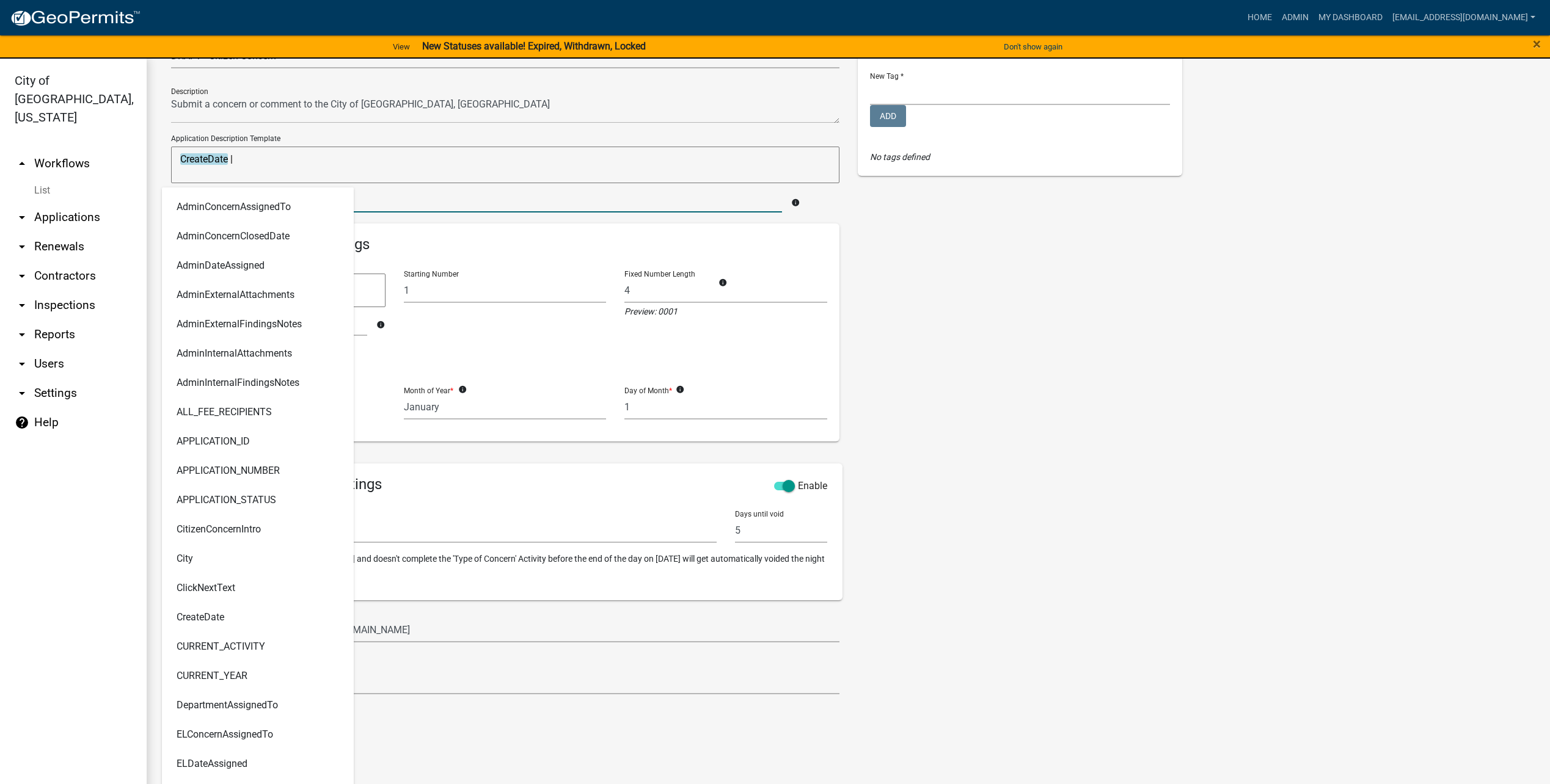
type input "concern"
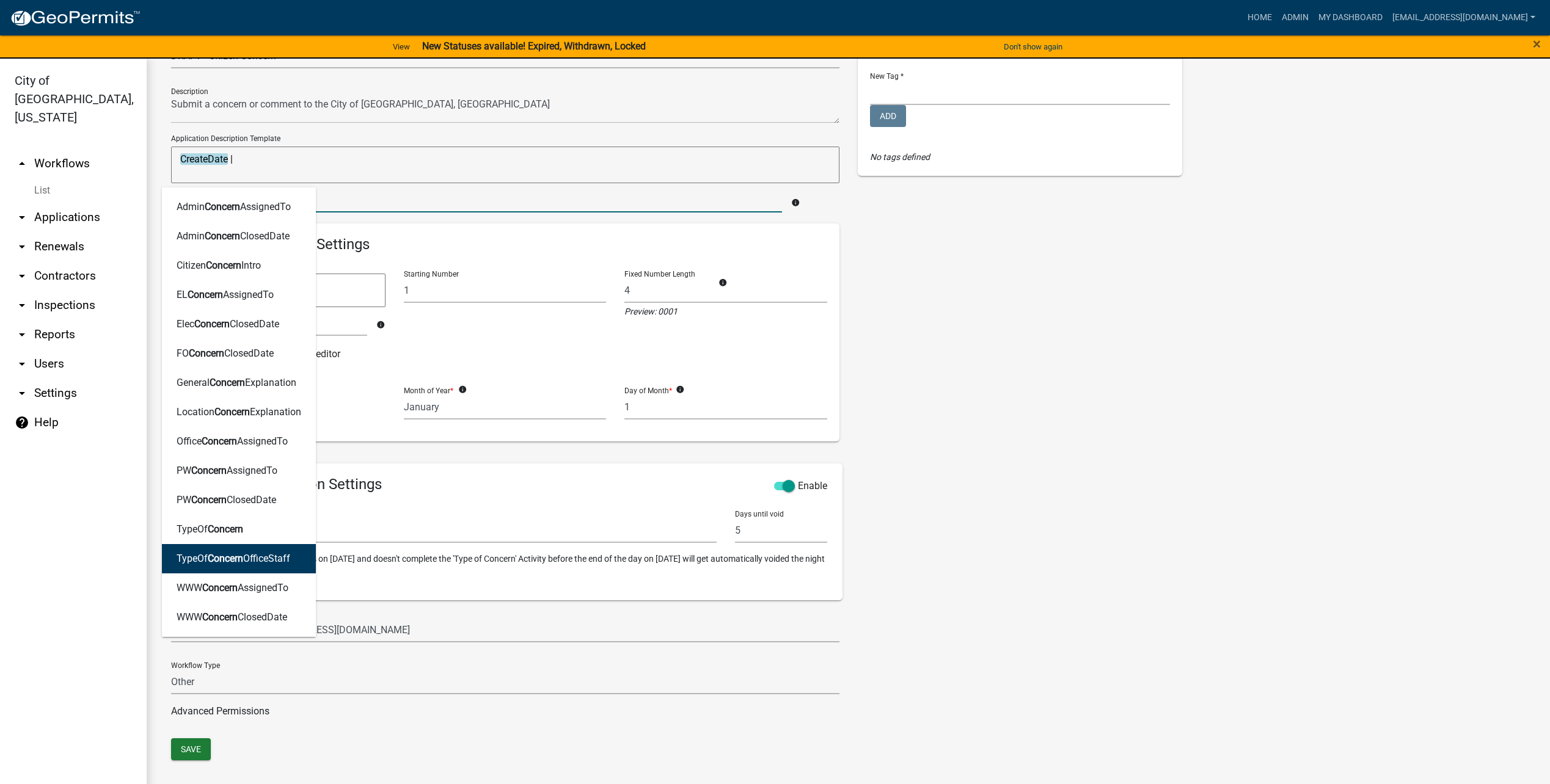
click at [264, 561] on ngb-highlight "TypeOf Concern OfficeStaff" at bounding box center [233, 559] width 114 height 10
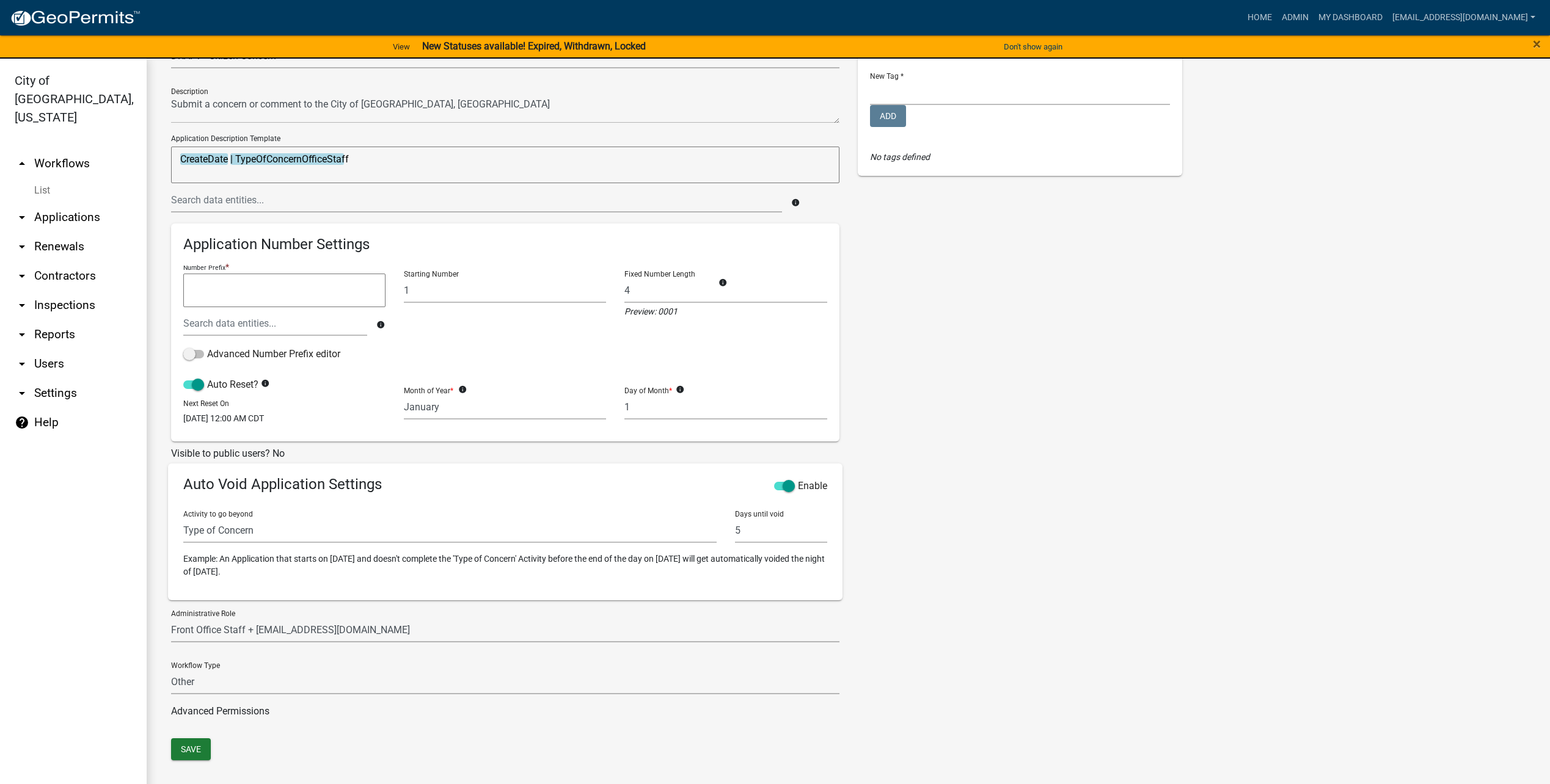
click at [404, 163] on textarea "CreateDate | TypeOfConcernOfficeStaff" at bounding box center [505, 164] width 668 height 36
type textarea "CreateDate | TypeOfConcernOfficeStaff |"
click at [402, 203] on input "text" at bounding box center [476, 200] width 611 height 25
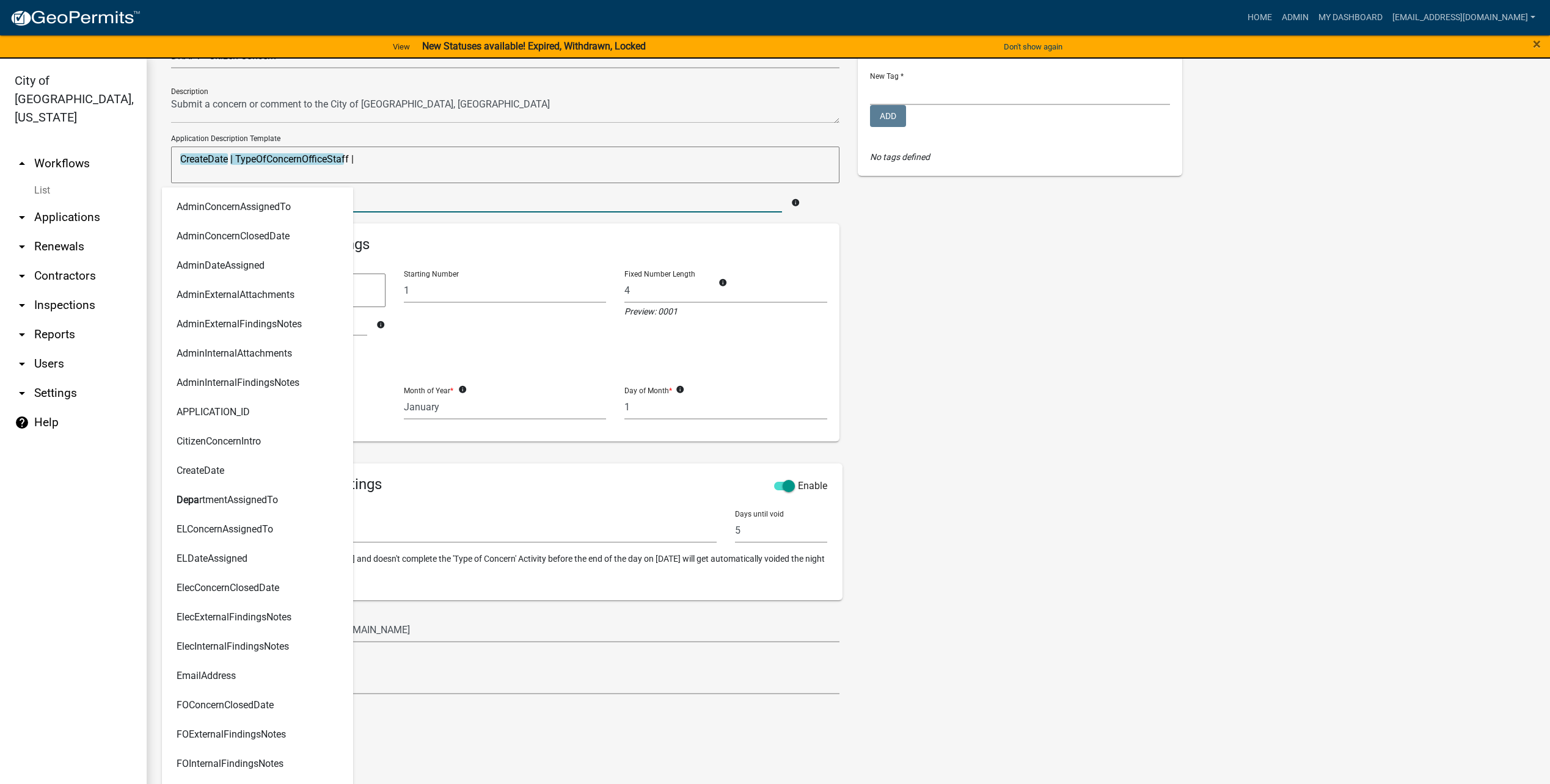
type input "department"
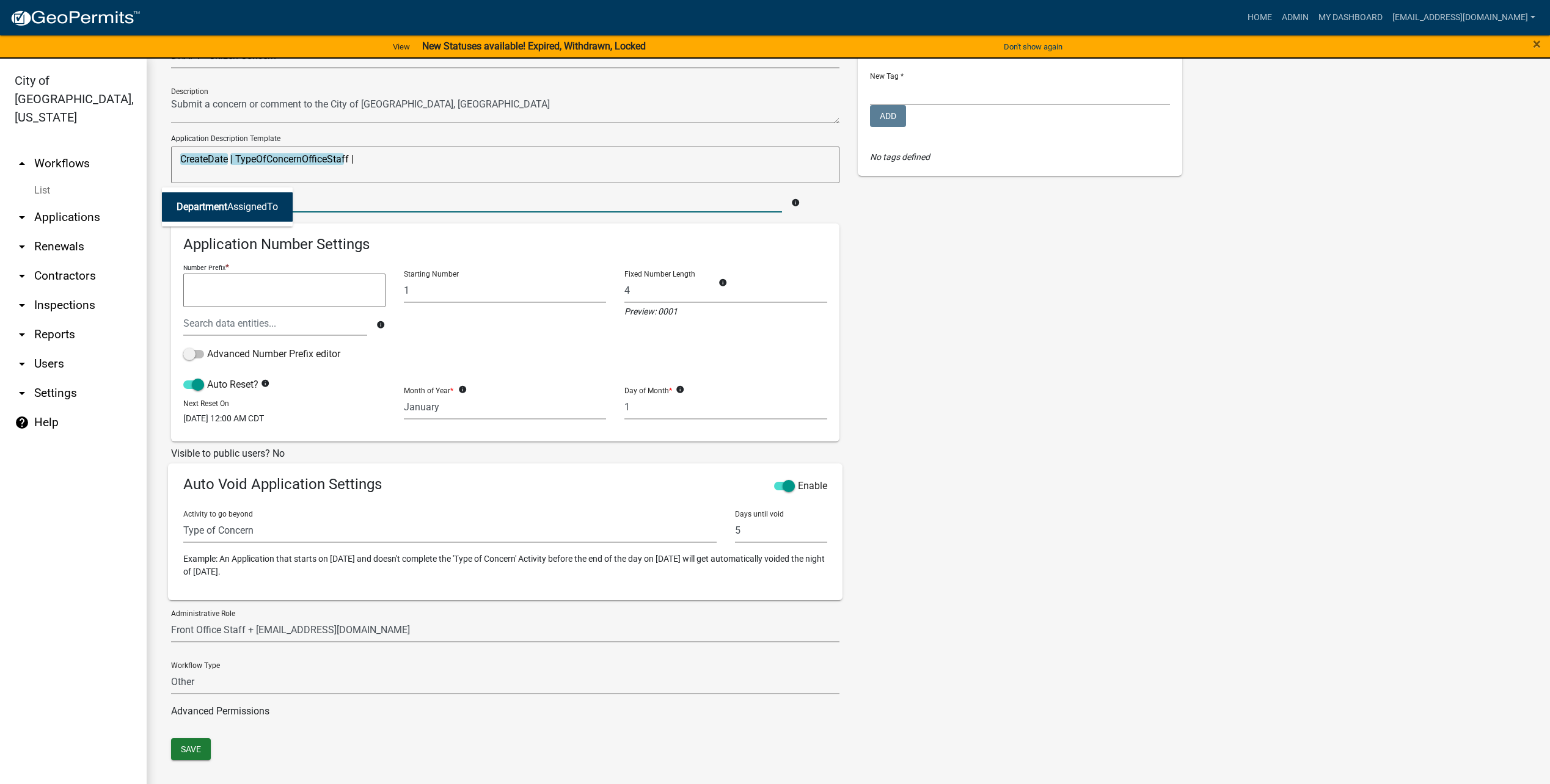
click at [241, 204] on ngb-highlight "Department AssignedTo" at bounding box center [228, 207] width 101 height 10
type textarea "CreateDate | TypeOfConcernOfficeStaff | DepartmentAssignedTo"
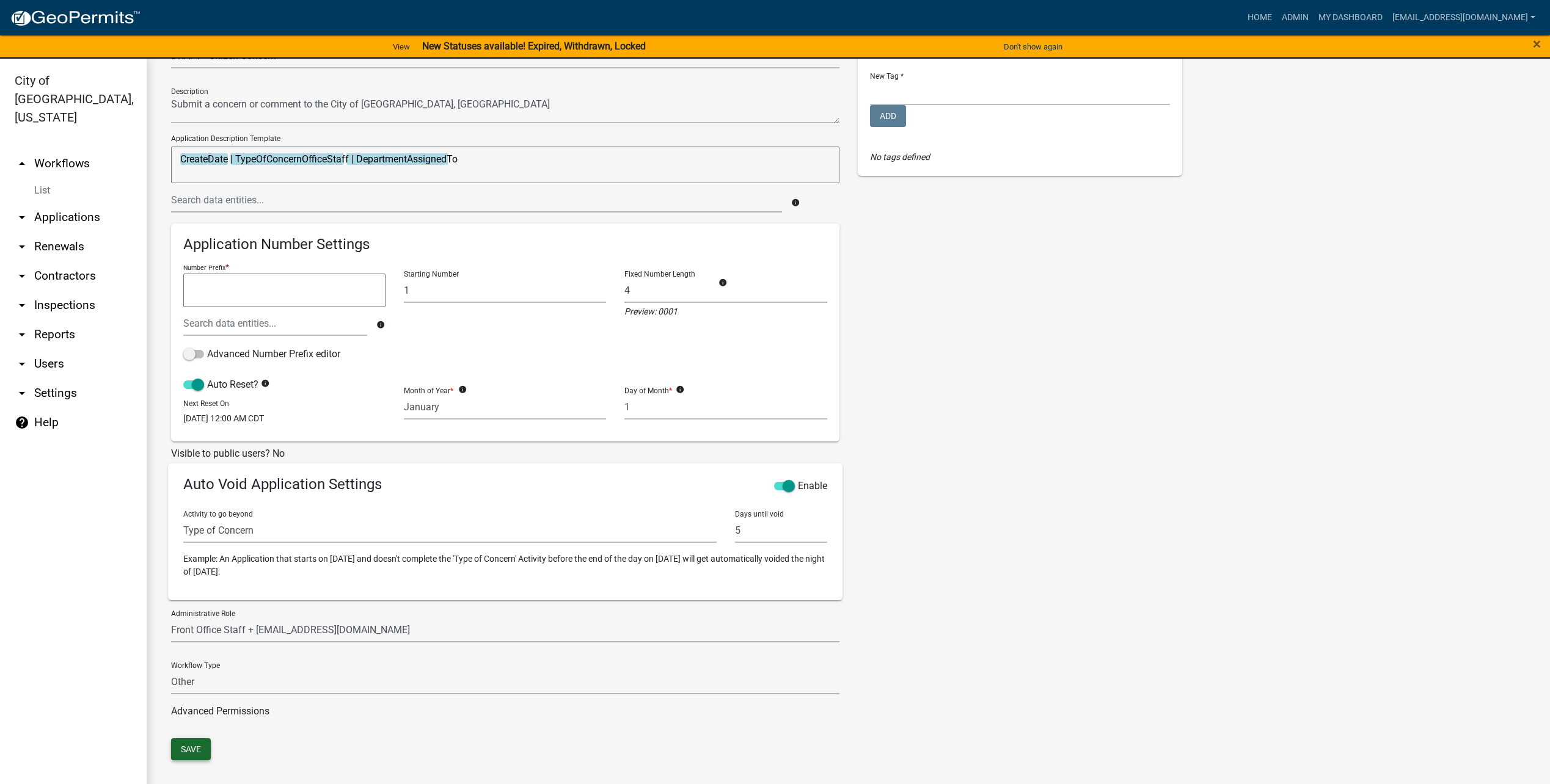
click at [193, 745] on button "Save" at bounding box center [191, 750] width 40 height 22
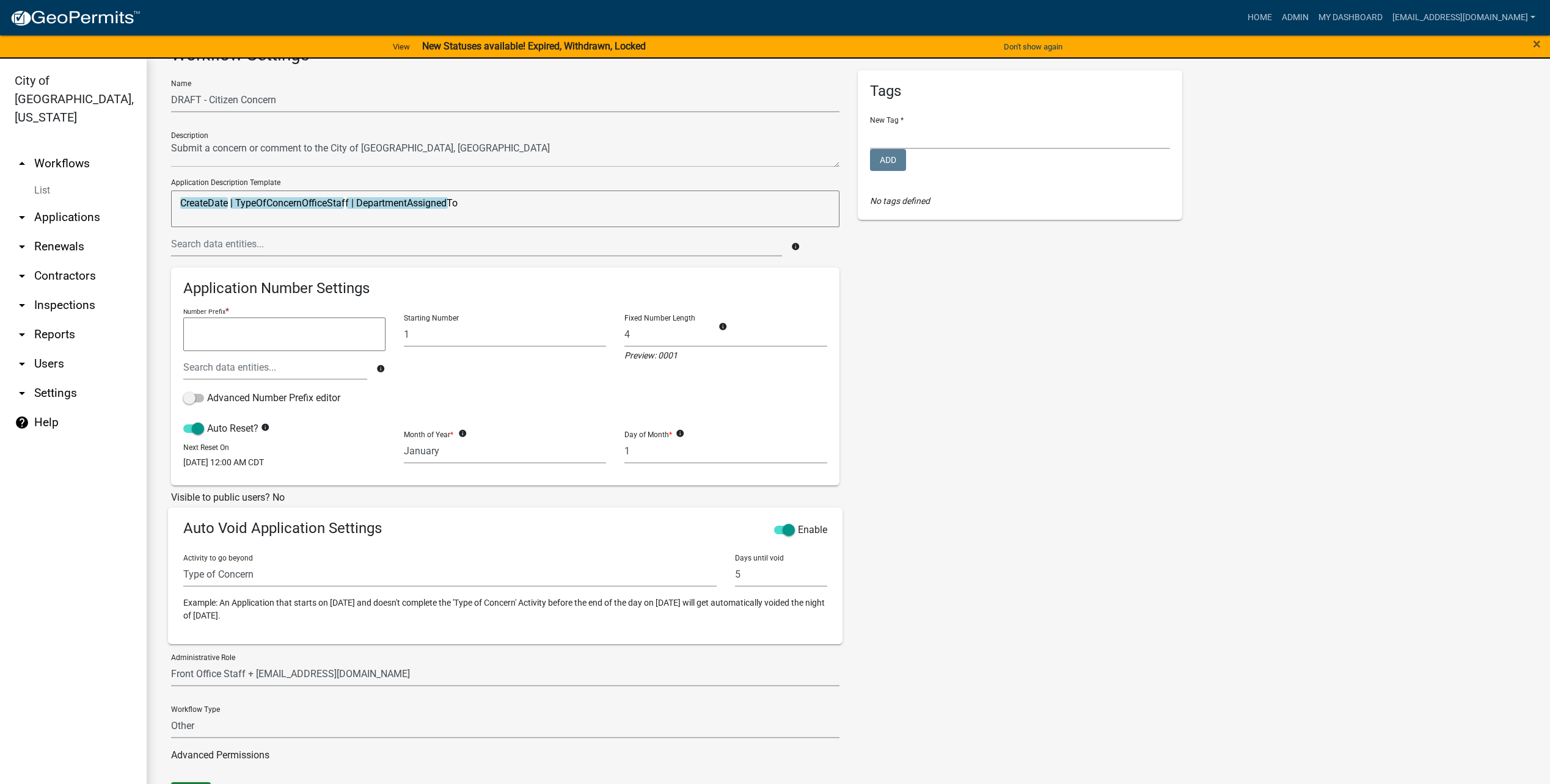
scroll to position [0, 0]
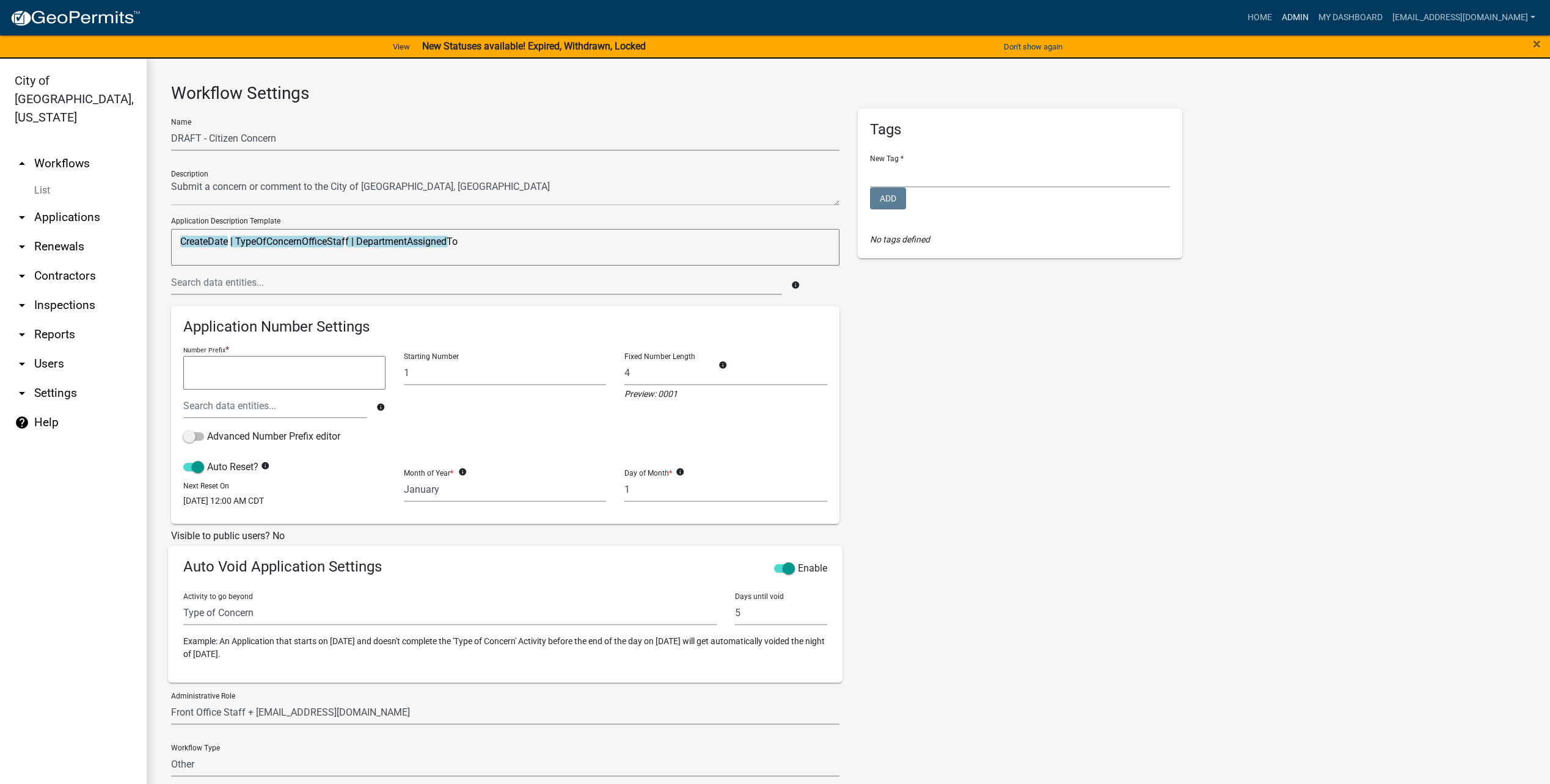
drag, startPoint x: 1312, startPoint y: 18, endPoint x: 1306, endPoint y: 22, distance: 7.2
click at [1312, 18] on link "Admin" at bounding box center [1296, 17] width 36 height 23
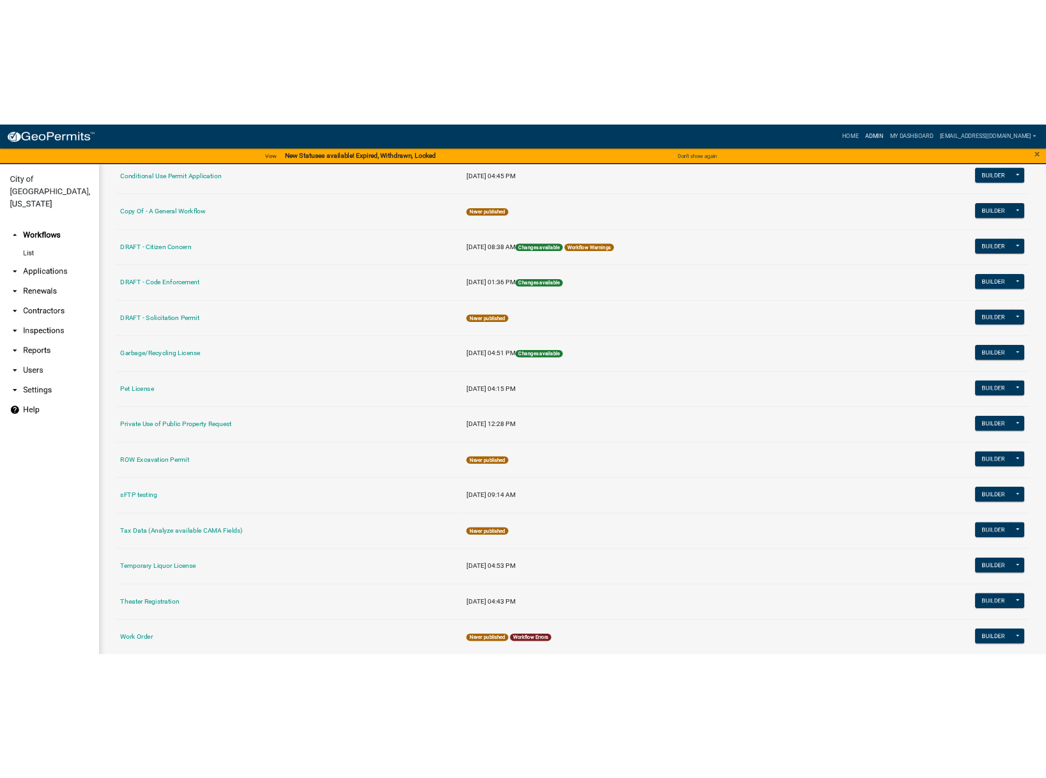
scroll to position [320, 0]
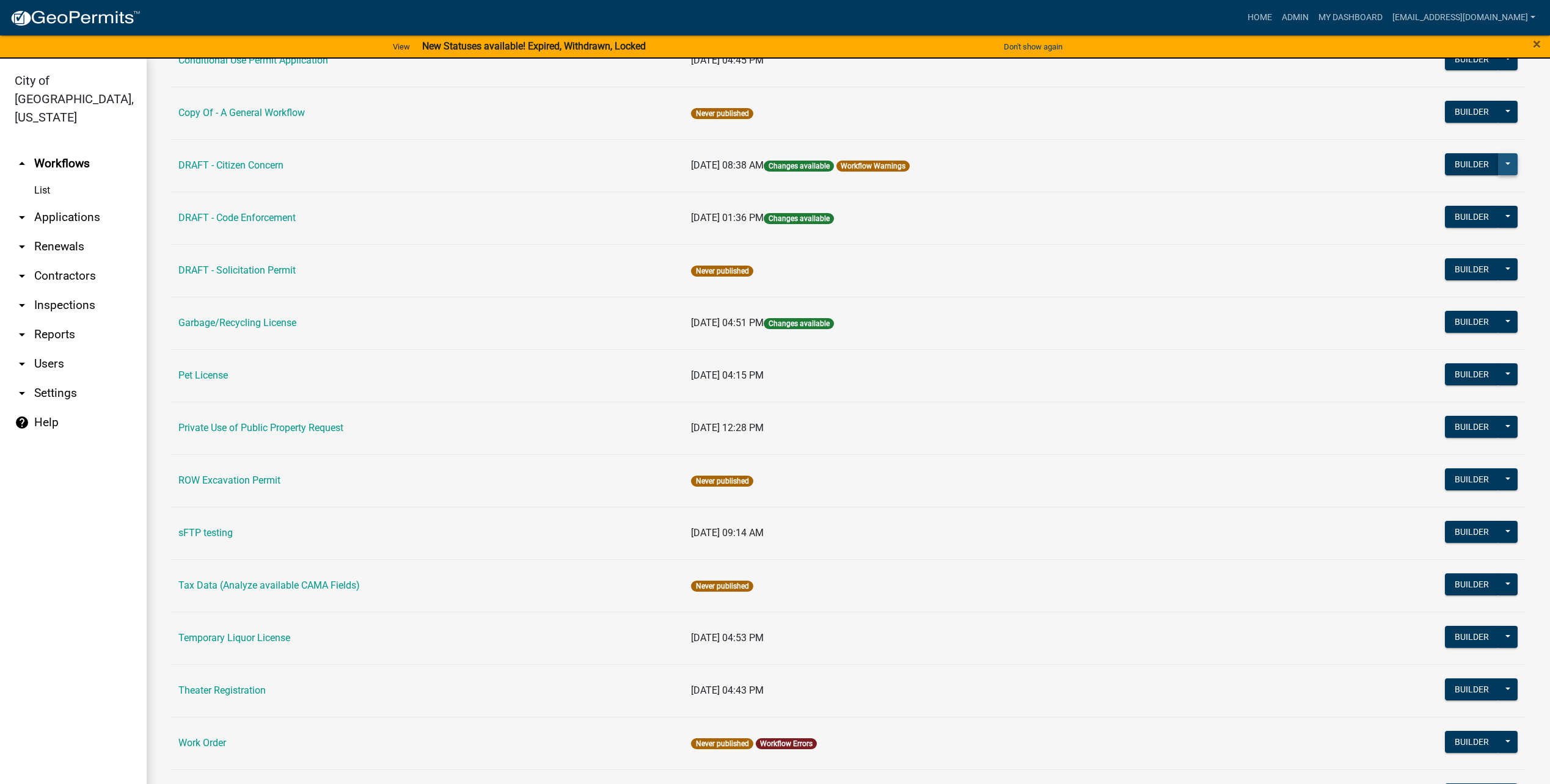
click at [1498, 168] on button at bounding box center [1508, 163] width 19 height 22
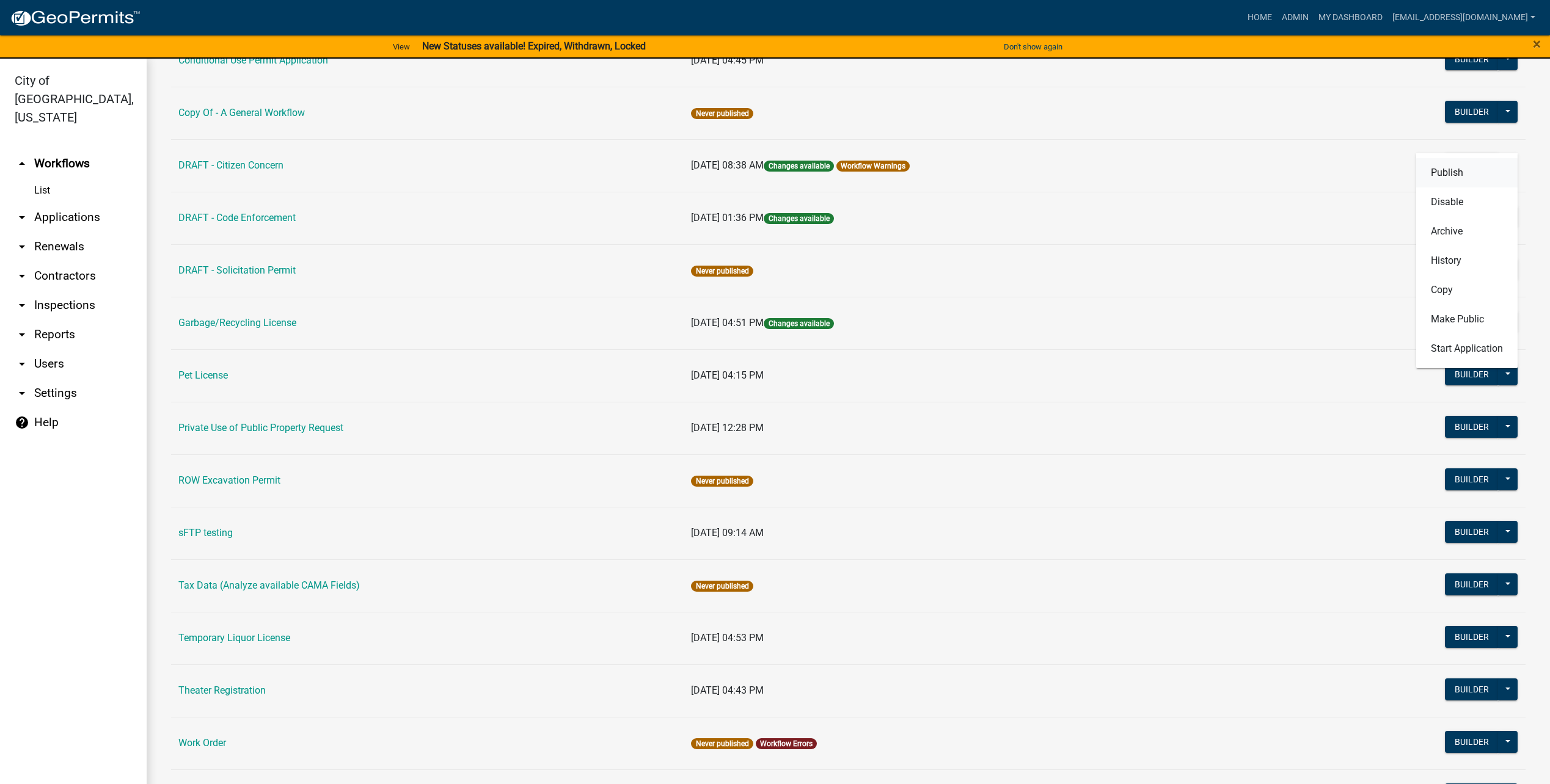
click at [1477, 173] on button "Publish" at bounding box center [1467, 173] width 101 height 30
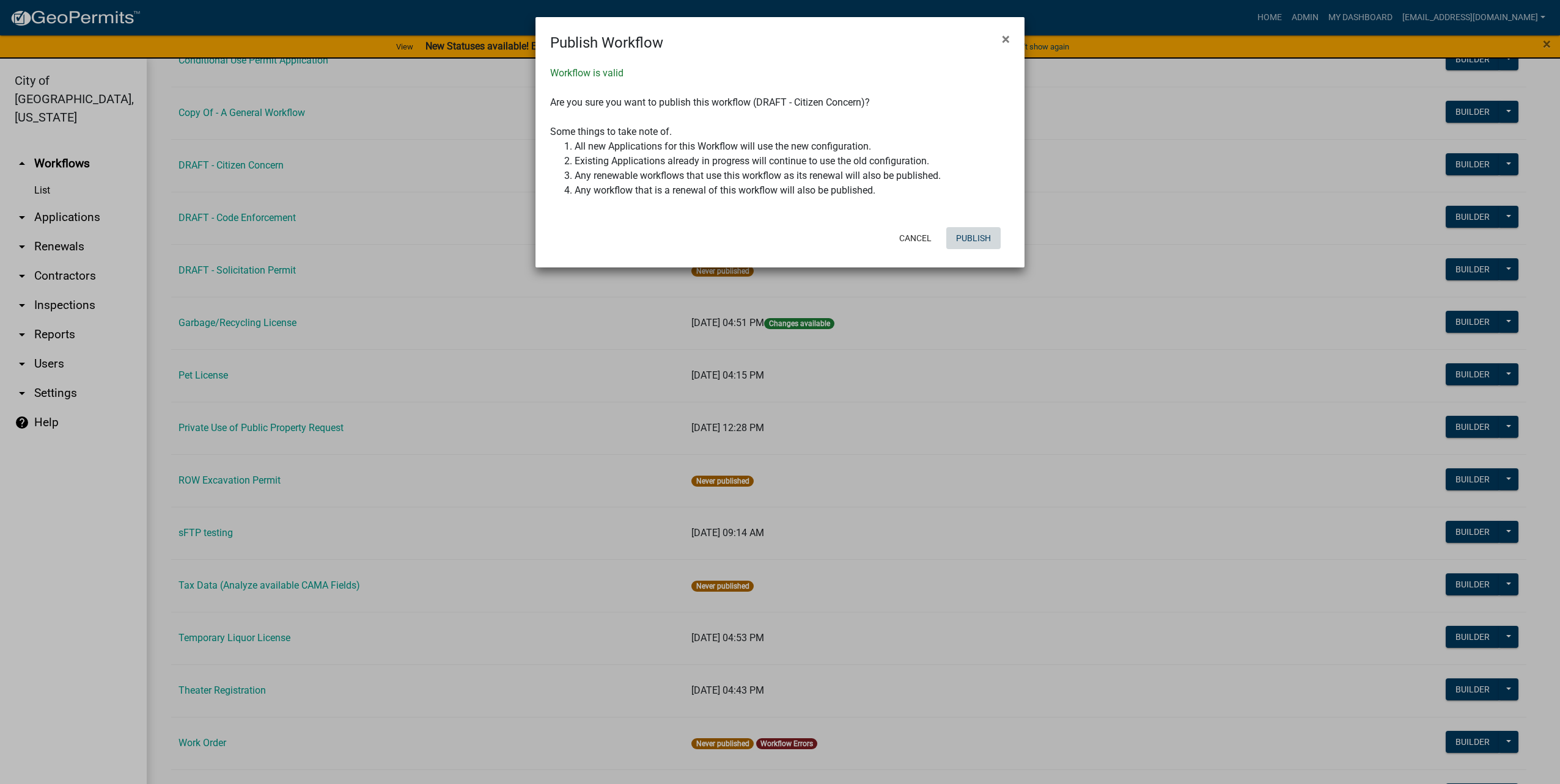
click at [975, 238] on button "Publish" at bounding box center [973, 238] width 55 height 22
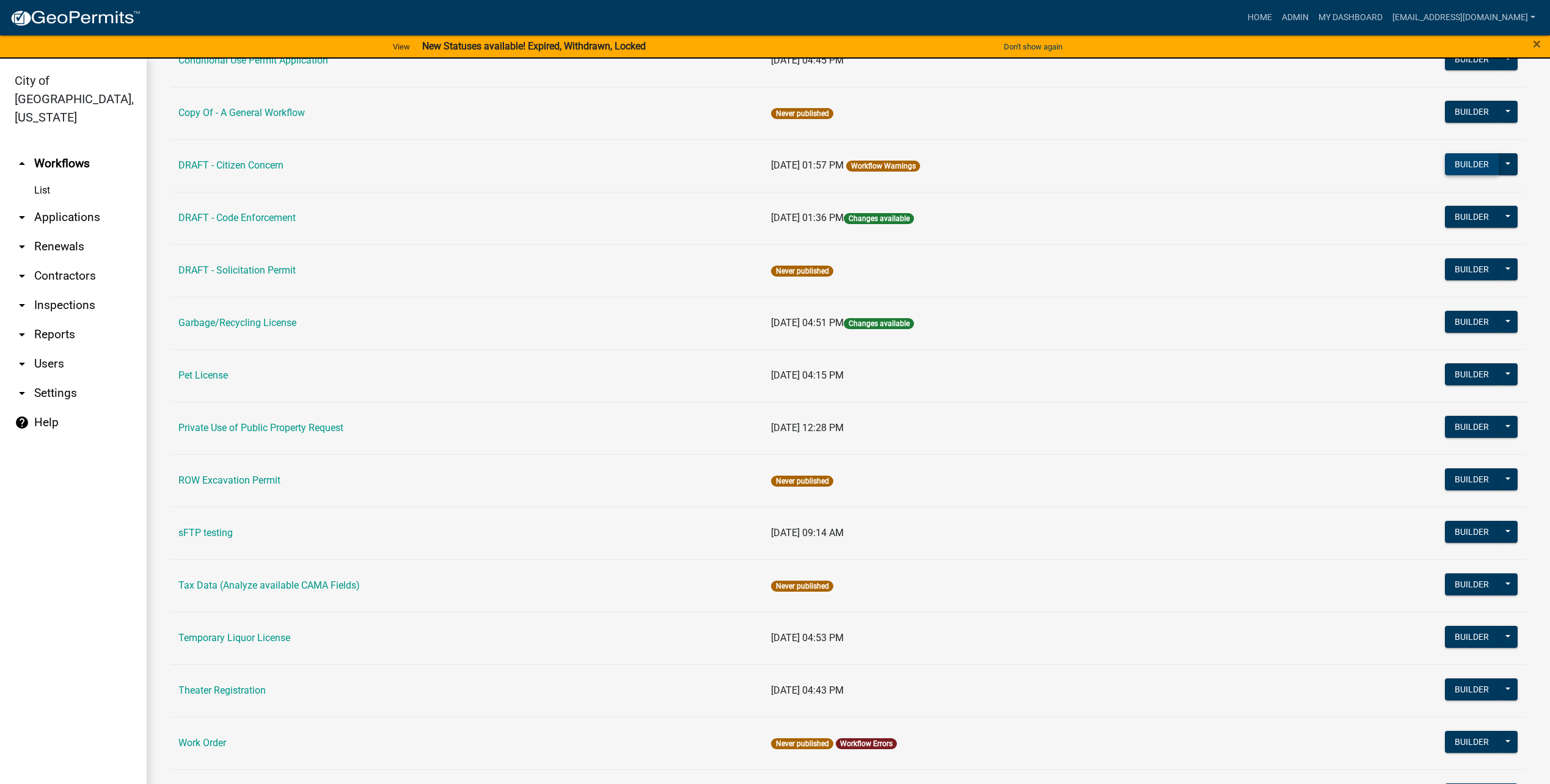
click at [1446, 160] on button "Builder" at bounding box center [1472, 163] width 54 height 22
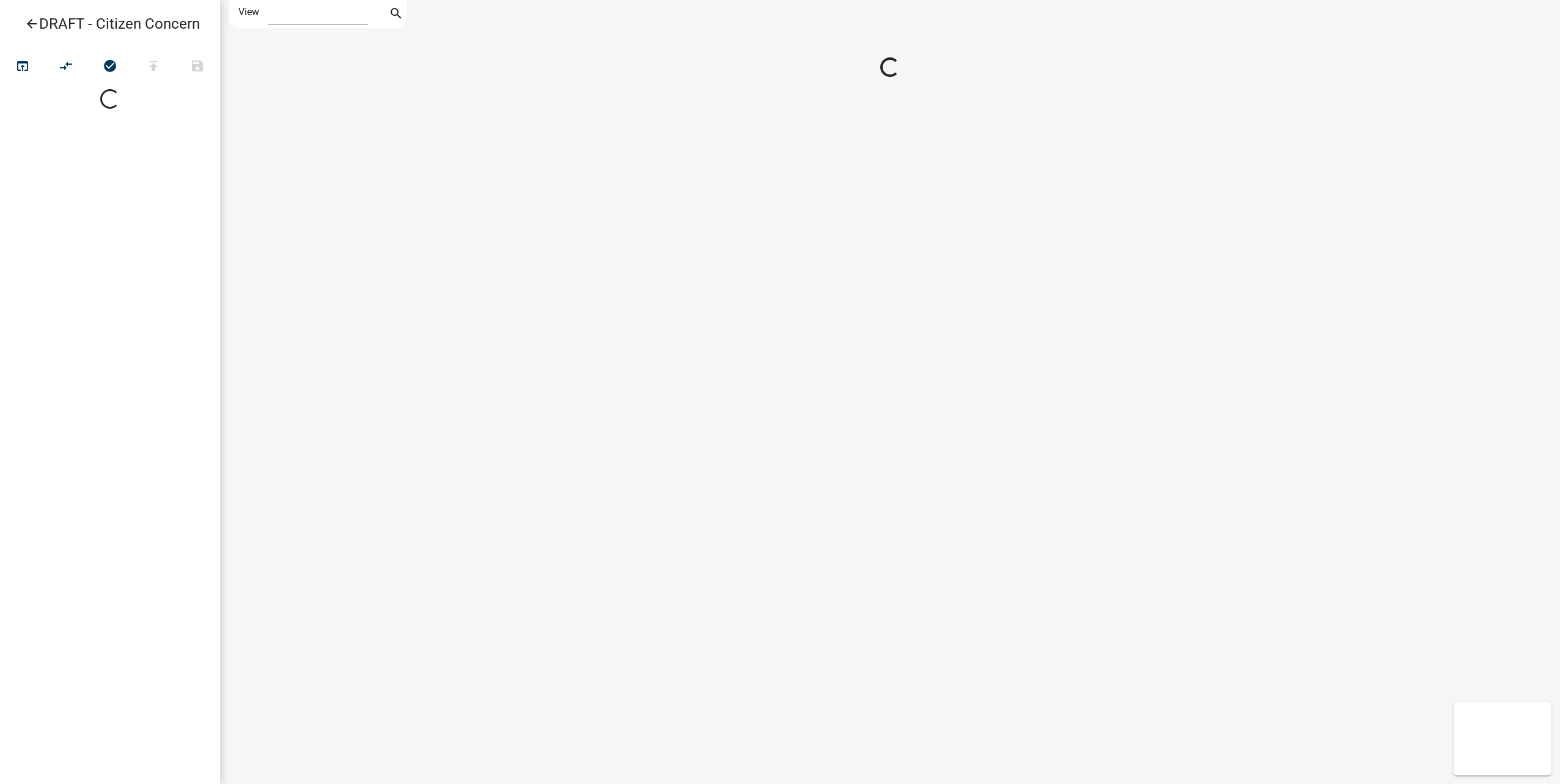
select select "1"
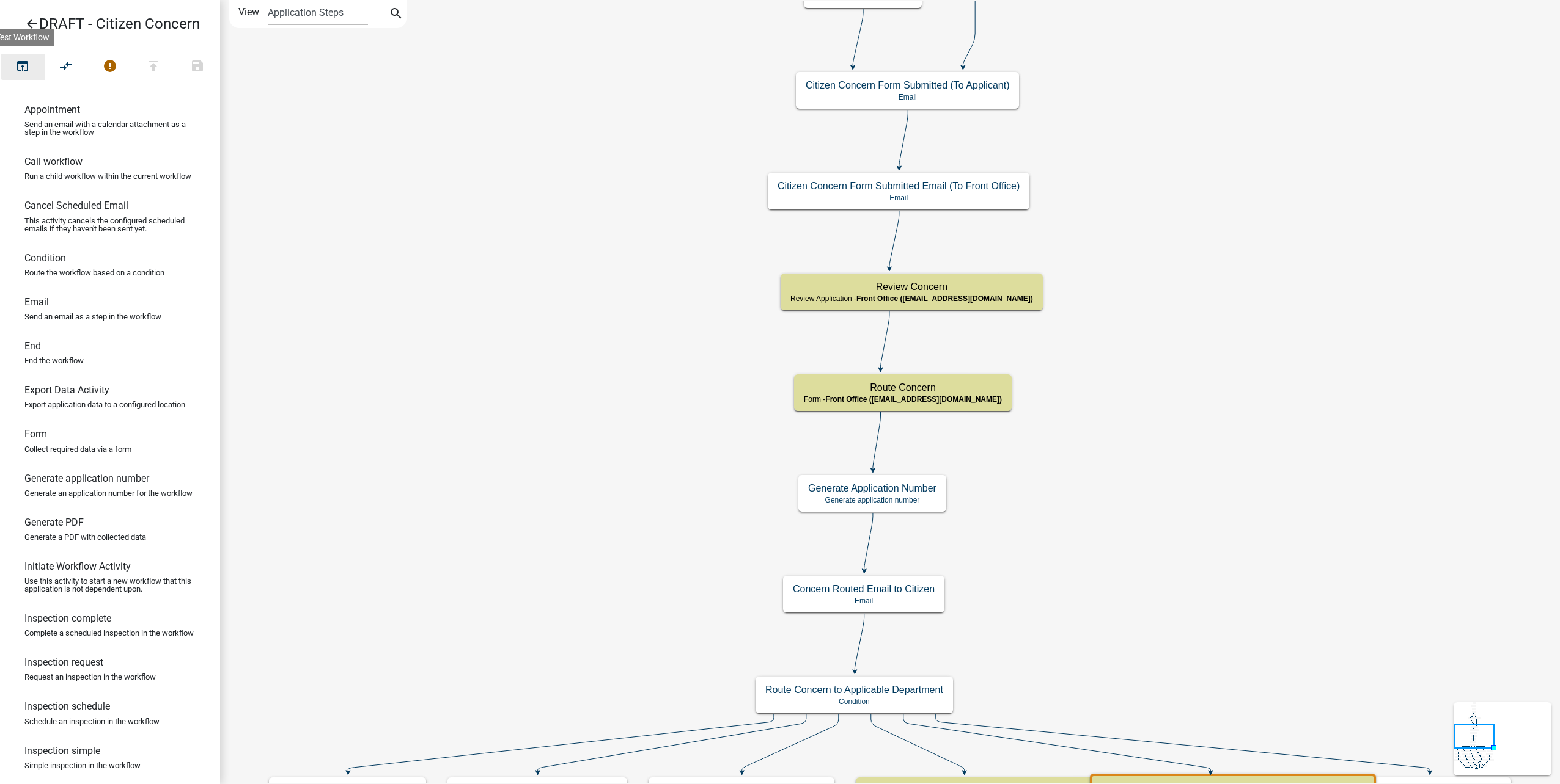
click at [30, 68] on icon "open_in_browser" at bounding box center [22, 67] width 14 height 17
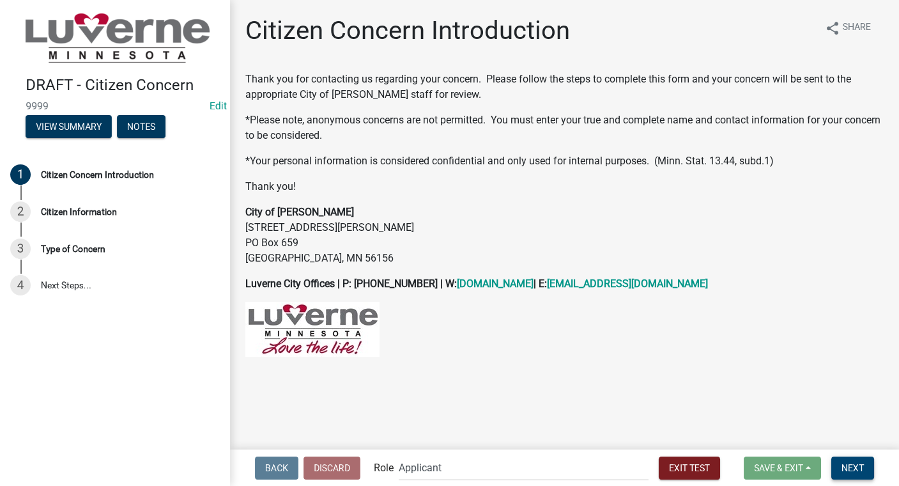
drag, startPoint x: 872, startPoint y: 465, endPoint x: 678, endPoint y: 358, distance: 221.6
click at [872, 465] on button "Next" at bounding box center [852, 467] width 43 height 23
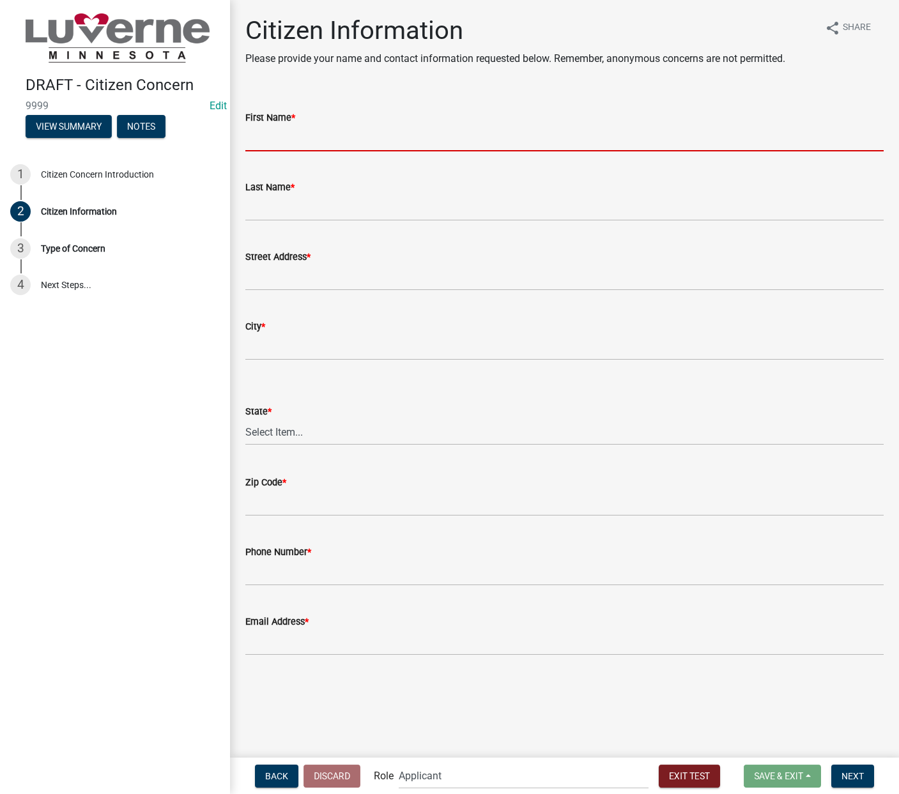
click at [336, 140] on input "First Name *" at bounding box center [564, 138] width 638 height 26
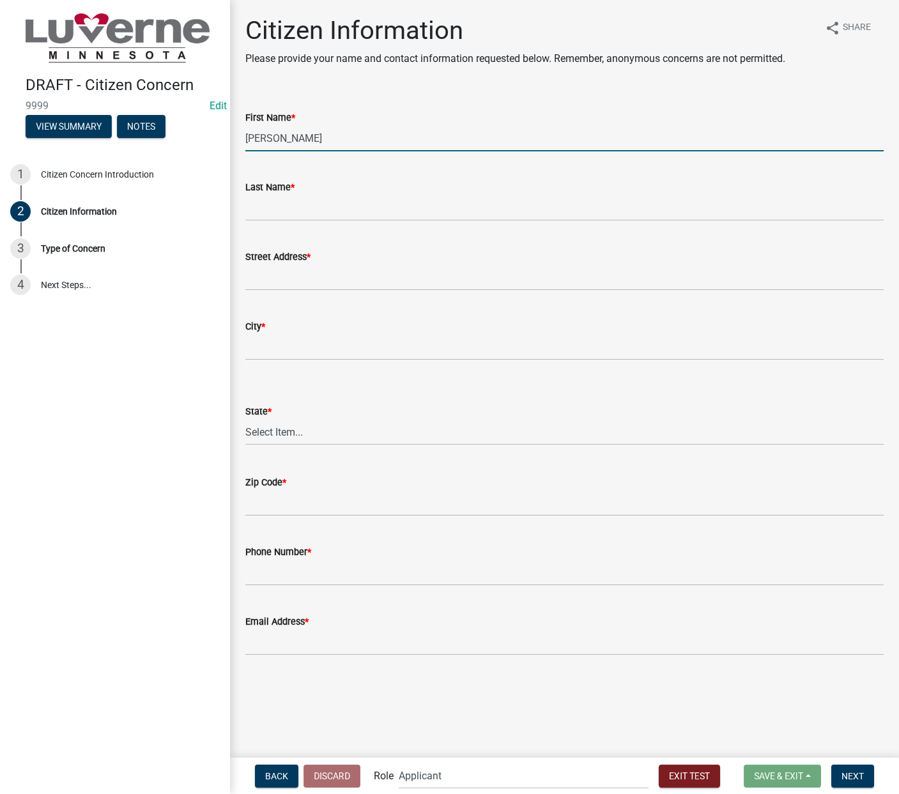
type input "[PERSON_NAME]"
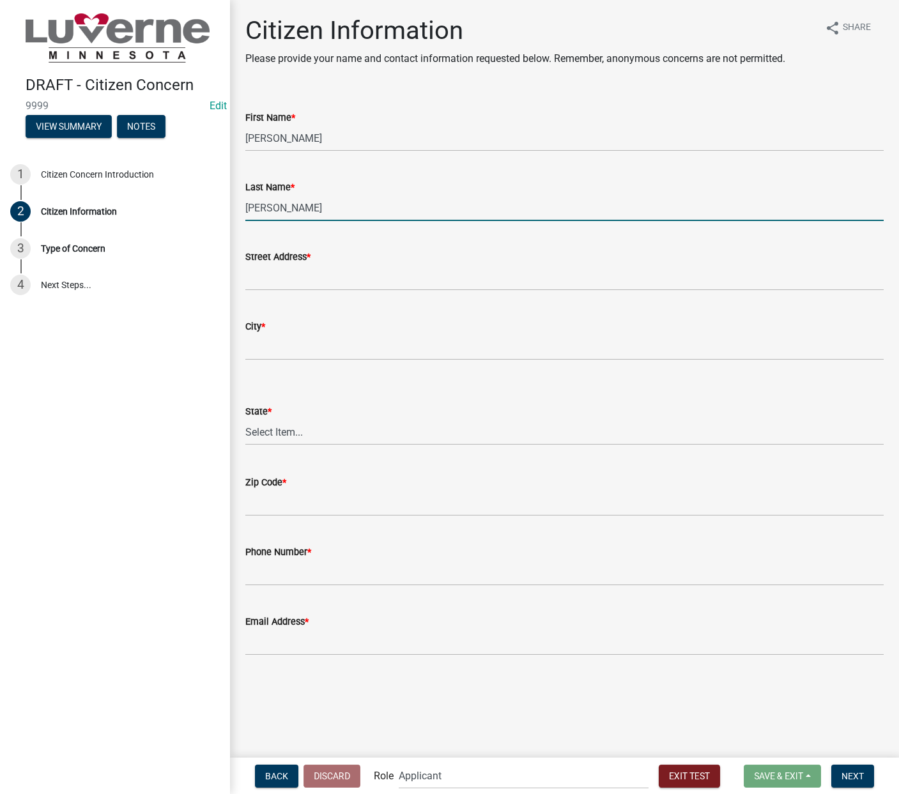
type input "[PERSON_NAME]"
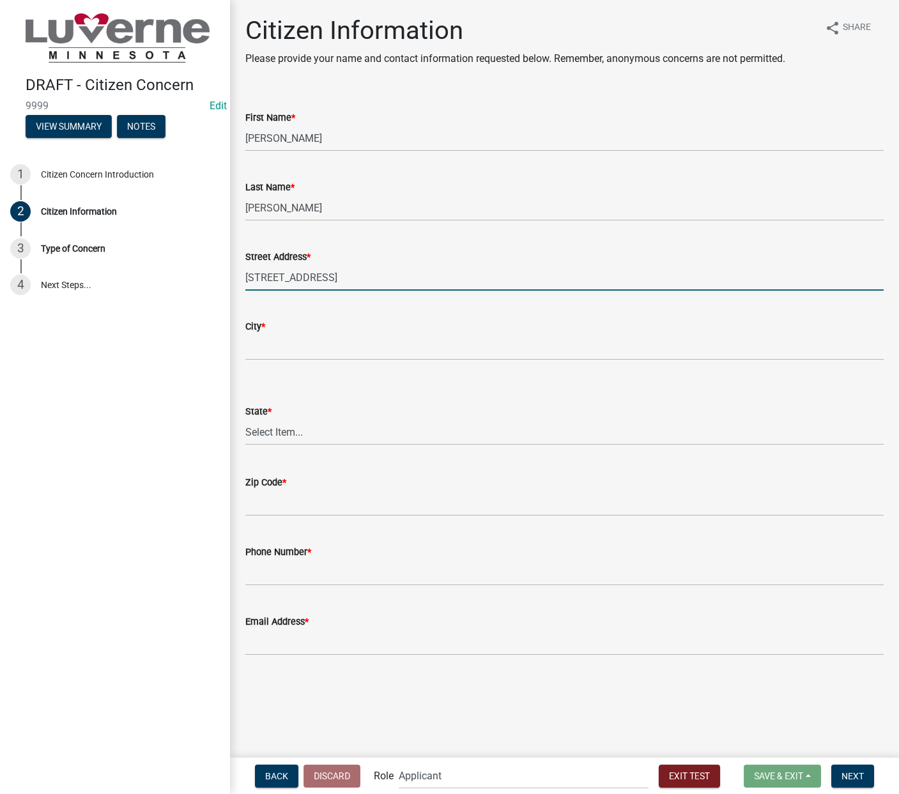
type input "[STREET_ADDRESS]"
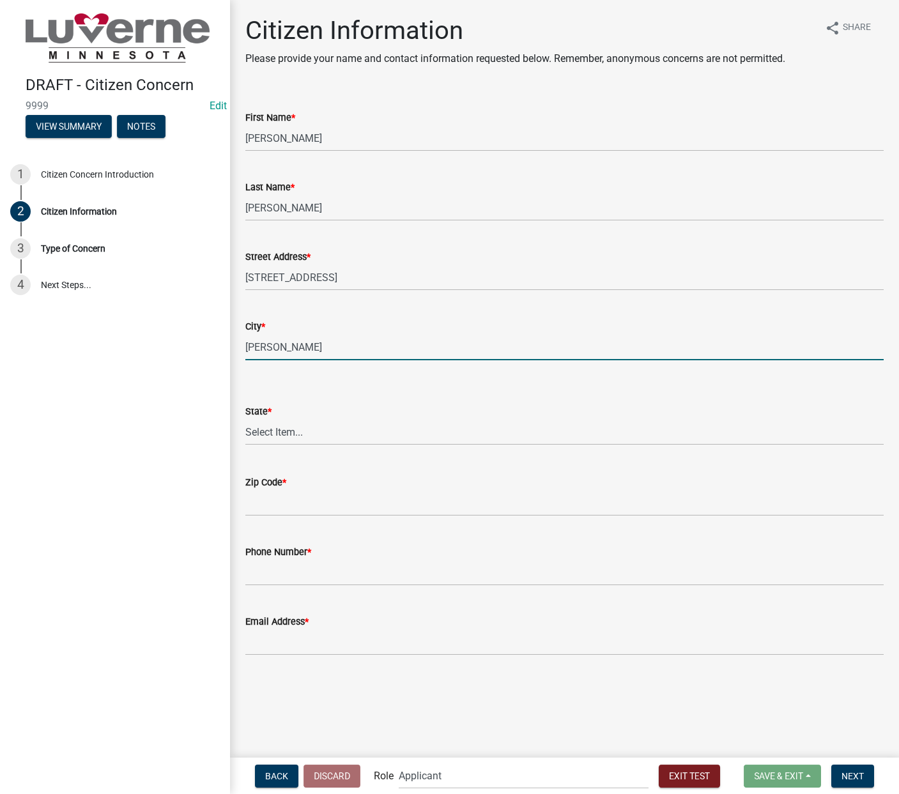
type input "[PERSON_NAME]"
select select "8c50745b-f129-4347-8fd3-6ec1b83df8fc"
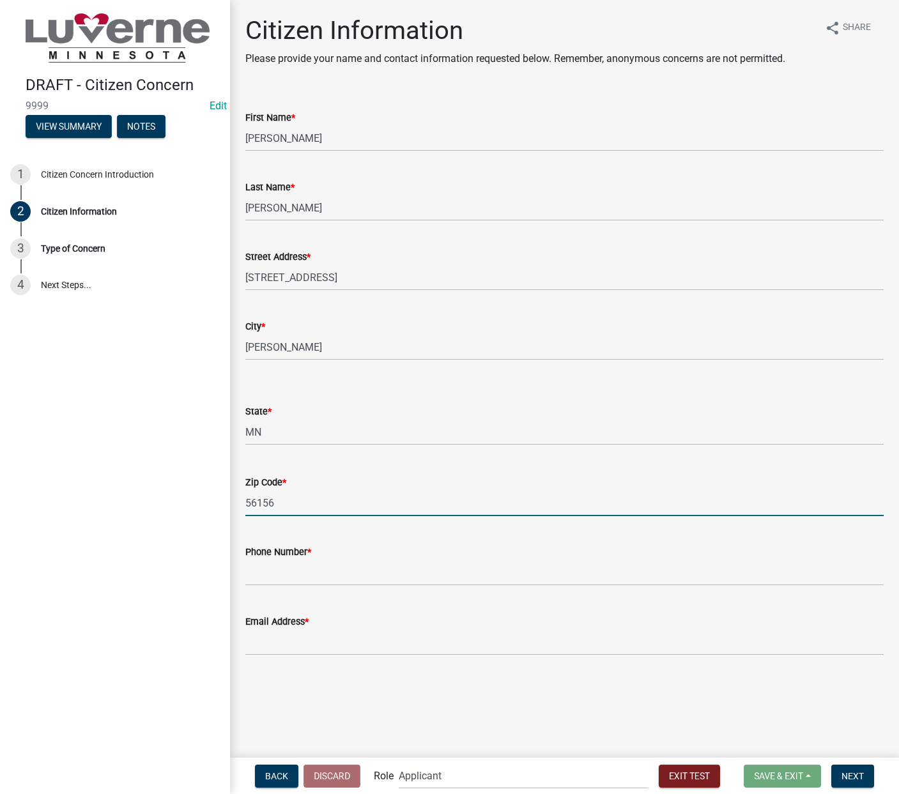
type input "56156"
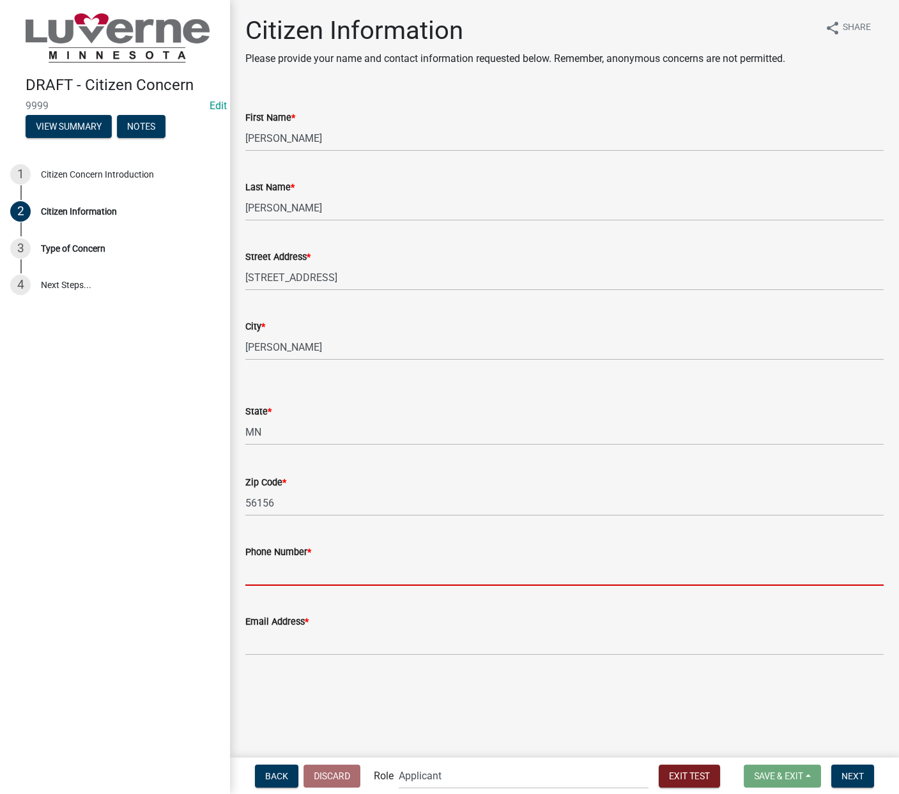
type input "7"
type input "123-456-7891"
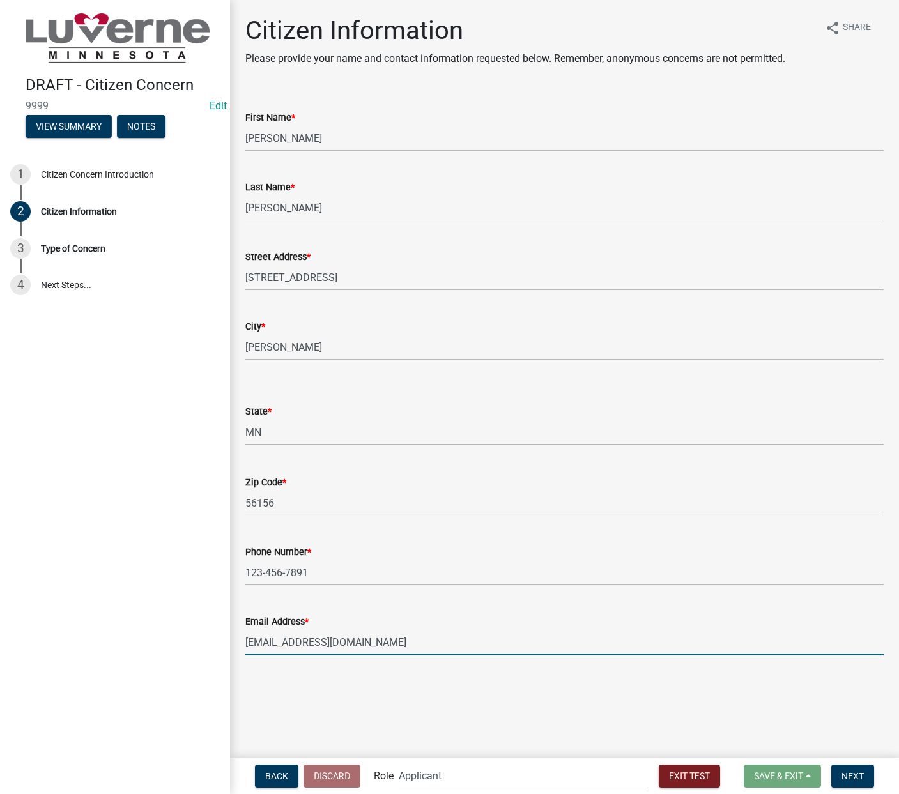
type input "[EMAIL_ADDRESS][DOMAIN_NAME]"
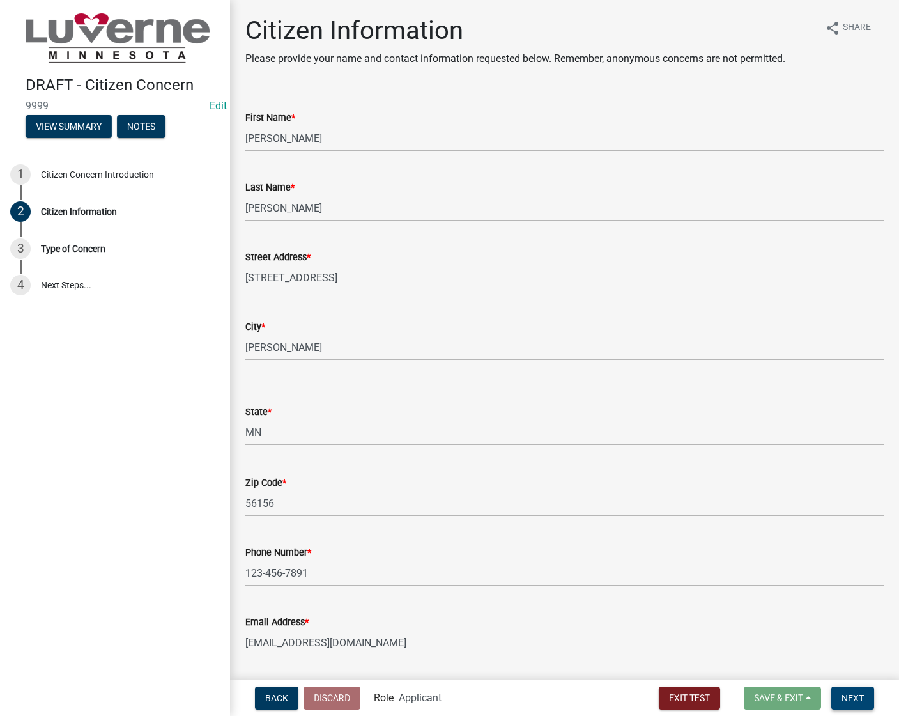
click at [852, 702] on span "Next" at bounding box center [853, 697] width 22 height 10
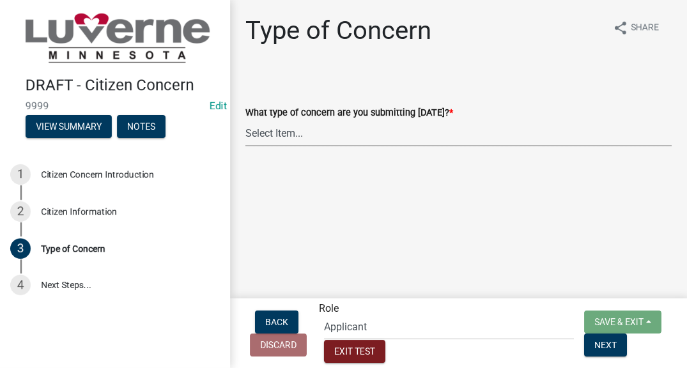
click at [440, 137] on select "Select Item... General Concern or Feedback Specific Parcel or Other Property/St…" at bounding box center [458, 133] width 426 height 26
click at [687, 368] on html "Internet Explorer does NOT work with GeoPermits. Get a new browser for more sec…" at bounding box center [343, 184] width 687 height 368
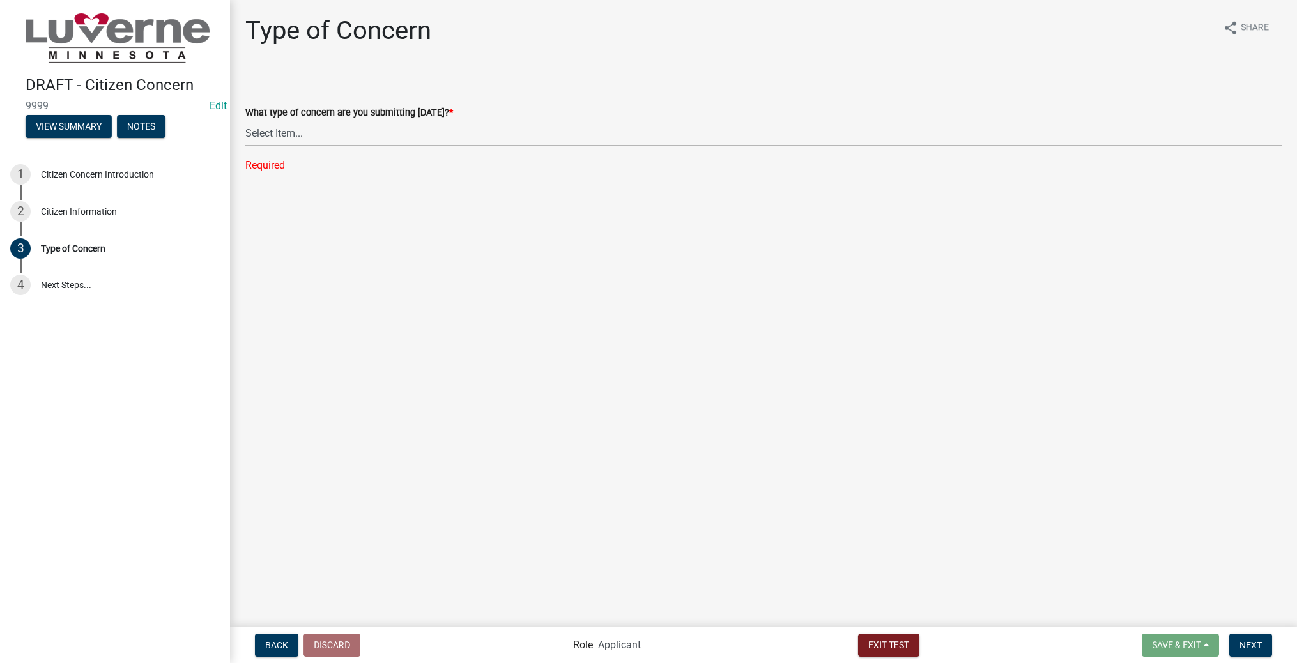
click at [339, 130] on select "Select Item... General Concern or Feedback Specific Parcel or Other Property/St…" at bounding box center [763, 133] width 1036 height 26
click at [245, 120] on select "Select Item... General Concern or Feedback Specific Parcel or Other Property/St…" at bounding box center [763, 133] width 1036 height 26
select select "d576af00-52ec-4945-b76d-b4e3ff7968d8"
click at [1266, 649] on button "Next" at bounding box center [1250, 645] width 43 height 23
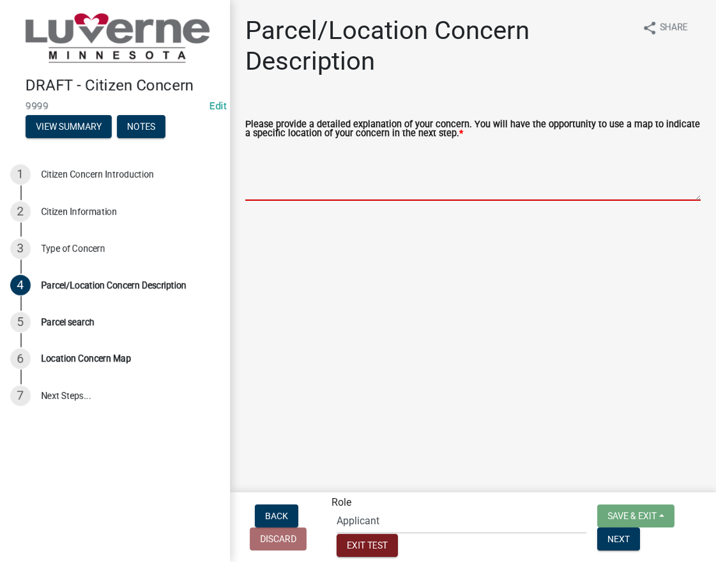
click at [325, 173] on textarea "Please provide a detailed explanation of your concern. You will have the opport…" at bounding box center [473, 171] width 456 height 60
type textarea "Junk on property"
drag, startPoint x: 610, startPoint y: 547, endPoint x: 485, endPoint y: 409, distance: 186.4
click at [610, 543] on span "Next" at bounding box center [619, 538] width 22 height 10
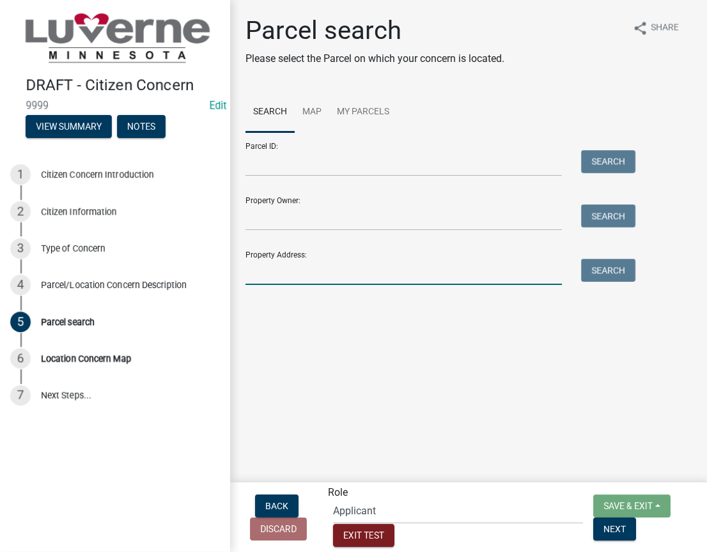
click at [385, 283] on input "Property Address:" at bounding box center [403, 272] width 316 height 26
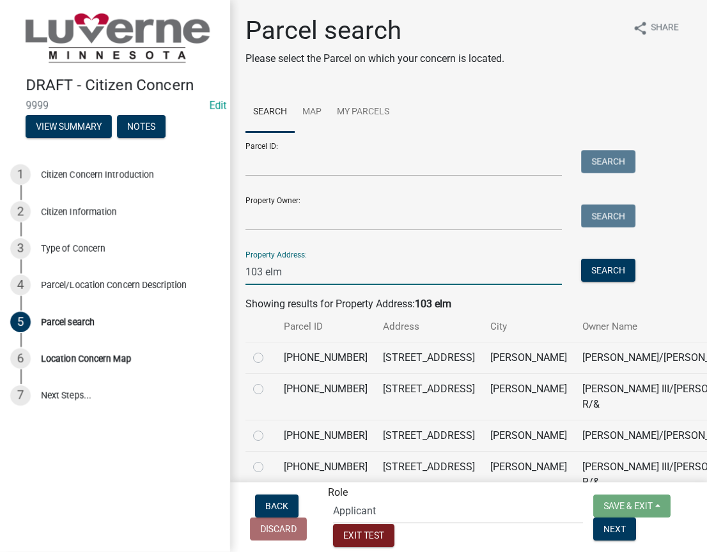
type input "103 elm"
click at [268, 381] on label at bounding box center [268, 381] width 0 height 0
click at [268, 390] on input "radio" at bounding box center [272, 385] width 8 height 8
radio input "true"
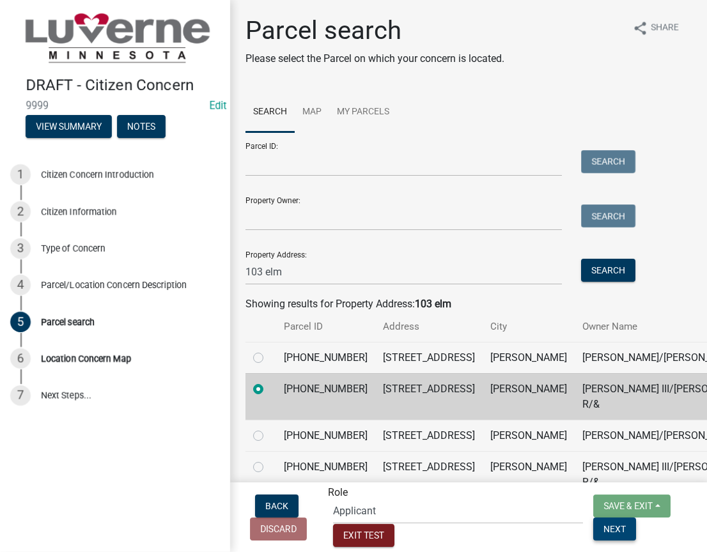
drag, startPoint x: 608, startPoint y: 542, endPoint x: 587, endPoint y: 520, distance: 30.7
click at [608, 541] on button "Next" at bounding box center [614, 529] width 43 height 23
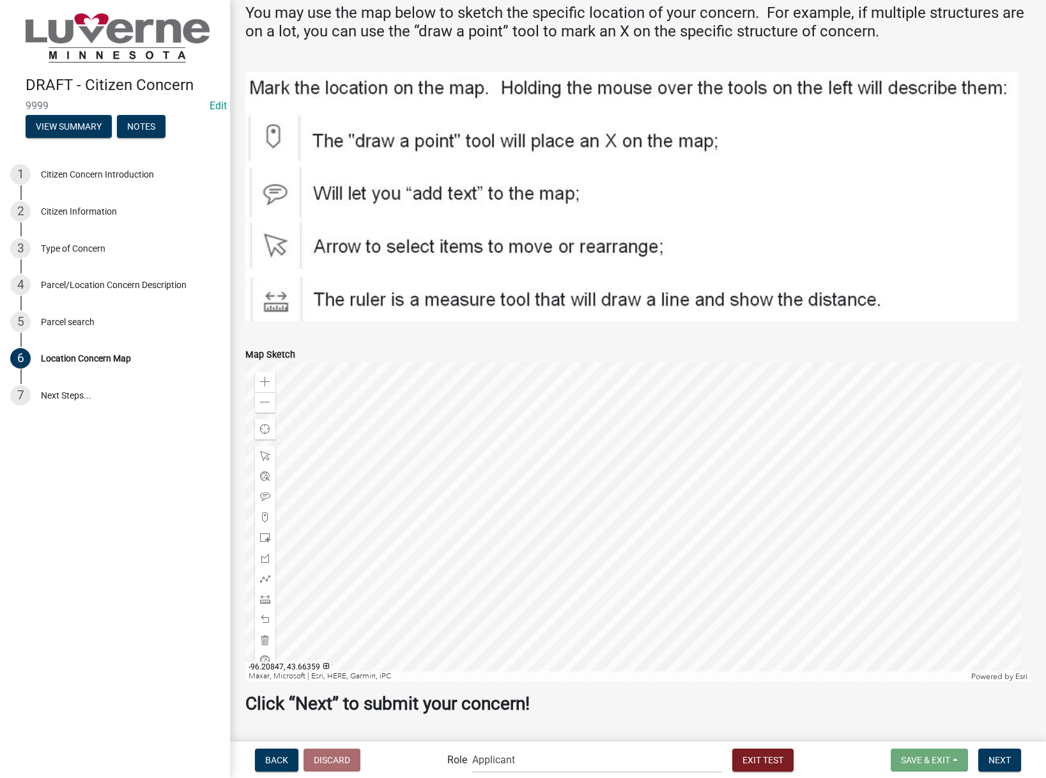
scroll to position [102, 0]
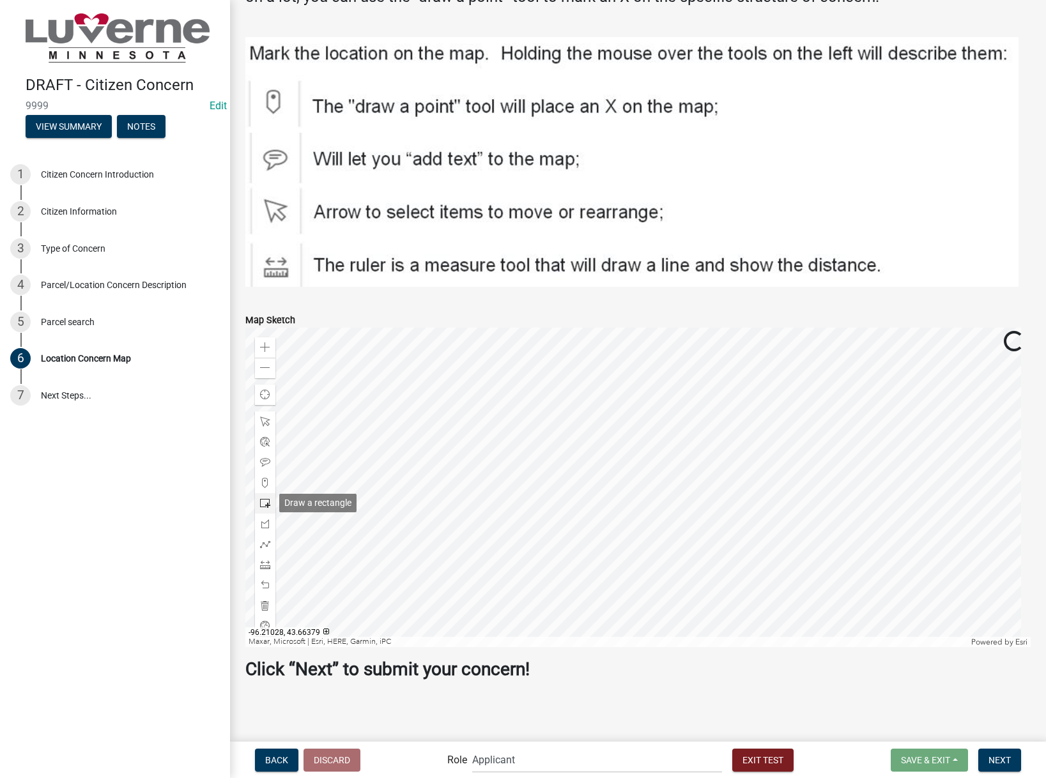
click at [271, 497] on div at bounding box center [265, 503] width 20 height 20
click at [580, 562] on div at bounding box center [637, 488] width 785 height 320
drag, startPoint x: 1001, startPoint y: 760, endPoint x: 863, endPoint y: 701, distance: 150.3
click at [1001, 760] on span "Next" at bounding box center [1000, 760] width 22 height 10
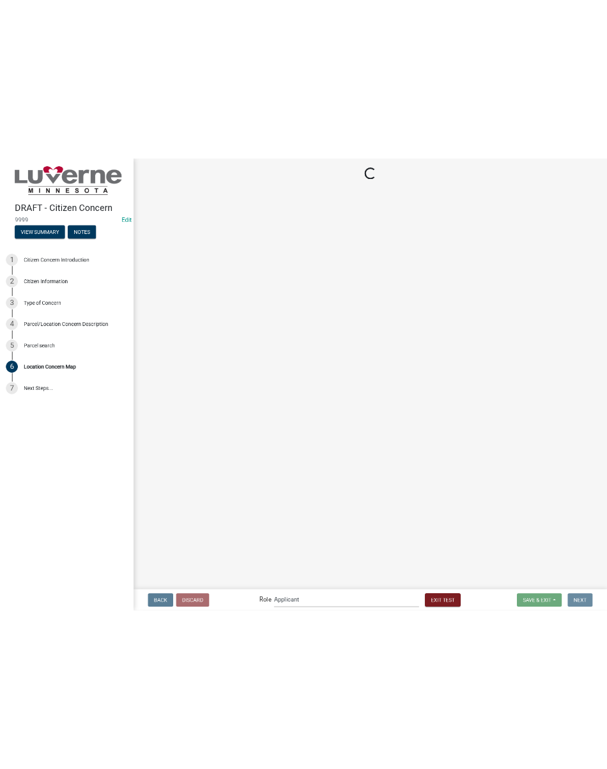
scroll to position [0, 0]
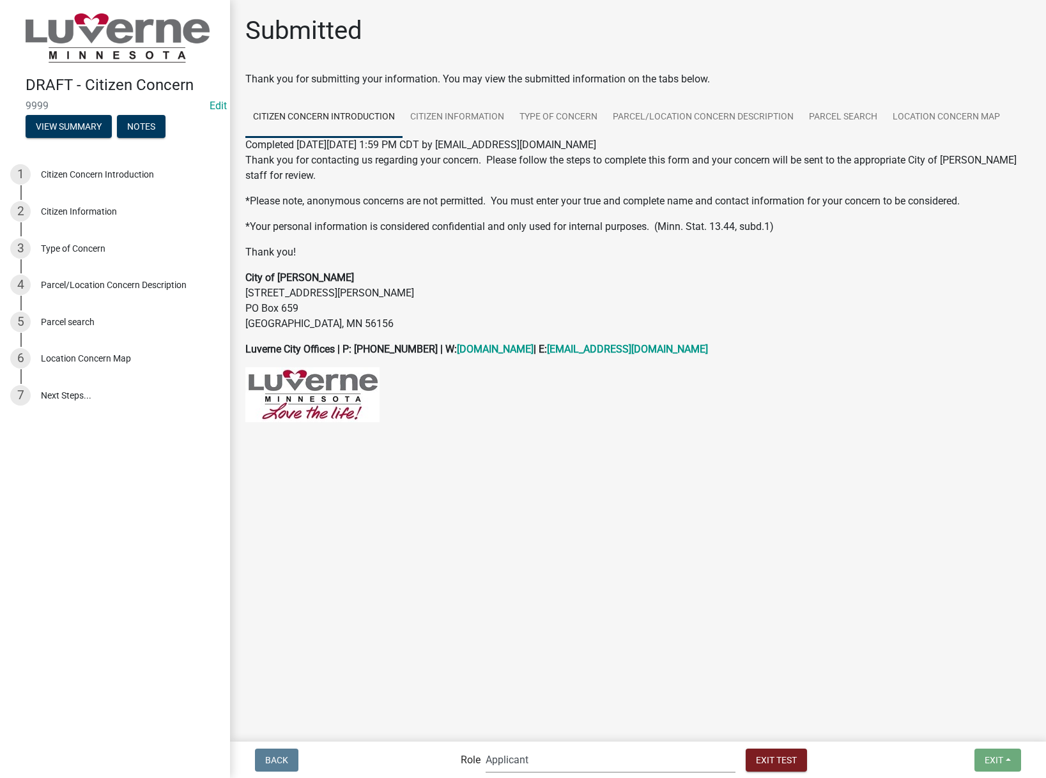
click at [592, 753] on select "Applicant Public Works City Clerk Water/Wastewater Department Admin Front Offic…" at bounding box center [611, 760] width 250 height 26
select select "a2423eb9-0a2b-4d92-bf27-a9021e39dd75"
click at [514, 747] on select "Applicant Public Works City Clerk Water/Wastewater Department Admin Front Offic…" at bounding box center [611, 760] width 250 height 26
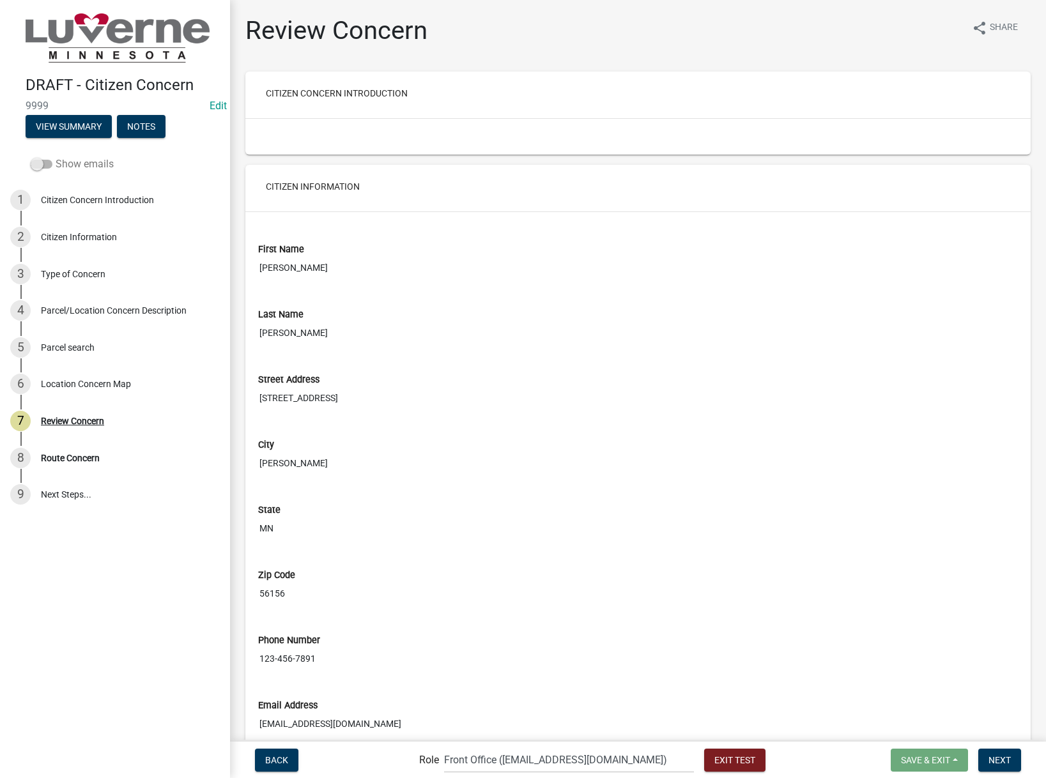
click at [38, 163] on span at bounding box center [42, 164] width 22 height 9
click at [56, 157] on input "Show emails" at bounding box center [56, 157] width 0 height 0
click at [85, 417] on div "Citizen Concern Form Submitted (To Applicant)" at bounding box center [125, 421] width 169 height 18
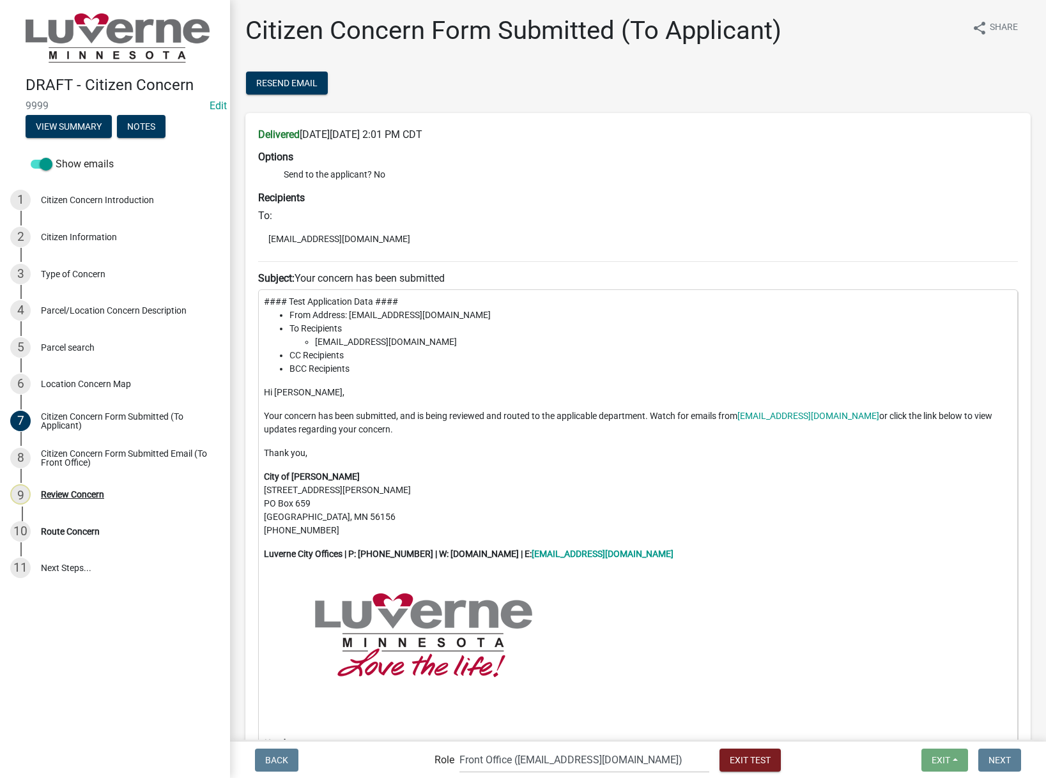
drag, startPoint x: 98, startPoint y: 444, endPoint x: 309, endPoint y: 476, distance: 213.3
click at [98, 444] on link "8 Citizen Concern Form Submitted Email (To Front Office)" at bounding box center [115, 458] width 230 height 37
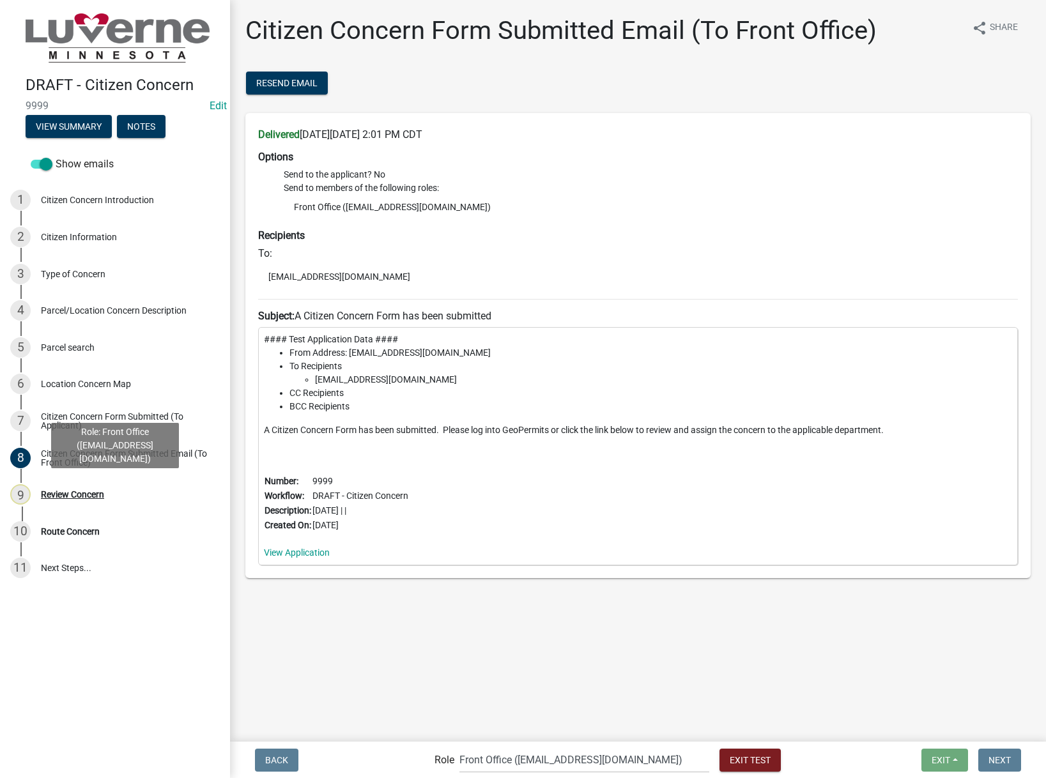
drag, startPoint x: 116, startPoint y: 488, endPoint x: 480, endPoint y: 517, distance: 365.4
click at [116, 488] on div "9 Review Concern" at bounding box center [109, 494] width 199 height 20
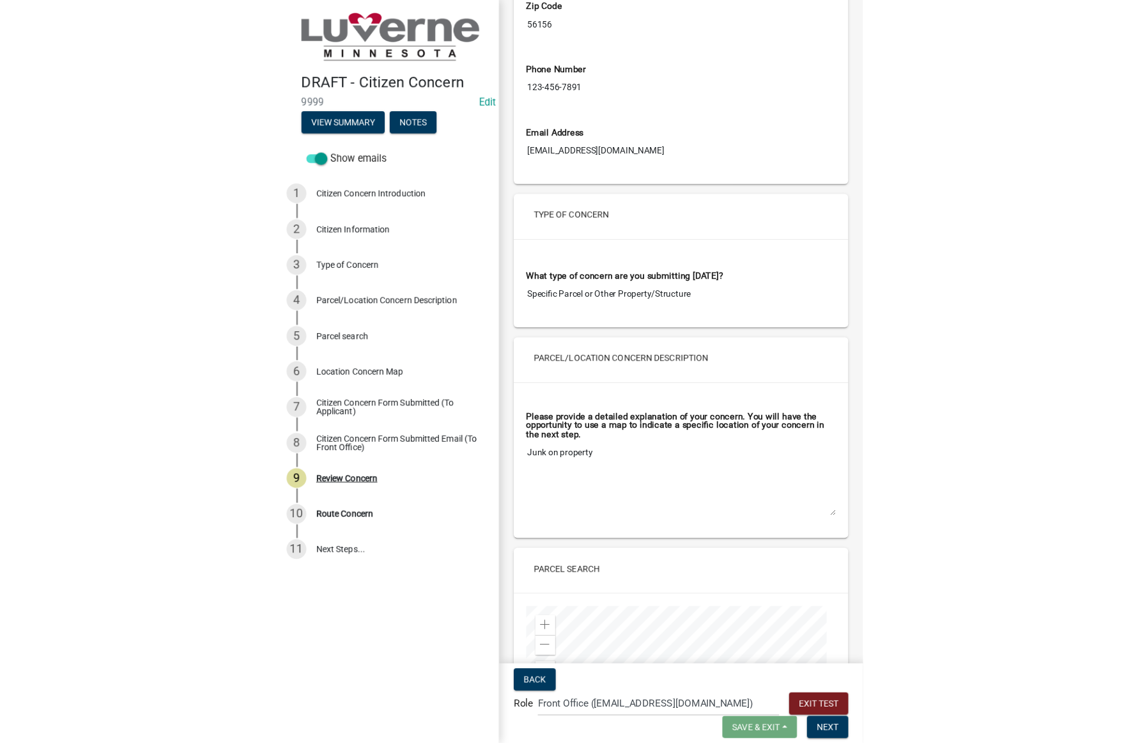
scroll to position [575, 0]
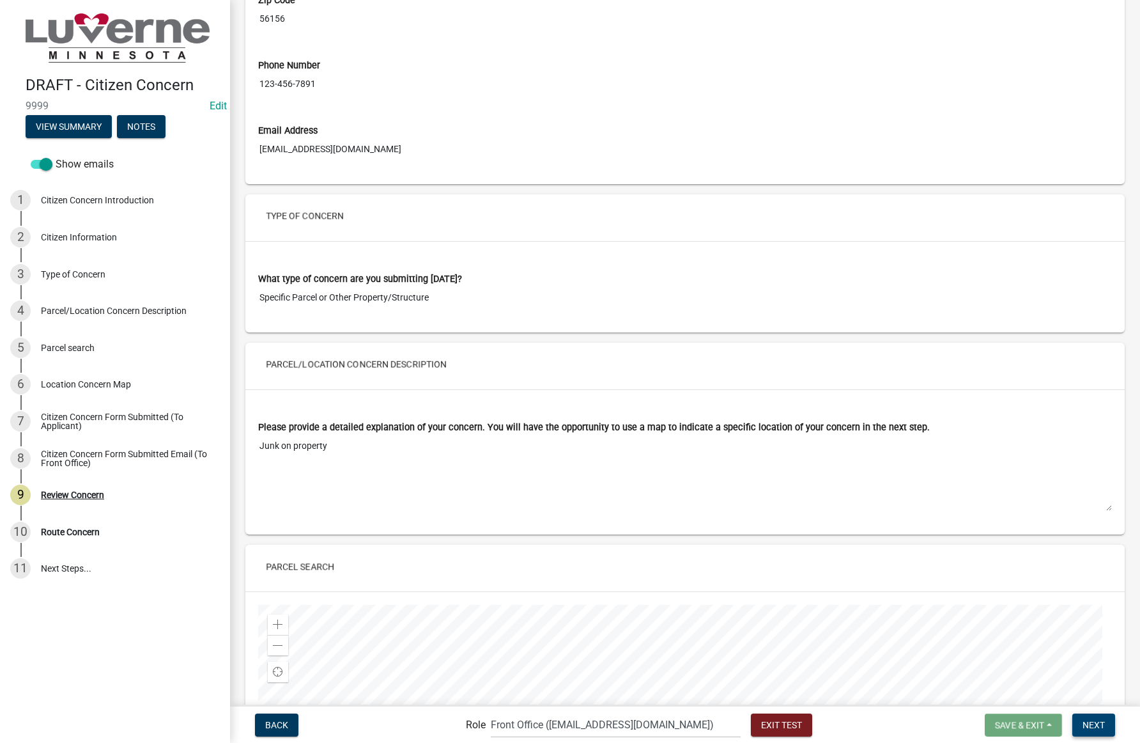
click at [1098, 730] on button "Next" at bounding box center [1093, 724] width 43 height 23
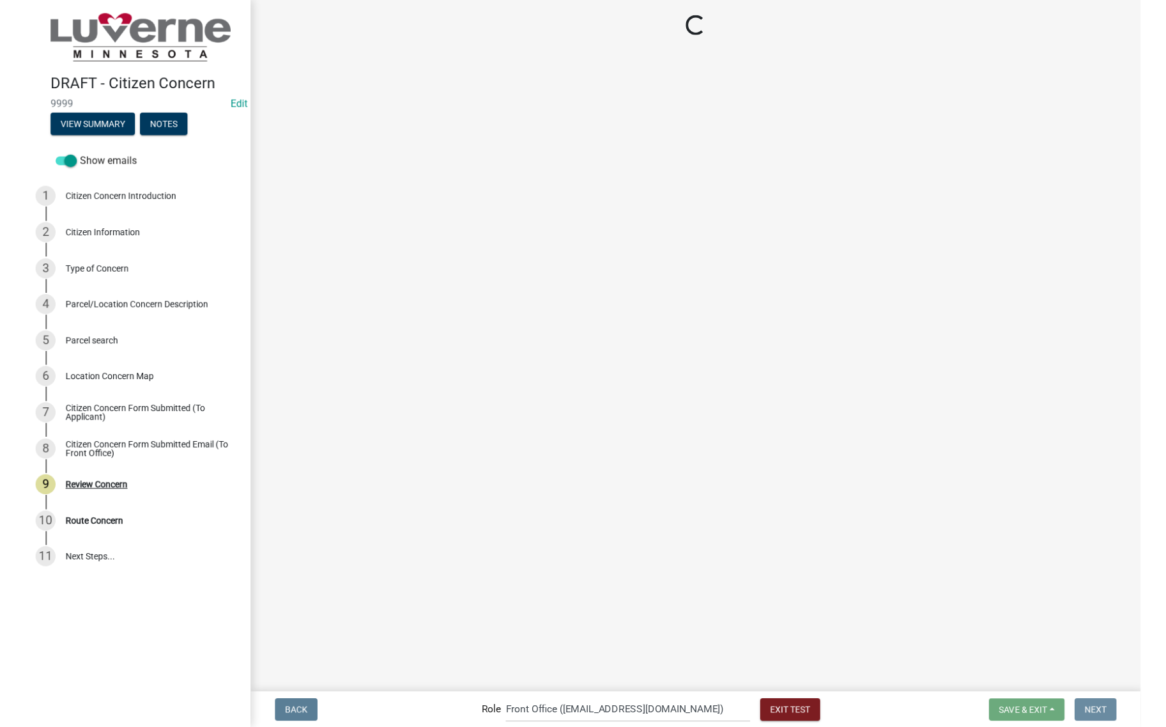
scroll to position [0, 0]
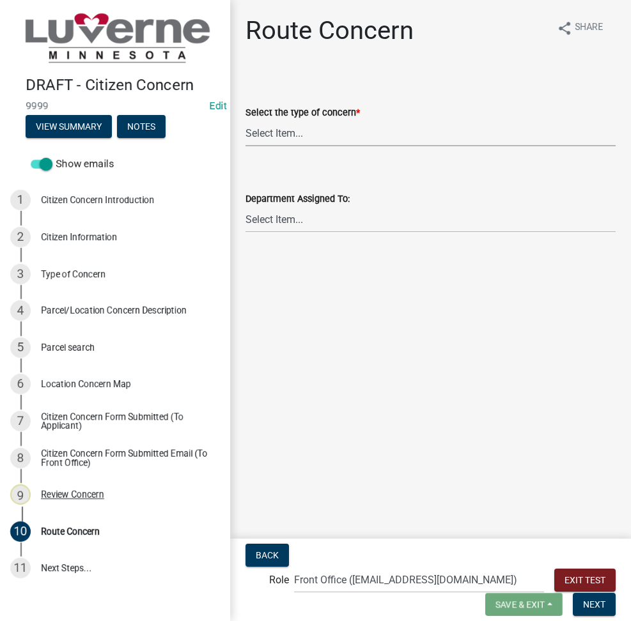
click at [381, 141] on select "Select Item... Street Lights Transformer Conditions Unknown Pole/Box on Private…" at bounding box center [430, 133] width 370 height 26
click at [245, 120] on select "Select Item... Street Lights Transformer Conditions Unknown Pole/Box on Private…" at bounding box center [430, 133] width 370 height 26
select select "23c6f637-6176-429c-939a-46394b000eaa"
click at [338, 215] on select "Select Item... Front Office Electric Department Public Works Department Water/W…" at bounding box center [430, 219] width 370 height 26
click at [245, 206] on select "Select Item... Front Office Electric Department Public Works Department Water/W…" at bounding box center [430, 219] width 370 height 26
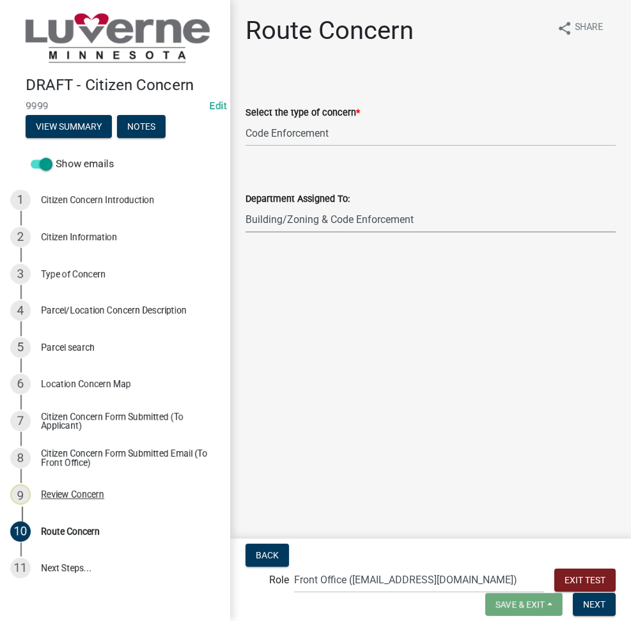
select select "6d0f7d2d-fcd5-4543-a054-dfc44b5d5db1"
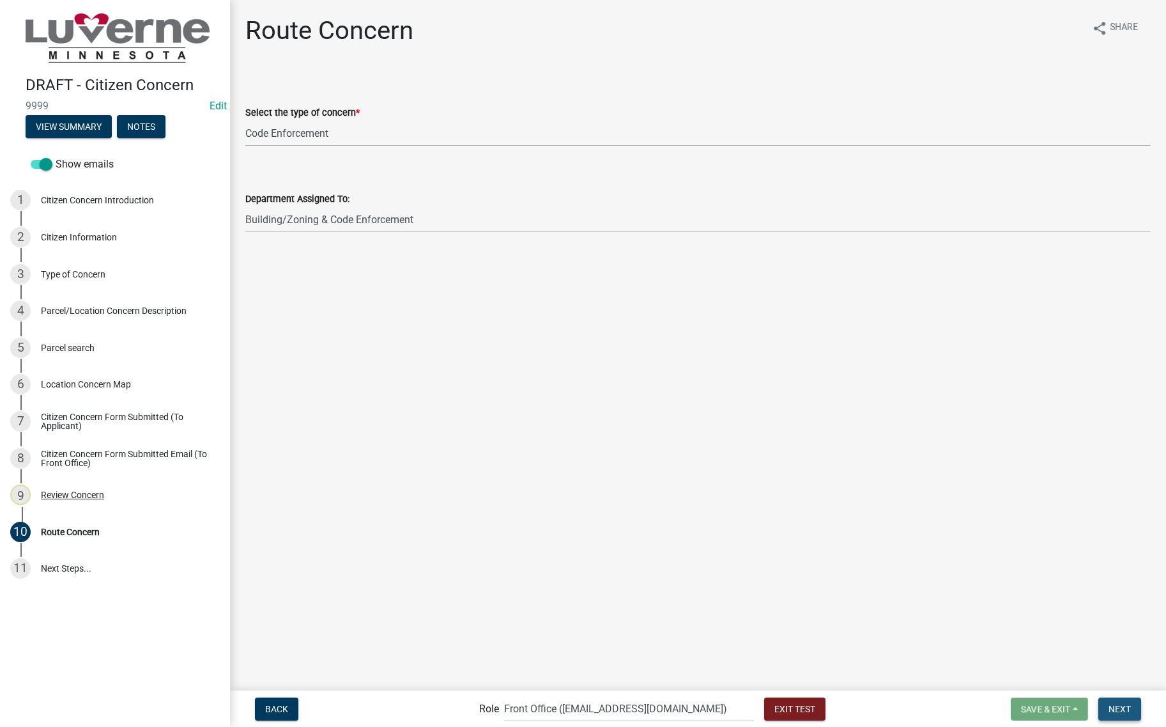
click at [1126, 705] on span "Next" at bounding box center [1120, 708] width 22 height 10
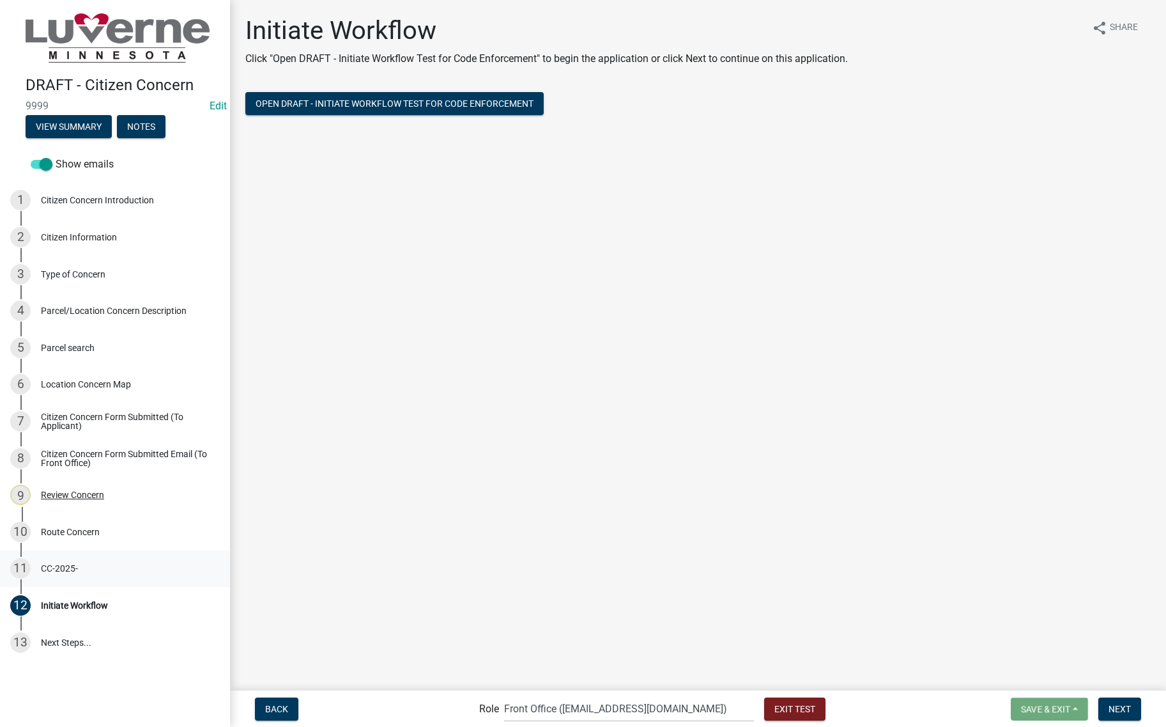
click at [72, 562] on div "11 CC-2025-" at bounding box center [109, 568] width 199 height 20
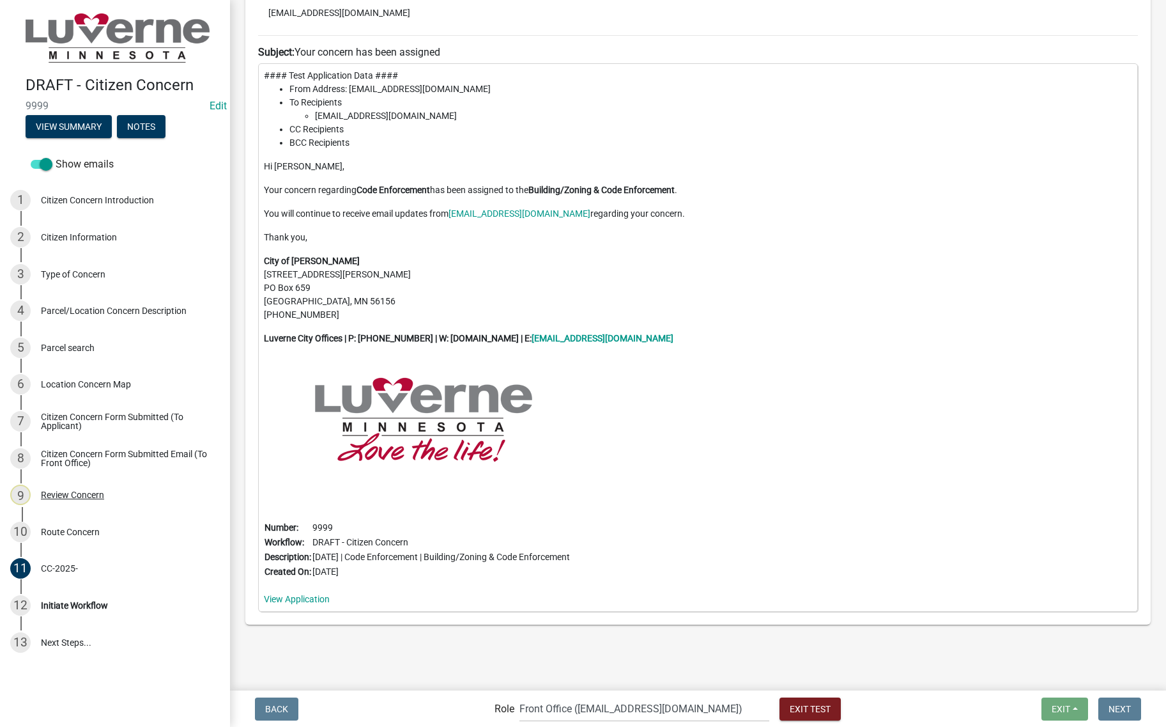
scroll to position [227, 0]
click at [103, 594] on link "12 Initiate Workflow" at bounding box center [115, 605] width 230 height 37
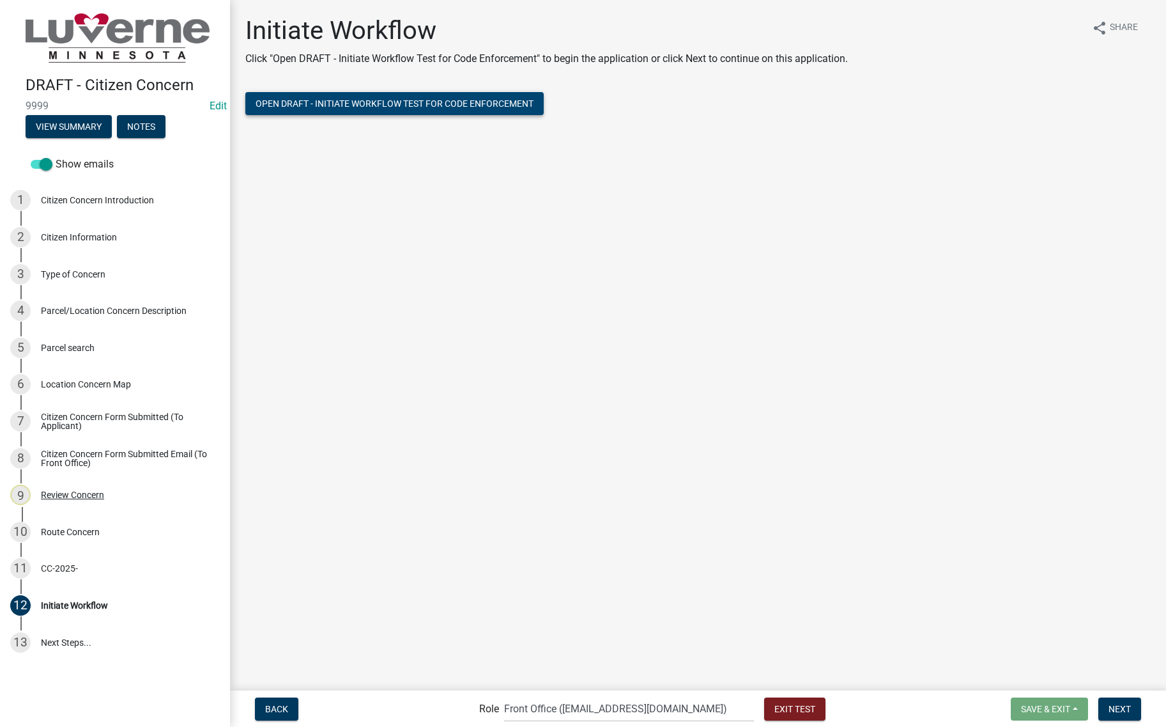
click at [356, 101] on span "Open DRAFT - Initiate Workflow Test for Code Enforcement" at bounding box center [395, 103] width 278 height 10
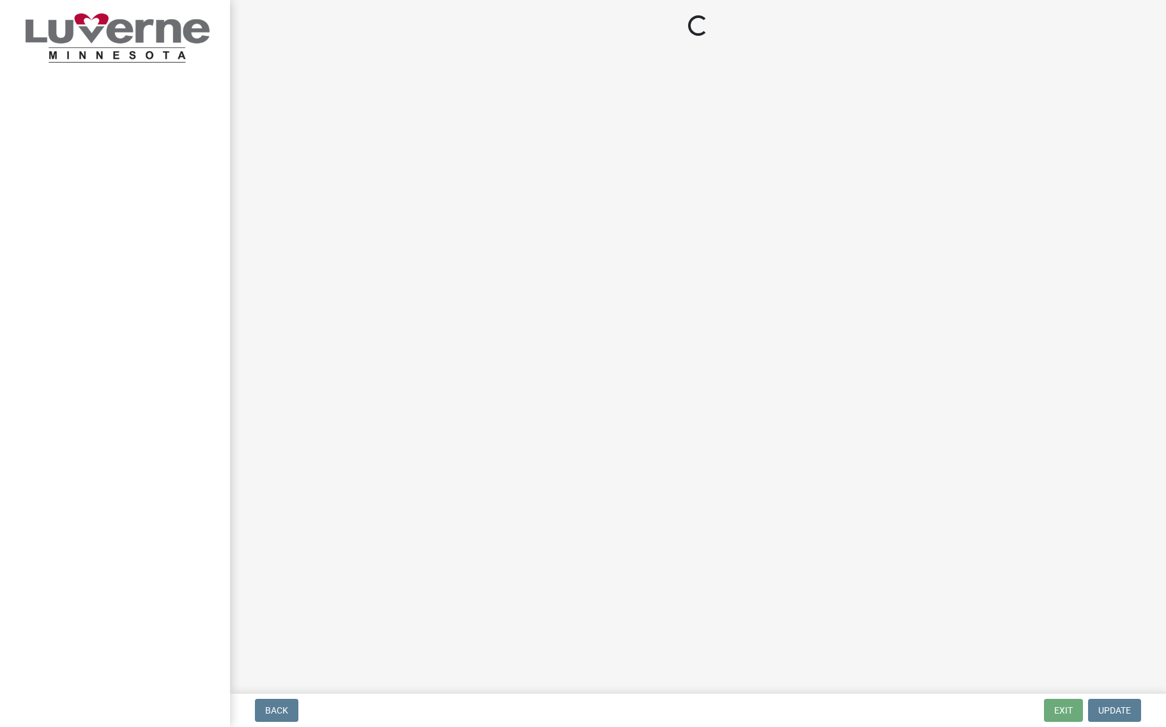
select select "8c50745b-f129-4347-8fd3-6ec1b83df8fc"
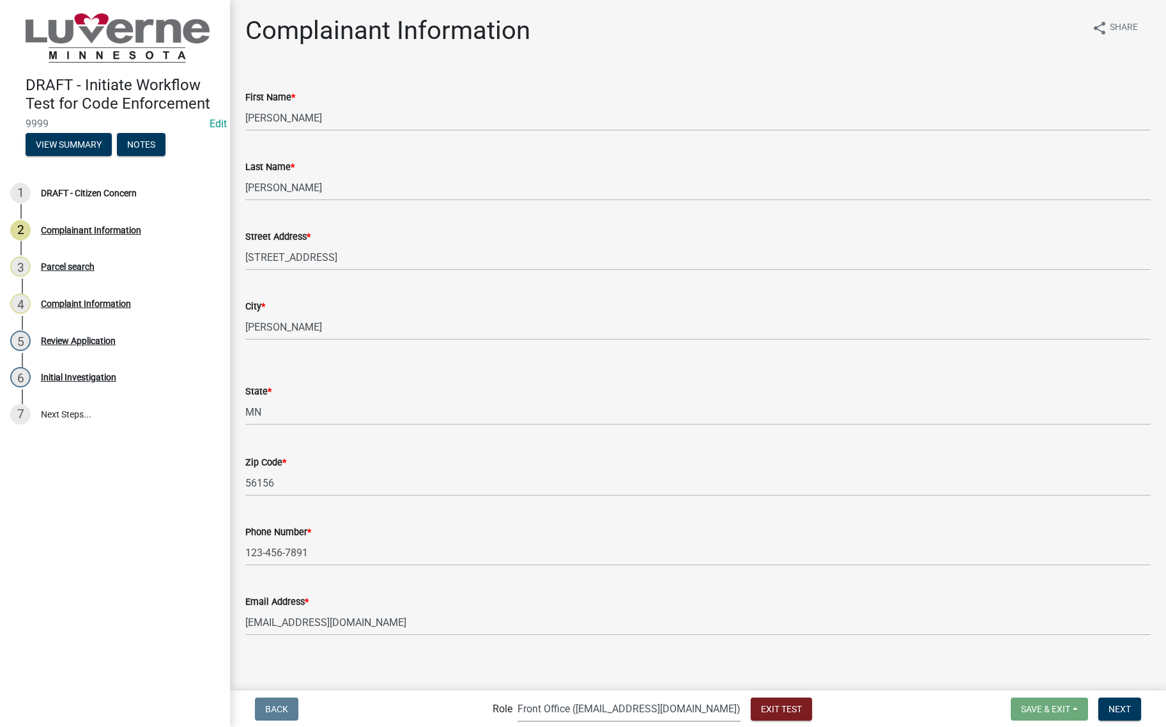
click at [636, 718] on select "Applicant Admin Front Office ([EMAIL_ADDRESS][DOMAIN_NAME]) Building-Zoning & C…" at bounding box center [629, 708] width 223 height 26
click at [1164, 726] on html "Internet Explorer does NOT work with GeoPermits. Get a new browser for more sec…" at bounding box center [583, 363] width 1166 height 727
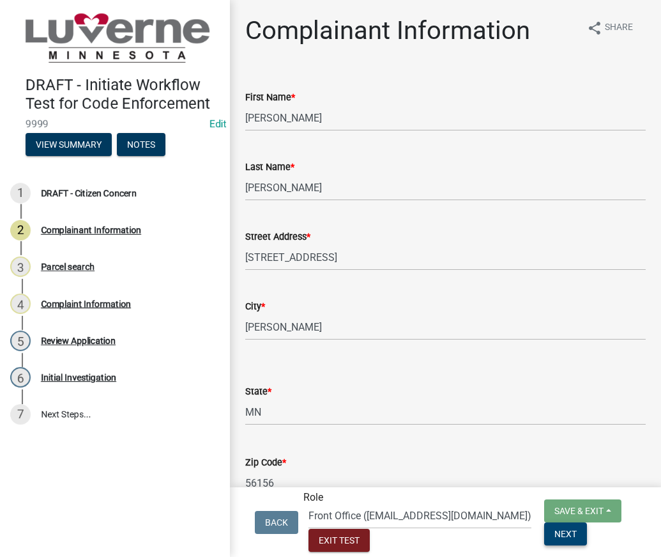
drag, startPoint x: 551, startPoint y: 542, endPoint x: 478, endPoint y: 482, distance: 94.9
click at [555, 538] on span "Next" at bounding box center [566, 533] width 22 height 10
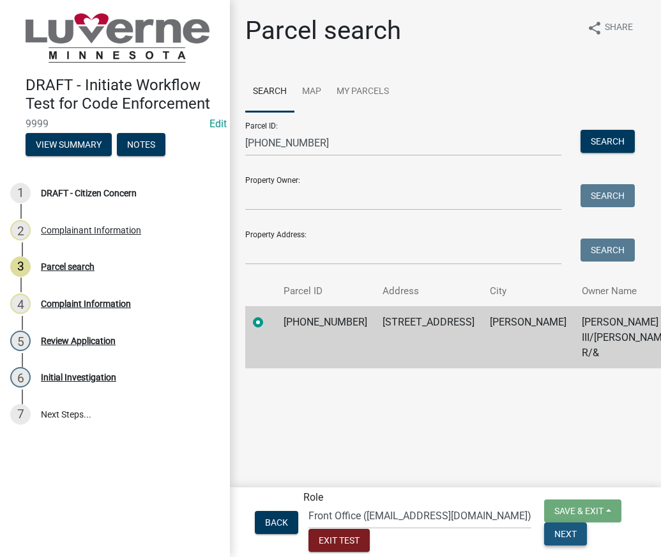
drag, startPoint x: 561, startPoint y: 539, endPoint x: 435, endPoint y: 429, distance: 167.1
click at [561, 538] on span "Next" at bounding box center [566, 533] width 22 height 10
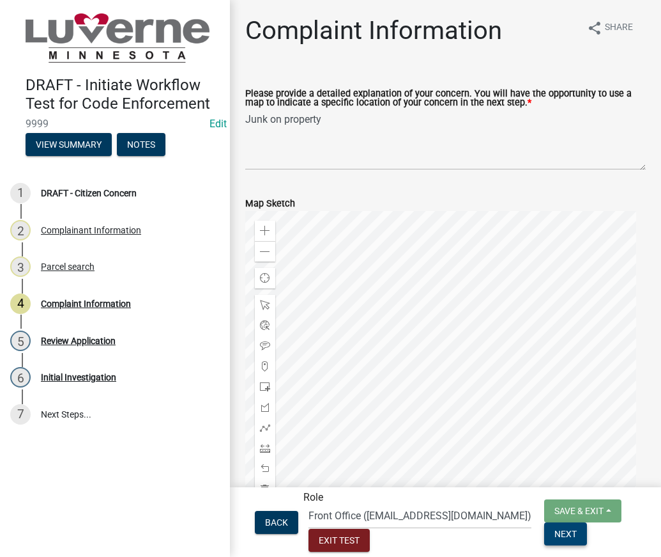
drag, startPoint x: 550, startPoint y: 543, endPoint x: 544, endPoint y: 534, distance: 10.6
click at [555, 538] on span "Next" at bounding box center [566, 533] width 22 height 10
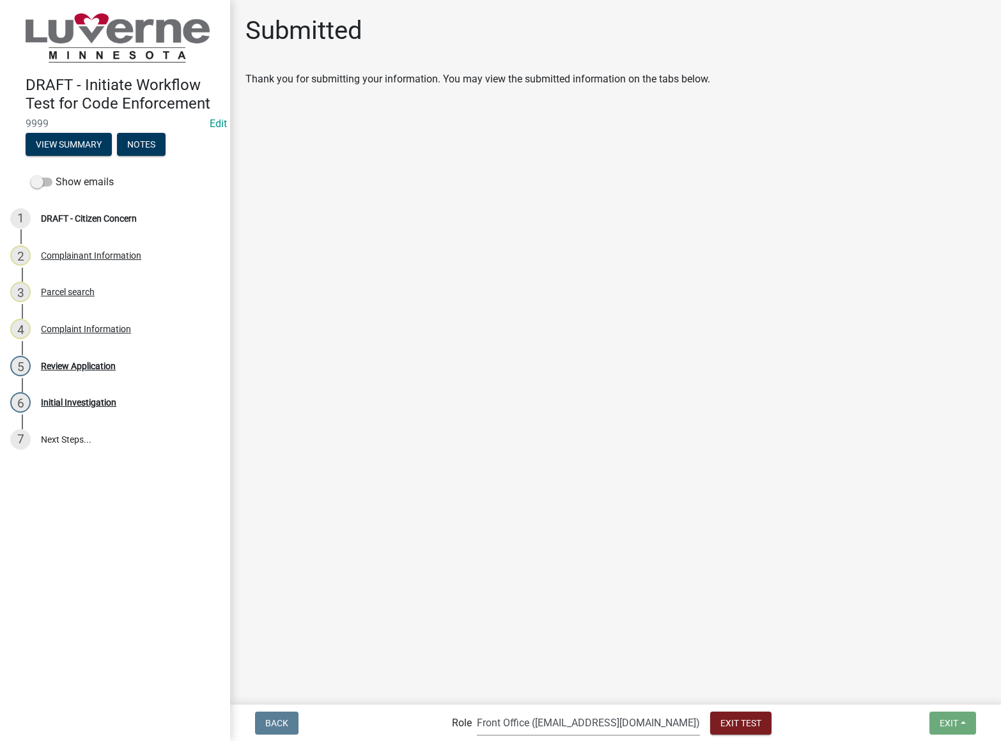
click at [598, 726] on select "Applicant Admin Front Office (info@cityofluverne.org) Building-Zoning & Code En…" at bounding box center [588, 723] width 223 height 26
select select "aa0f0e89-27ad-4056-a8df-c2d0f55e2258"
click at [503, 710] on select "Applicant Admin Front Office (info@cityofluverne.org) Building-Zoning & Code En…" at bounding box center [588, 723] width 223 height 26
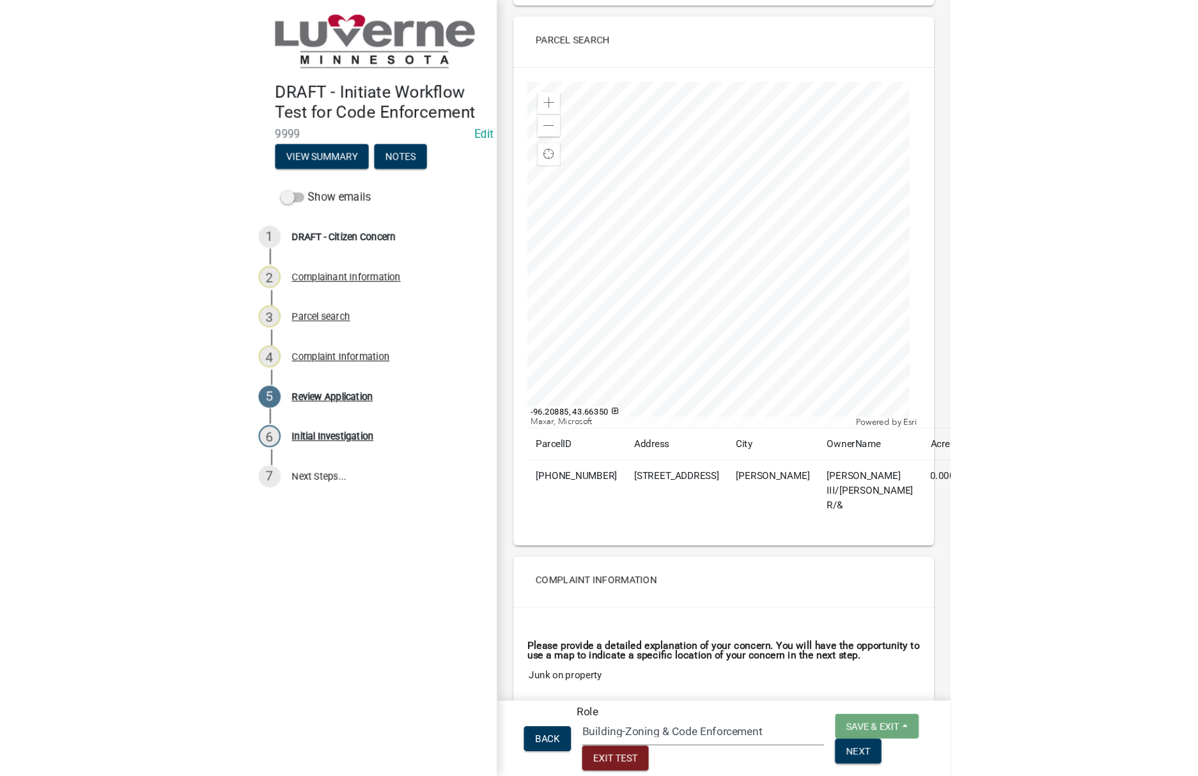
scroll to position [767, 0]
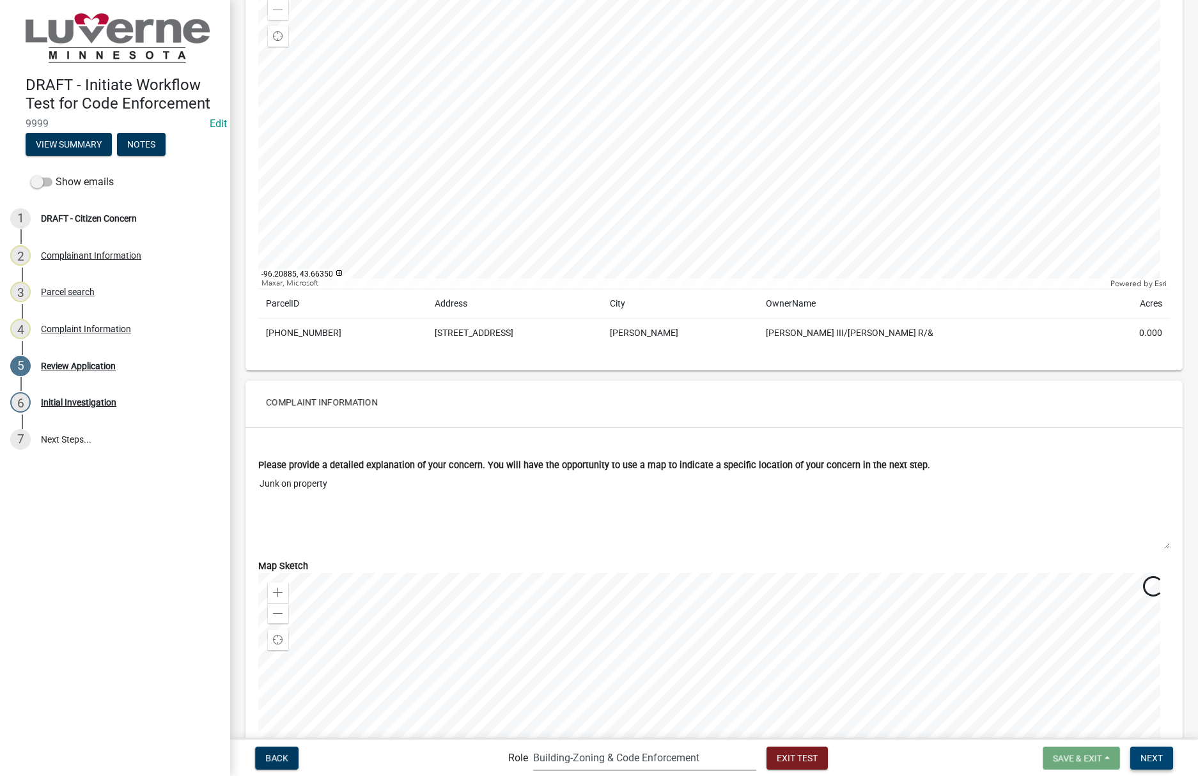
click at [1150, 726] on span "Next" at bounding box center [1151, 758] width 22 height 10
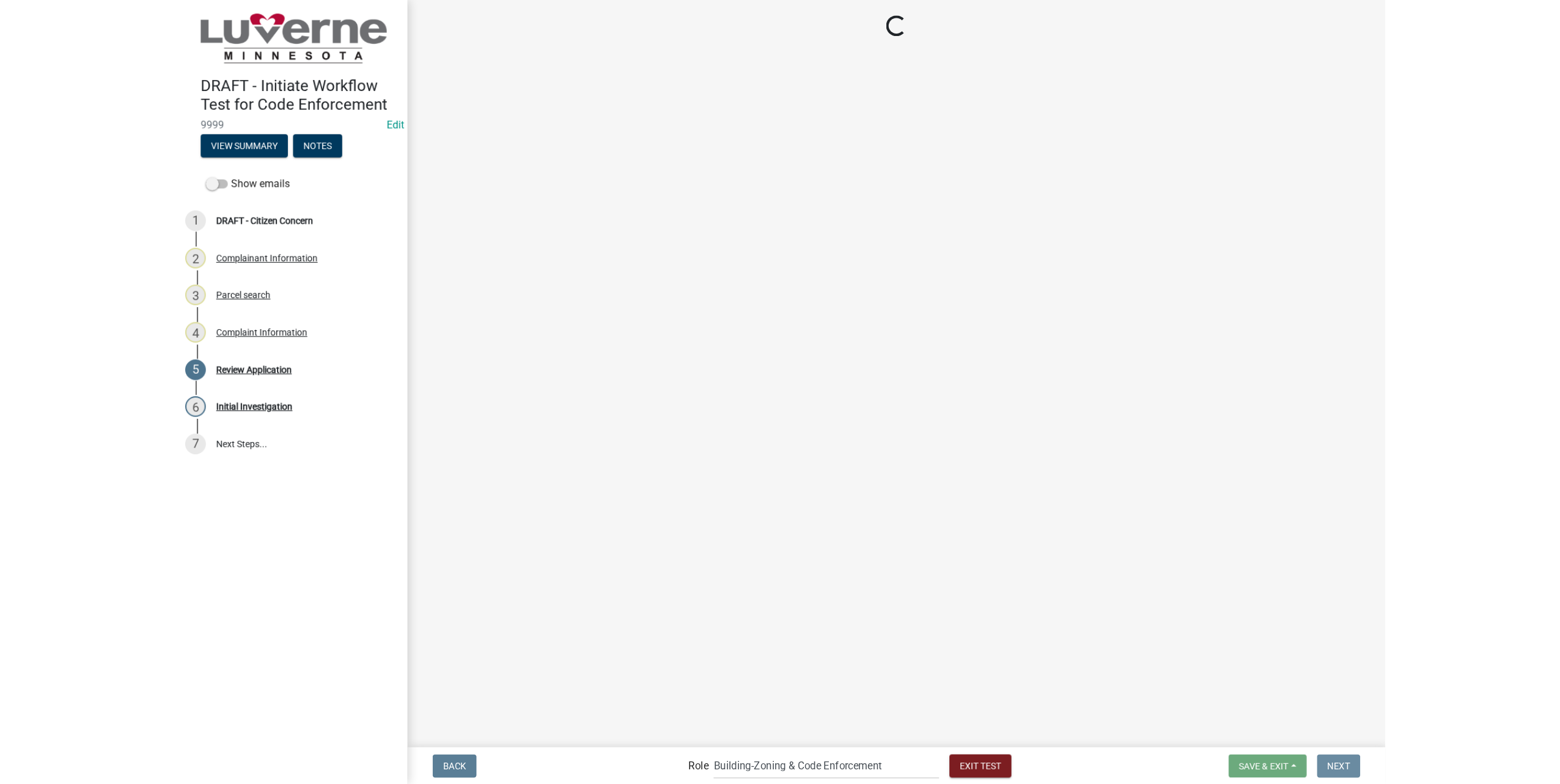
scroll to position [0, 0]
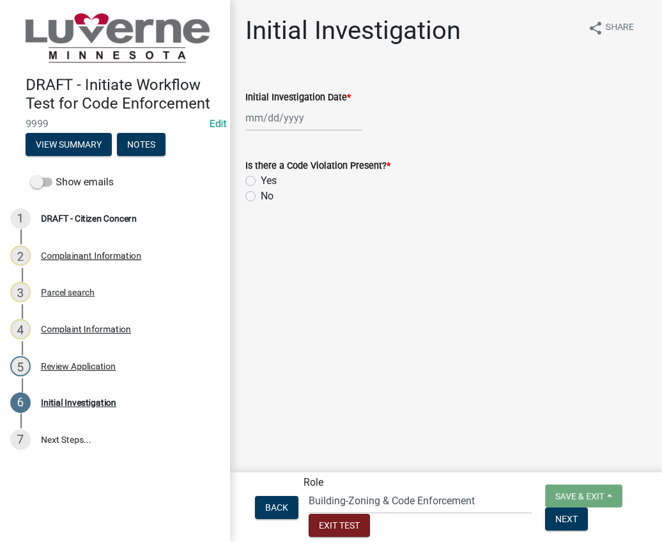
select select "8"
select select "2025"
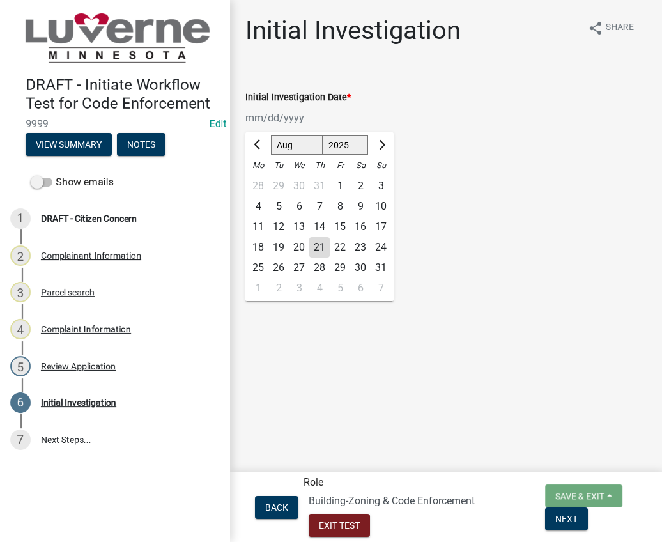
click at [273, 112] on div "Jan Feb Mar Apr May Jun Jul Aug Sep Oct Nov Dec 1525 1526 1527 1528 1529 1530 1…" at bounding box center [303, 118] width 117 height 26
click at [318, 252] on div "21" at bounding box center [319, 247] width 20 height 20
type input "[DATE]"
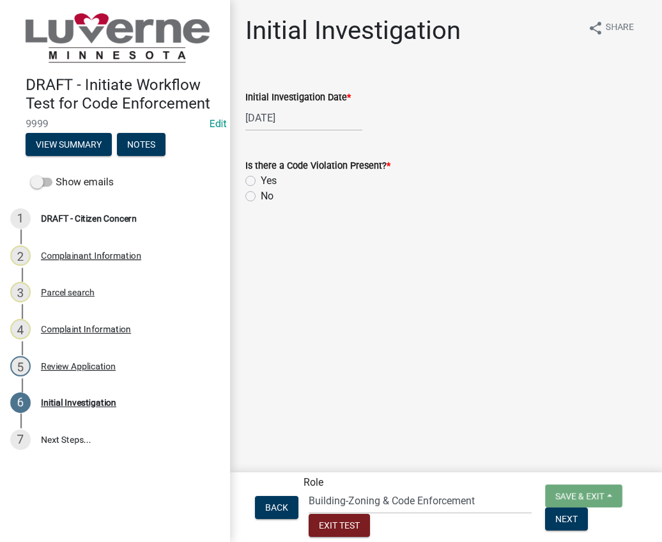
click at [261, 180] on label "Yes" at bounding box center [269, 180] width 16 height 15
click at [261, 180] on input "Yes" at bounding box center [265, 177] width 8 height 8
radio input "true"
click at [261, 194] on label "No" at bounding box center [267, 196] width 13 height 15
click at [261, 194] on input "No" at bounding box center [265, 193] width 8 height 8
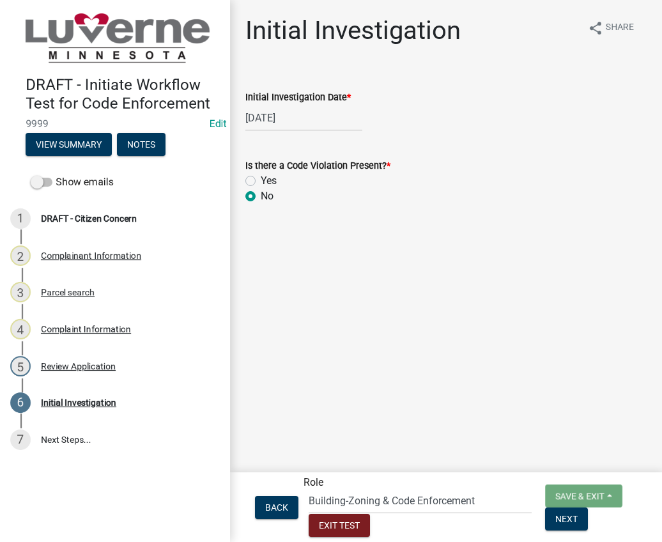
radio input "true"
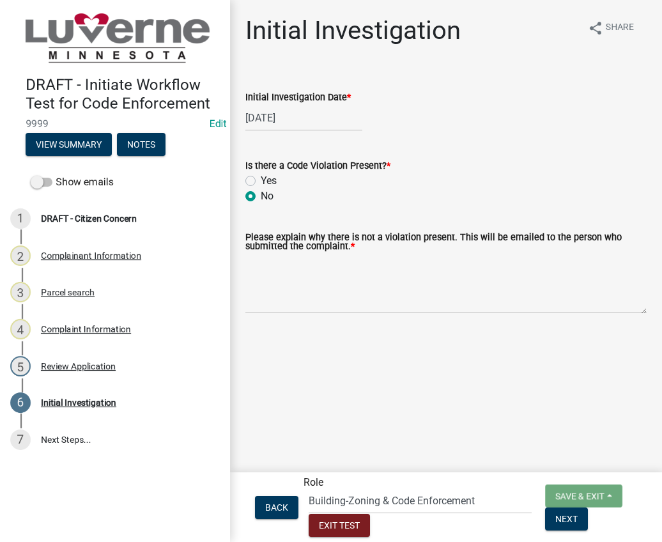
click at [261, 180] on label "Yes" at bounding box center [269, 180] width 16 height 15
click at [261, 180] on input "Yes" at bounding box center [265, 177] width 8 height 8
radio input "true"
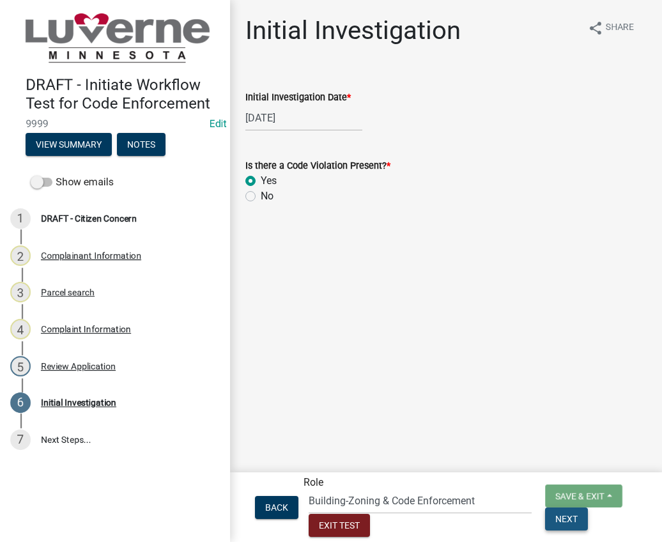
click at [545, 530] on button "Next" at bounding box center [566, 518] width 43 height 23
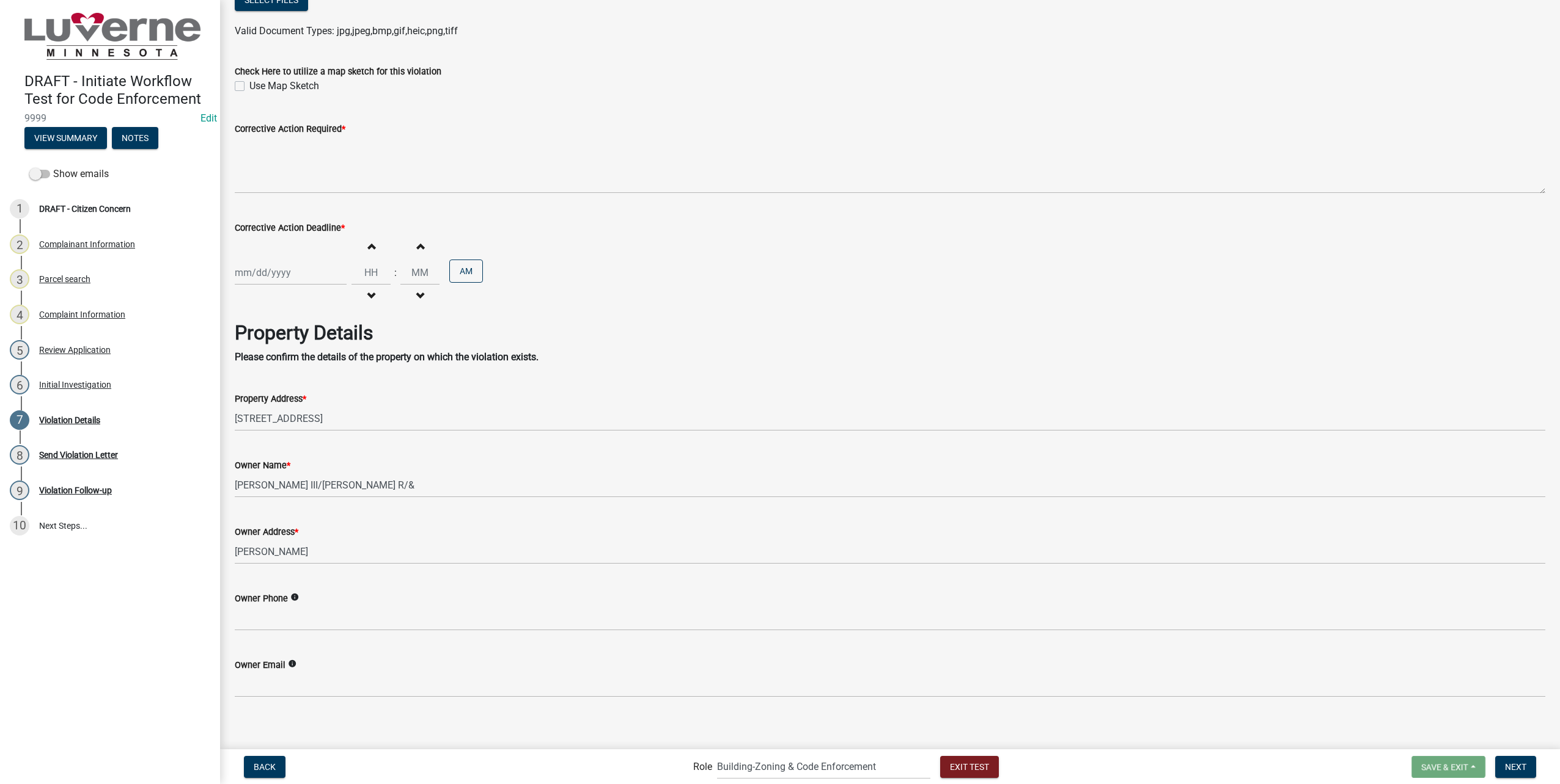
scroll to position [333, 0]
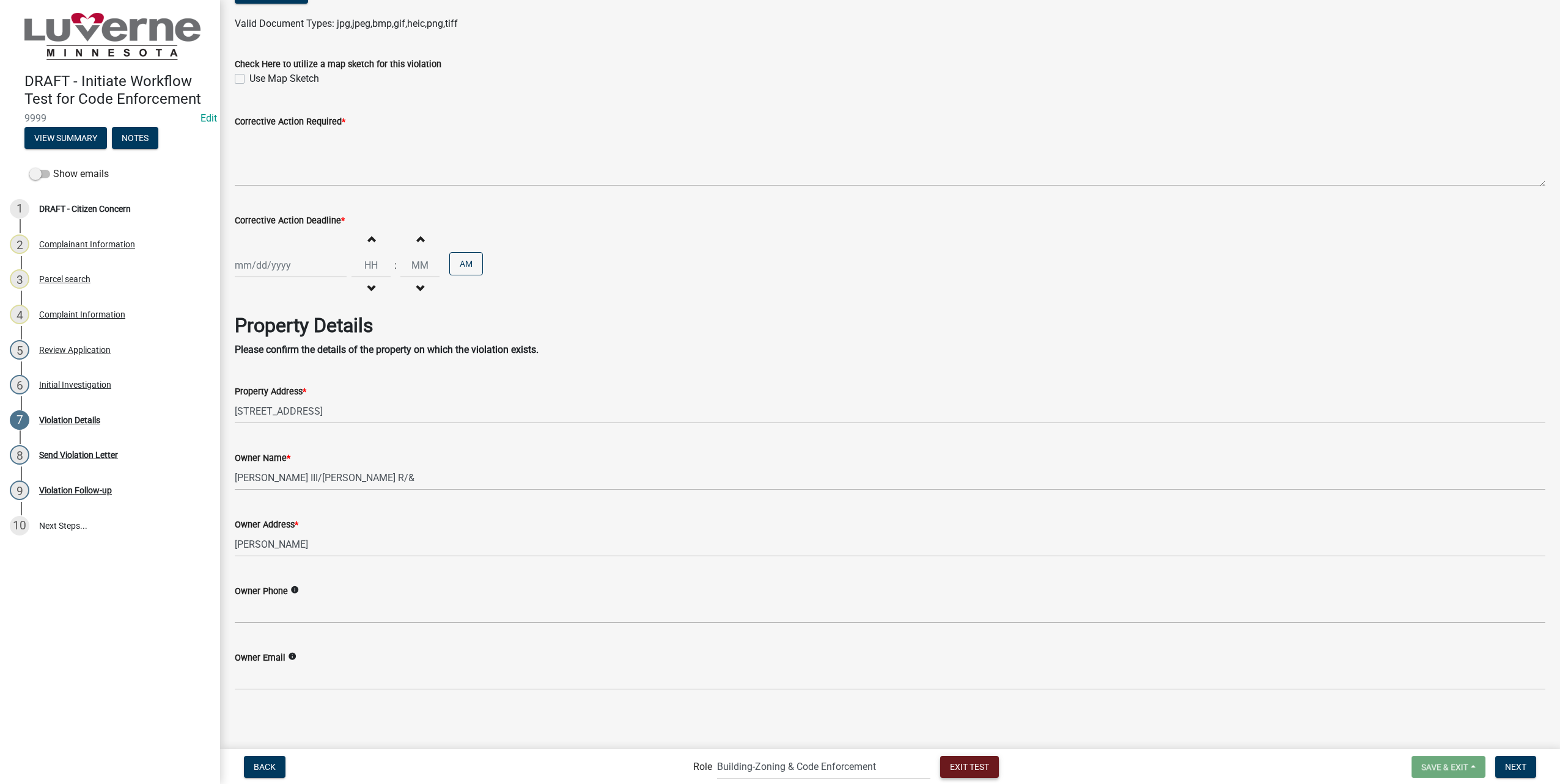
click at [950, 694] on span "Exit Test" at bounding box center [969, 767] width 39 height 10
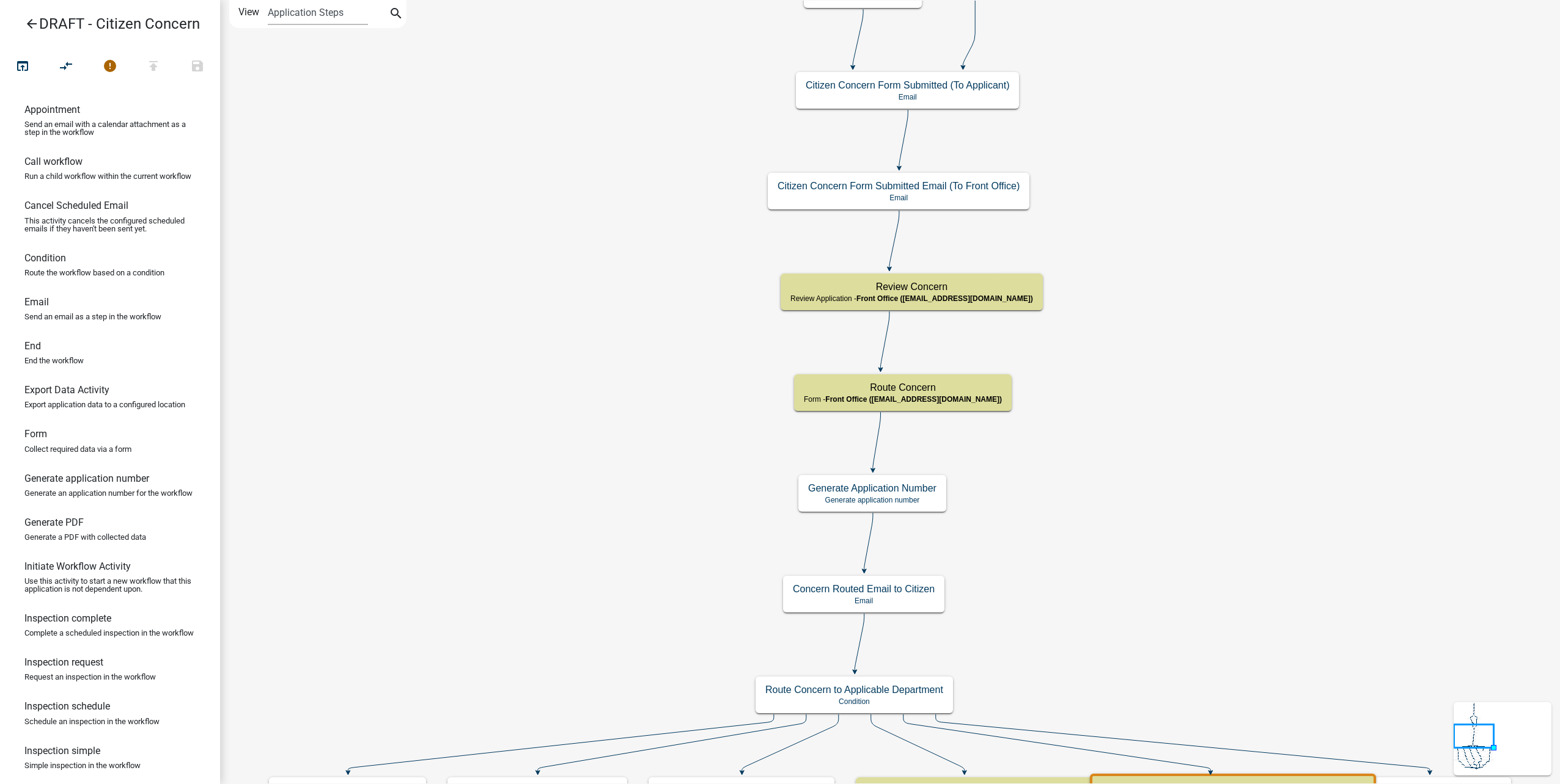
click at [33, 21] on icon "arrow_back" at bounding box center [32, 25] width 14 height 17
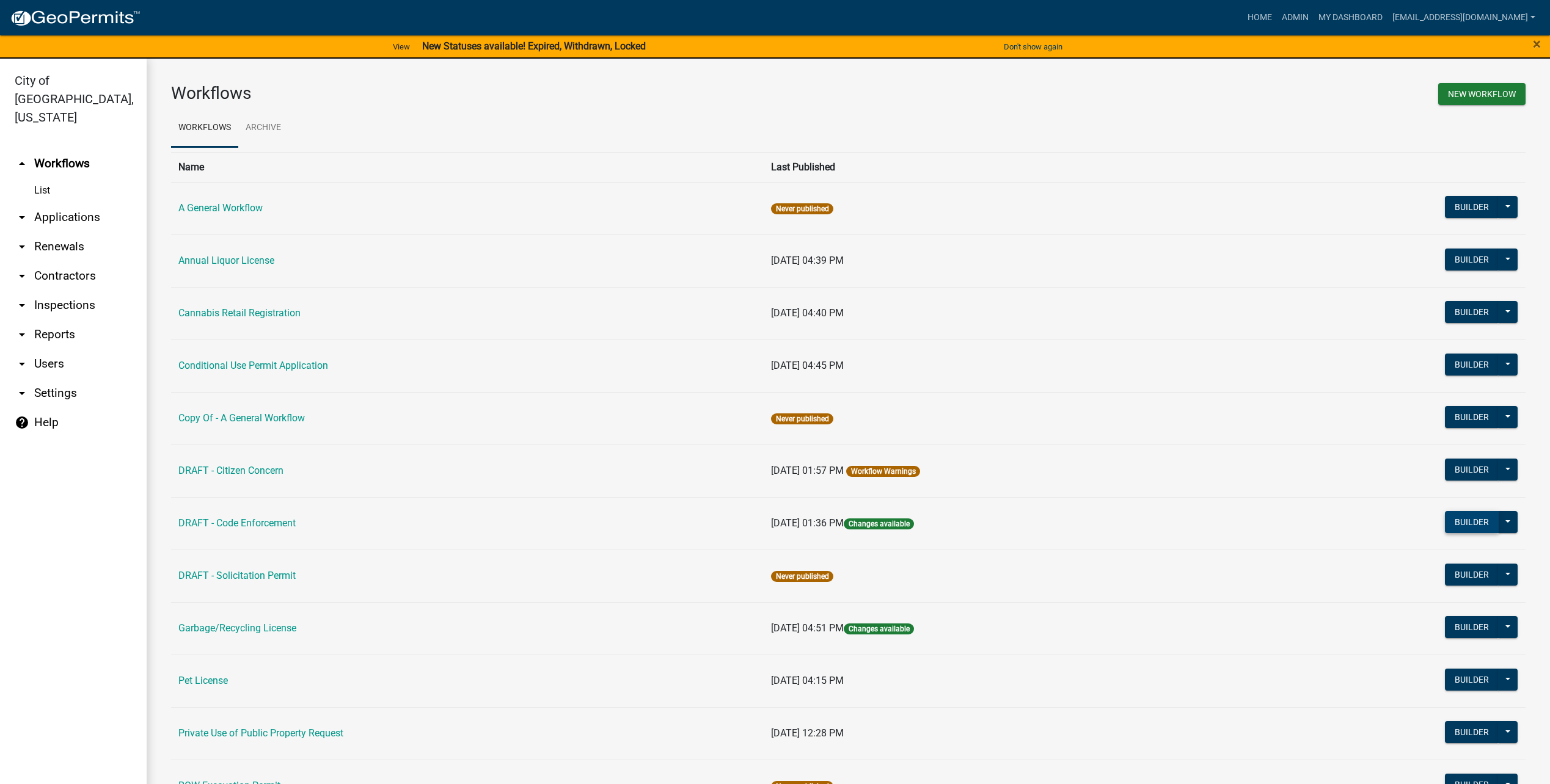
click at [1115, 528] on button "Builder" at bounding box center [1472, 522] width 54 height 22
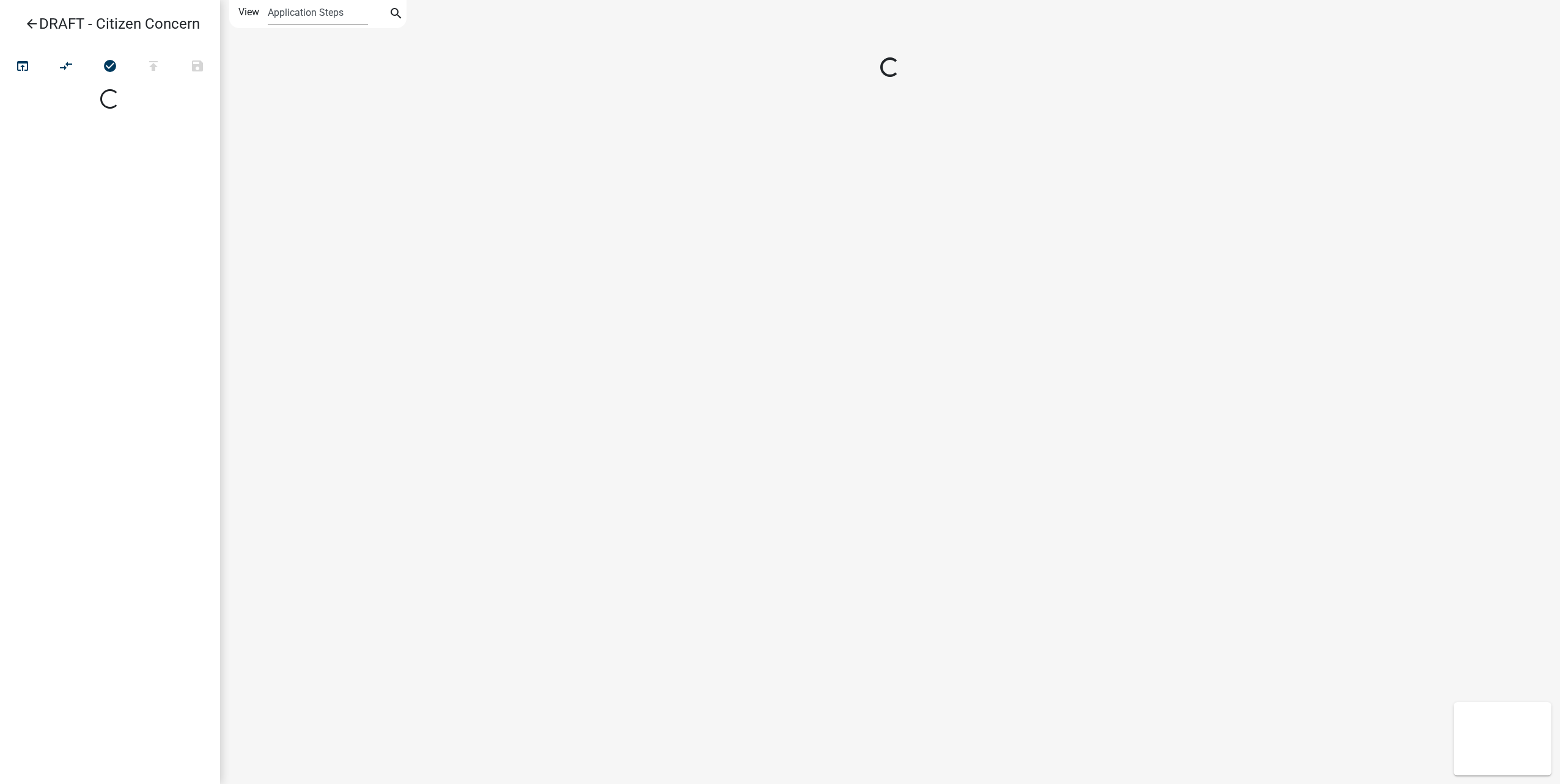
select select
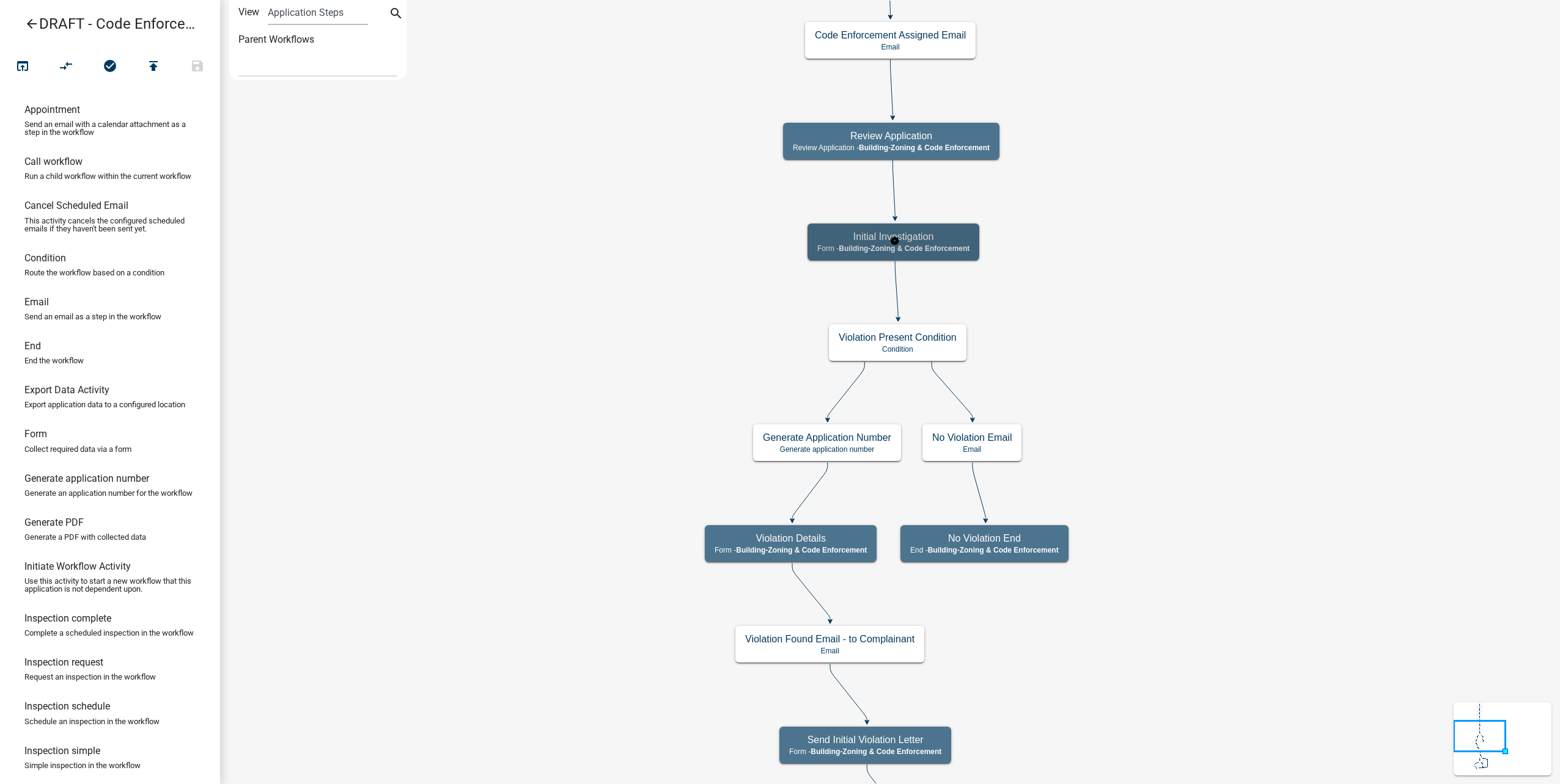
click at [954, 245] on span "Building-Zoning & Code Enforcement" at bounding box center [904, 249] width 131 height 9
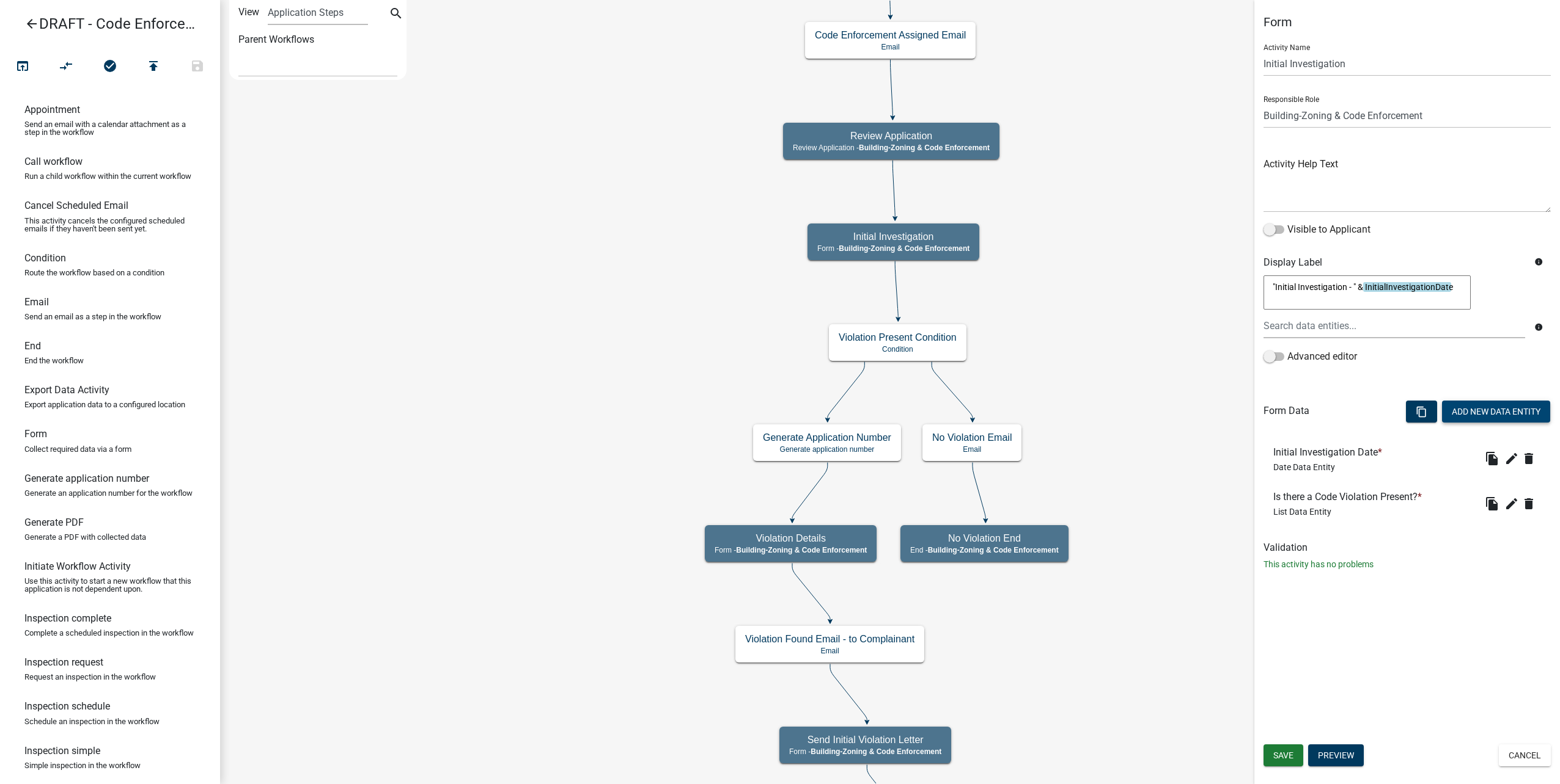
click at [1115, 413] on button "Add New Data Entity" at bounding box center [1495, 411] width 108 height 22
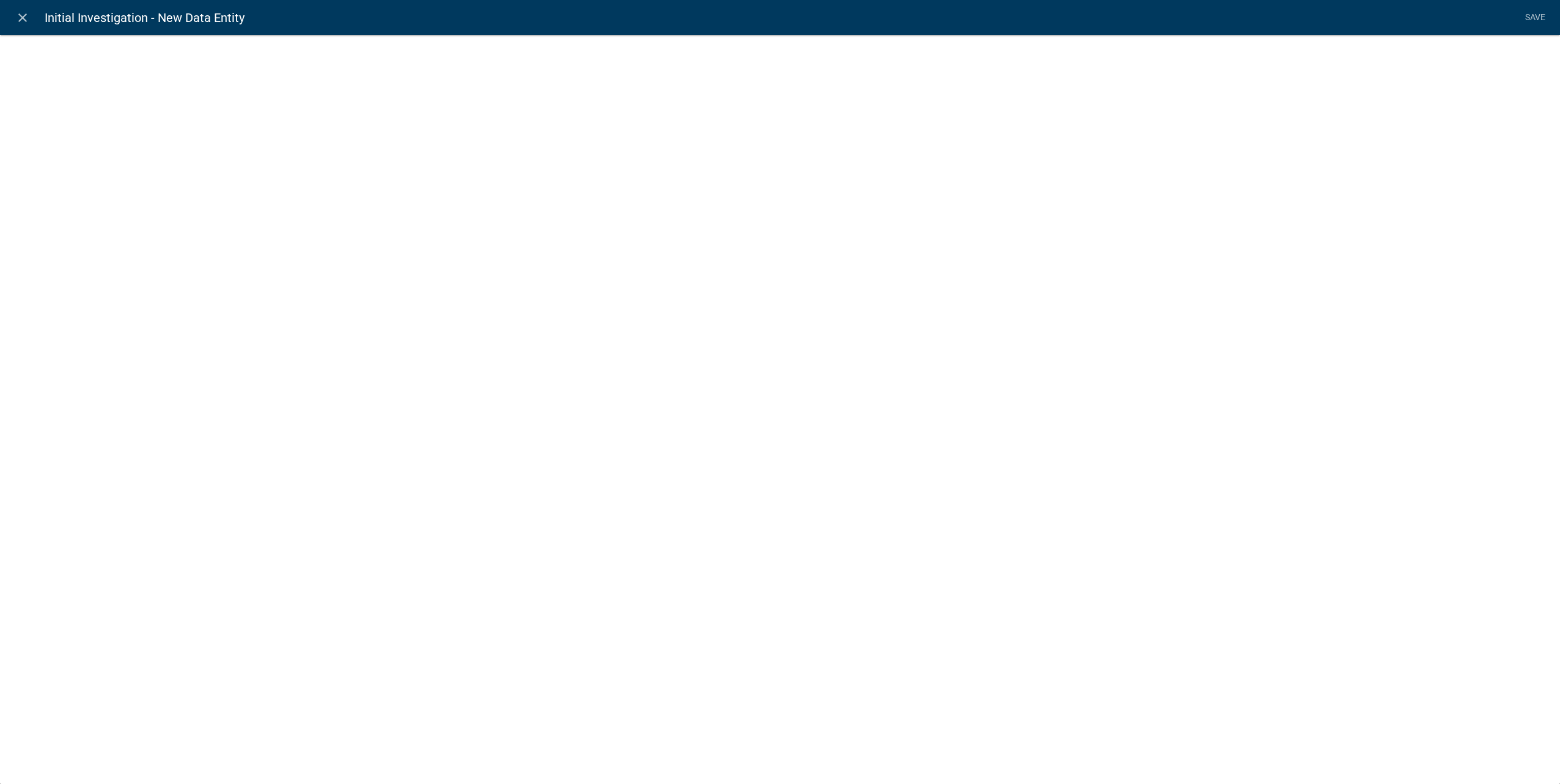
select select
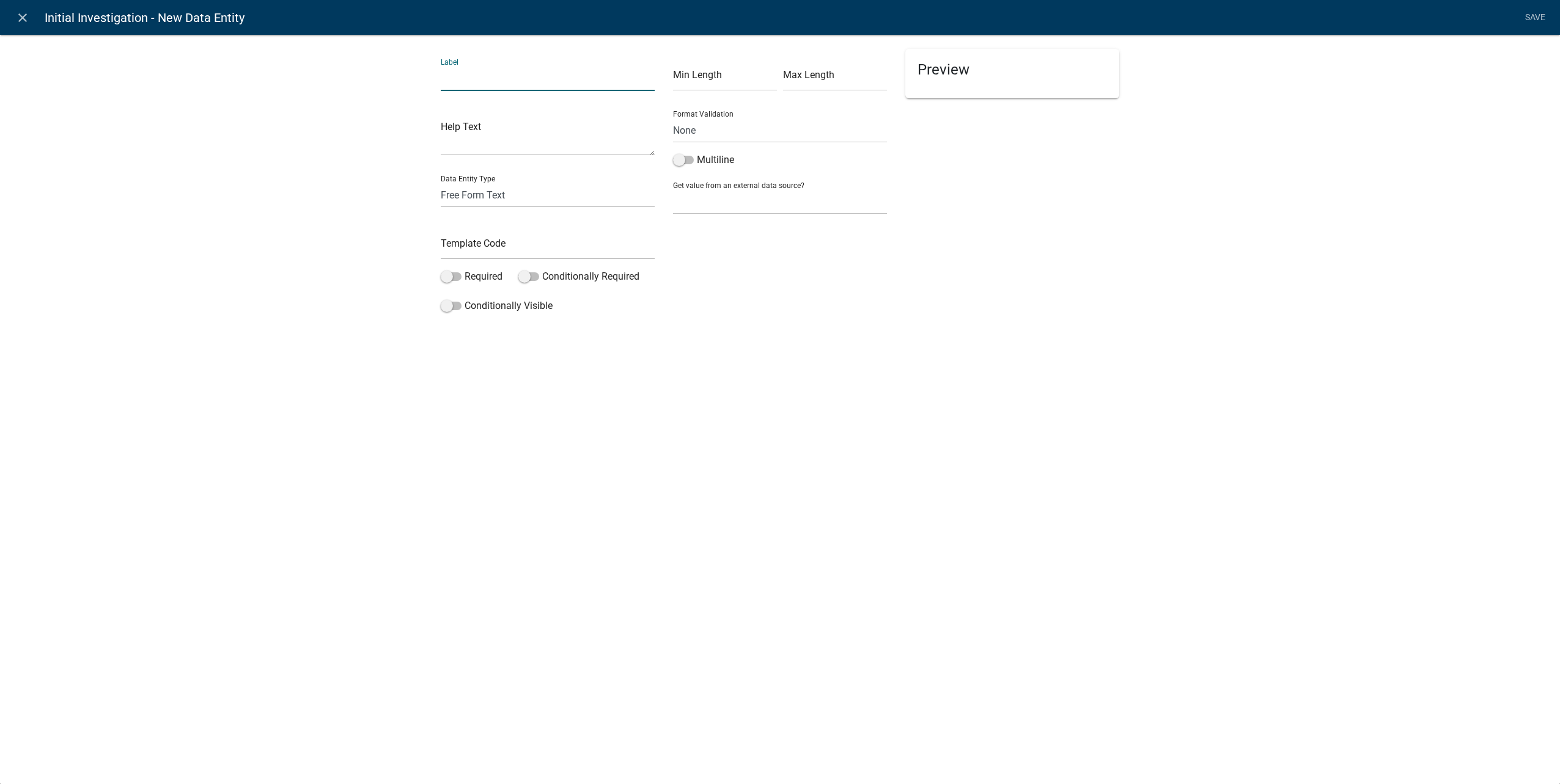
click at [558, 76] on input "text" at bounding box center [548, 78] width 214 height 25
type input "Comments"
click at [529, 249] on input "text" at bounding box center [548, 247] width 214 height 25
type input "Comments"
click at [688, 163] on span at bounding box center [684, 160] width 21 height 9
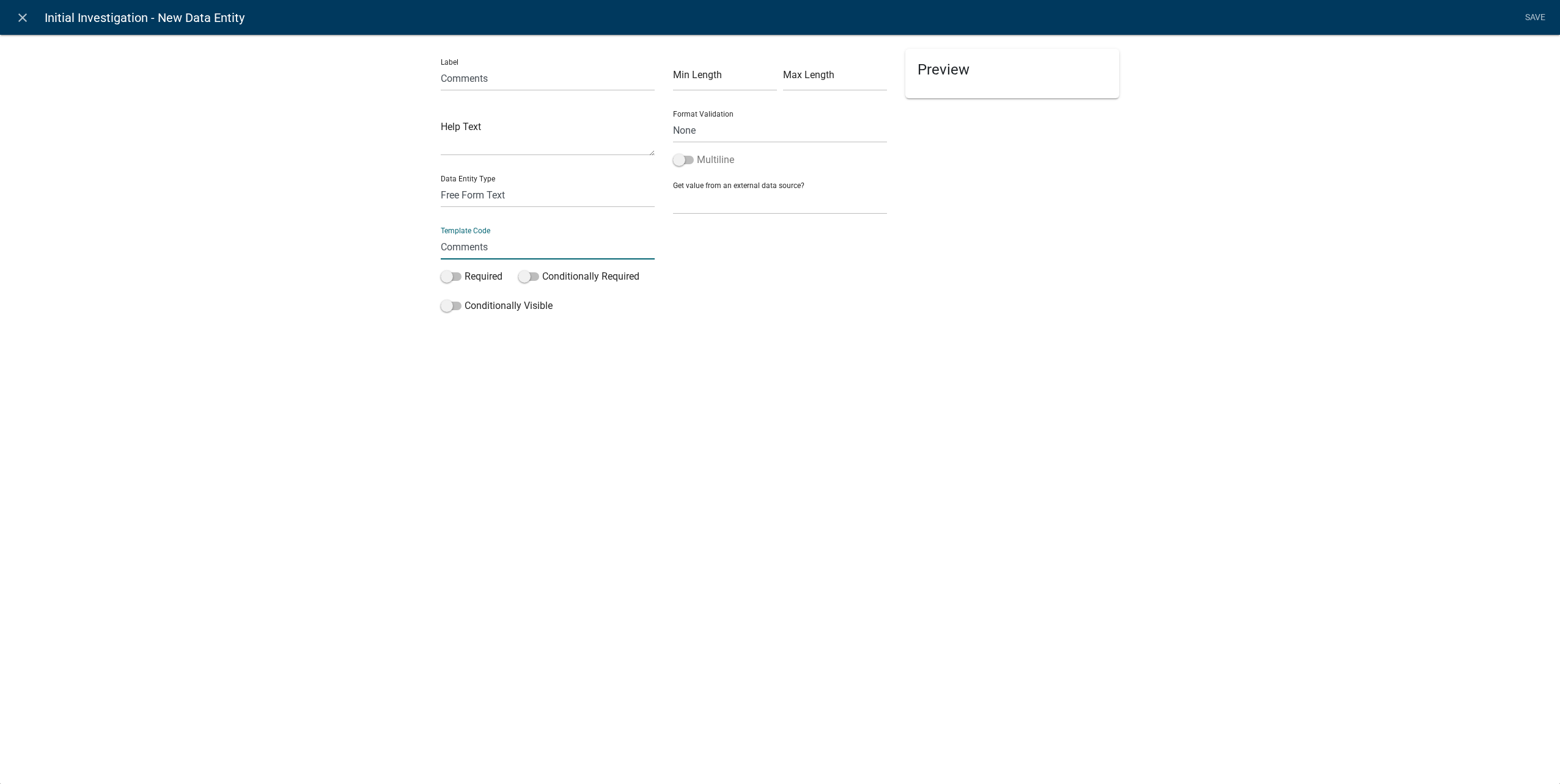
click at [696, 153] on input "Multiline" at bounding box center [696, 153] width 0 height 0
click at [1115, 12] on link "Save" at bounding box center [1535, 17] width 31 height 23
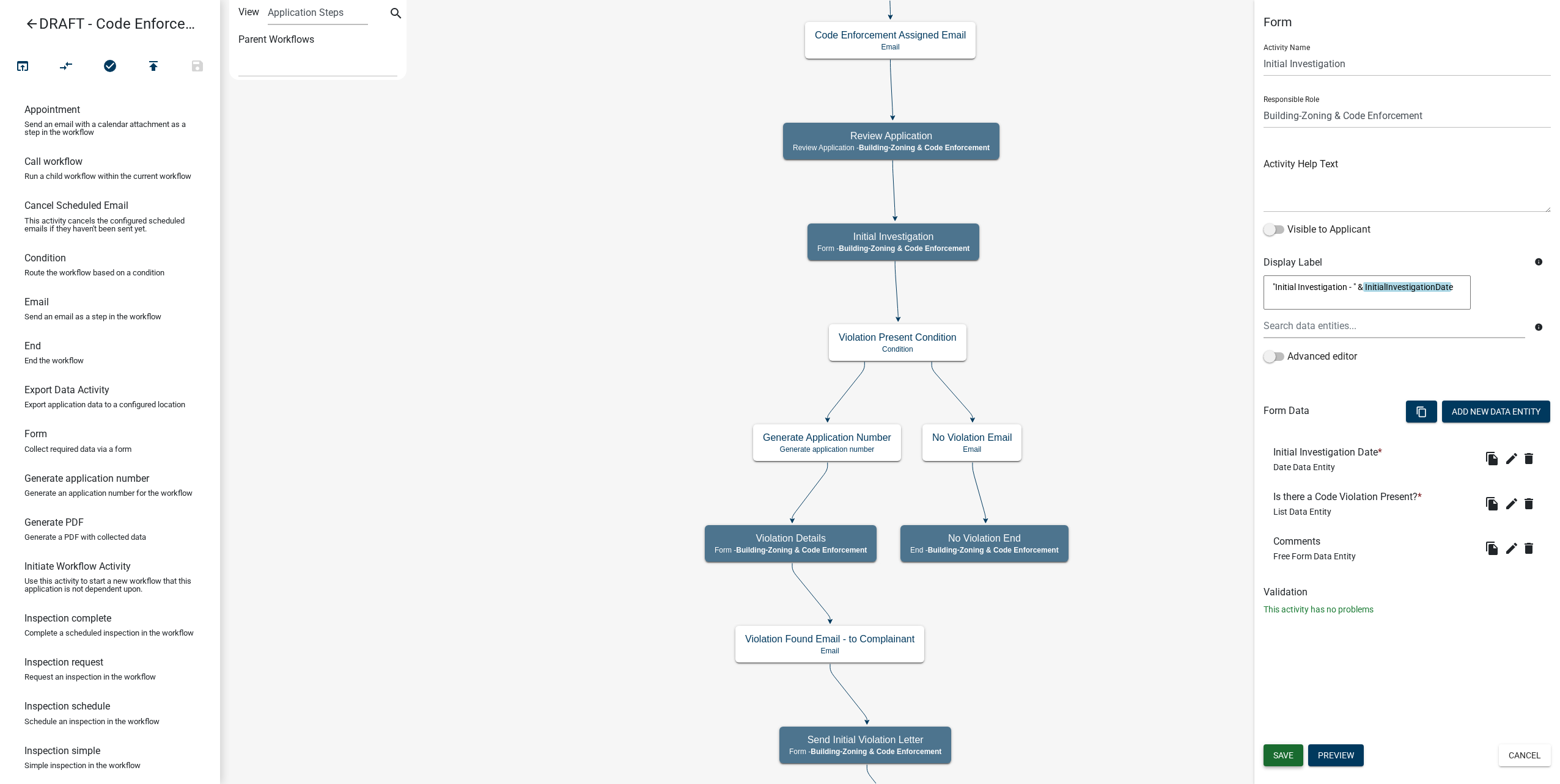
click at [1115, 694] on span "Save" at bounding box center [1283, 755] width 20 height 10
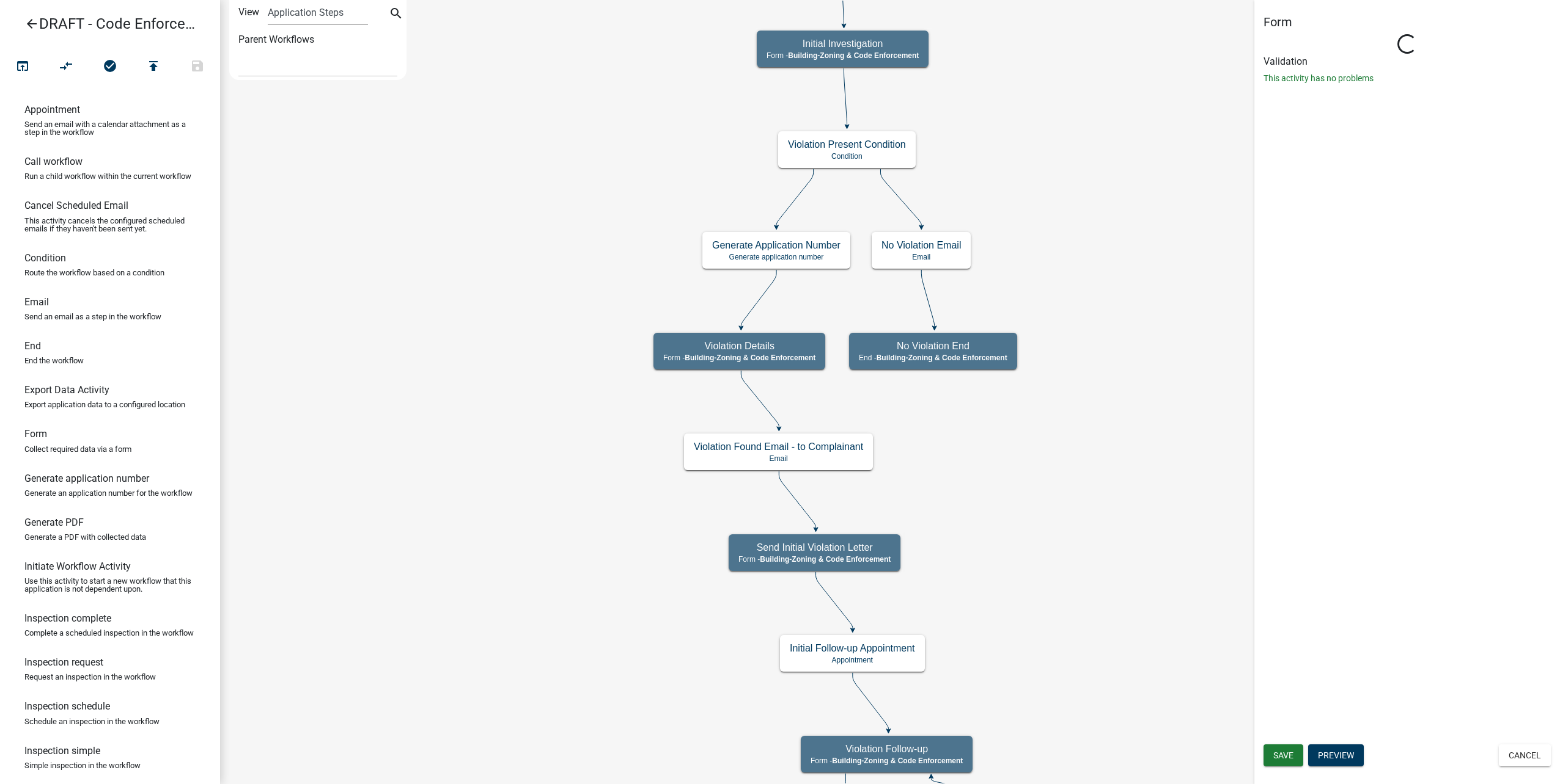
select select "AA0F0E89-27AD-4056-A8DF-C2D0F55E2258"
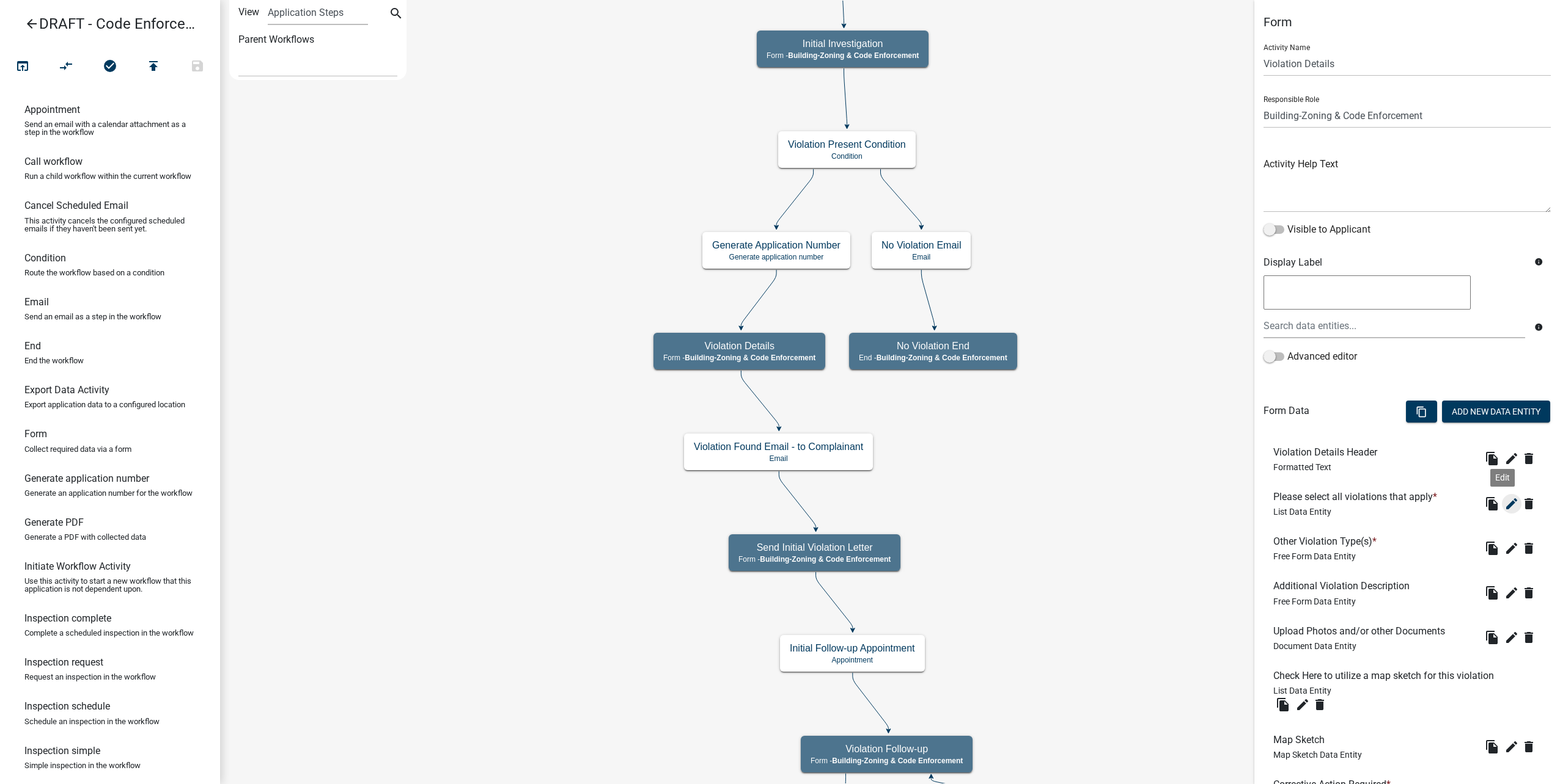
click at [1115, 505] on icon "edit" at bounding box center [1511, 504] width 14 height 14
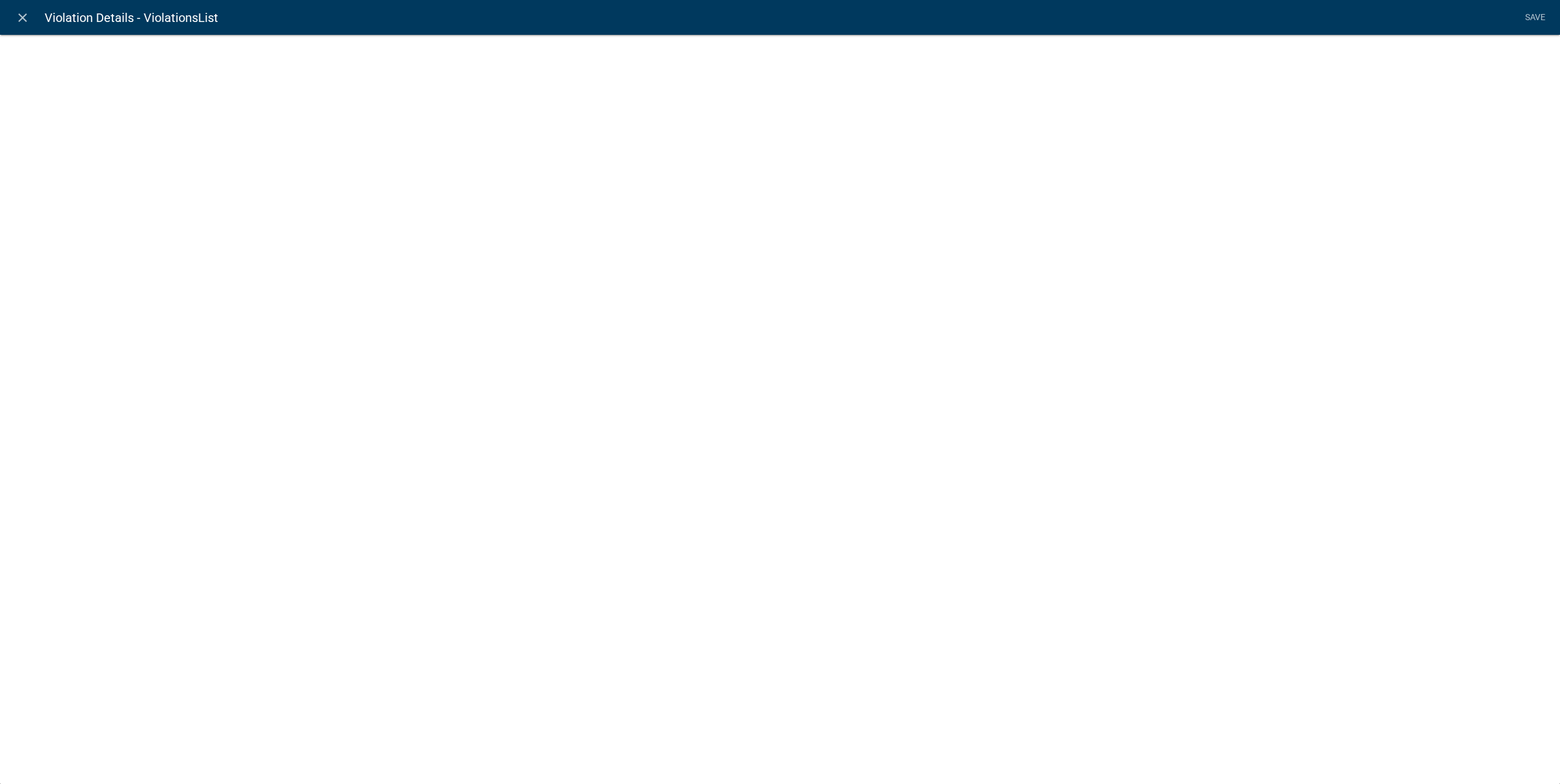
select select "list-data"
select select
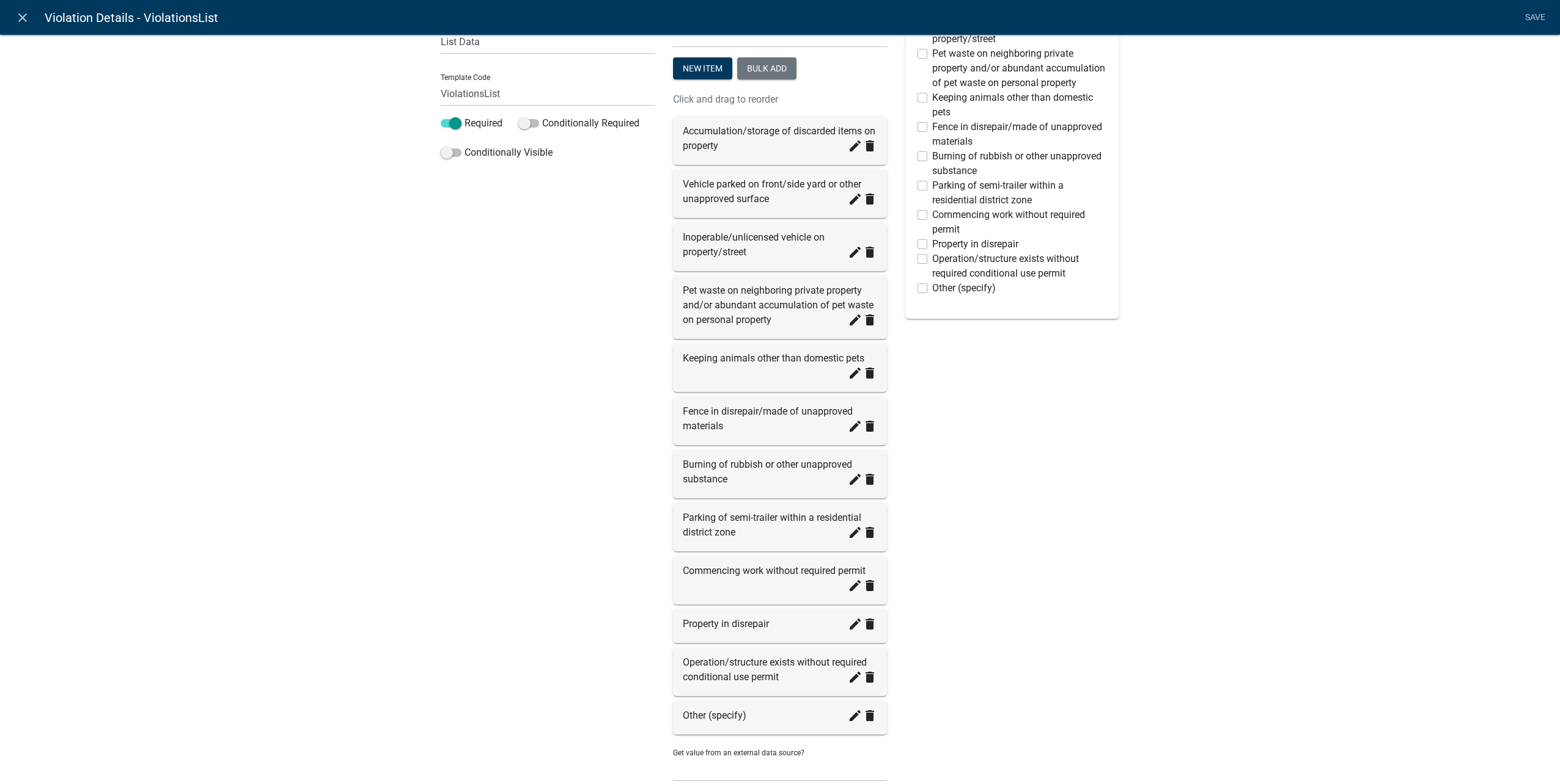
scroll to position [232, 0]
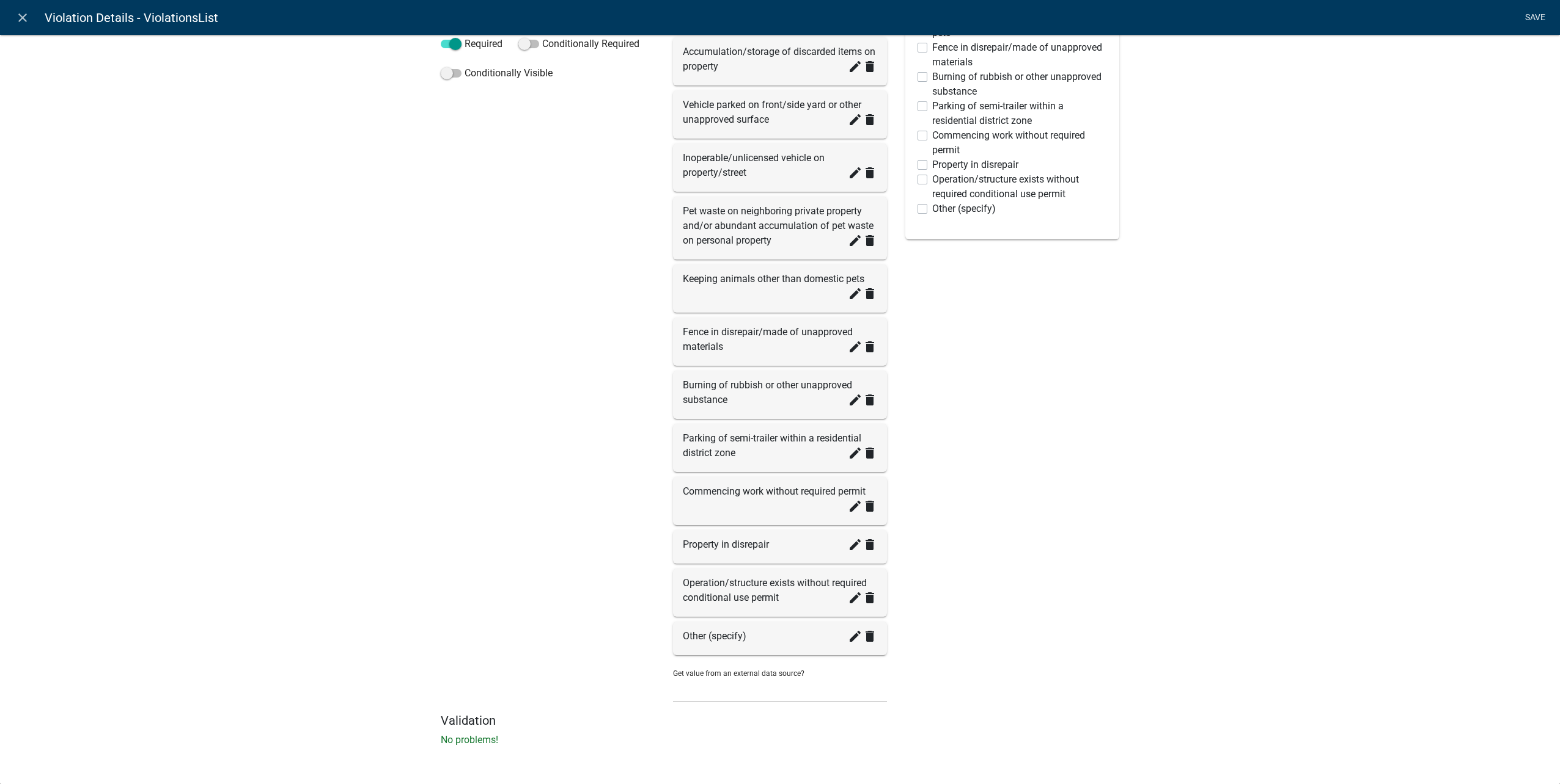
click at [1115, 17] on link "Save" at bounding box center [1535, 17] width 31 height 23
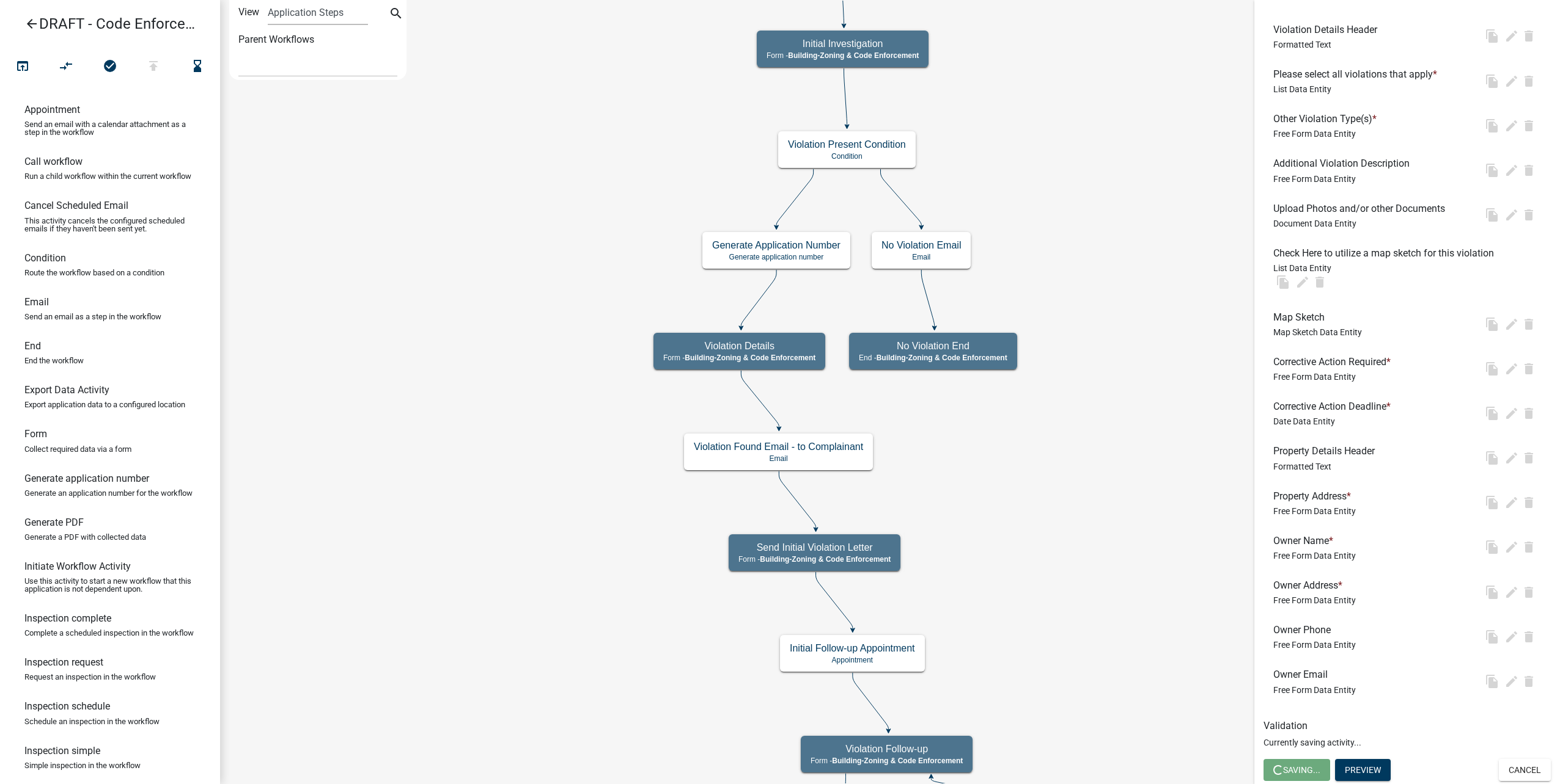
scroll to position [0, 0]
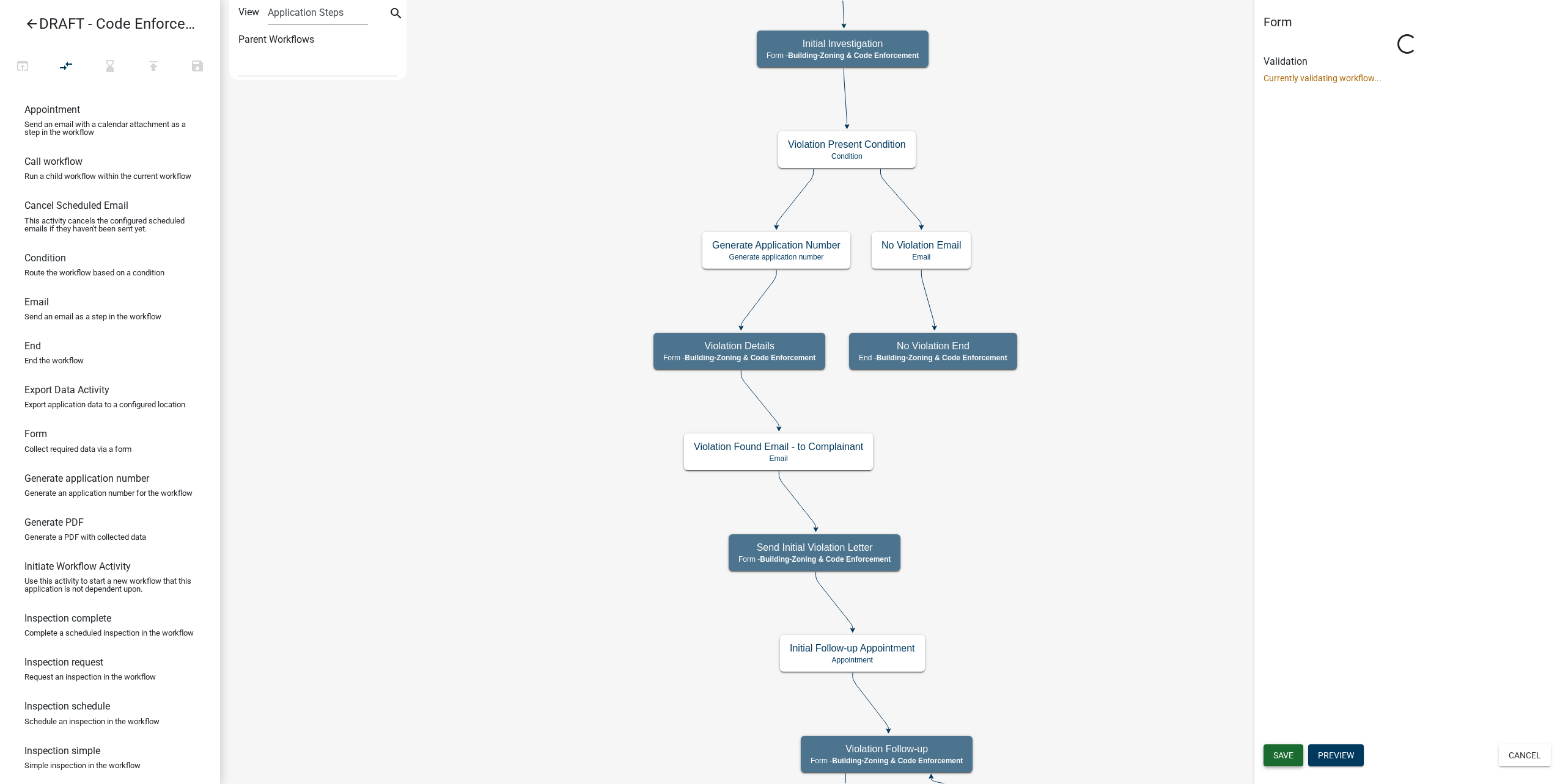
click at [1115, 694] on span "Save" at bounding box center [1283, 755] width 20 height 10
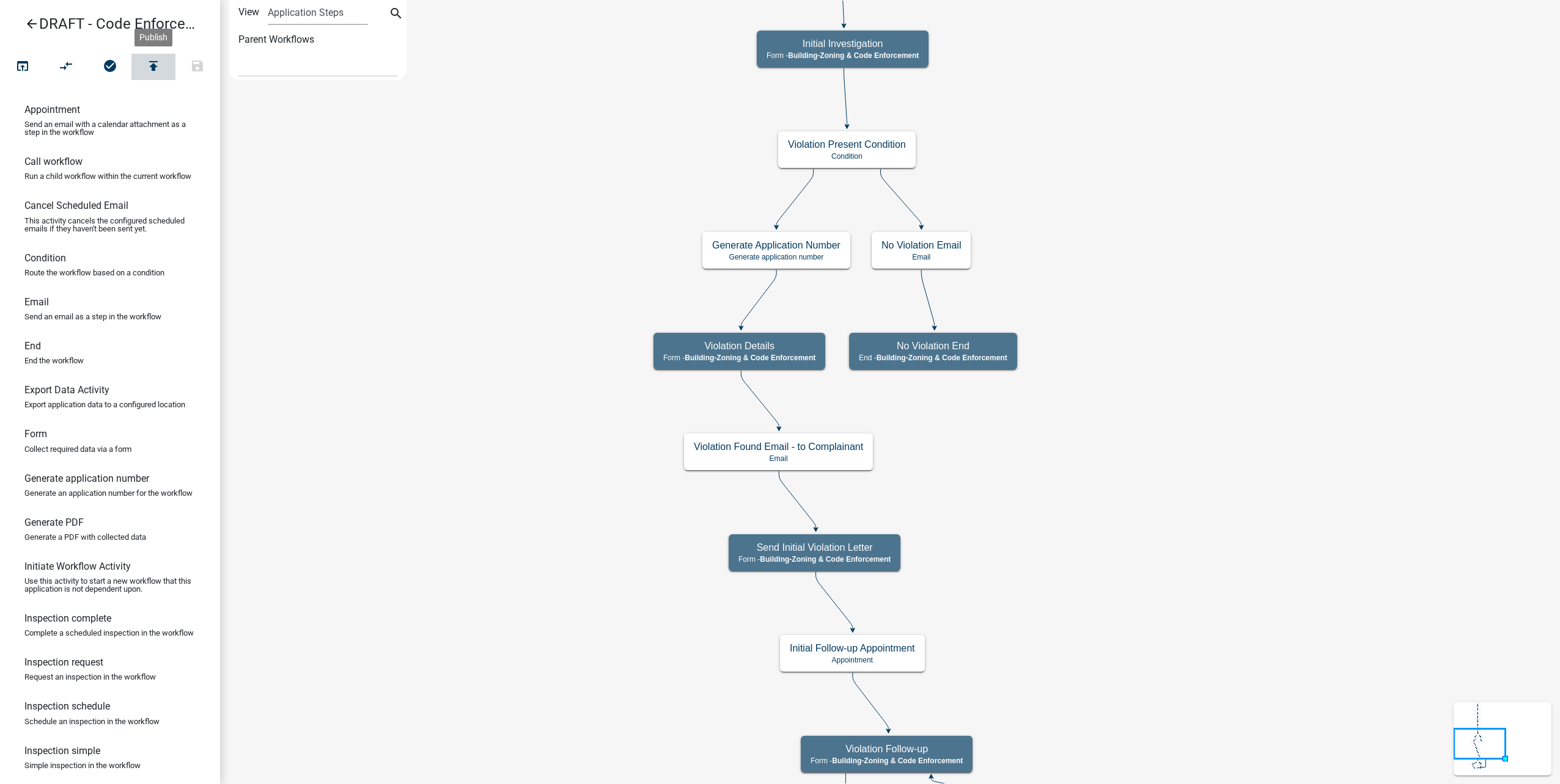
click at [151, 69] on icon "publish" at bounding box center [153, 67] width 14 height 17
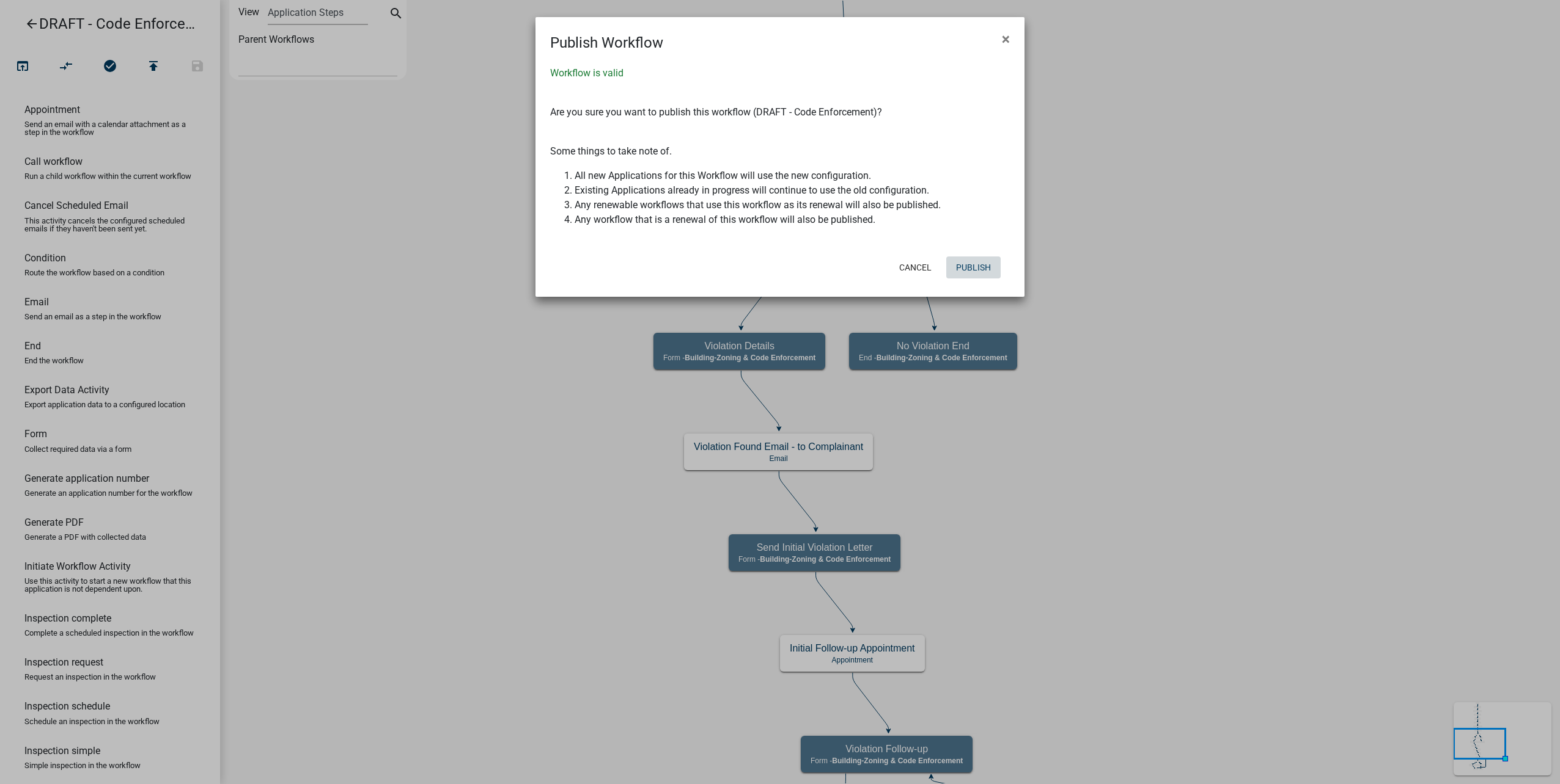
click at [971, 263] on button "Publish" at bounding box center [973, 267] width 55 height 22
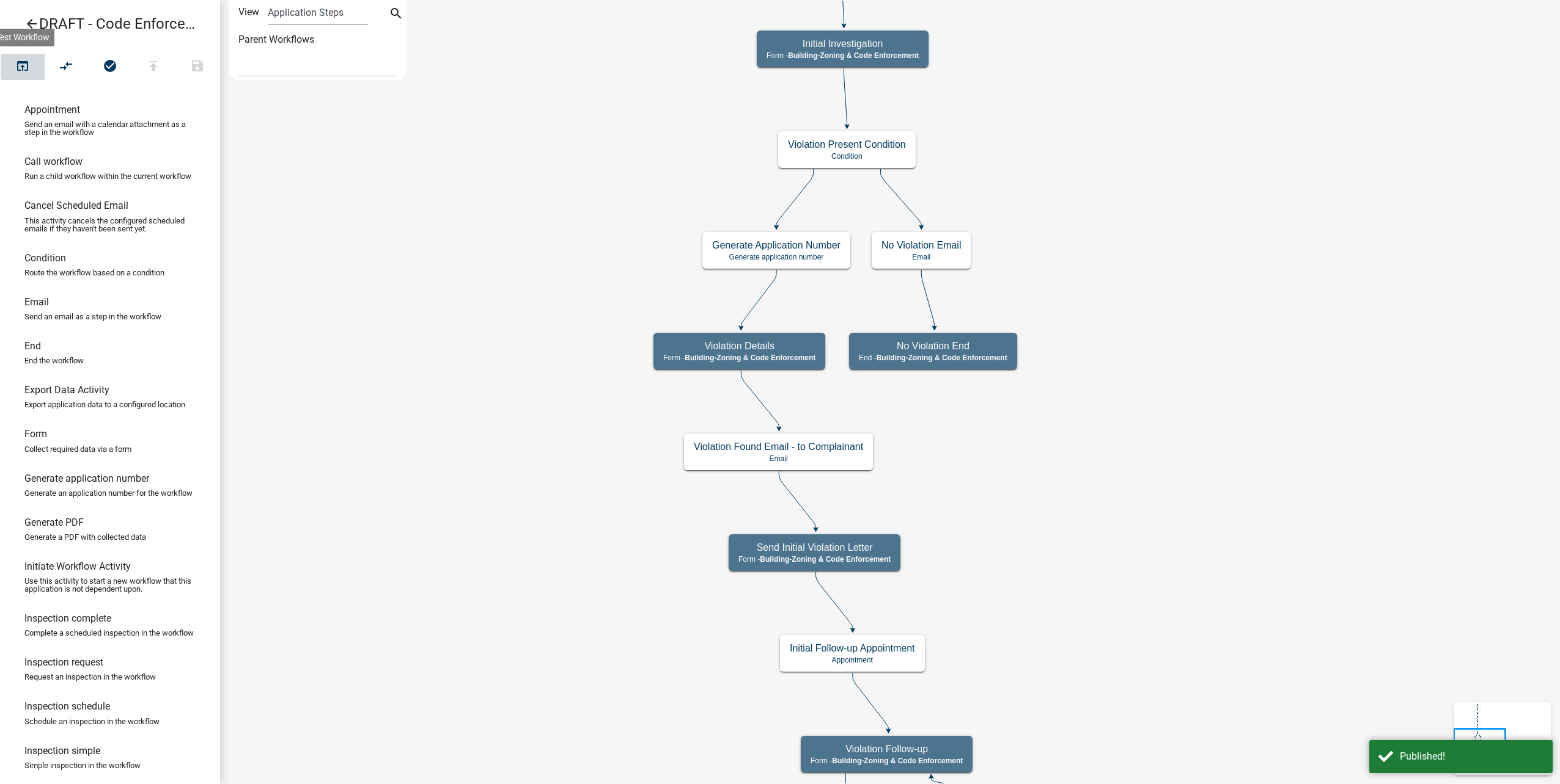
click at [33, 60] on button "open_in_browser" at bounding box center [23, 66] width 44 height 26
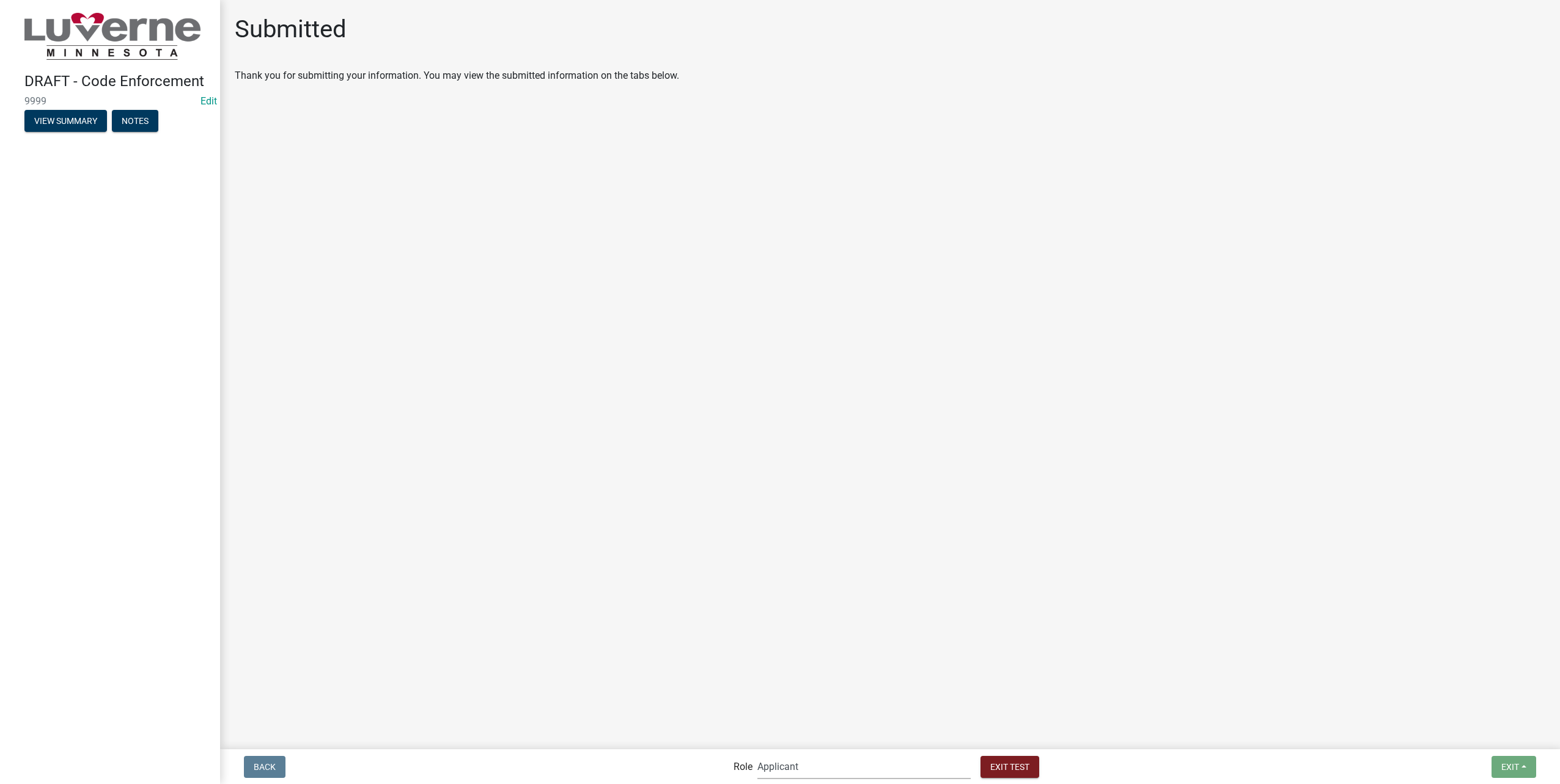
click at [885, 694] on select "Applicant Admin Front Office (info@cityofluverne.org) Building-Zoning & Code En…" at bounding box center [864, 767] width 213 height 25
select select "a2423eb9-0a2b-4d92-bf27-a9021e39dd75"
click at [782, 694] on select "Applicant Admin Front Office (info@cityofluverne.org) Building-Zoning & Code En…" at bounding box center [864, 767] width 213 height 25
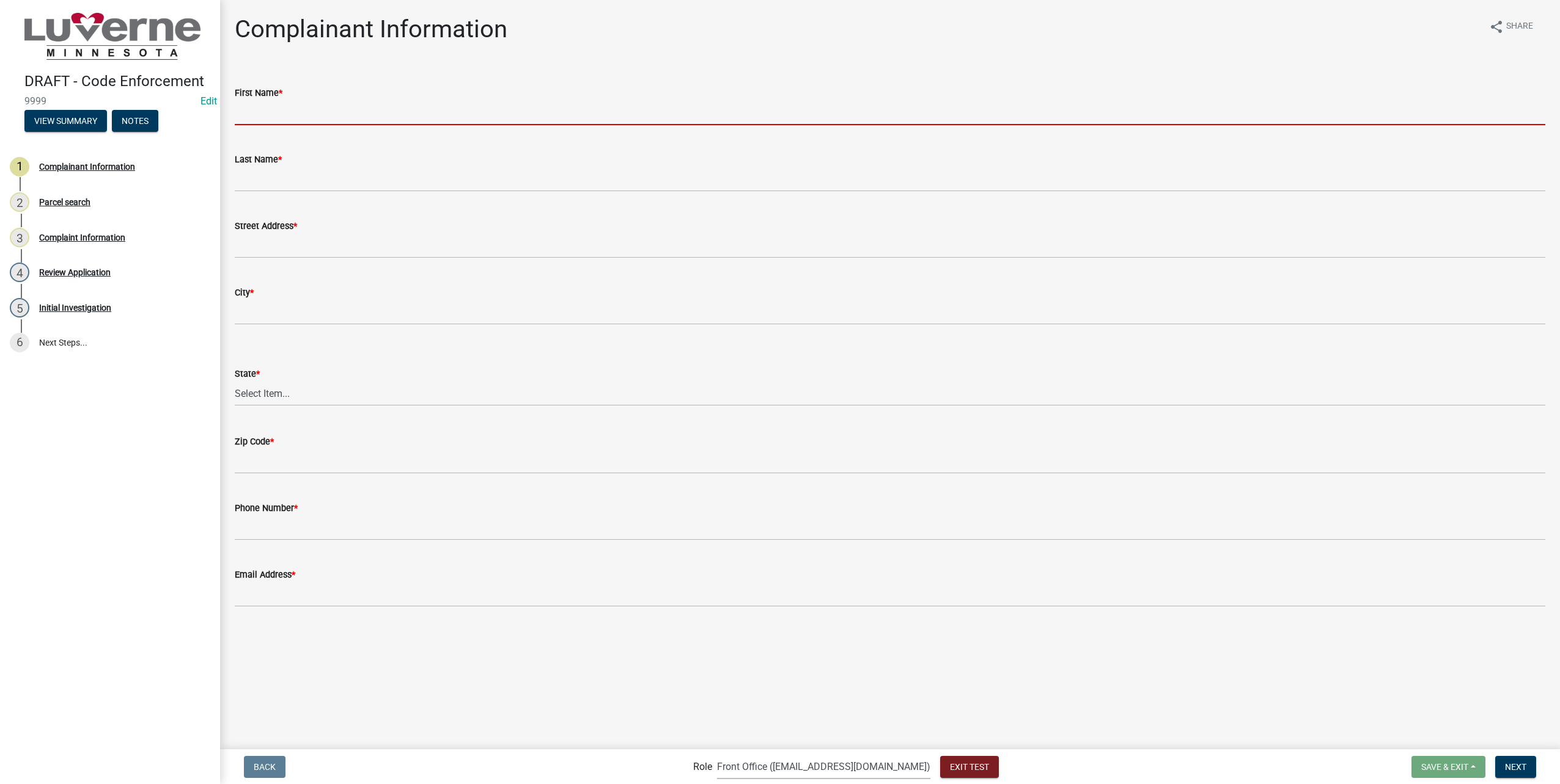
click at [327, 114] on input "First Name *" at bounding box center [890, 113] width 1310 height 25
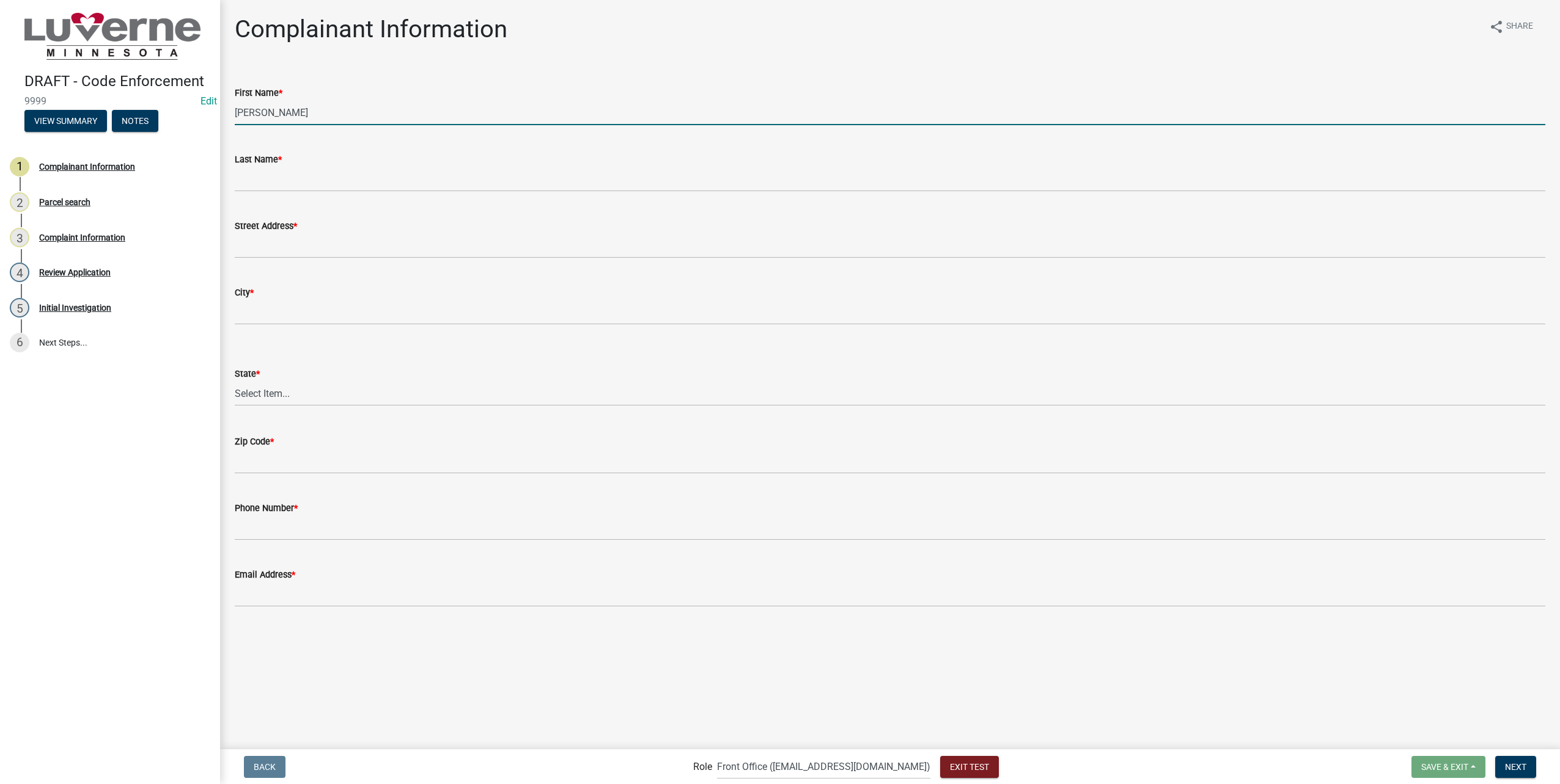
type input "[PERSON_NAME]"
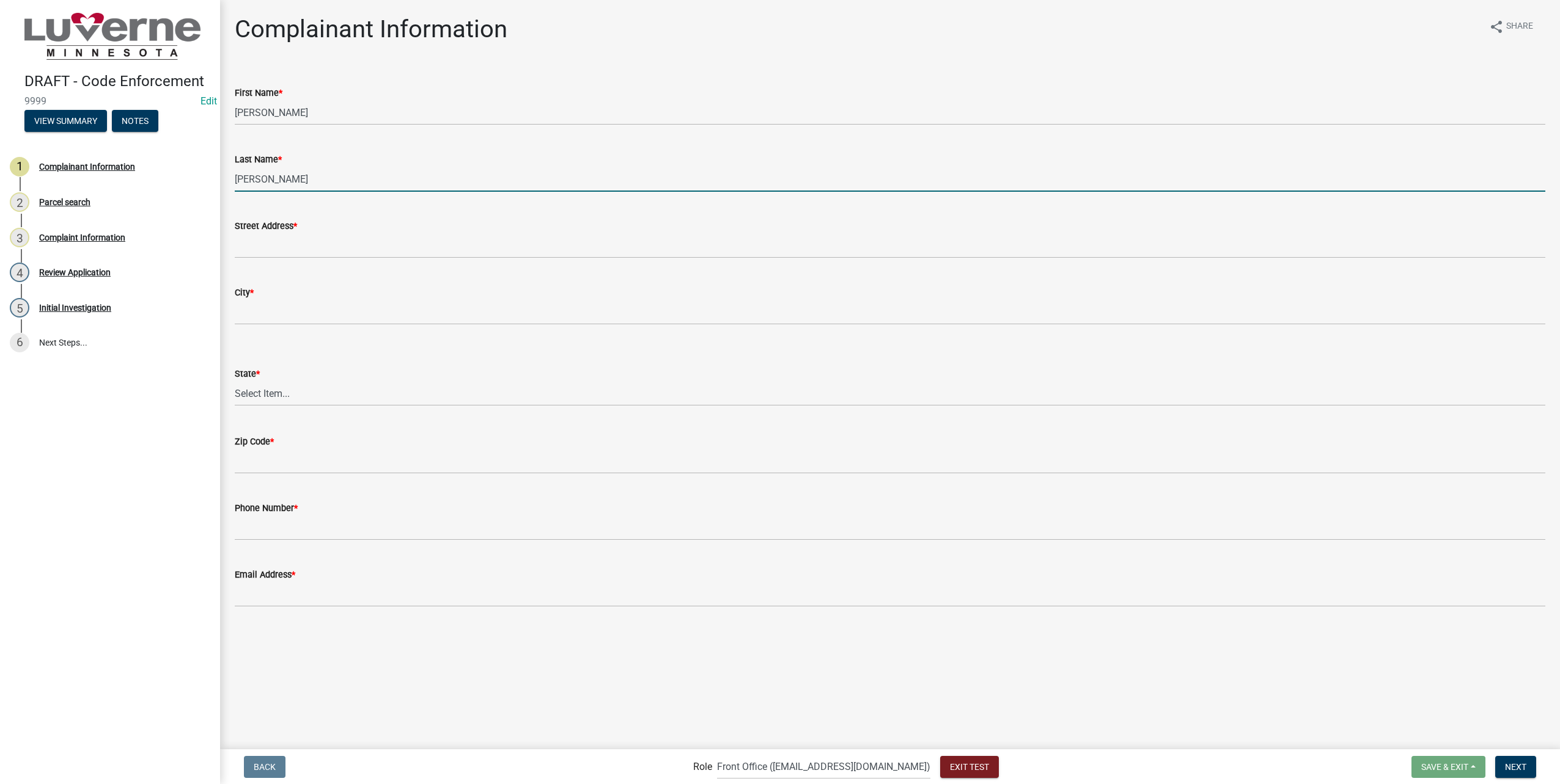
type input "[PERSON_NAME]"
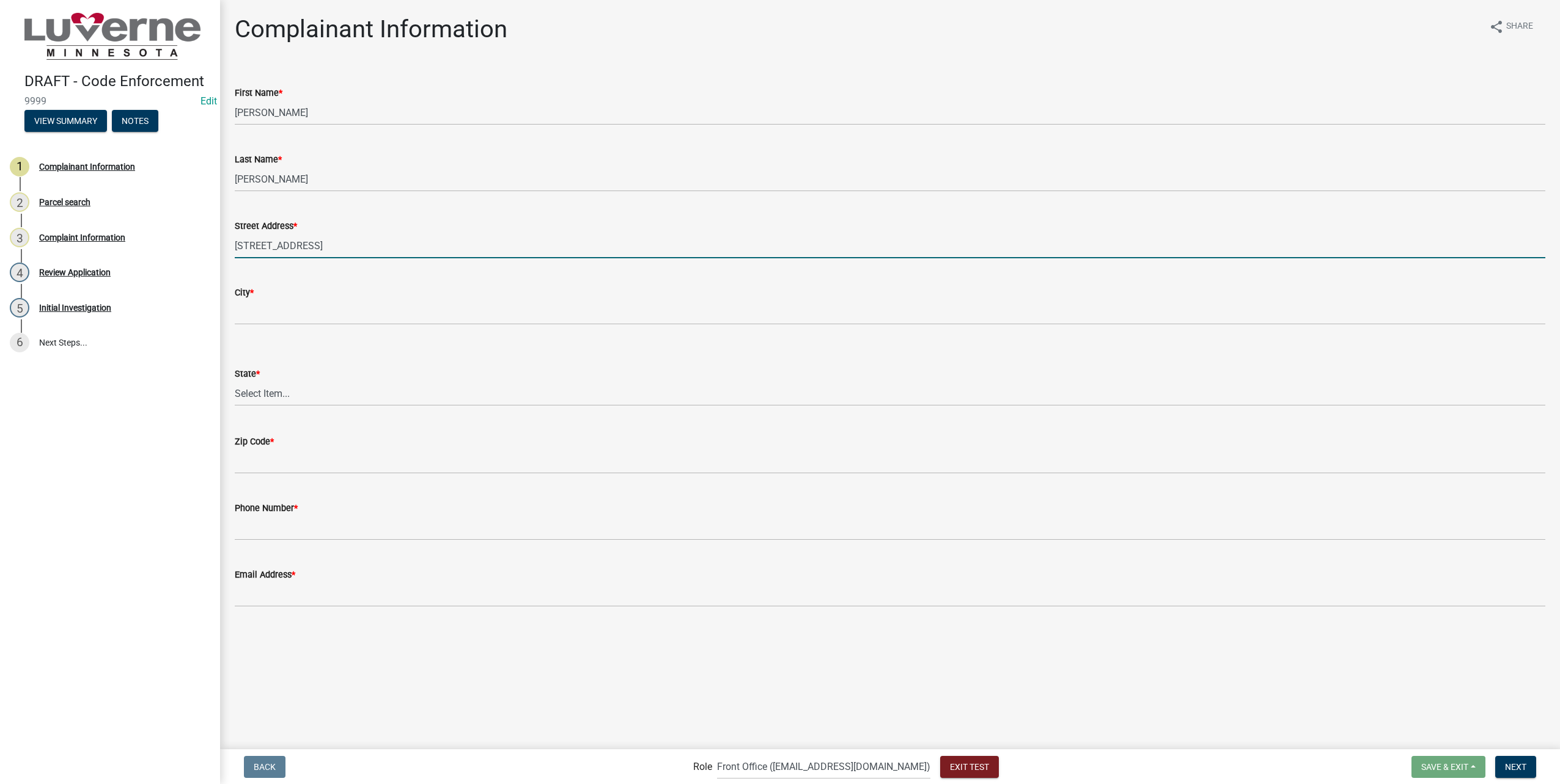
type input "[STREET_ADDRESS]"
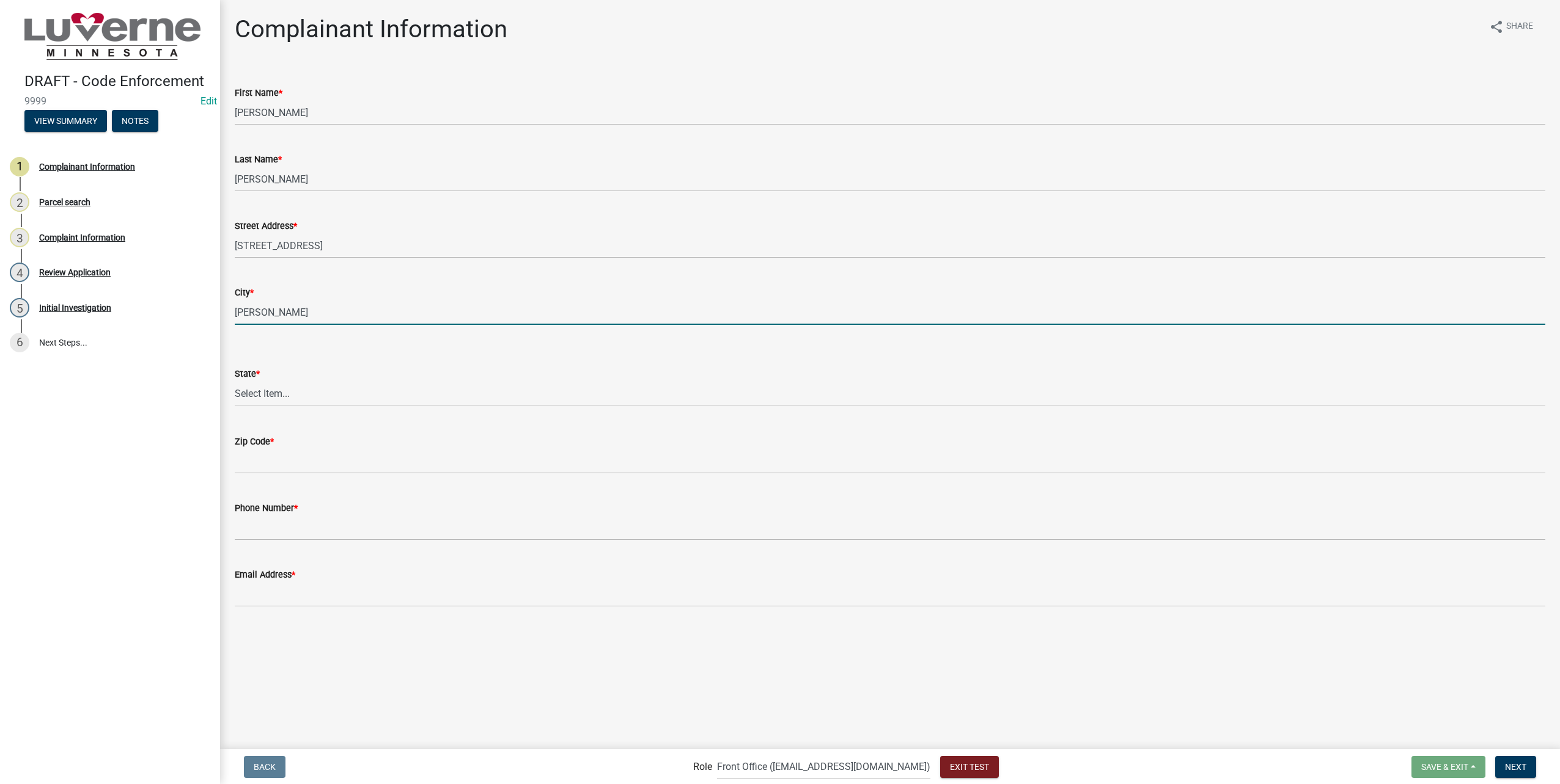
type input "[PERSON_NAME]"
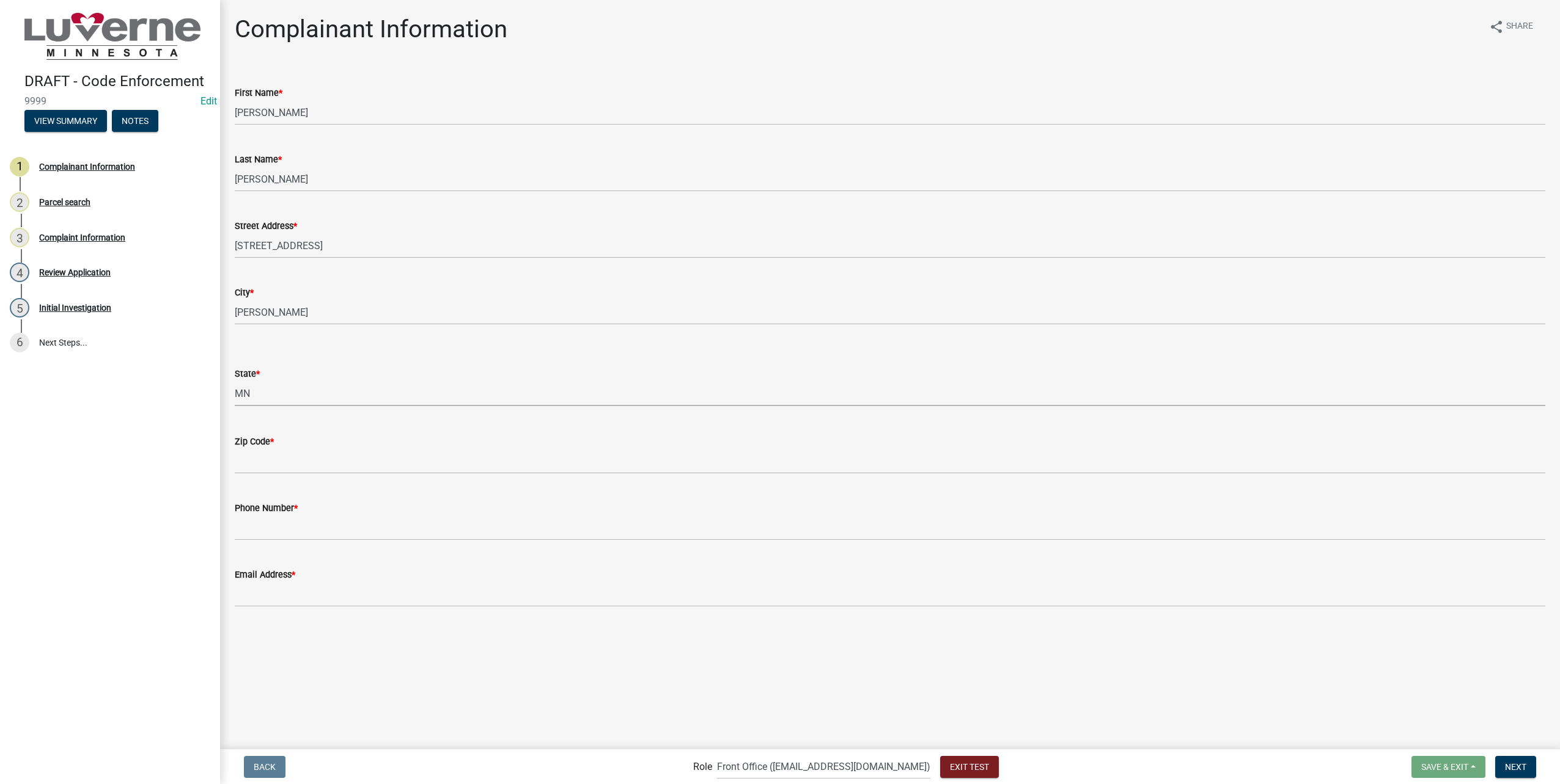
select select "8c50745b-f129-4347-8fd3-6ec1b83df8fc"
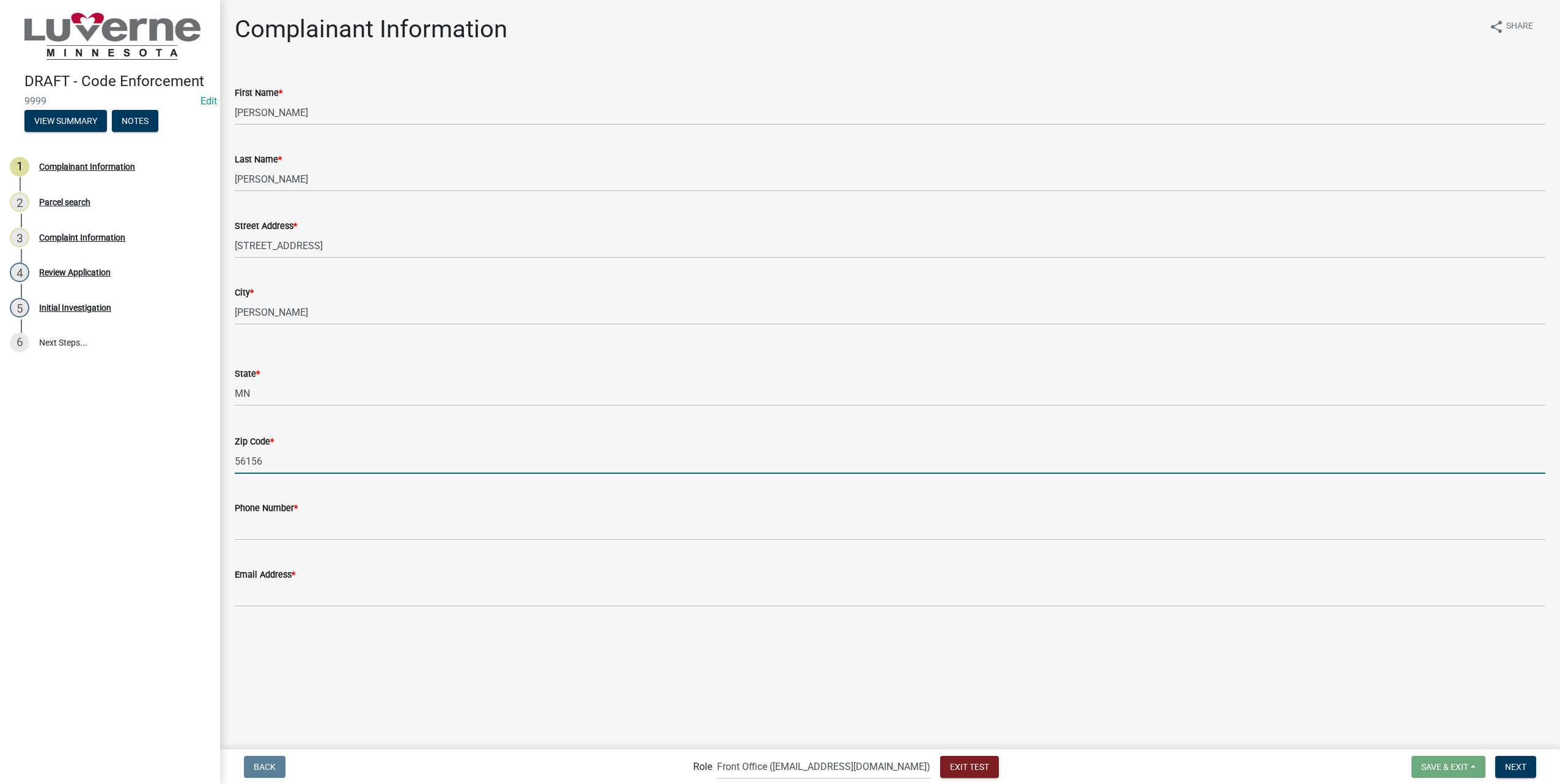
type input "56156"
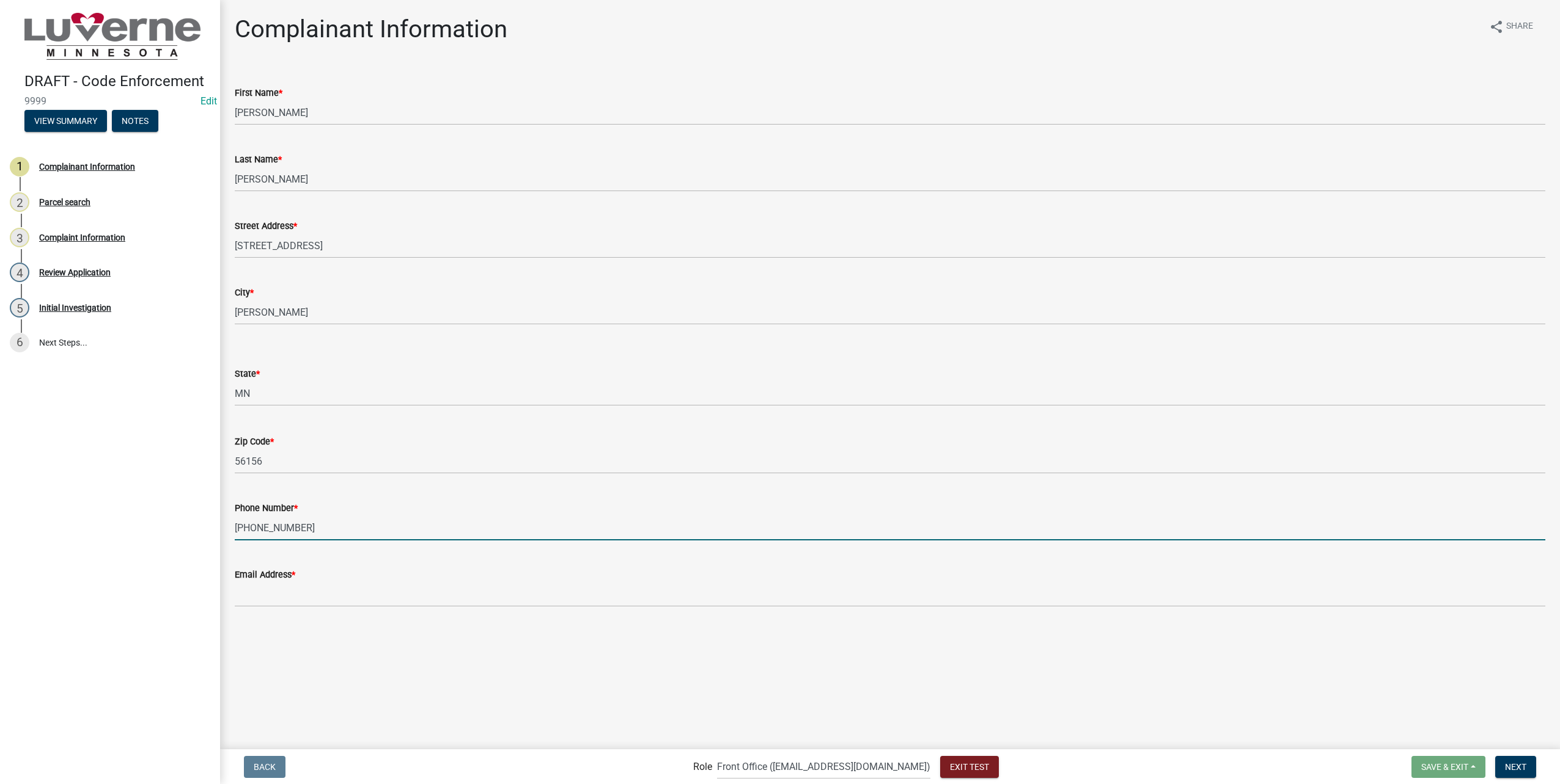
type input "[PHONE_NUMBER]"
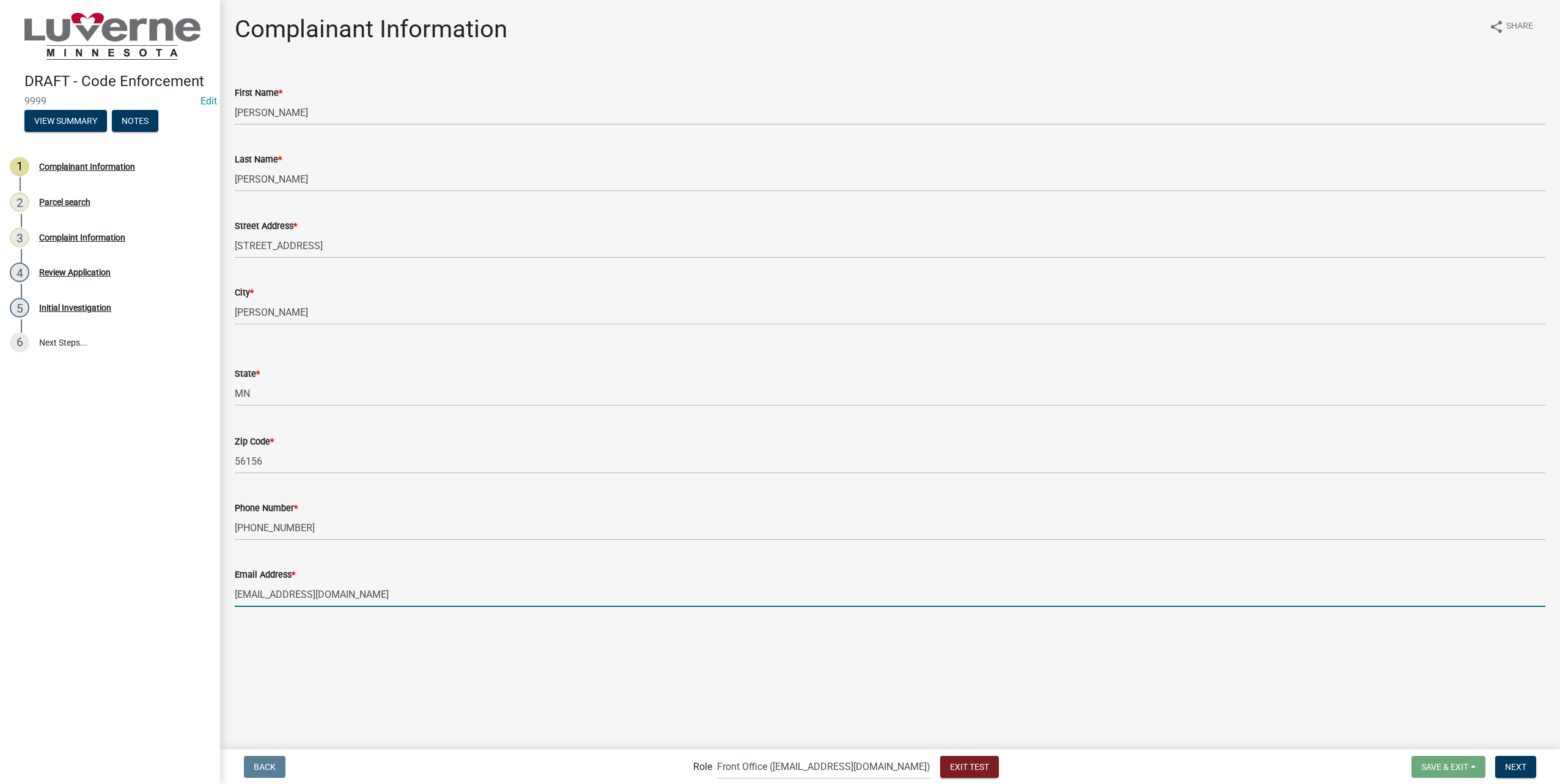
type input "[EMAIL_ADDRESS][DOMAIN_NAME]"
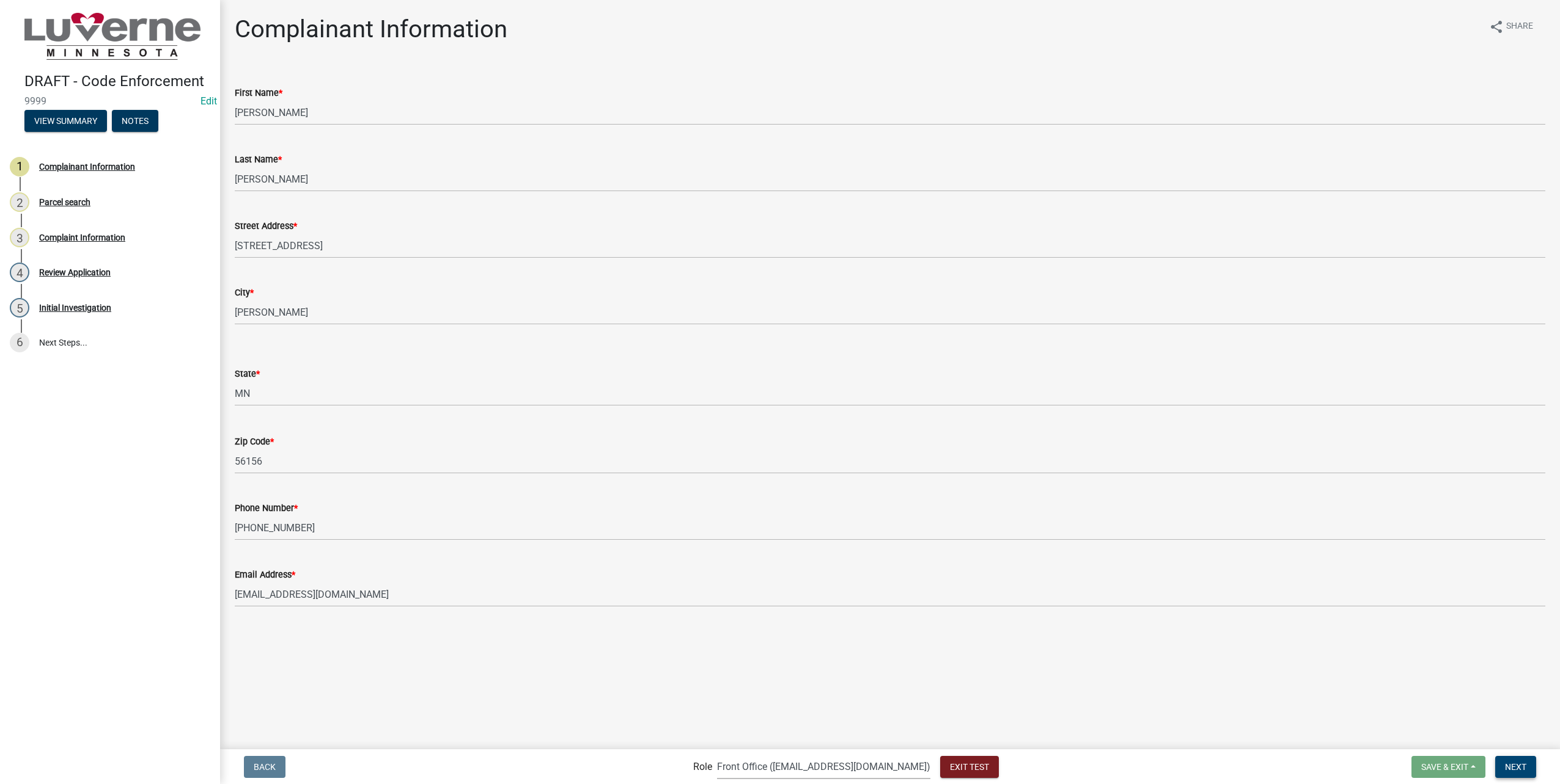
click at [1115, 694] on span "Next" at bounding box center [1515, 767] width 21 height 10
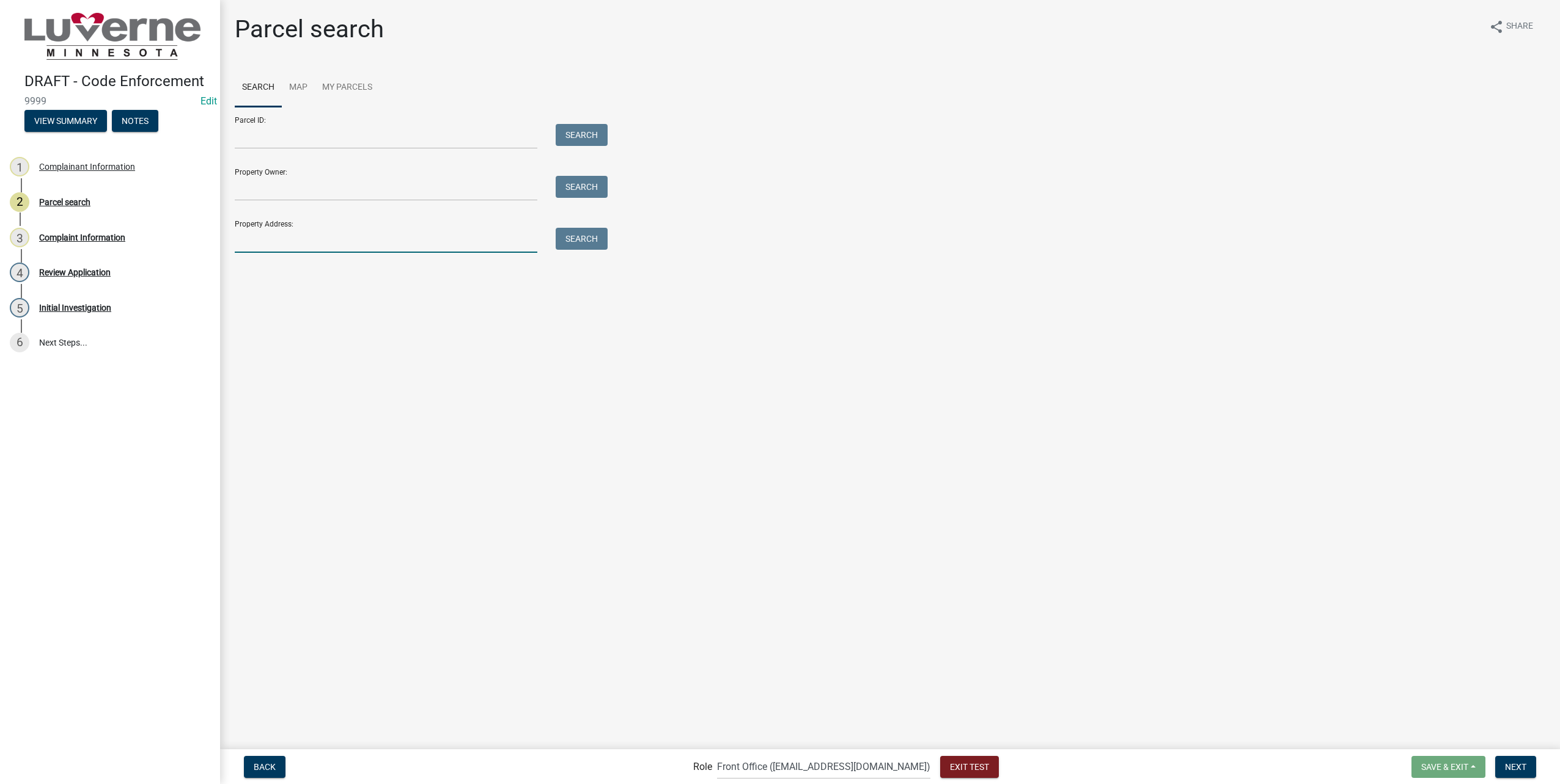
click at [317, 232] on input "Property Address:" at bounding box center [385, 240] width 302 height 25
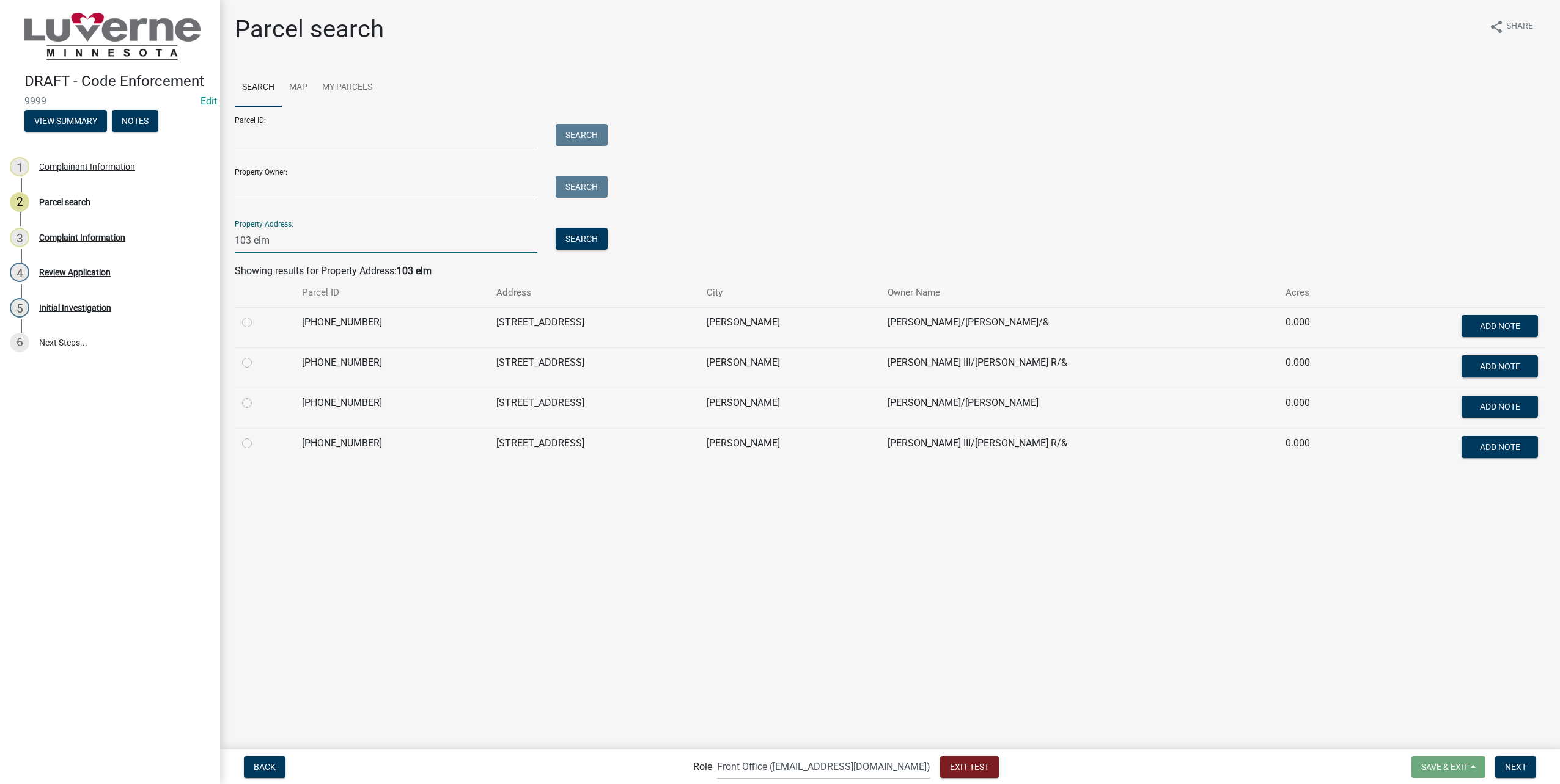
type input "103 elm"
click at [240, 362] on td at bounding box center [264, 368] width 60 height 40
click at [256, 356] on label at bounding box center [256, 356] width 0 height 0
click at [256, 361] on input "radio" at bounding box center [260, 359] width 8 height 8
radio input "true"
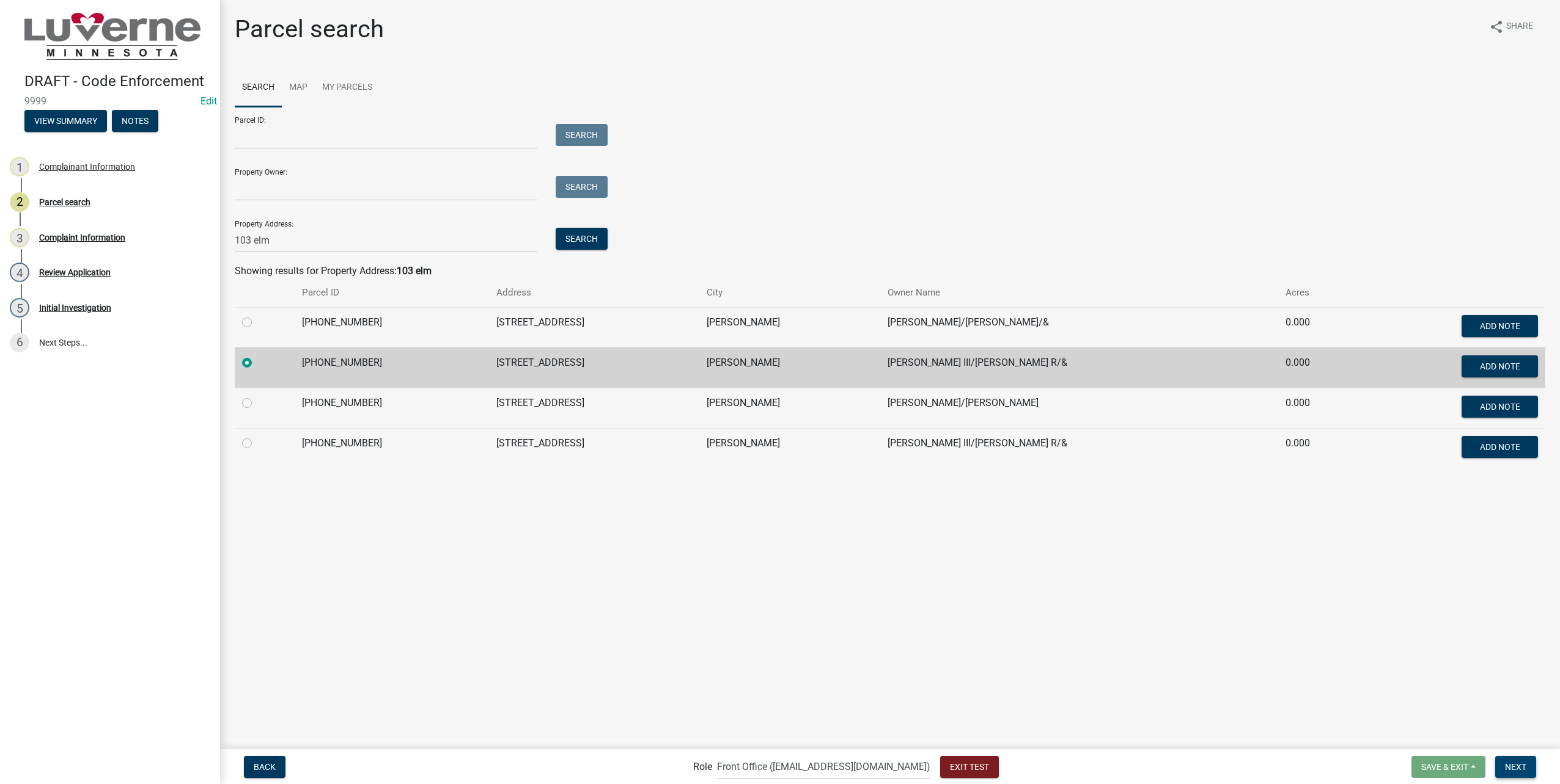
click at [1115, 694] on span "Next" at bounding box center [1515, 767] width 21 height 10
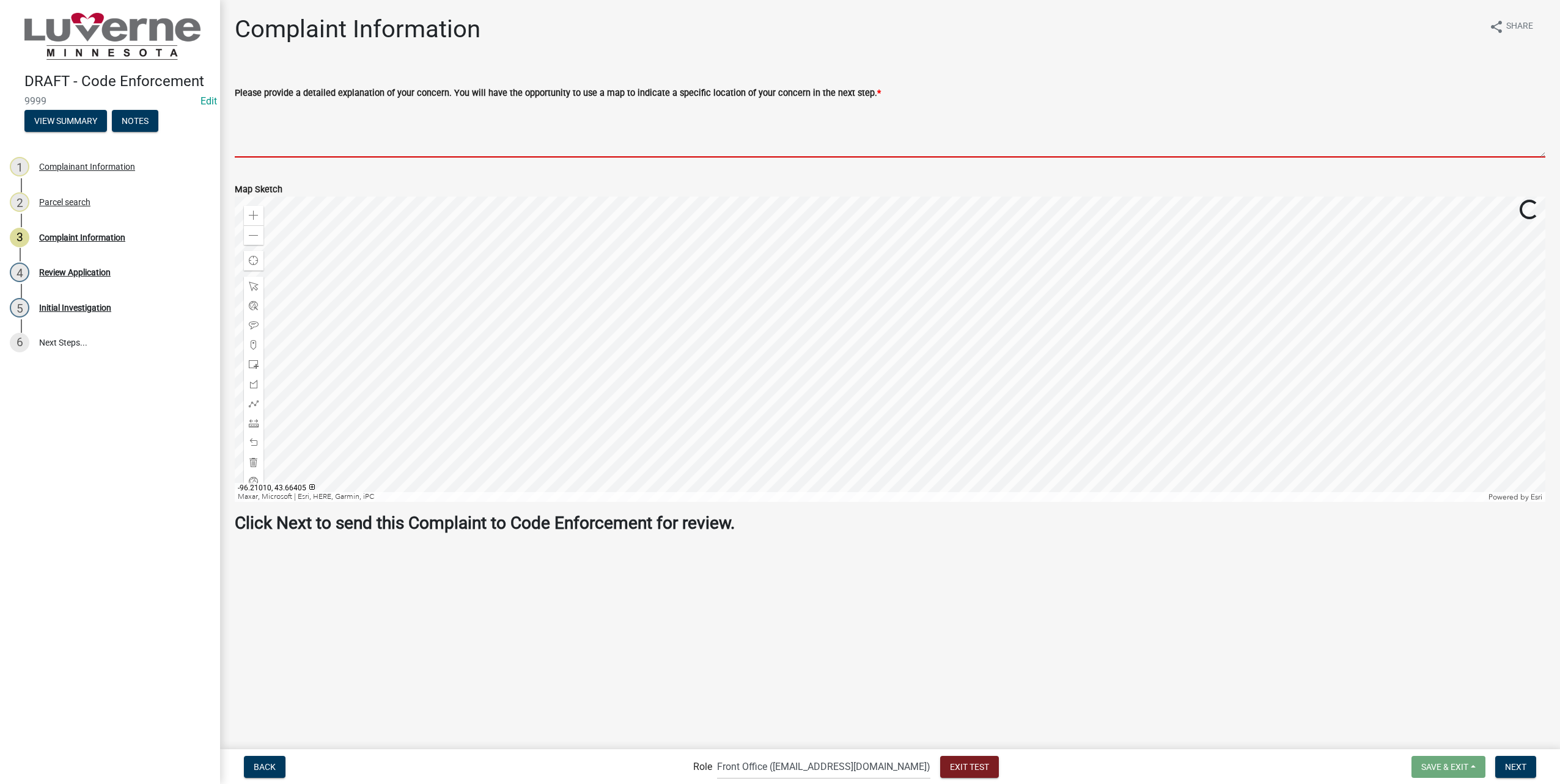
click at [553, 138] on textarea "Please provide a detailed explanation of your concern. You will have the opport…" at bounding box center [890, 129] width 1310 height 57
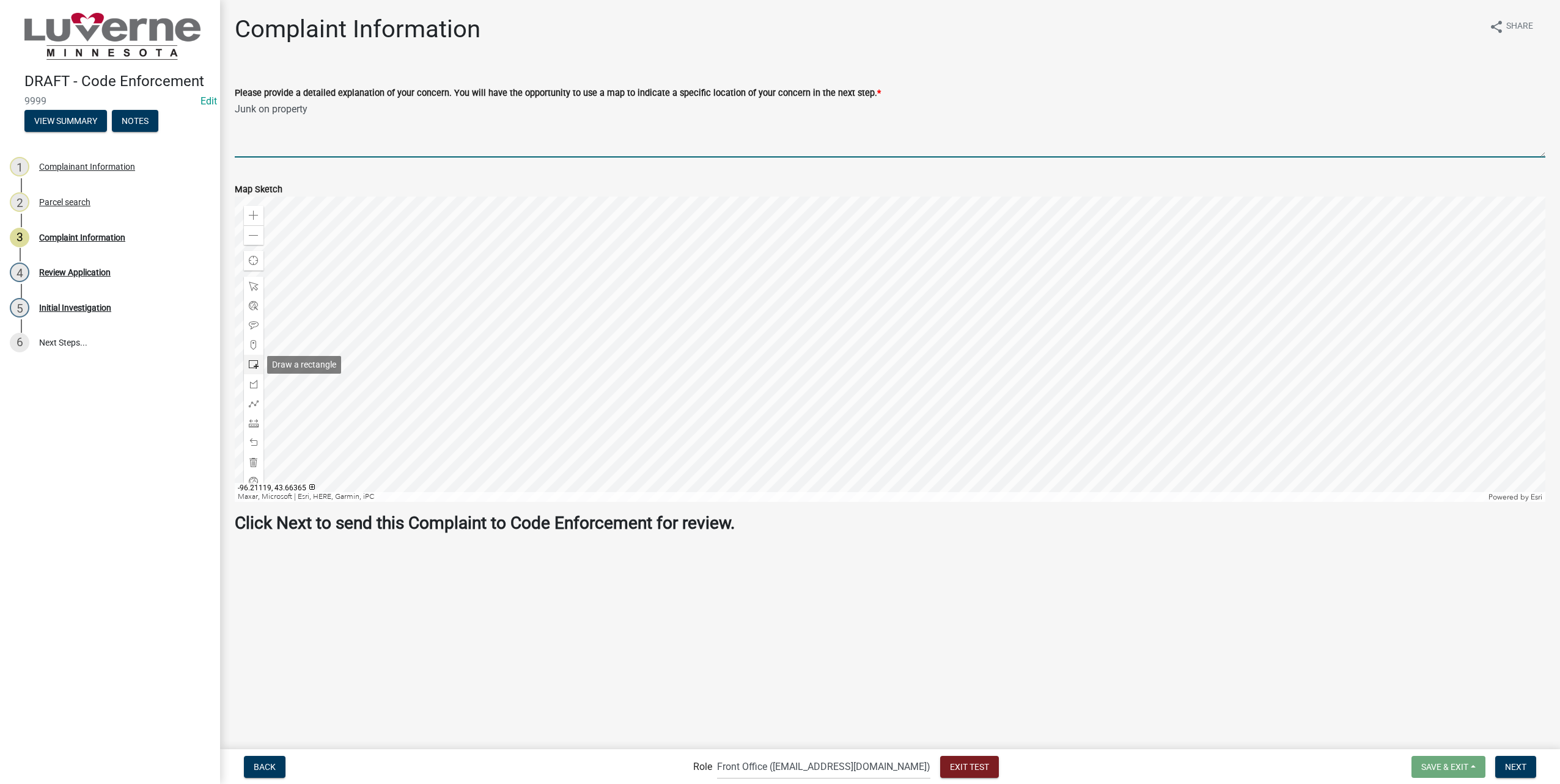
type textarea "Junk on property"
click at [252, 360] on span at bounding box center [253, 364] width 10 height 10
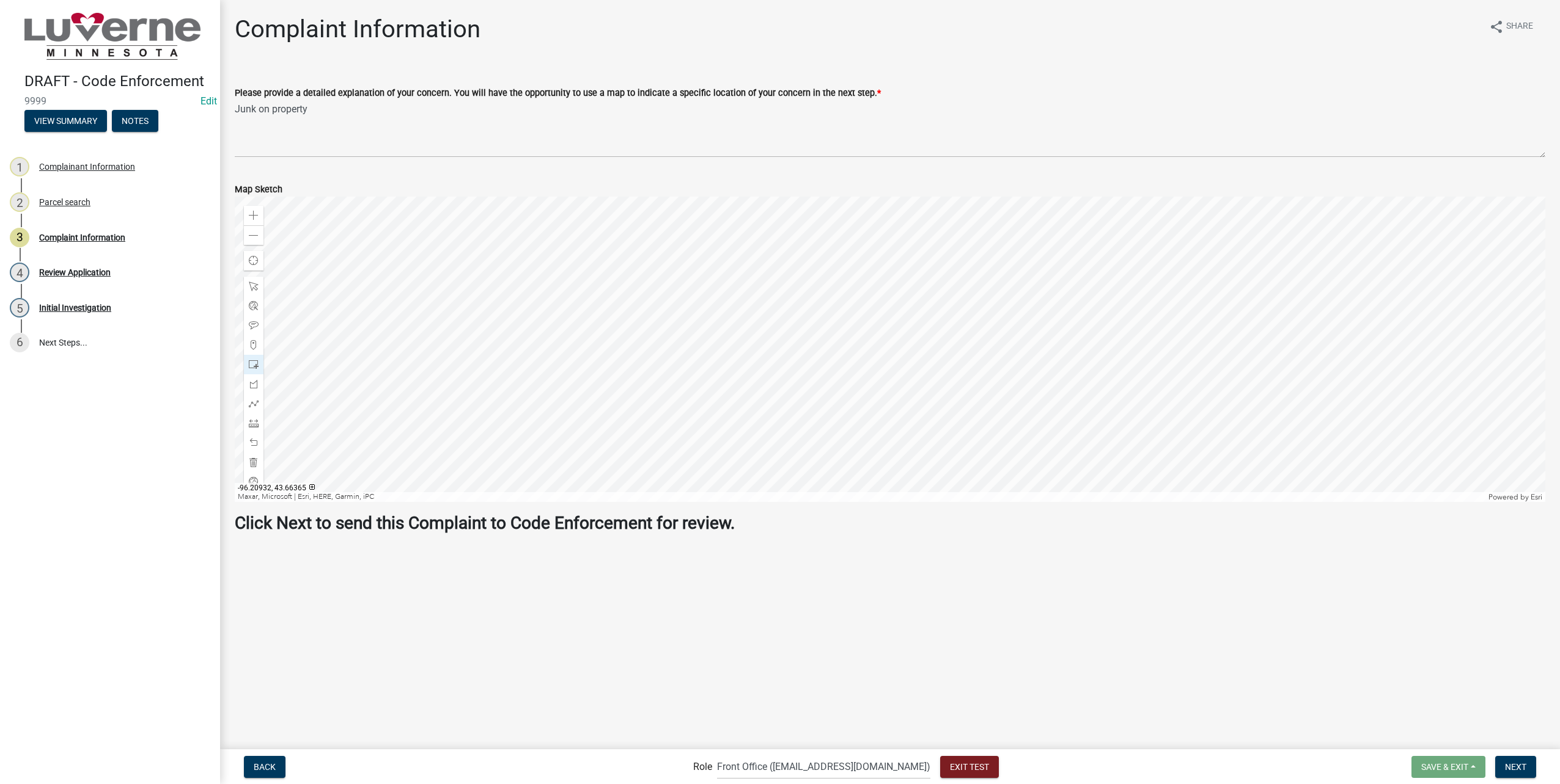
click at [846, 416] on div at bounding box center [890, 350] width 1310 height 306
click at [1115, 694] on button "Next" at bounding box center [1515, 767] width 41 height 22
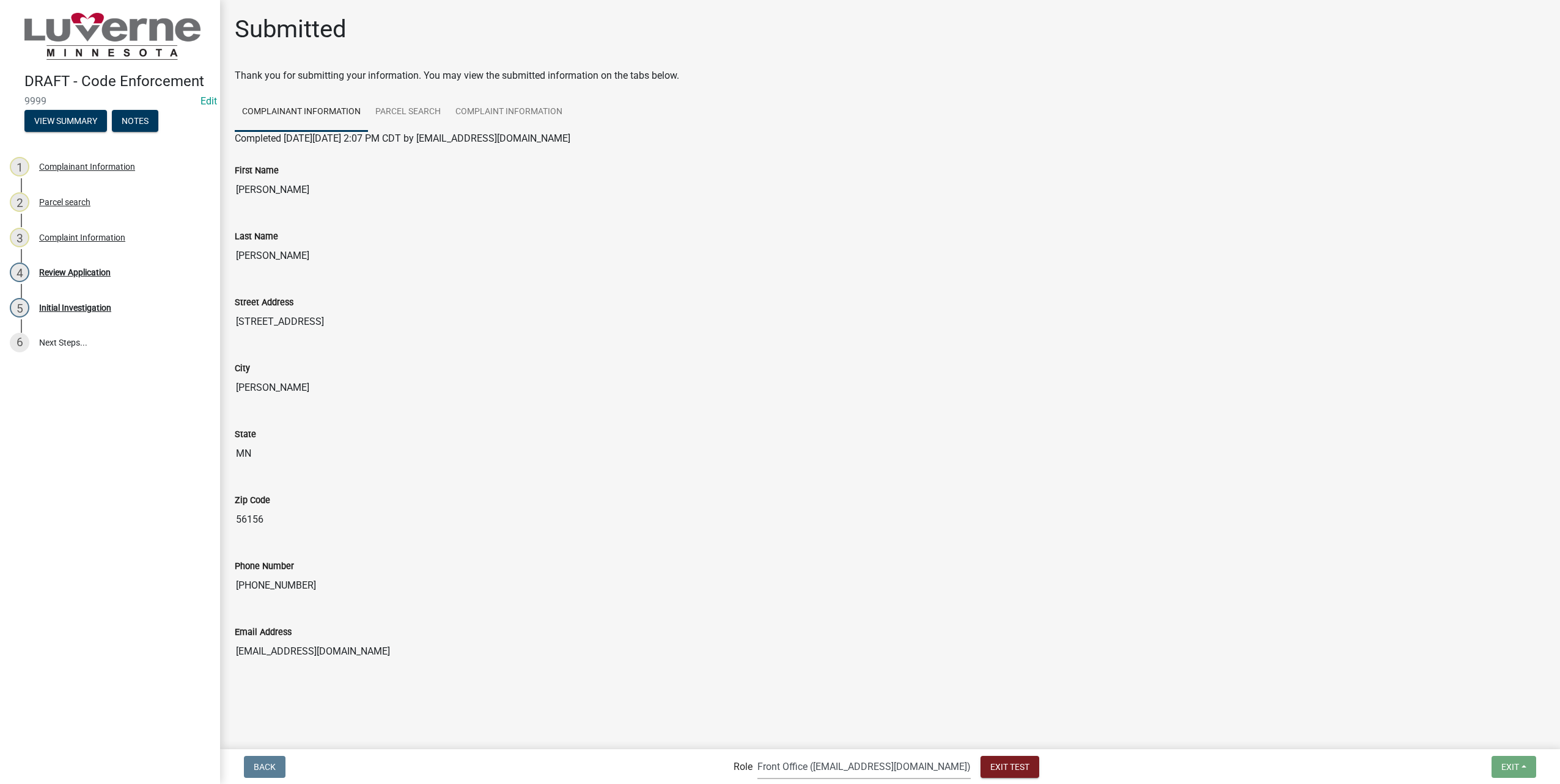
click at [825, 694] on select "Applicant Admin Front Office (info@cityofluverne.org) Building-Zoning & Code En…" at bounding box center [864, 767] width 213 height 25
select select "aa0f0e89-27ad-4056-a8df-c2d0f55e2258"
click at [782, 694] on select "Applicant Admin Front Office (info@cityofluverne.org) Building-Zoning & Code En…" at bounding box center [864, 767] width 213 height 25
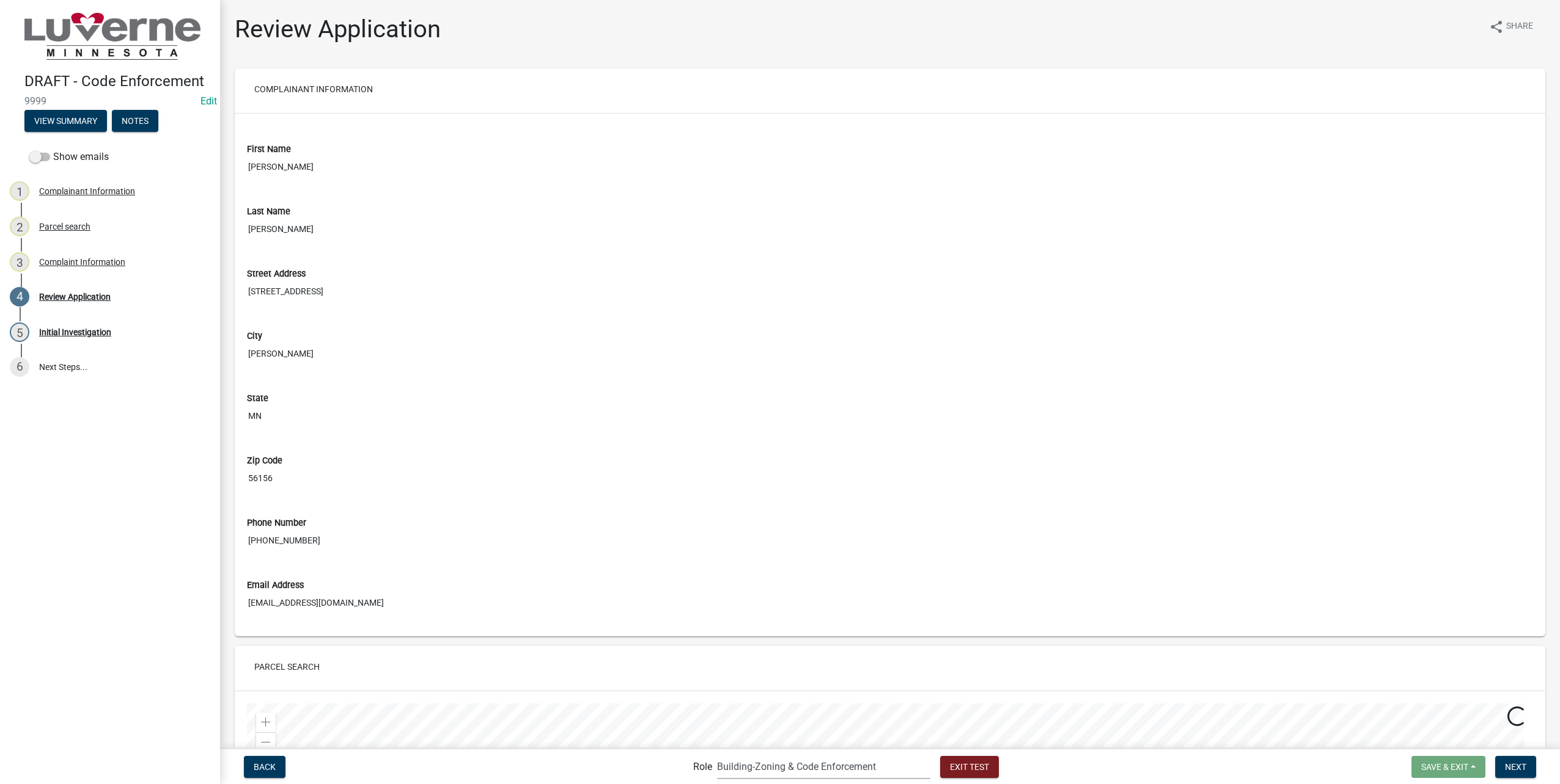
scroll to position [918, 0]
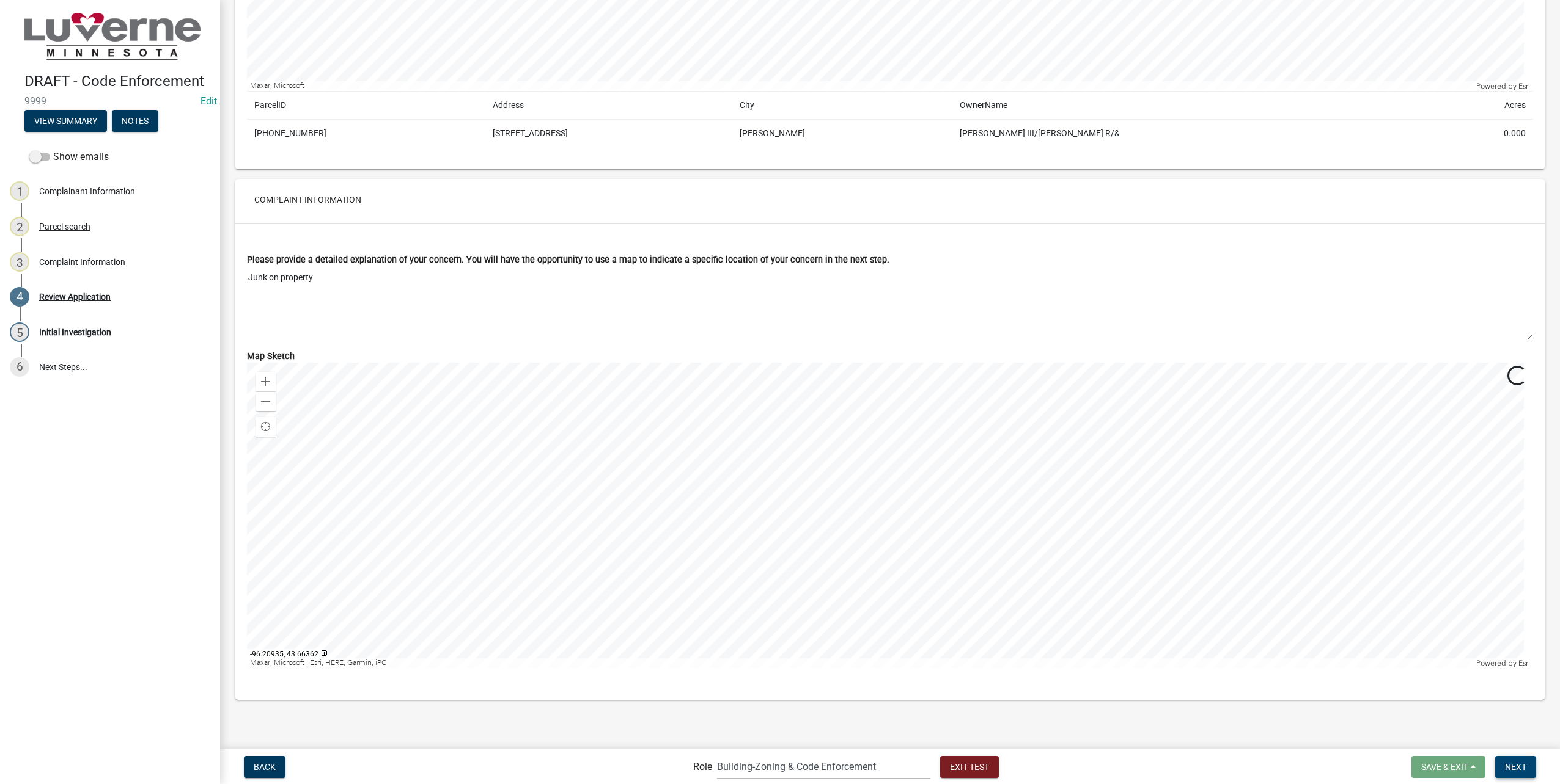
click at [1115, 694] on button "Next" at bounding box center [1515, 767] width 41 height 22
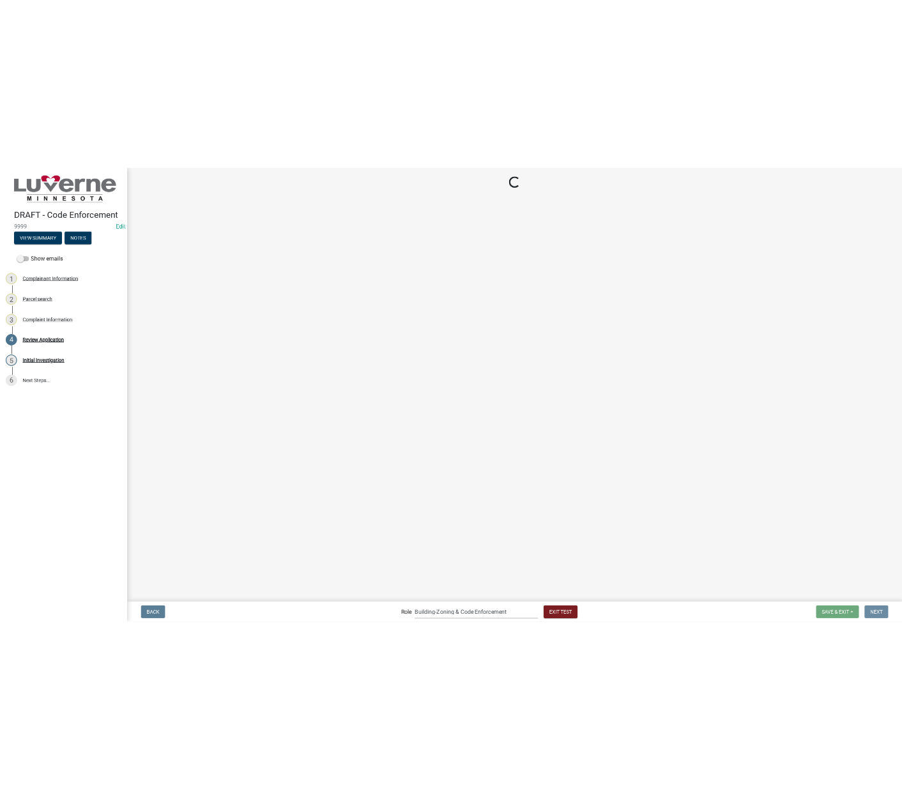
scroll to position [0, 0]
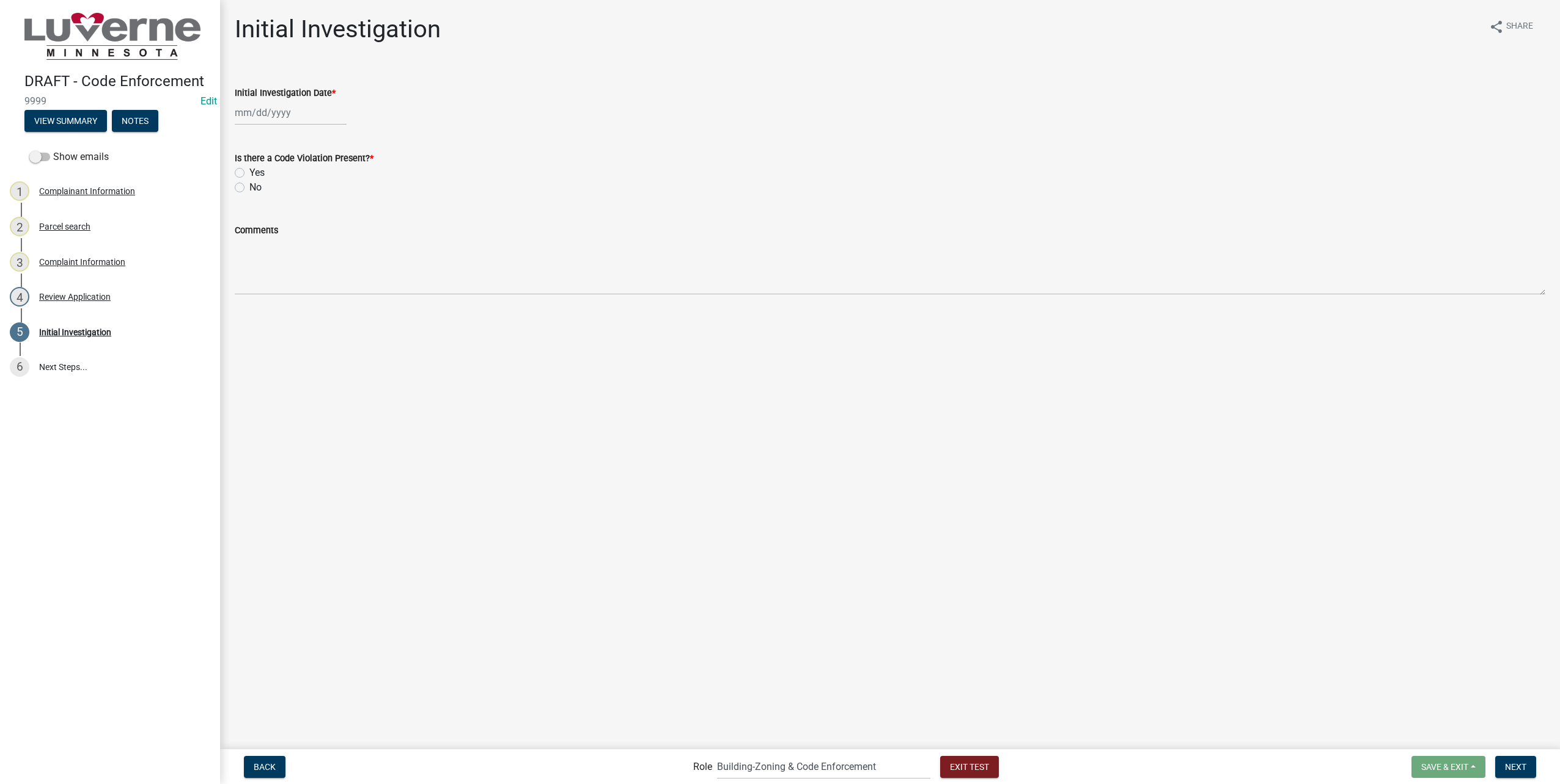
click at [250, 170] on label "Yes" at bounding box center [257, 172] width 15 height 14
click at [250, 170] on input "Yes" at bounding box center [253, 169] width 8 height 8
radio input "true"
click at [270, 113] on div at bounding box center [290, 113] width 112 height 25
select select "8"
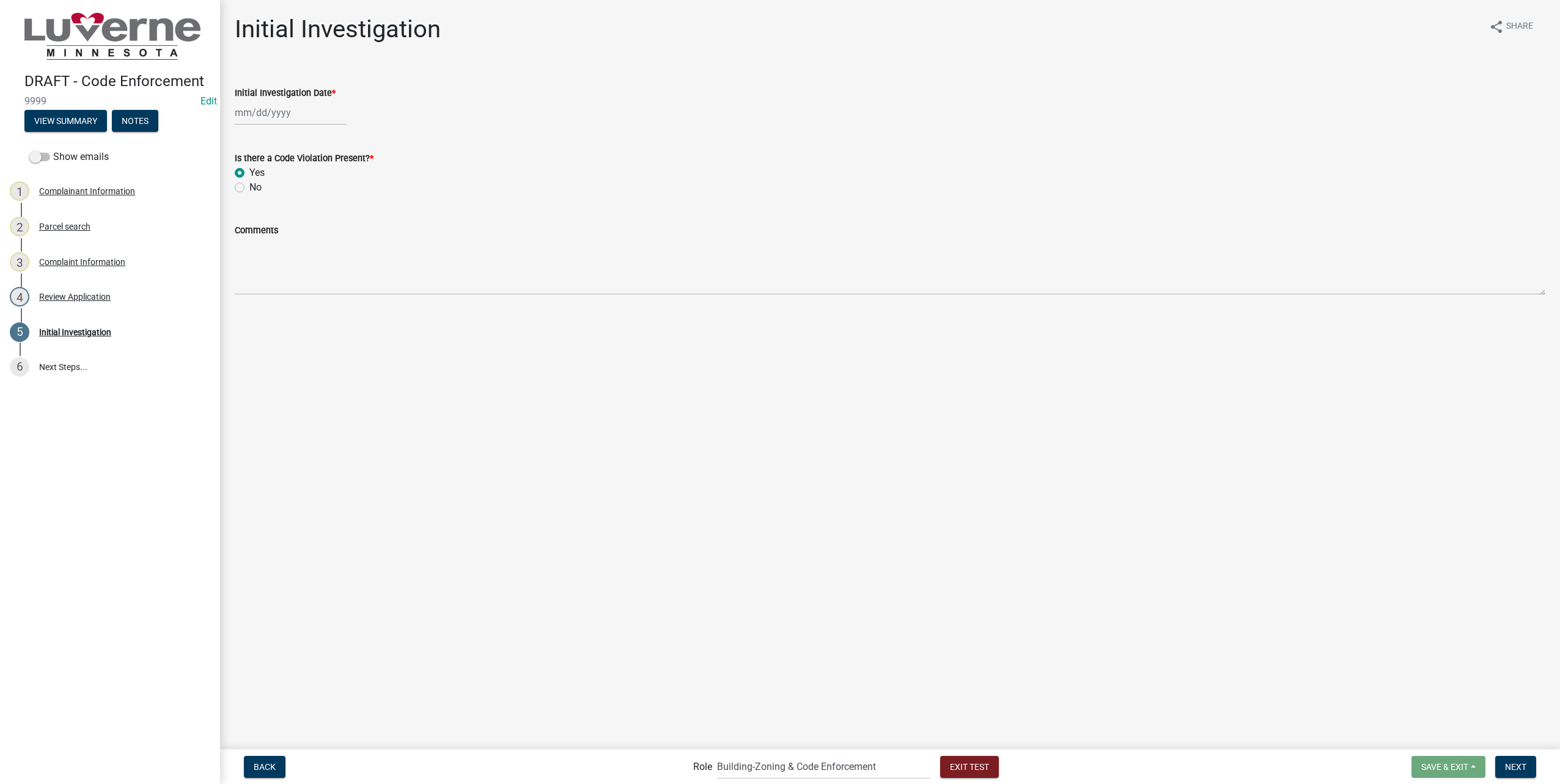
select select "2025"
click at [304, 236] on div "21" at bounding box center [305, 236] width 19 height 19
type input "[DATE]"
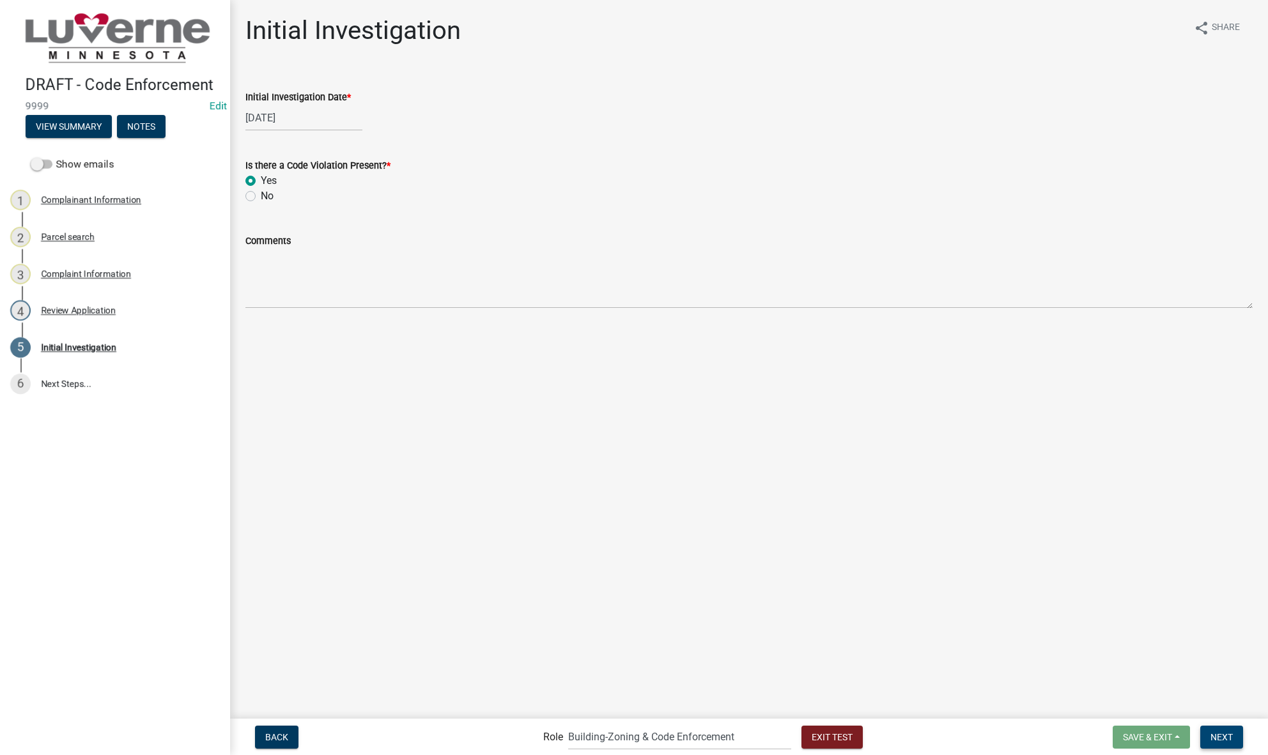
click at [1166, 726] on span "Next" at bounding box center [1221, 737] width 22 height 10
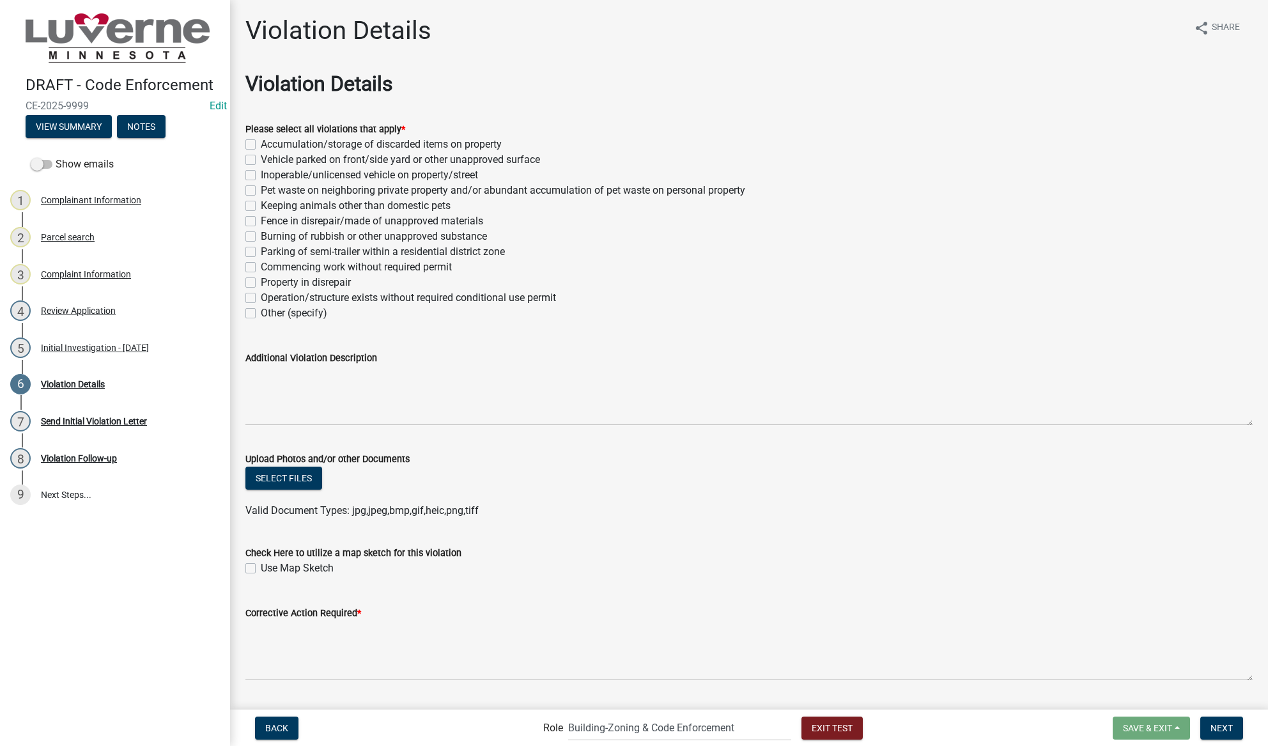
click at [251, 138] on div "Accumulation/storage of discarded items on property" at bounding box center [748, 144] width 1007 height 15
click at [261, 158] on label "Vehicle parked on front/side yard or other unapproved surface" at bounding box center [400, 159] width 279 height 15
click at [261, 158] on input "Vehicle parked on front/side yard or other unapproved surface" at bounding box center [265, 156] width 8 height 8
checkbox input "true"
checkbox input "false"
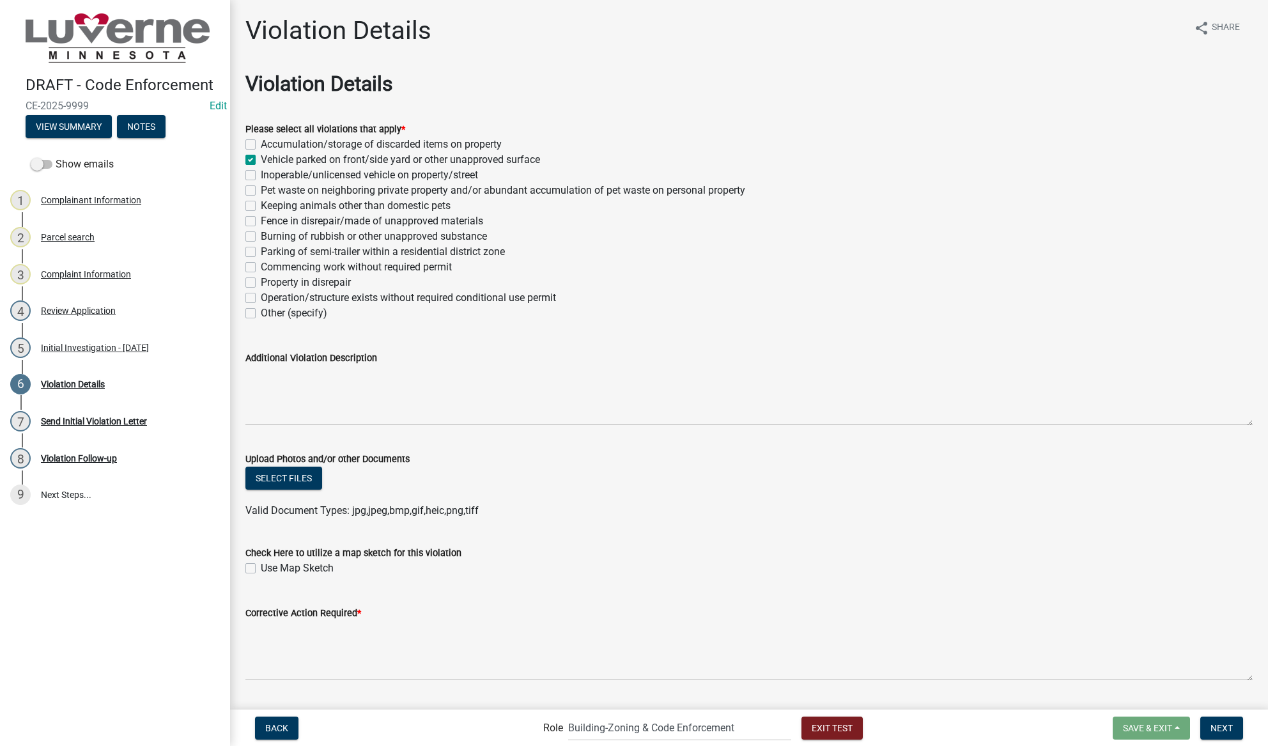
checkbox input "true"
checkbox input "false"
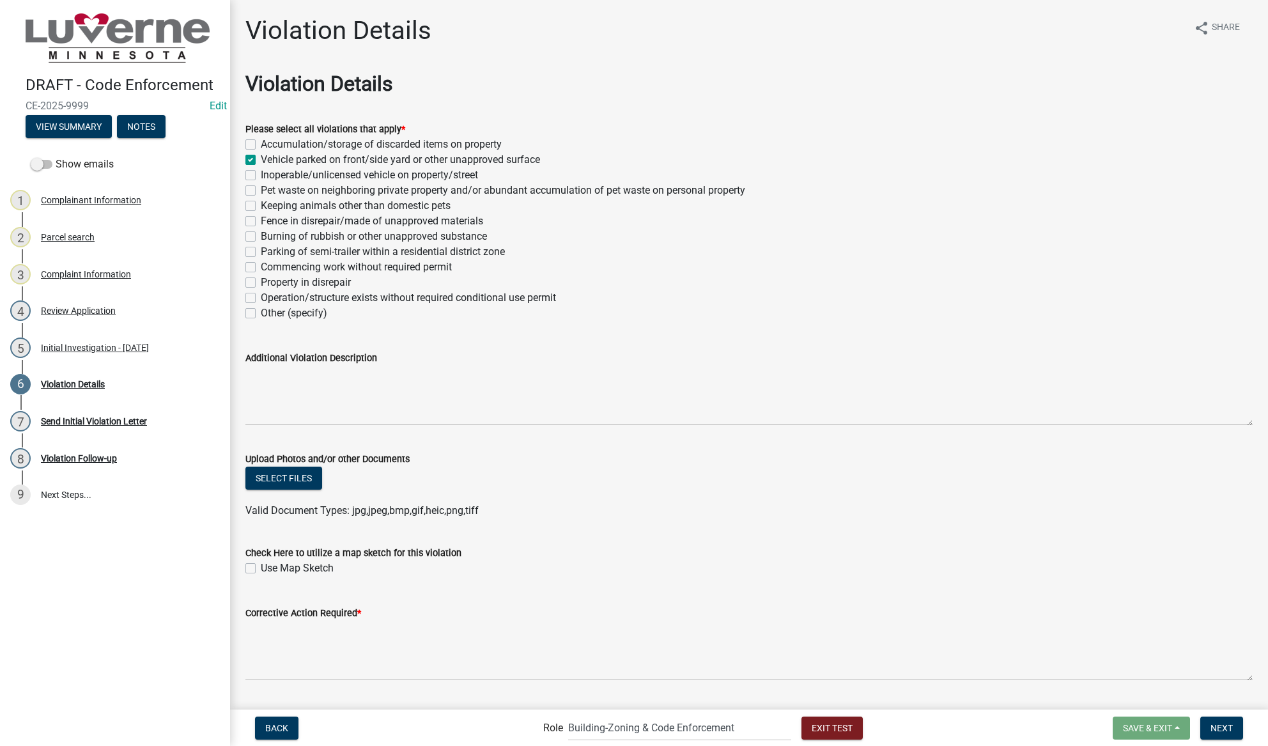
checkbox input "false"
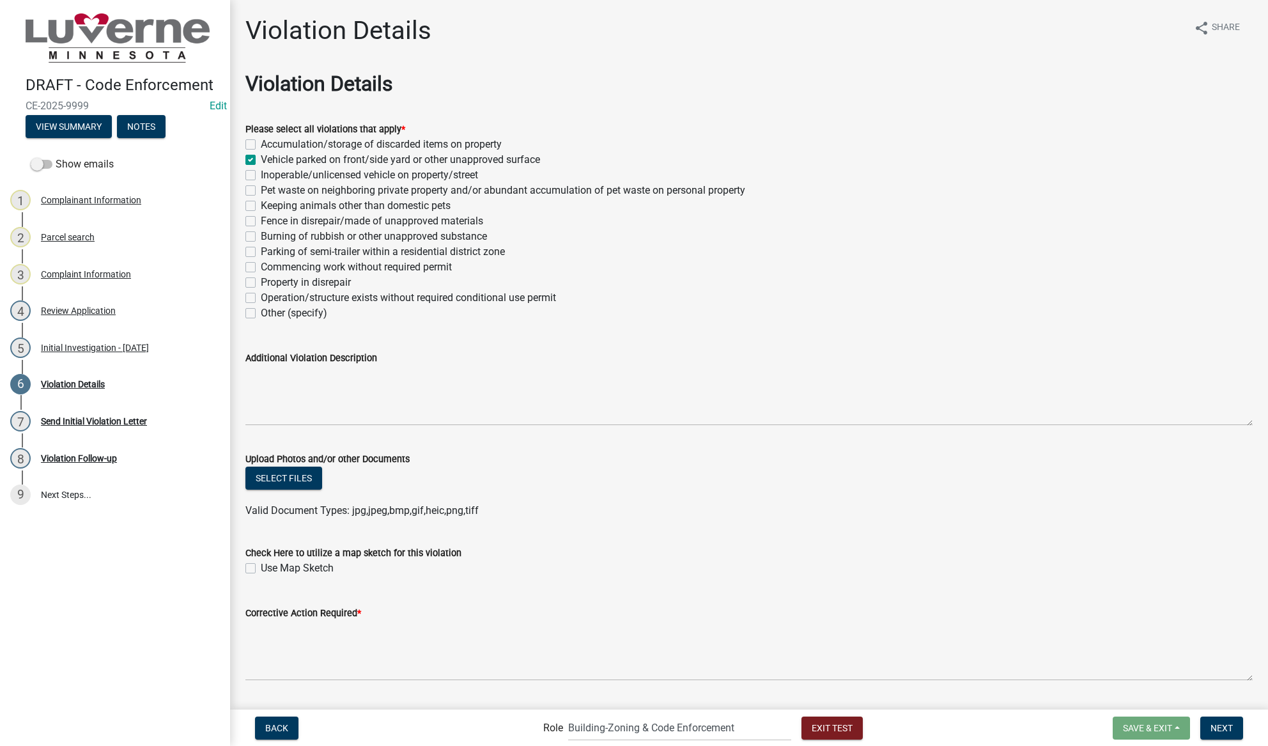
checkbox input "false"
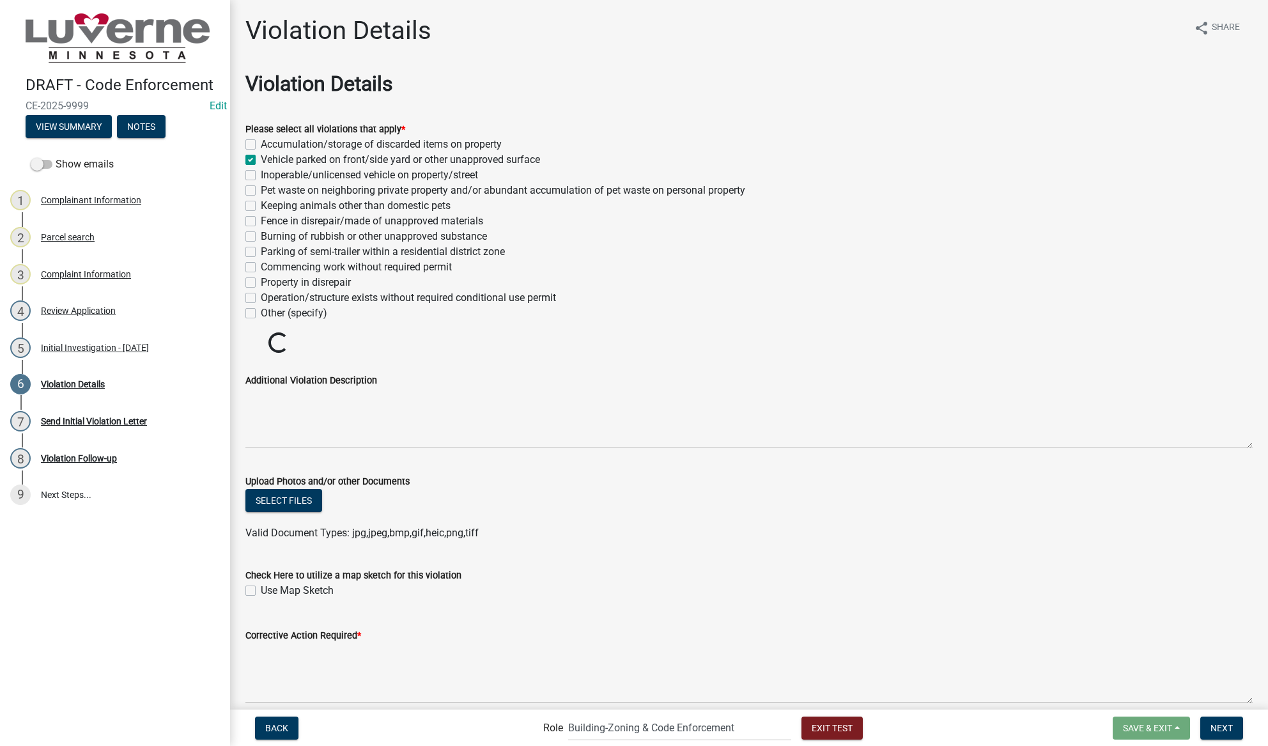
click at [261, 146] on label "Accumulation/storage of discarded items on property" at bounding box center [381, 144] width 241 height 15
click at [261, 145] on input "Accumulation/storage of discarded items on property" at bounding box center [265, 141] width 8 height 8
checkbox input "true"
checkbox input "false"
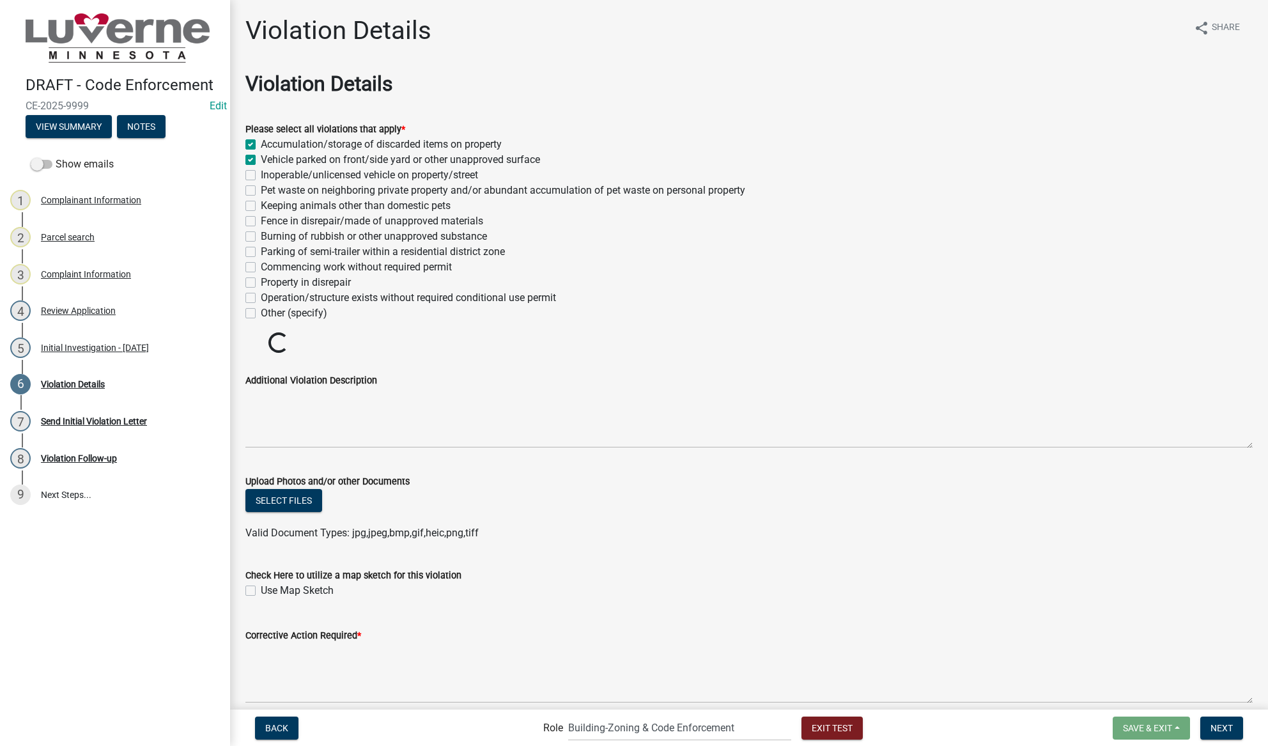
checkbox input "false"
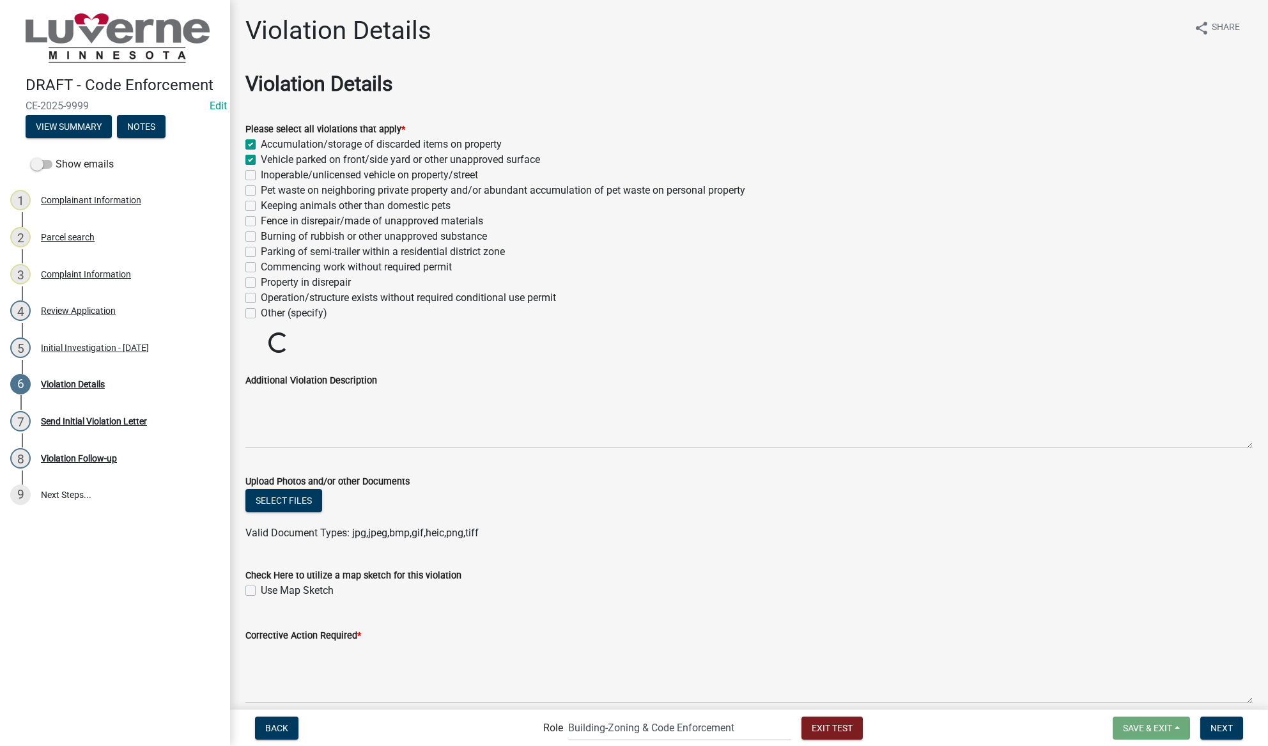
checkbox input "false"
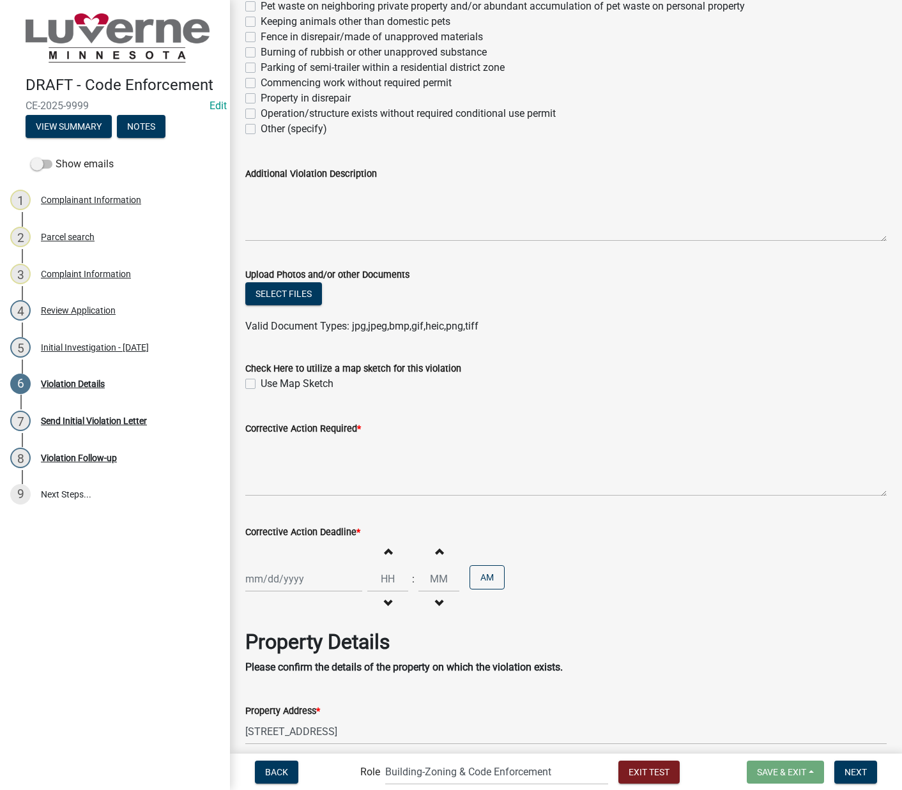
scroll to position [192, 0]
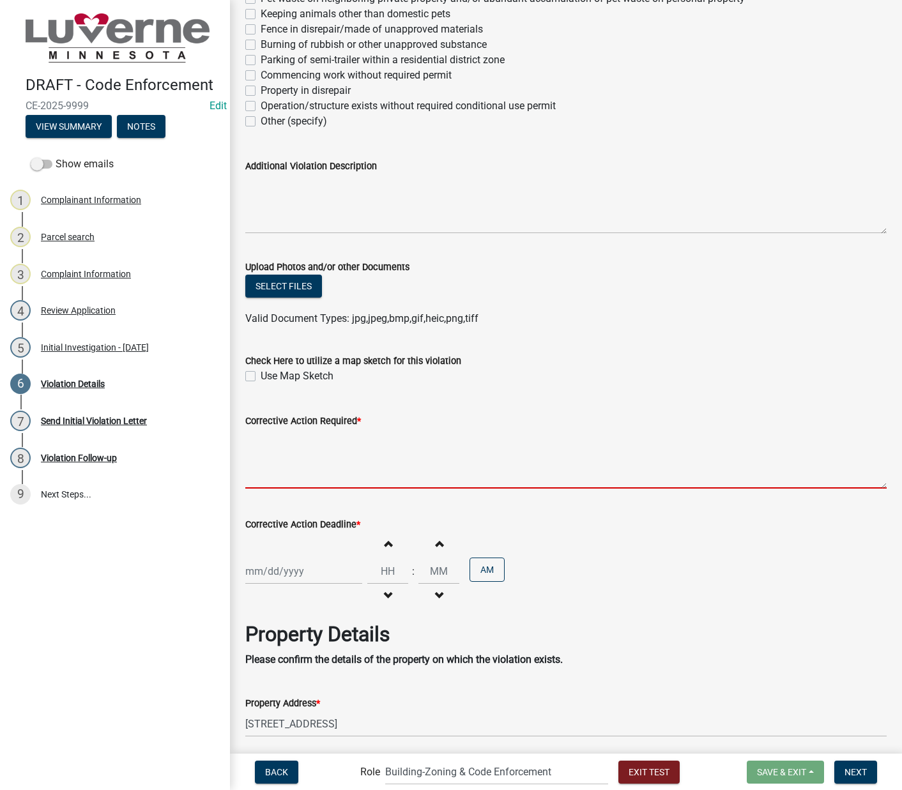
click at [602, 478] on textarea "Corrective Action Required *" at bounding box center [566, 459] width 642 height 60
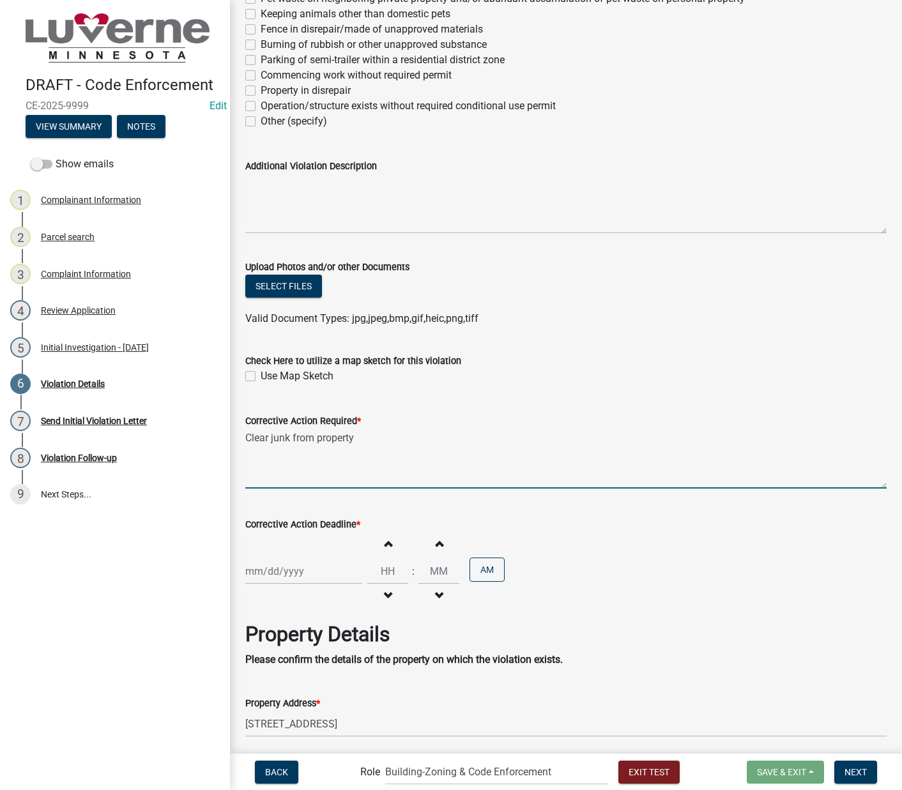
type textarea "Clear junk from property"
click at [309, 569] on div at bounding box center [303, 572] width 117 height 26
select select "8"
select select "2025"
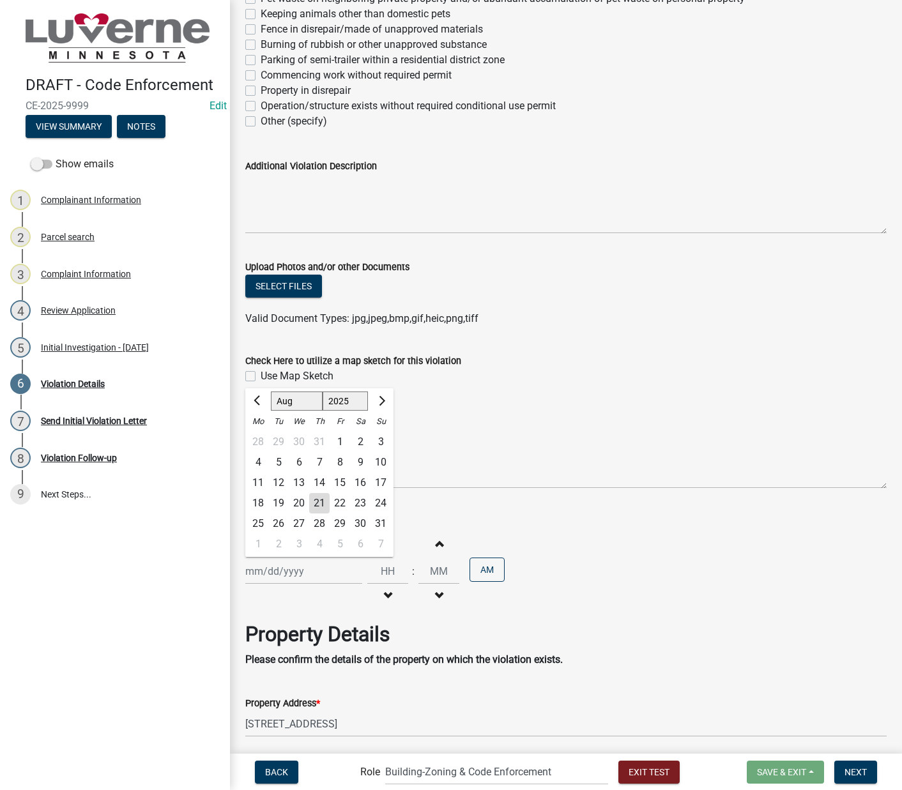
click at [321, 545] on div "4" at bounding box center [319, 544] width 20 height 20
type input "[DATE]"
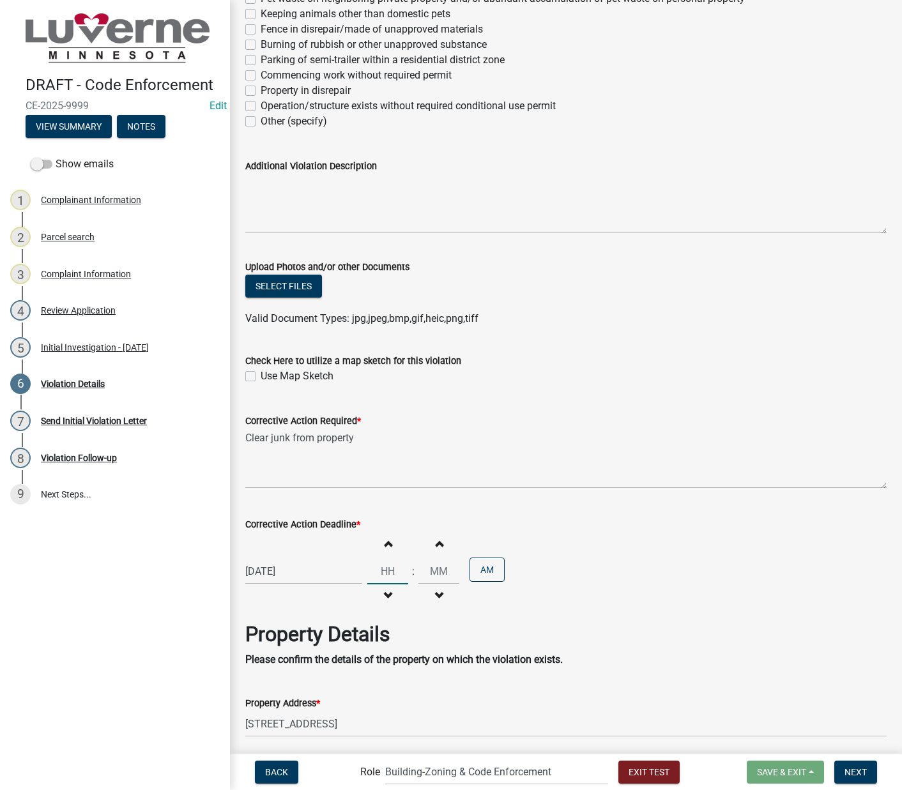
click at [387, 572] on input "Hours" at bounding box center [387, 572] width 41 height 26
type input "12"
type input "00"
click at [482, 573] on button "AM" at bounding box center [487, 570] width 35 height 24
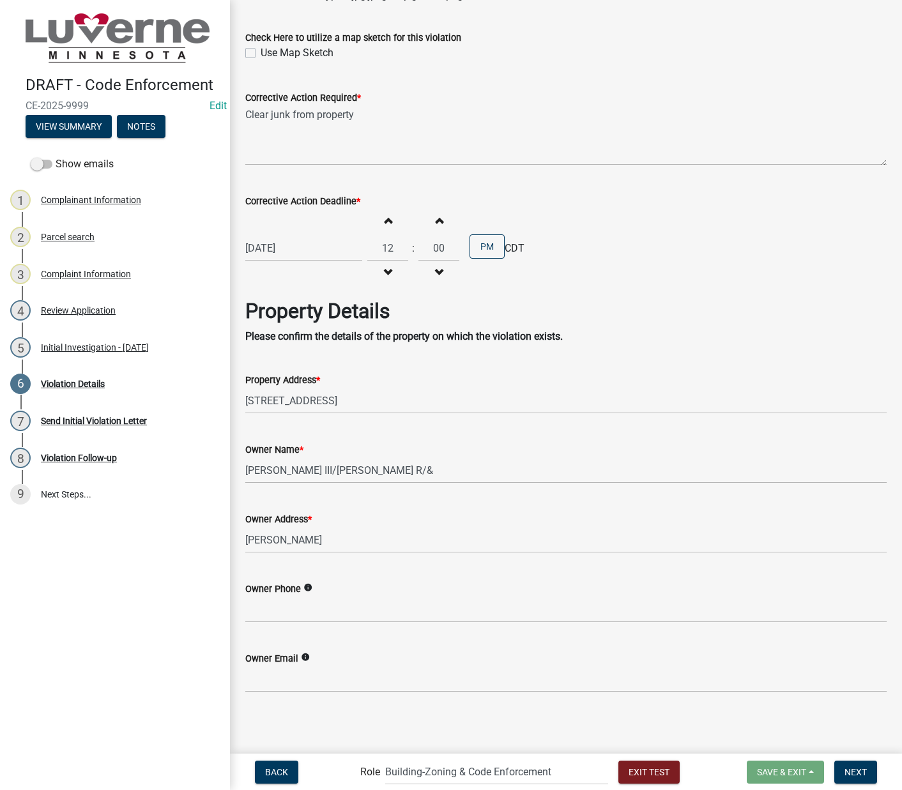
scroll to position [516, 0]
click at [861, 726] on span "Next" at bounding box center [856, 772] width 22 height 10
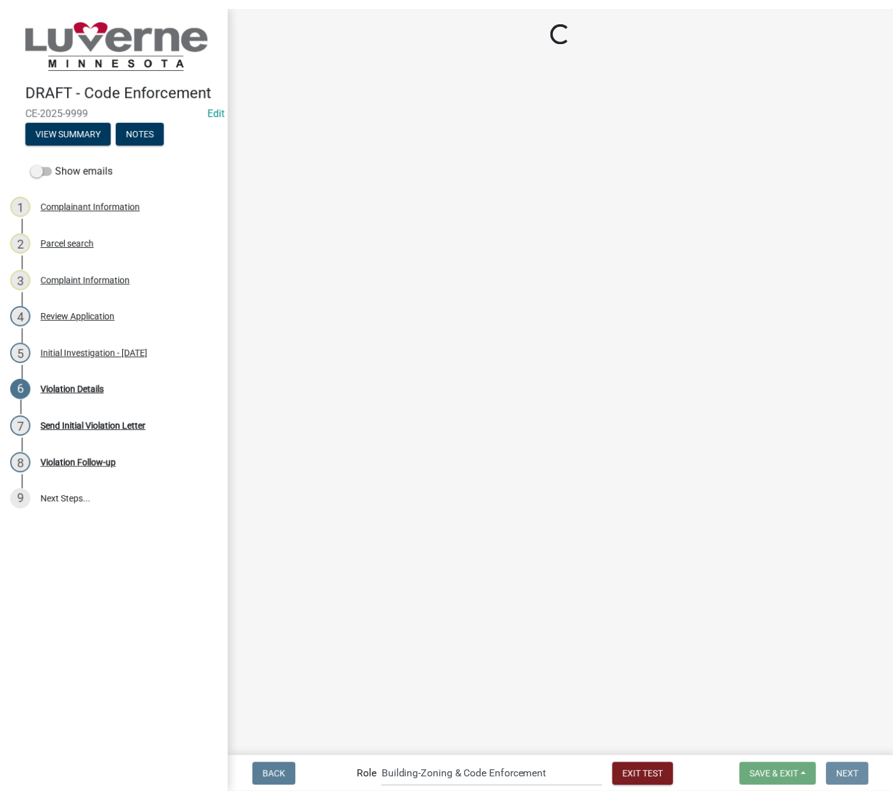
scroll to position [0, 0]
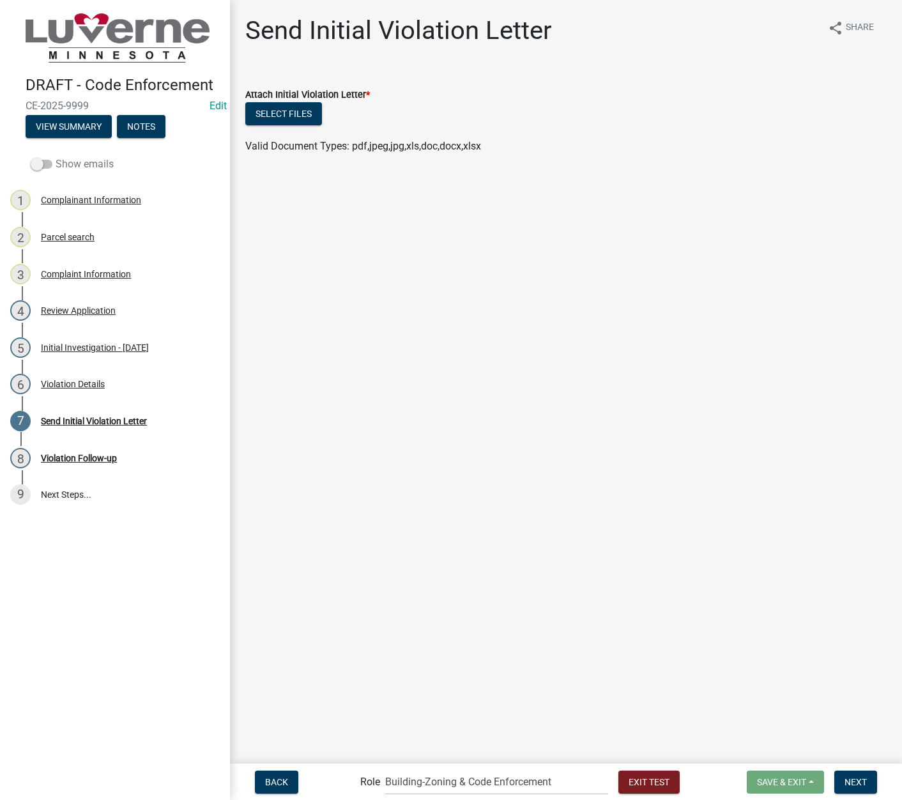
click at [38, 161] on span at bounding box center [42, 164] width 22 height 9
click at [56, 157] on input "Show emails" at bounding box center [56, 157] width 0 height 0
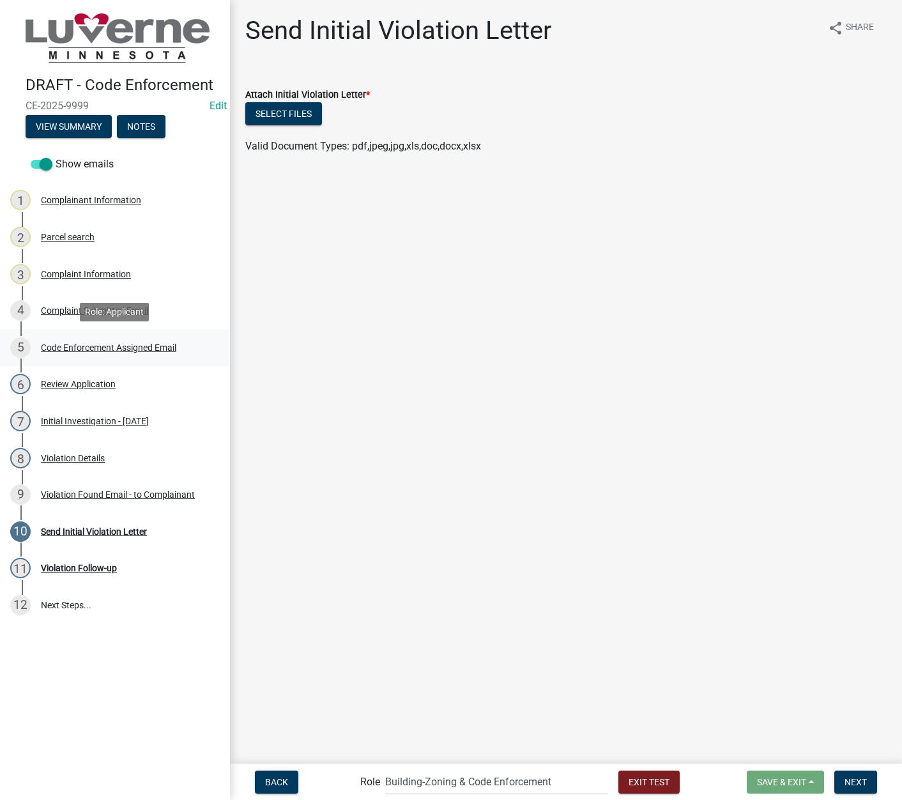
click at [171, 350] on div "Code Enforcement Assigned Email" at bounding box center [108, 347] width 135 height 9
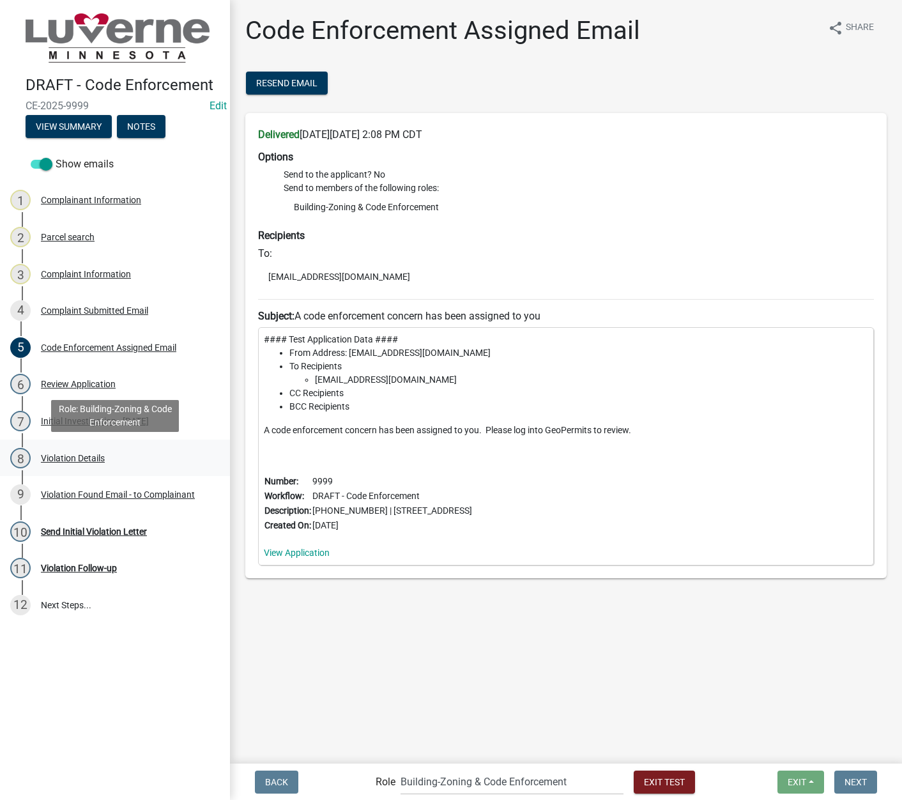
click at [135, 451] on div "8 Violation Details" at bounding box center [109, 458] width 199 height 20
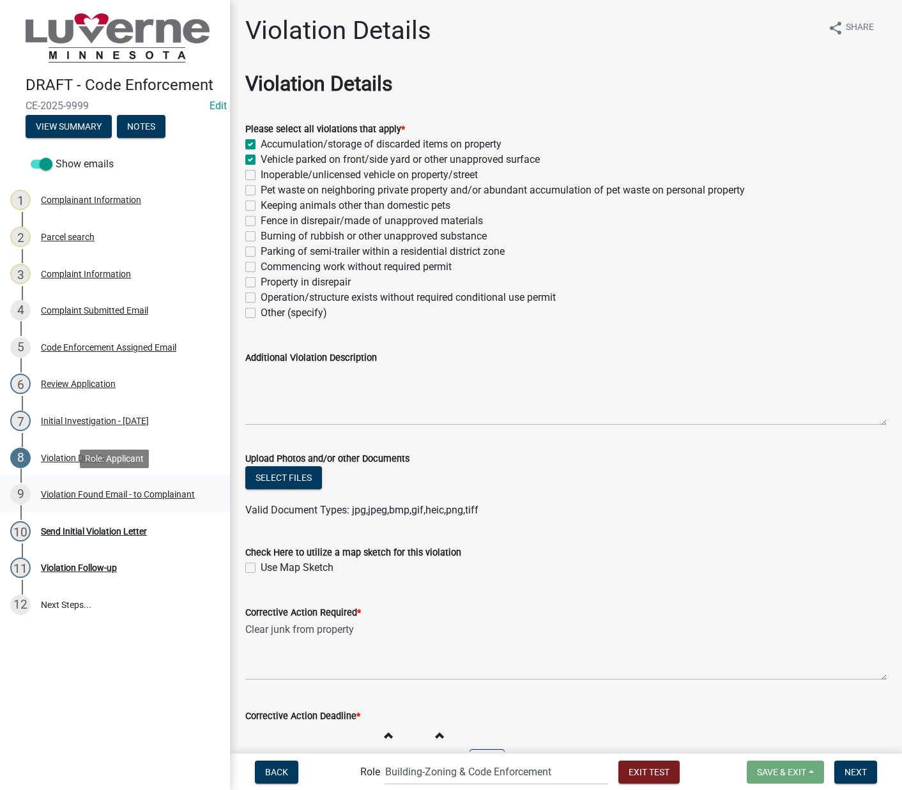
click at [125, 497] on div "Violation Found Email - to Complainant" at bounding box center [118, 494] width 154 height 9
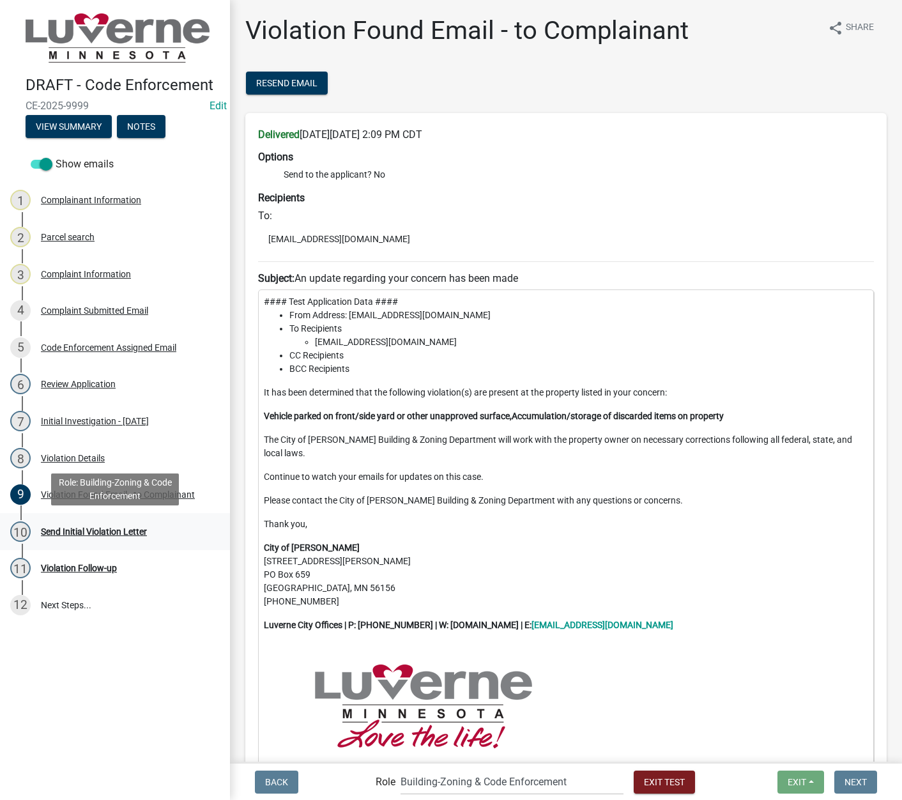
drag, startPoint x: 134, startPoint y: 535, endPoint x: 152, endPoint y: 539, distance: 18.2
click at [134, 535] on div "Send Initial Violation Letter" at bounding box center [94, 531] width 106 height 9
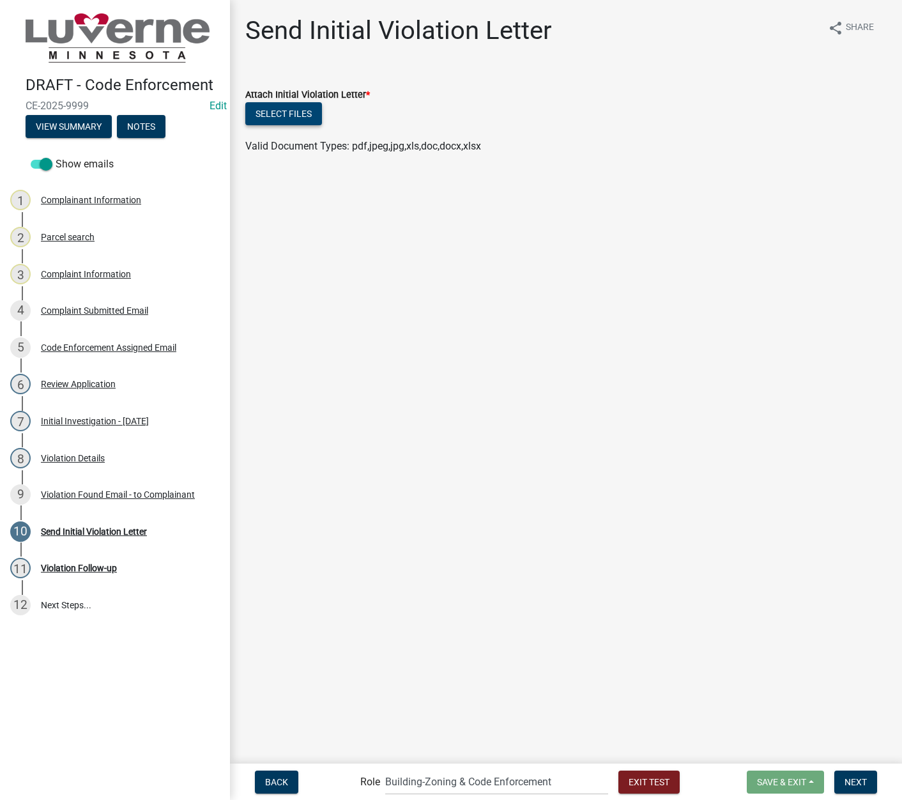
click at [312, 109] on button "Select files" at bounding box center [283, 113] width 77 height 23
drag, startPoint x: 870, startPoint y: 787, endPoint x: 837, endPoint y: 756, distance: 45.2
click at [870, 726] on button "Next" at bounding box center [856, 782] width 43 height 23
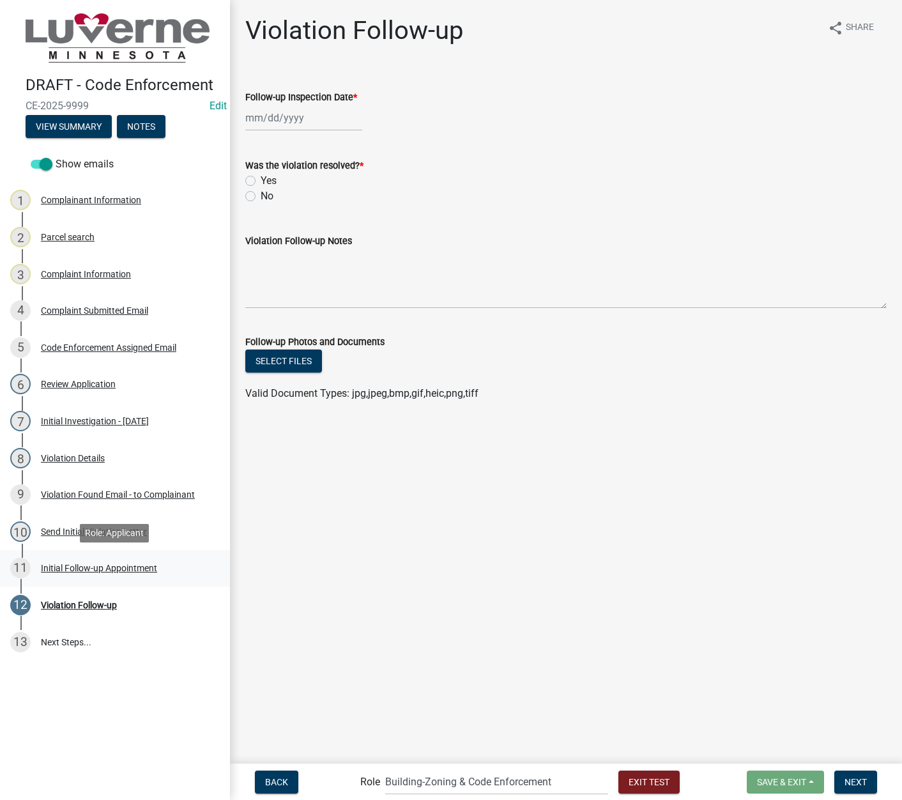
click at [154, 565] on div "Initial Follow-up Appointment" at bounding box center [99, 568] width 116 height 9
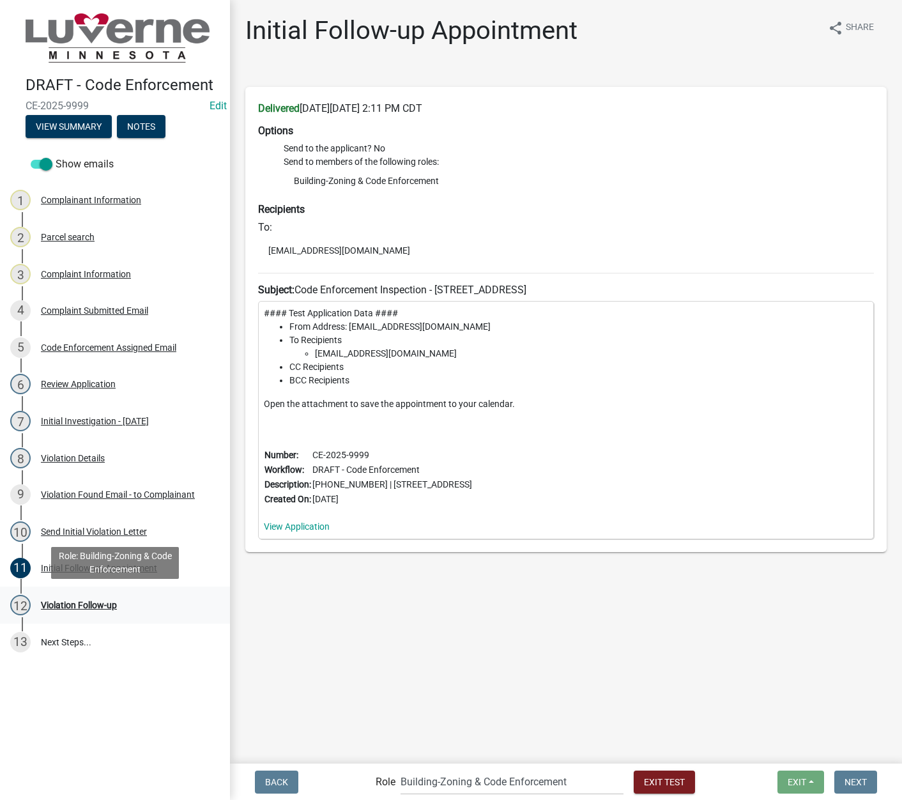
drag, startPoint x: 133, startPoint y: 602, endPoint x: 201, endPoint y: 606, distance: 67.8
click at [133, 601] on div "12 Violation Follow-up" at bounding box center [109, 605] width 199 height 20
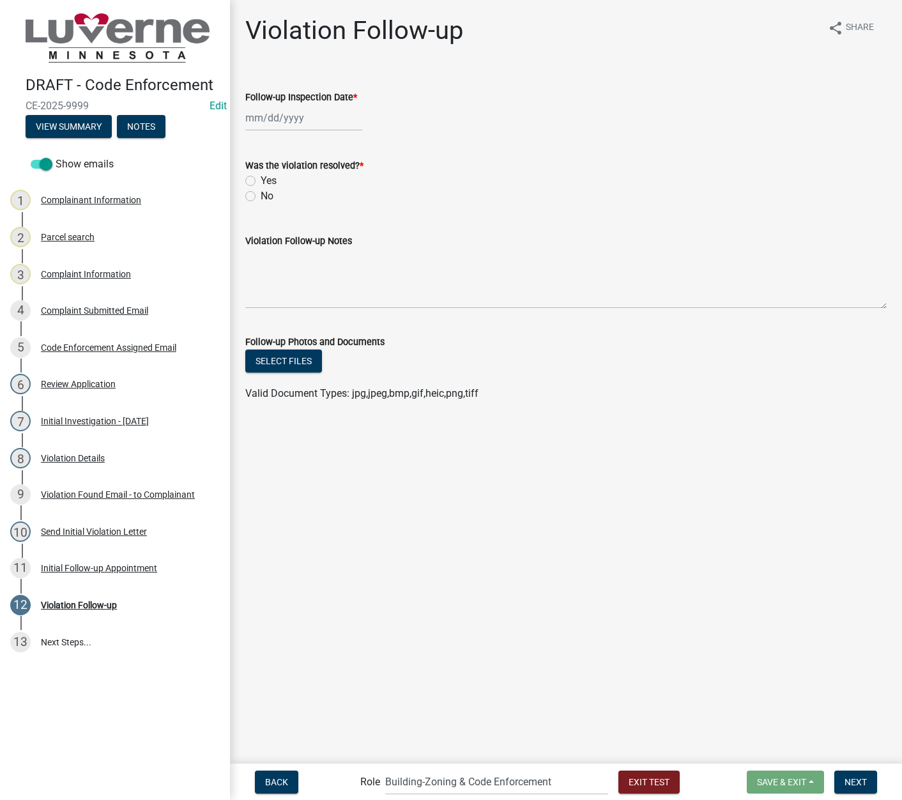
click at [320, 121] on div at bounding box center [303, 118] width 117 height 26
select select "8"
select select "2025"
click at [325, 284] on div "4" at bounding box center [319, 288] width 20 height 20
type input "[DATE]"
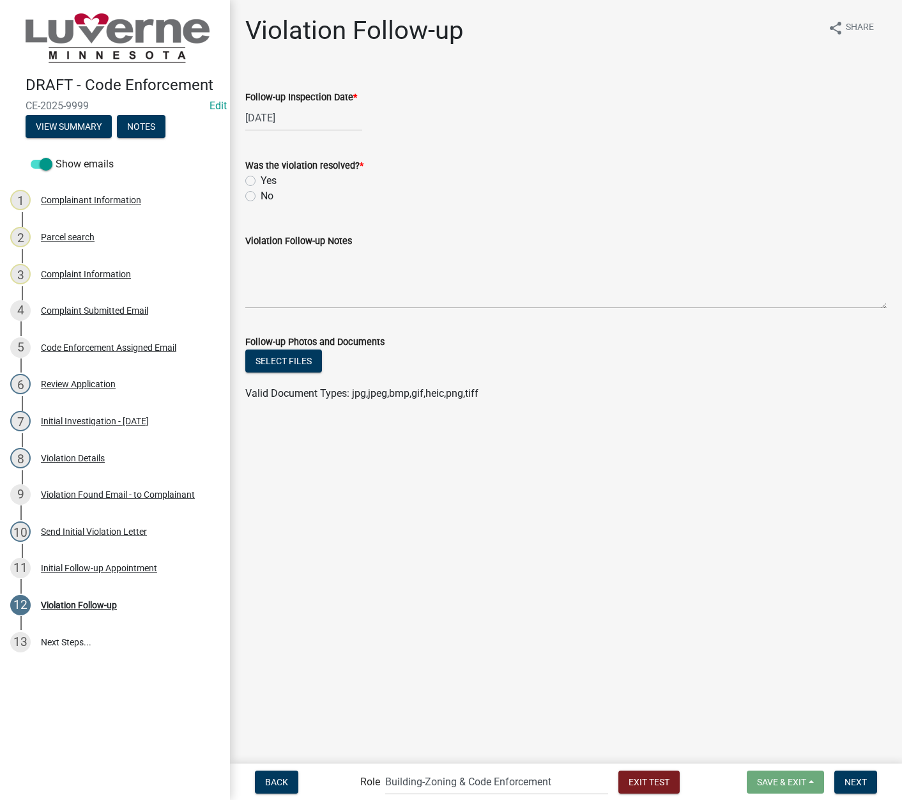
click at [261, 181] on label "Yes" at bounding box center [269, 180] width 16 height 15
click at [261, 181] on input "Yes" at bounding box center [265, 177] width 8 height 8
radio input "true"
drag, startPoint x: 855, startPoint y: 785, endPoint x: 847, endPoint y: 777, distance: 11.3
click at [855, 726] on span "Next" at bounding box center [856, 781] width 22 height 10
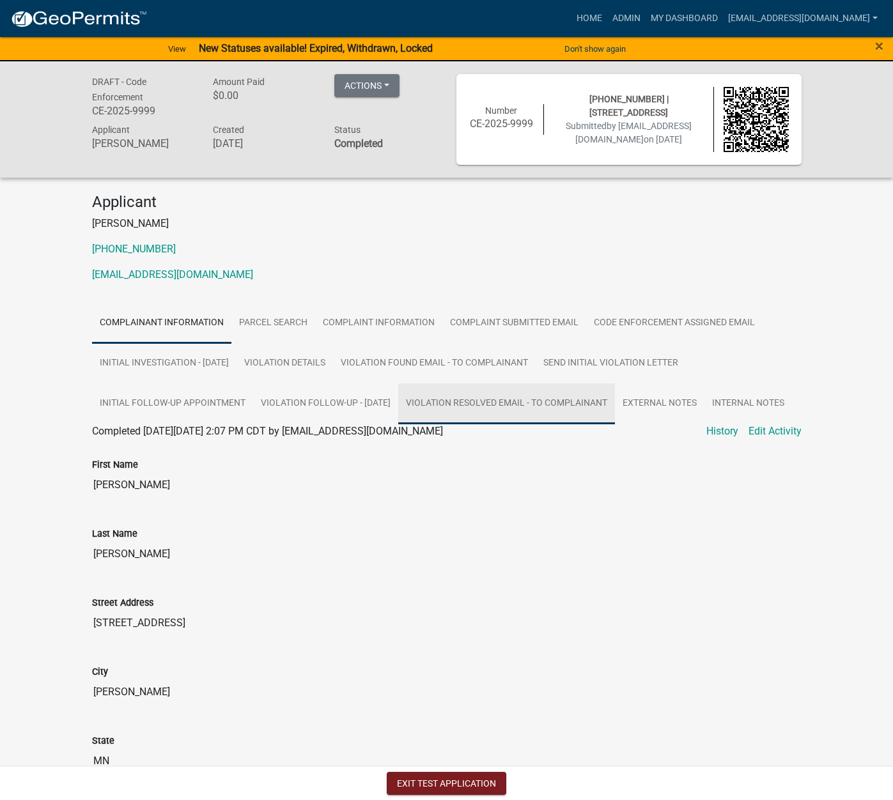
click at [557, 405] on link "Violation Resolved Email - to Complainant" at bounding box center [506, 403] width 217 height 41
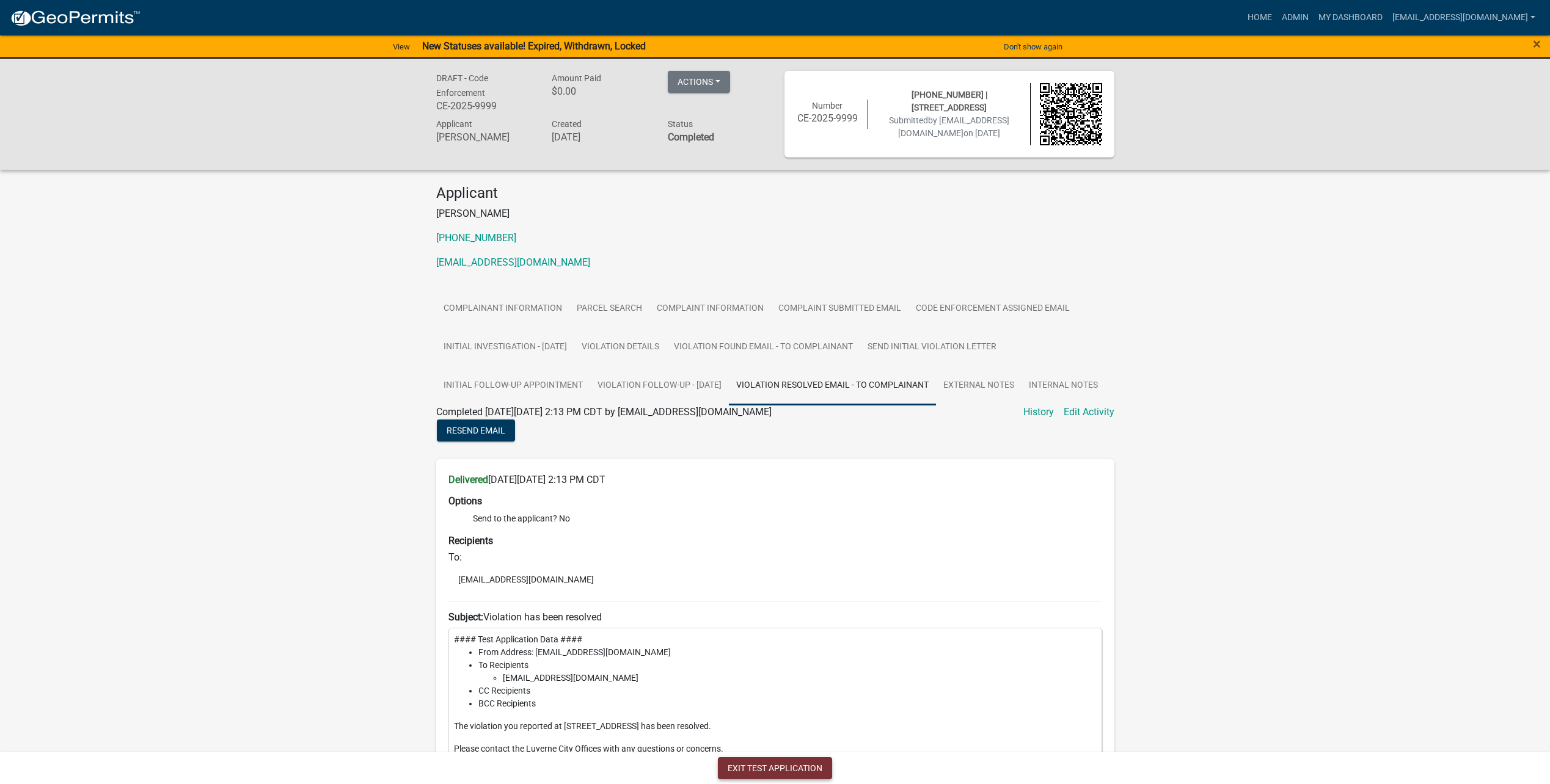
click at [780, 694] on button "Exit Test Application" at bounding box center [775, 768] width 114 height 22
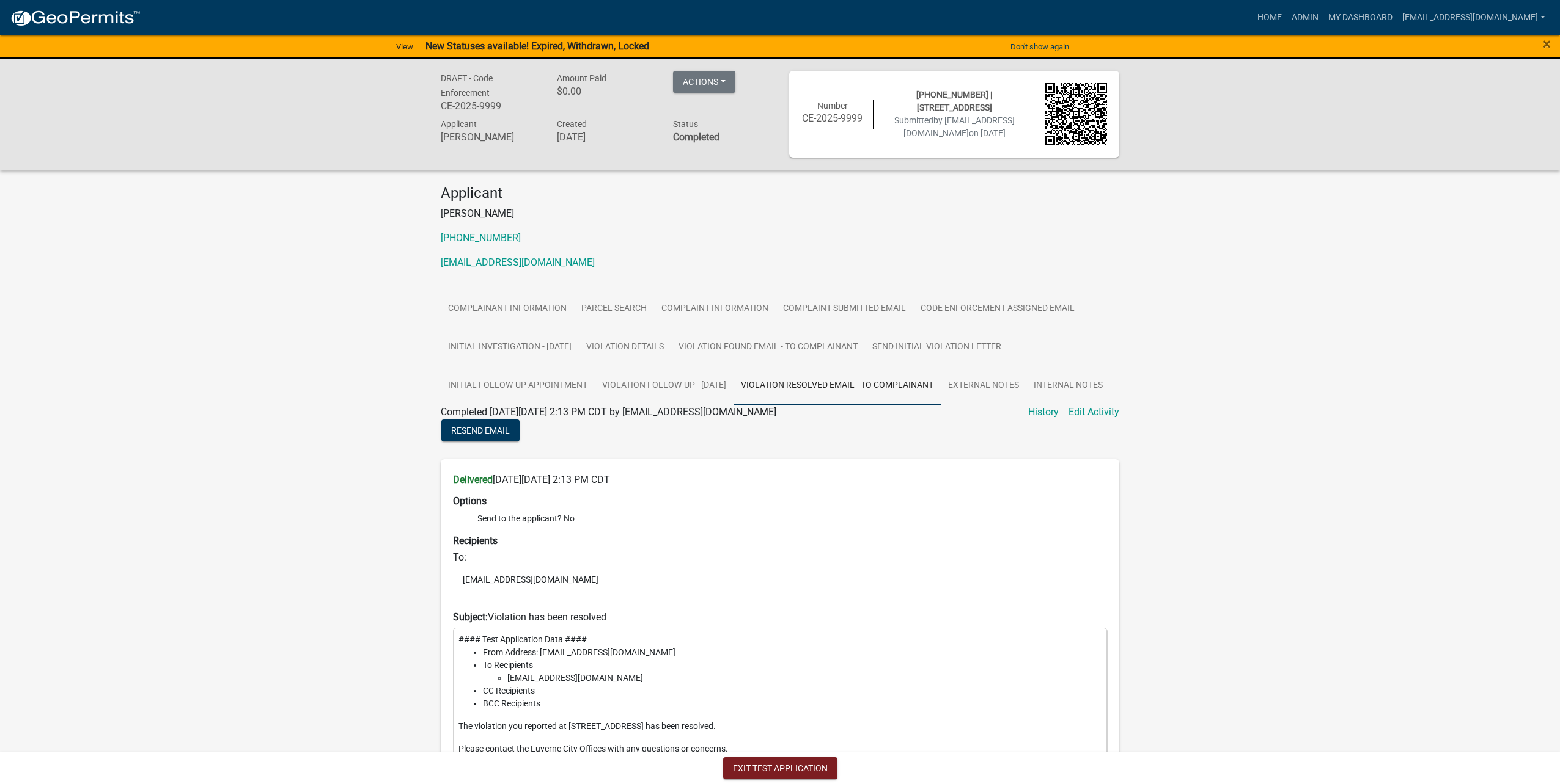
select select
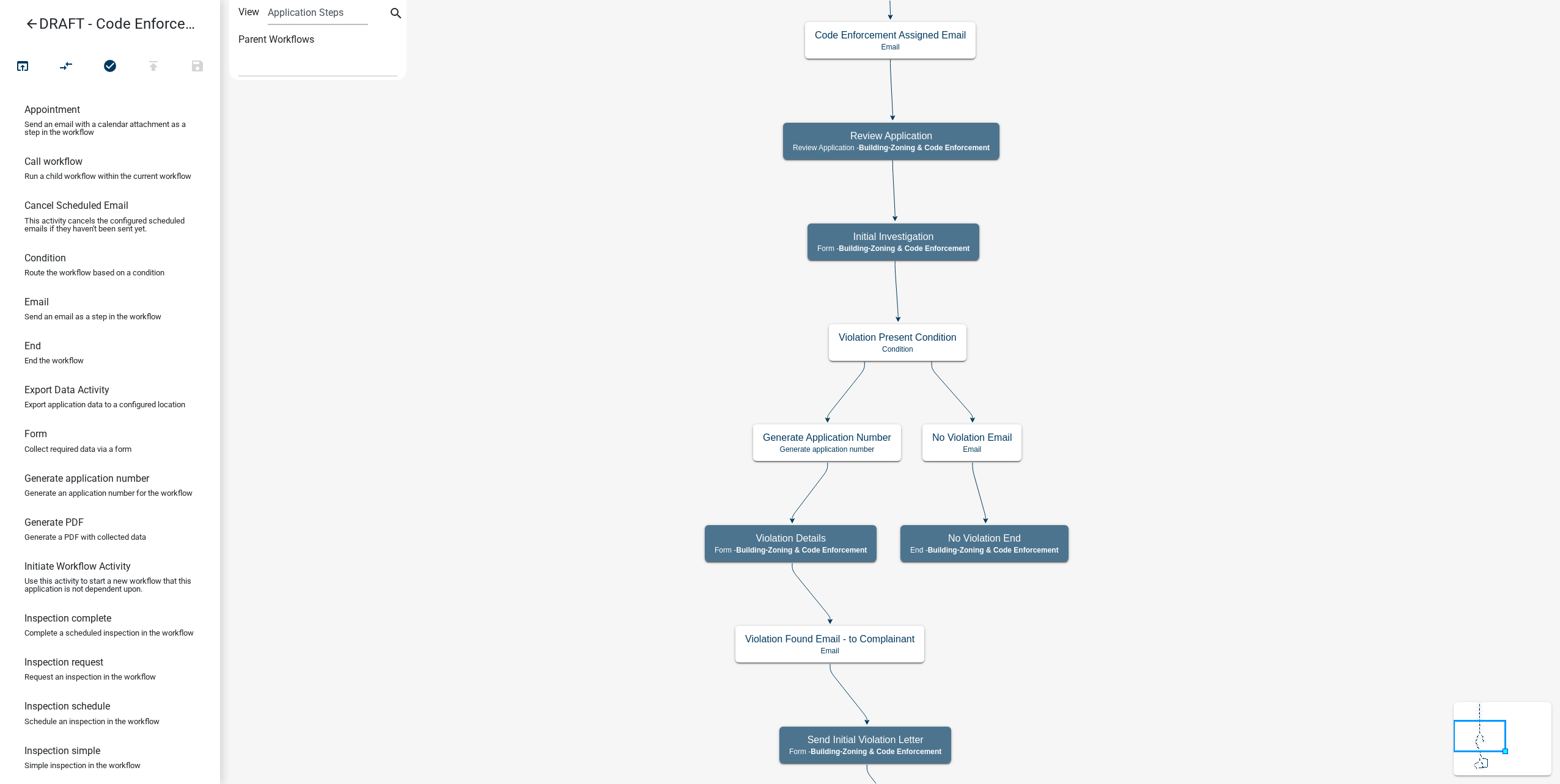
click at [25, 26] on icon "arrow_back" at bounding box center [32, 25] width 14 height 17
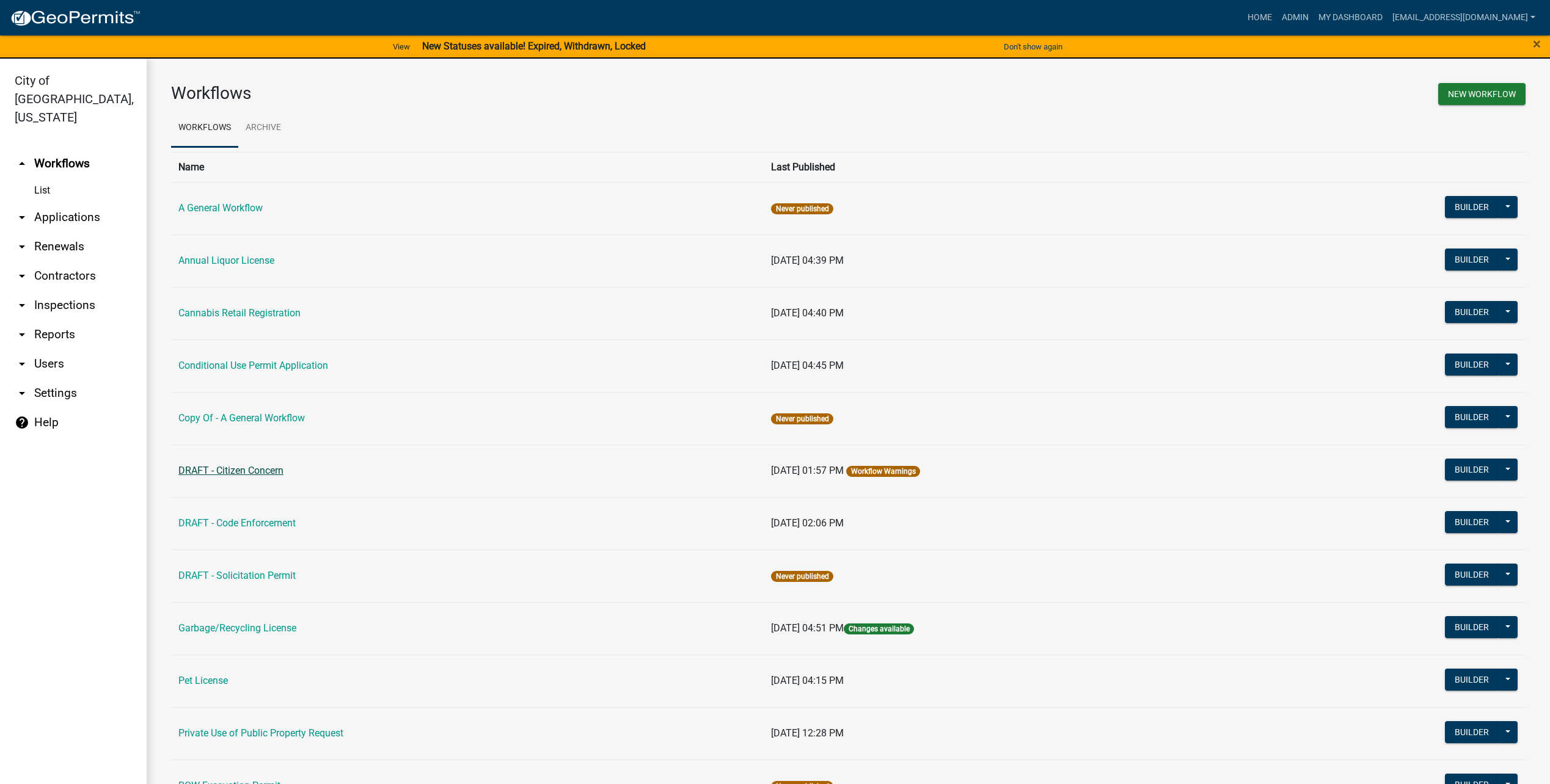
click at [267, 467] on link "DRAFT - Citizen Concern" at bounding box center [231, 470] width 105 height 11
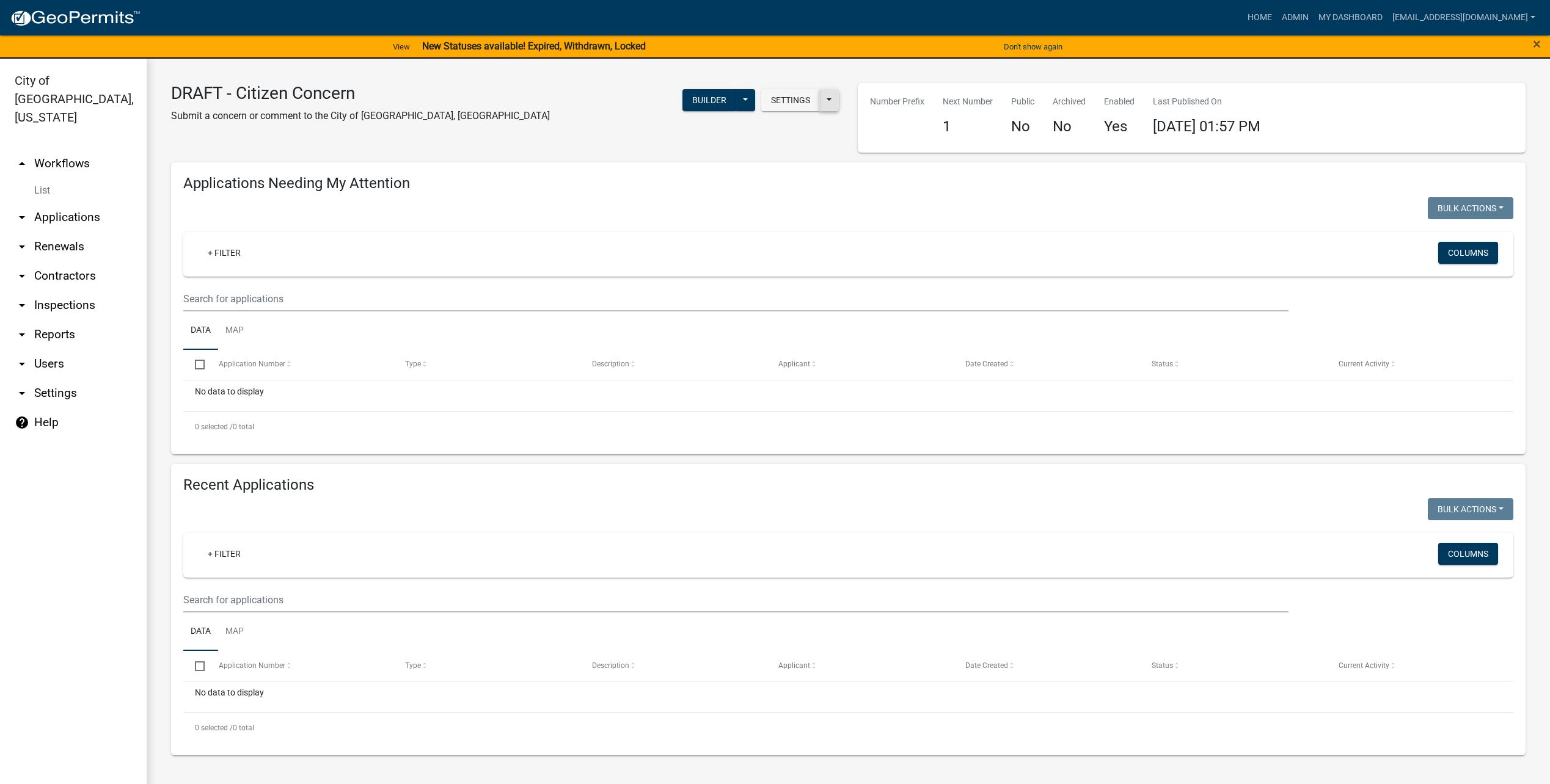
click at [830, 95] on button at bounding box center [829, 99] width 19 height 22
click at [877, 130] on button "Start Application URL" at bounding box center [906, 132] width 171 height 30
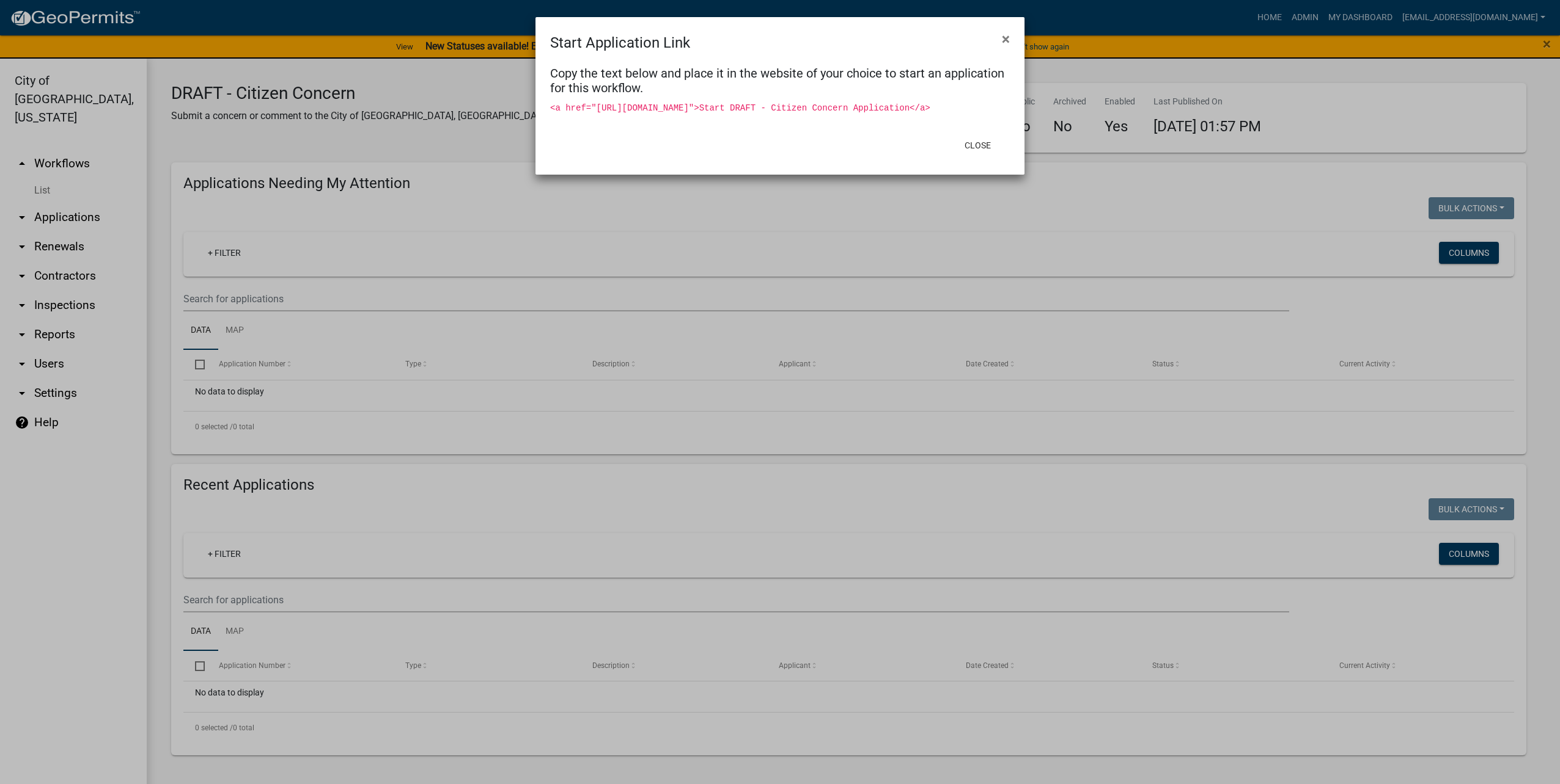
drag, startPoint x: 594, startPoint y: 106, endPoint x: 773, endPoint y: 127, distance: 180.2
click at [773, 113] on code "<a href="https://permitting-api.schneidergis.com/home/StartWorkflowApplication?…" at bounding box center [739, 108] width 380 height 10
copy code "https://permitting-api.schneidergis.com/home/StartWorkflowApplication?WorkflowI…"
